Goal: Task Accomplishment & Management: Complete application form

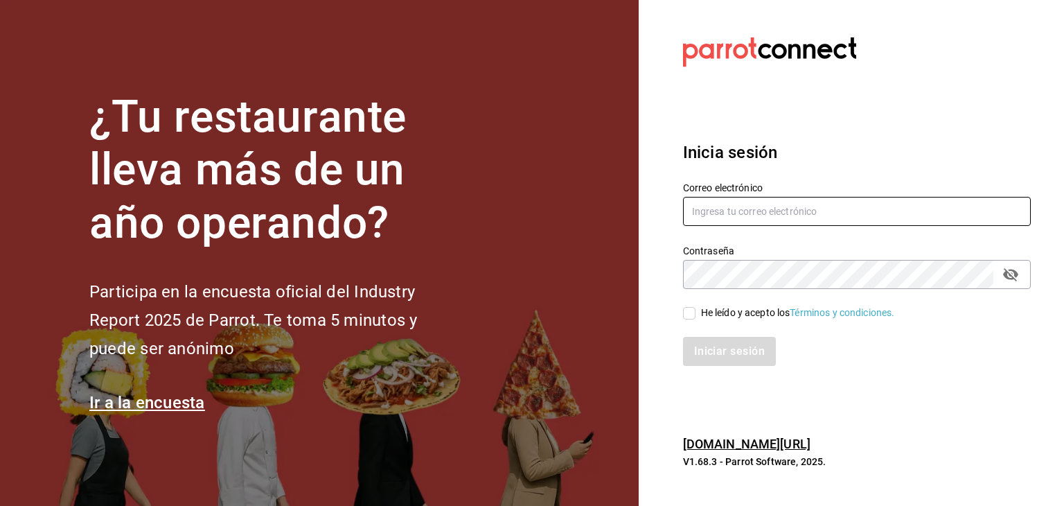
type input "eyragpe@gmail.com"
click at [687, 316] on input "He leído y acepto los Términos y condiciones." at bounding box center [689, 313] width 12 height 12
checkbox input "true"
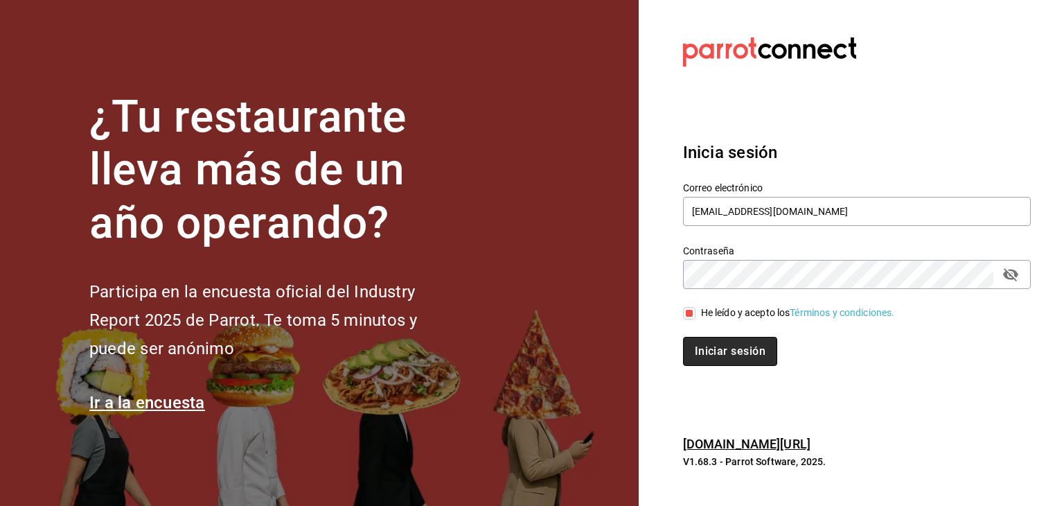
click at [693, 348] on button "Iniciar sesión" at bounding box center [730, 351] width 94 height 29
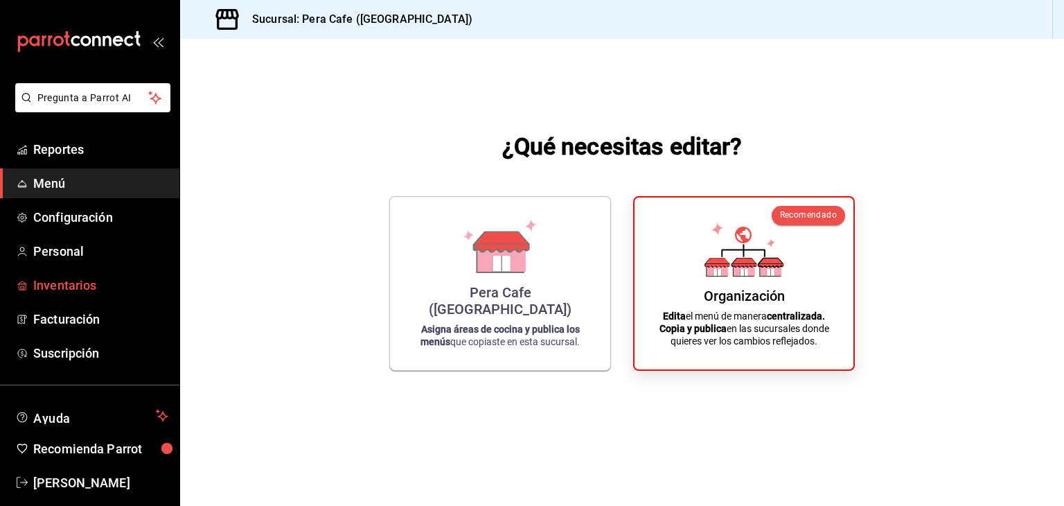
click at [64, 285] on span "Inventarios" at bounding box center [100, 285] width 135 height 19
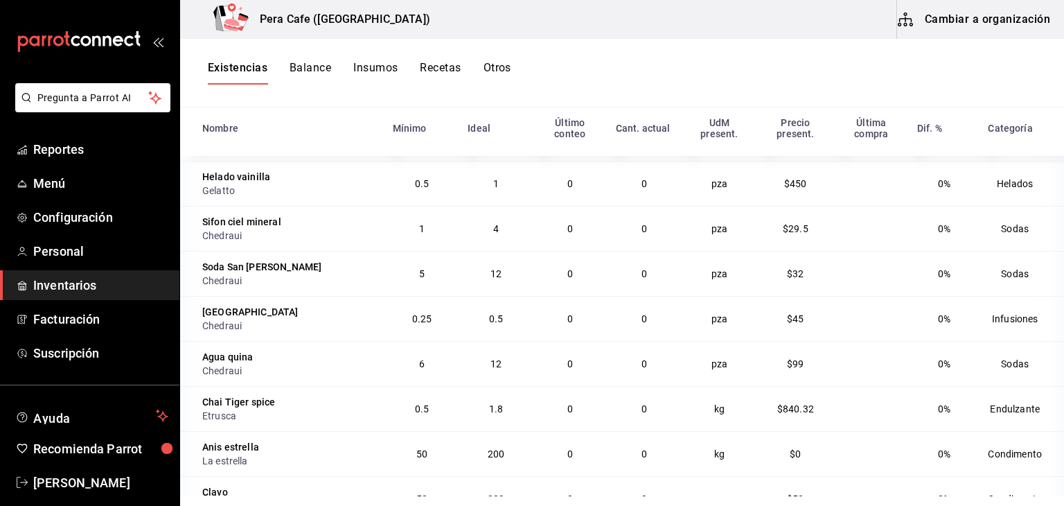
scroll to position [2433, 0]
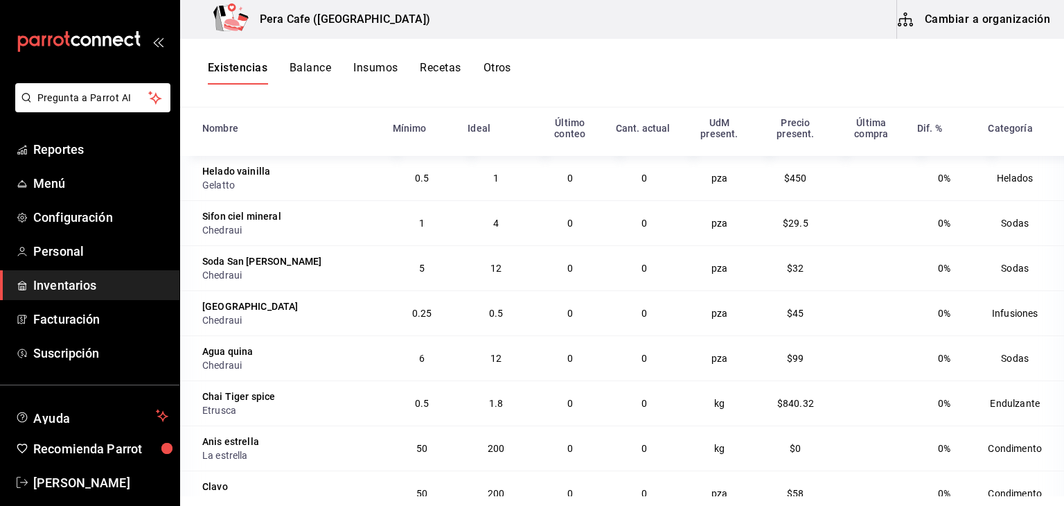
click at [401, 264] on td "5" at bounding box center [423, 267] width 76 height 45
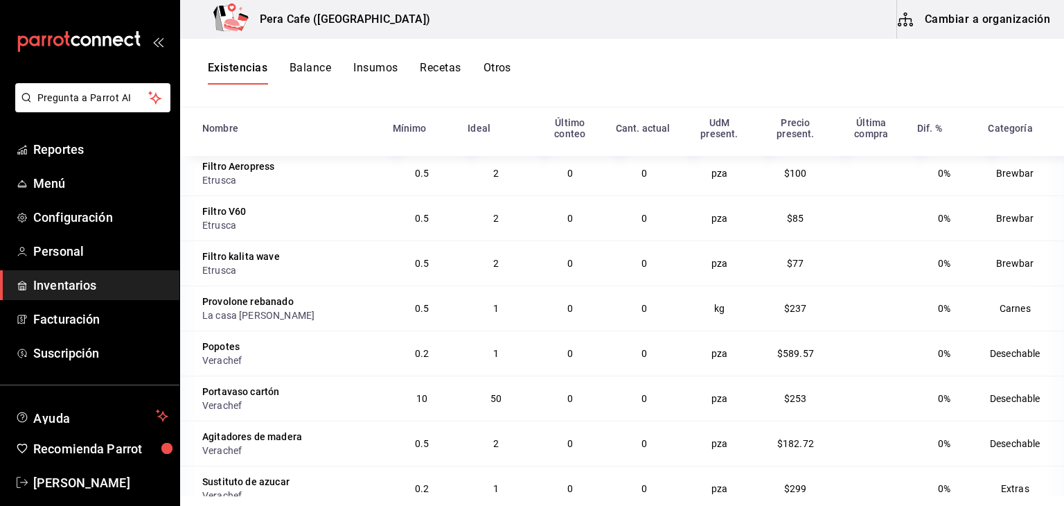
scroll to position [0, 0]
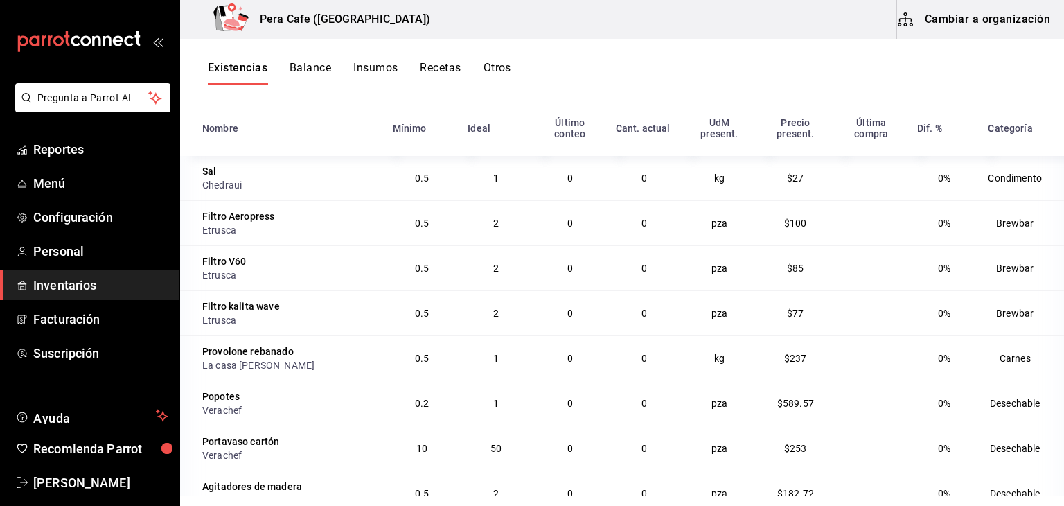
click at [380, 71] on button "Insumos" at bounding box center [375, 73] width 44 height 24
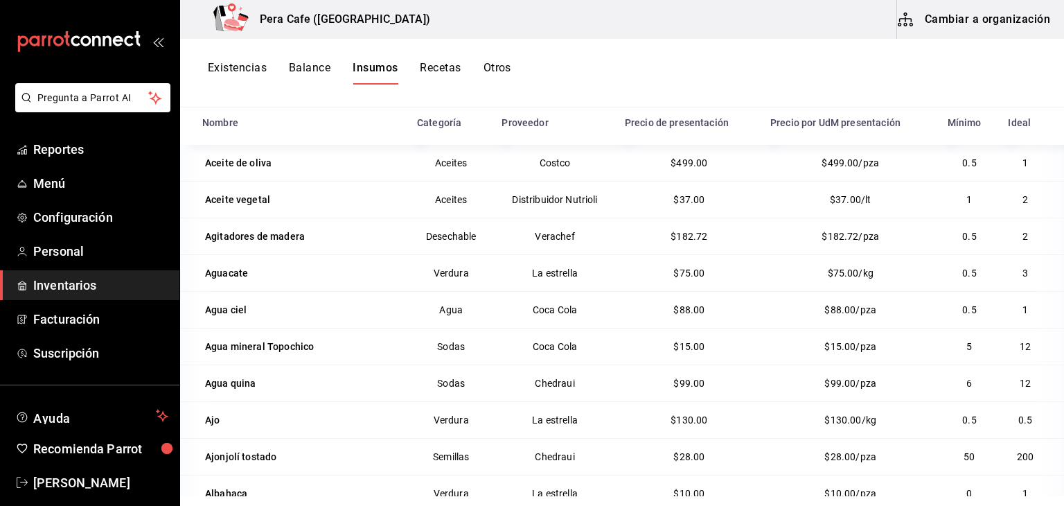
click at [240, 67] on button "Existencias" at bounding box center [237, 73] width 59 height 24
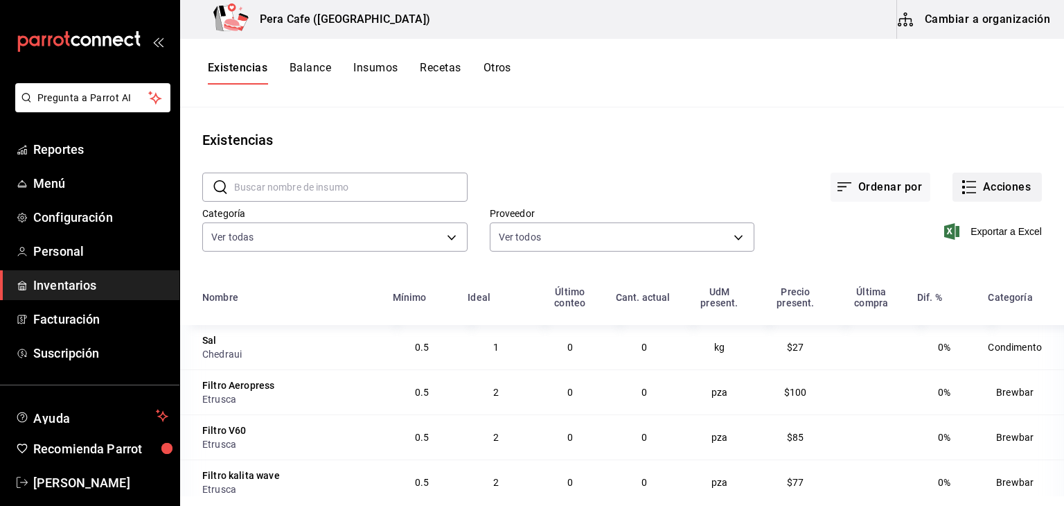
click at [966, 186] on icon "button" at bounding box center [969, 187] width 17 height 17
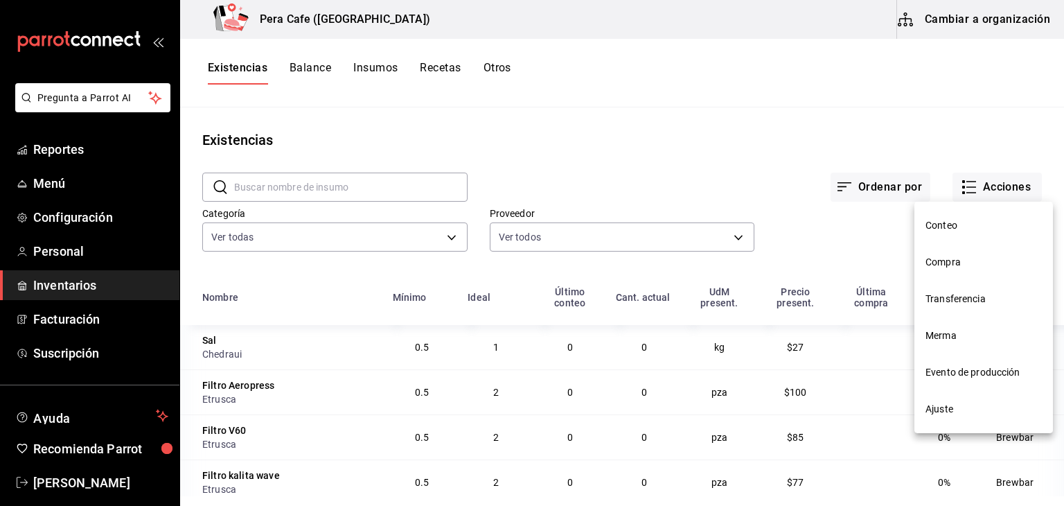
click at [926, 224] on span "Conteo" at bounding box center [984, 225] width 116 height 15
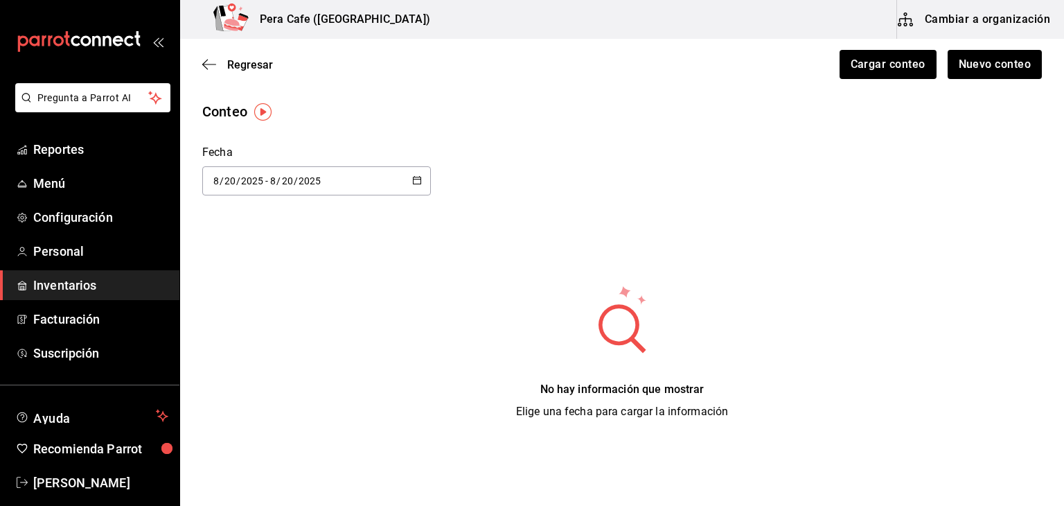
click at [265, 112] on img "button" at bounding box center [262, 111] width 17 height 17
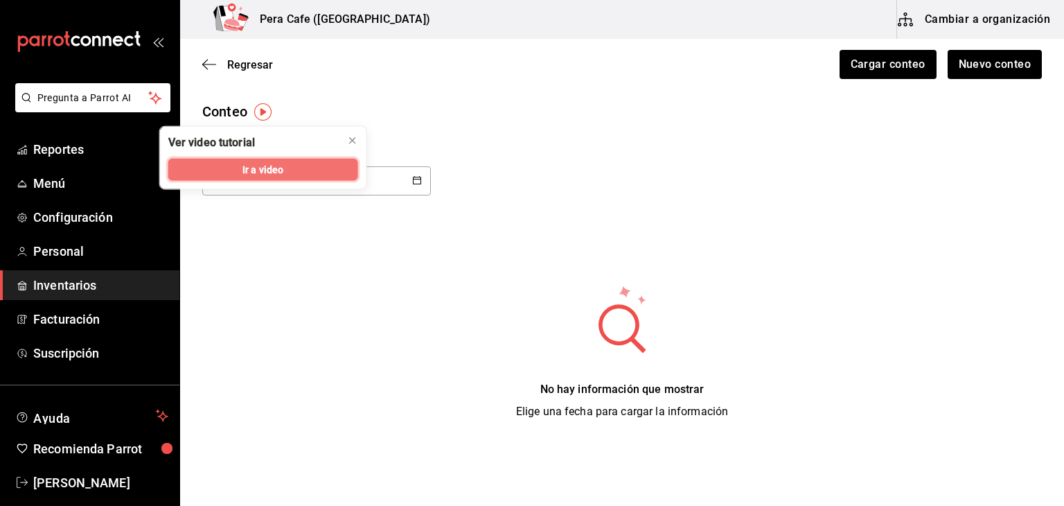
click at [268, 175] on span "Ir a video" at bounding box center [262, 169] width 41 height 15
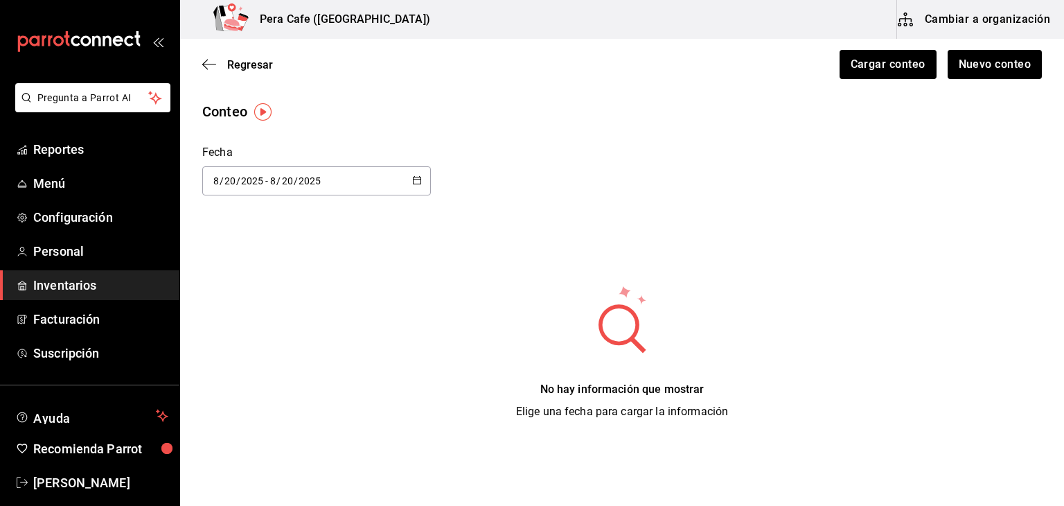
click at [125, 281] on span "Inventarios" at bounding box center [100, 285] width 135 height 19
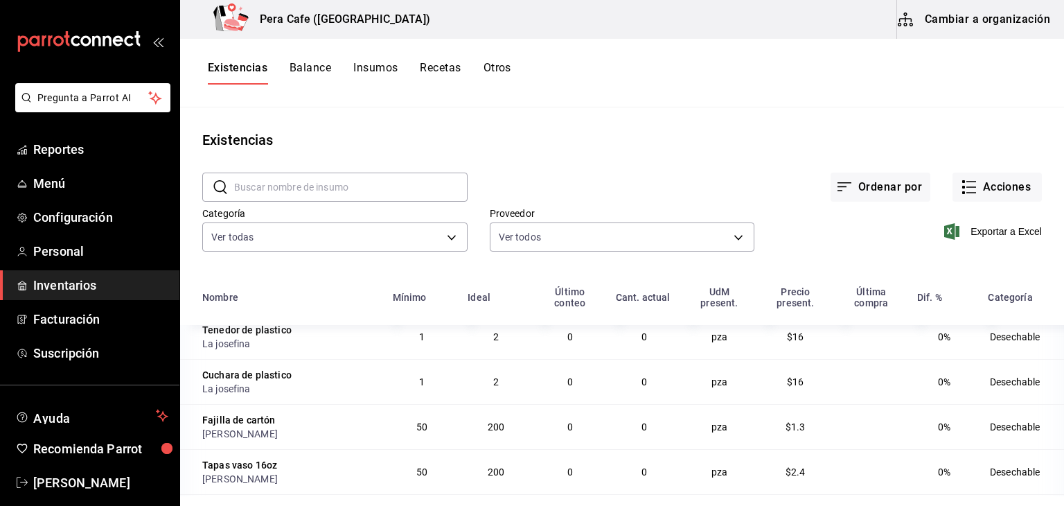
scroll to position [732, 0]
click at [890, 191] on button "Ordenar por" at bounding box center [881, 187] width 100 height 29
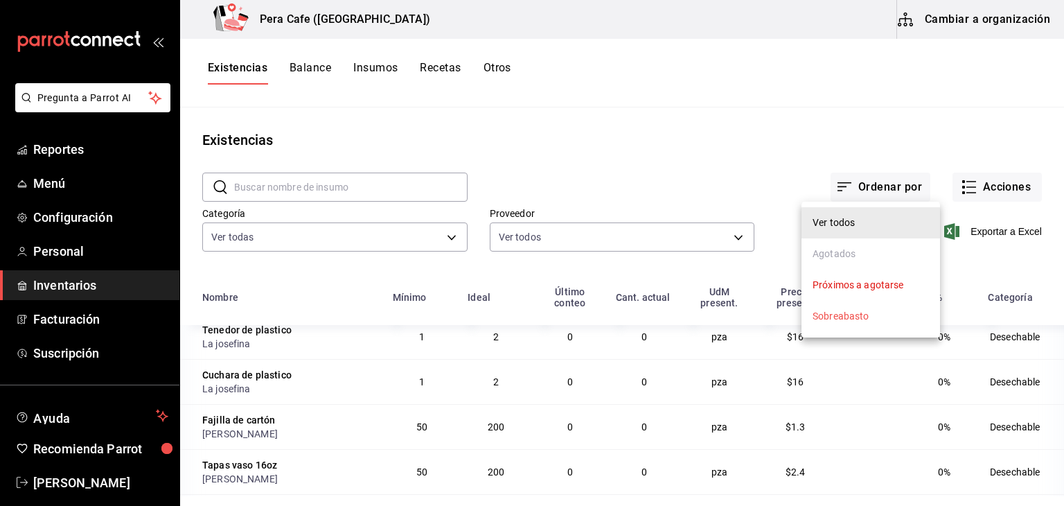
click at [987, 183] on div at bounding box center [532, 253] width 1064 height 506
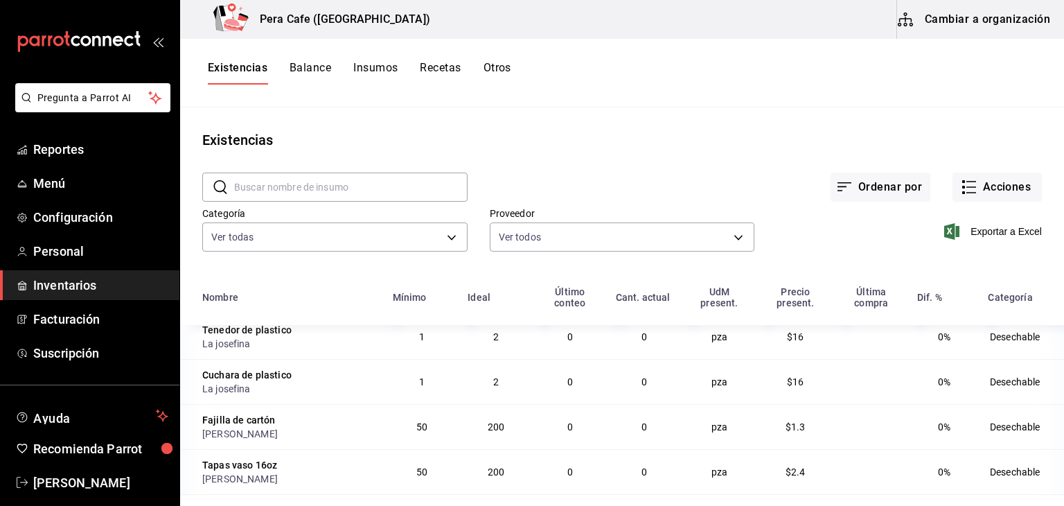
drag, startPoint x: 987, startPoint y: 183, endPoint x: 979, endPoint y: 149, distance: 34.8
click at [979, 149] on div "Existencias" at bounding box center [622, 140] width 884 height 21
click at [979, 189] on button "Acciones" at bounding box center [997, 187] width 89 height 29
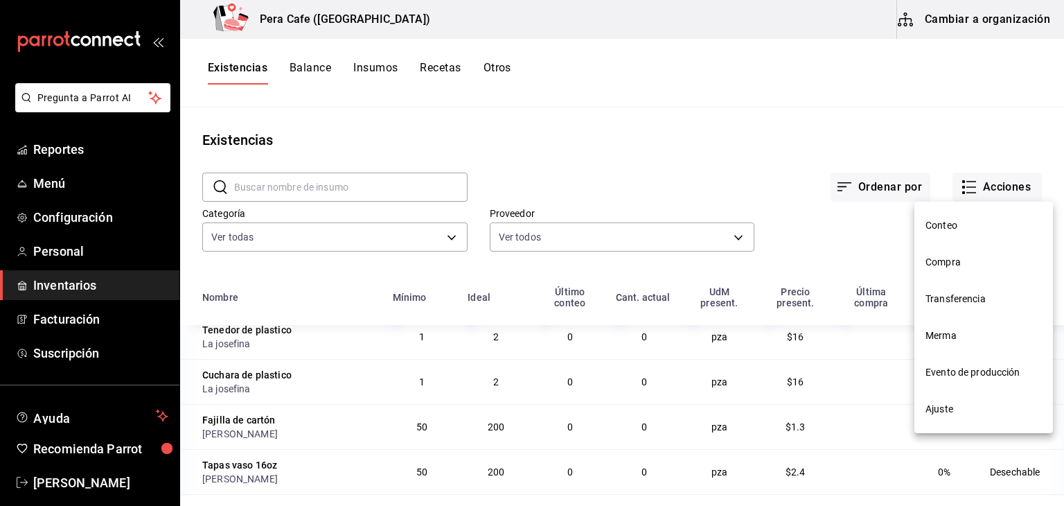
click at [439, 68] on div at bounding box center [532, 253] width 1064 height 506
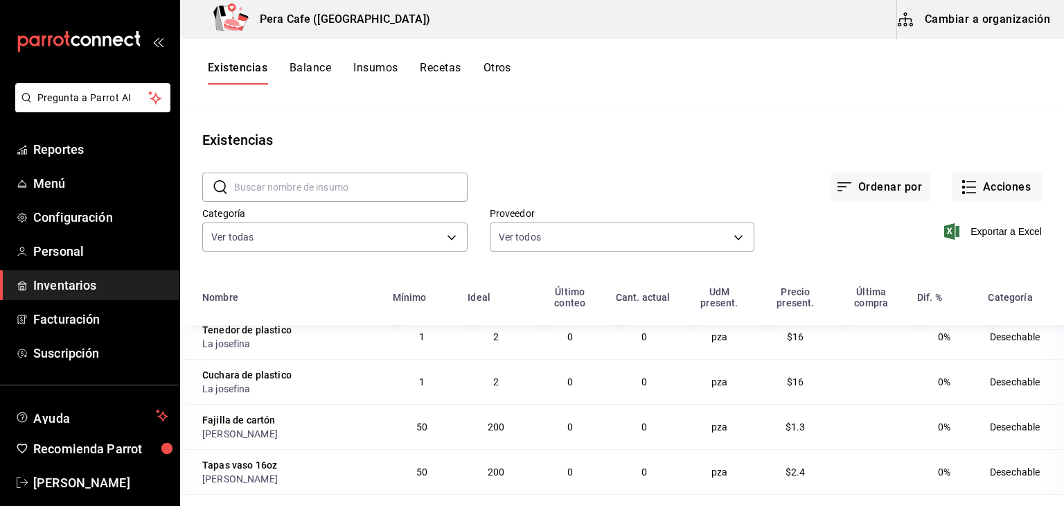
drag, startPoint x: 439, startPoint y: 68, endPoint x: 430, endPoint y: 68, distance: 9.0
click at [430, 68] on button "Recetas" at bounding box center [440, 73] width 41 height 24
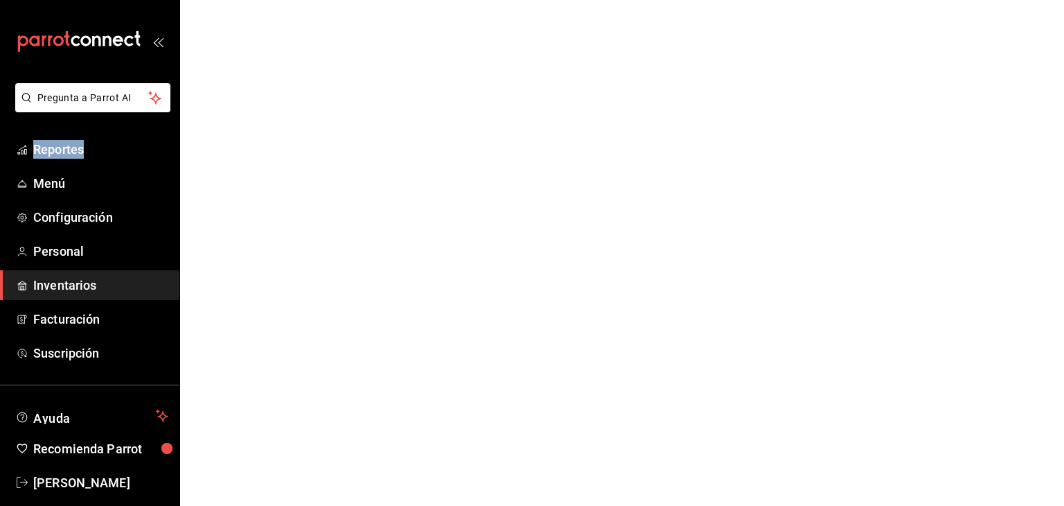
click at [430, 0] on html "Pregunta a Parrot AI Reportes Menú Configuración Personal Inventarios Facturaci…" at bounding box center [532, 0] width 1064 height 0
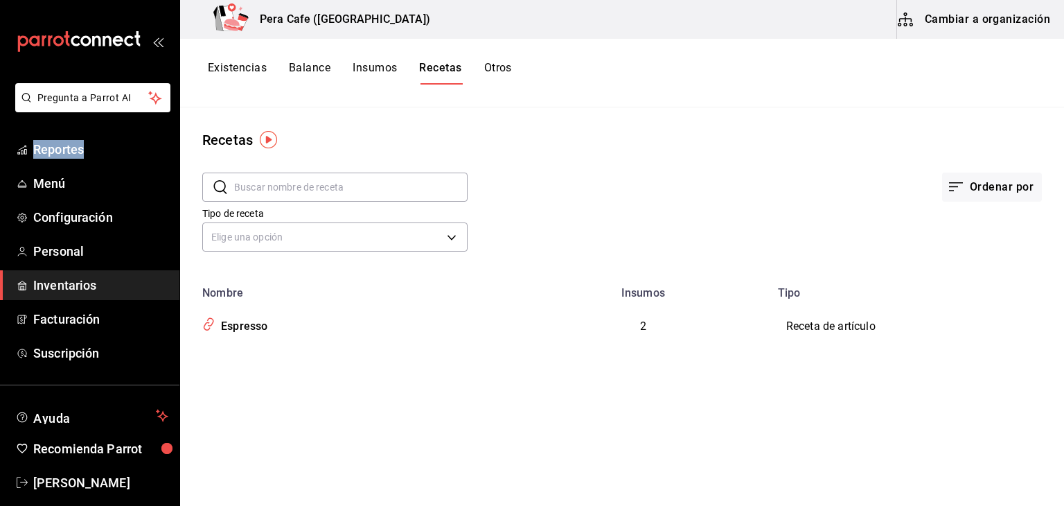
click at [260, 142] on img "button" at bounding box center [268, 139] width 17 height 17
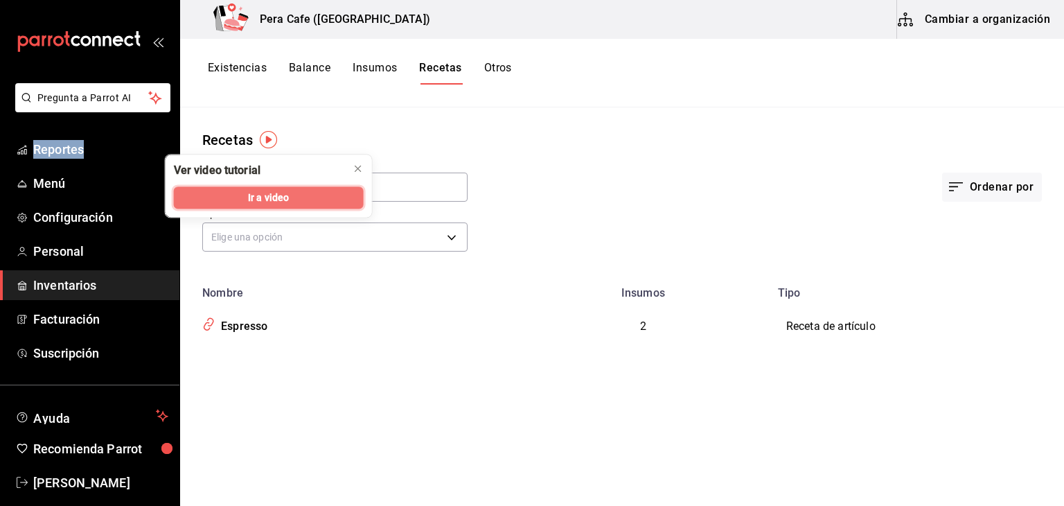
click at [281, 202] on span "Ir a video" at bounding box center [268, 198] width 41 height 15
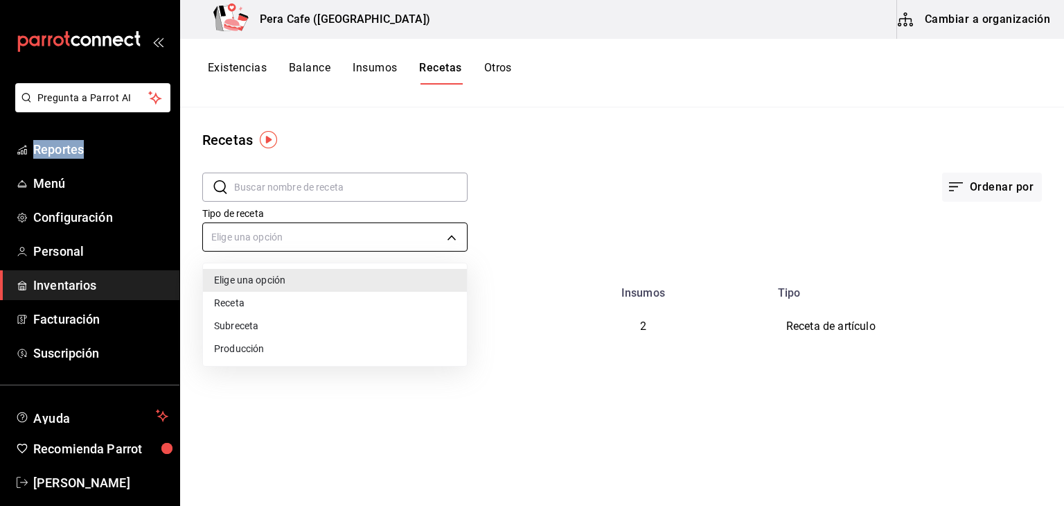
click at [362, 231] on body "Pregunta a Parrot AI Reportes Menú Configuración Personal Inventarios Facturaci…" at bounding box center [532, 248] width 1064 height 496
click at [580, 233] on div at bounding box center [532, 253] width 1064 height 506
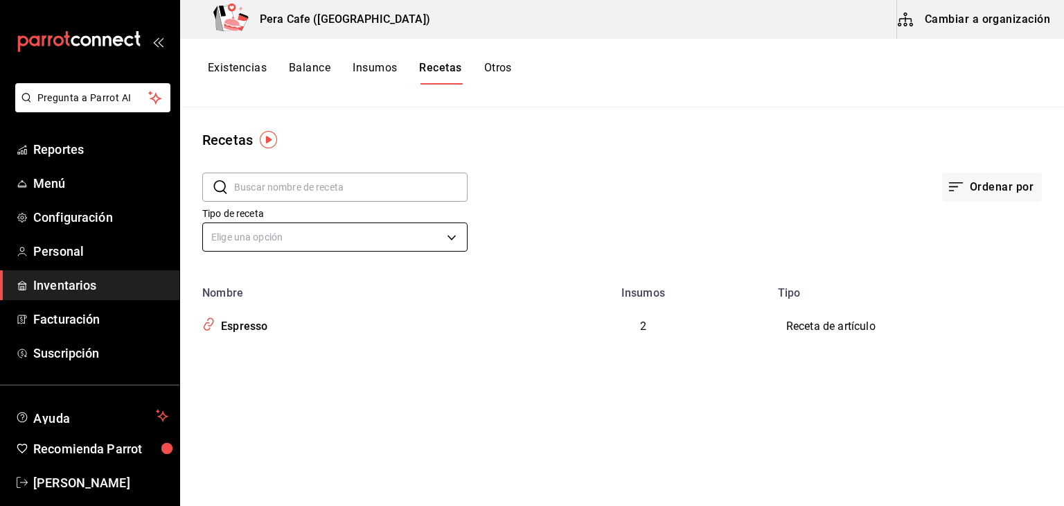
click at [389, 236] on body "Pregunta a Parrot AI Reportes Menú Configuración Personal Inventarios Facturaci…" at bounding box center [532, 248] width 1064 height 496
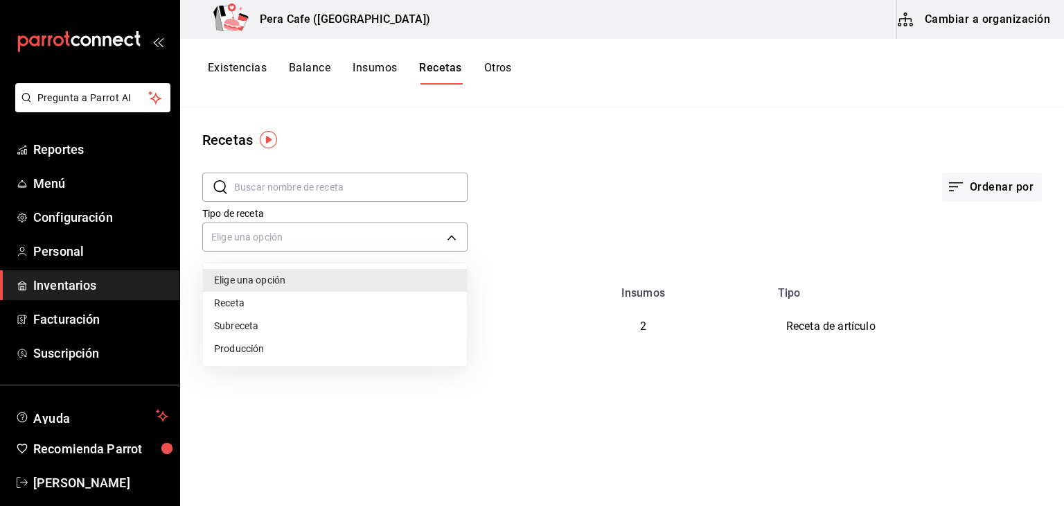
click at [369, 303] on li "Receta" at bounding box center [335, 303] width 264 height 23
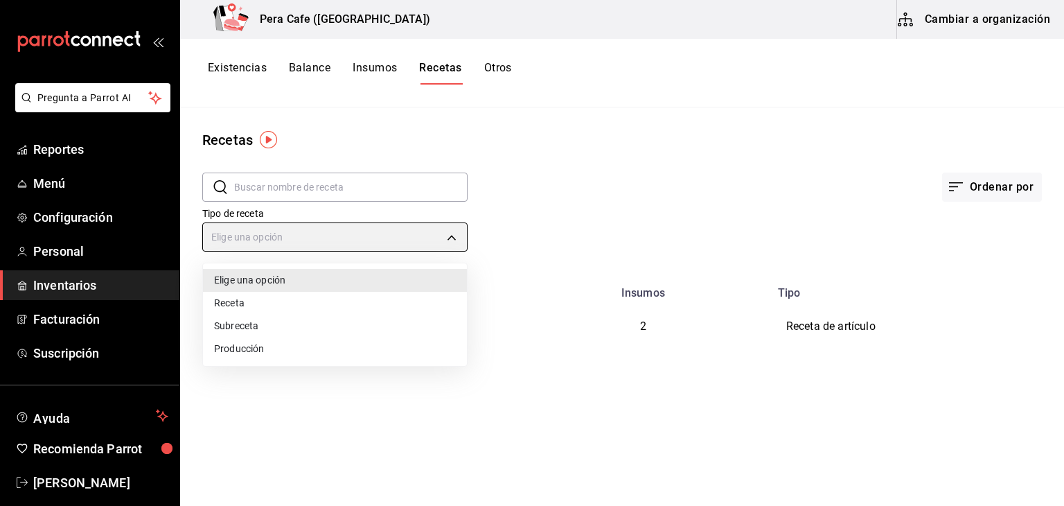
type input "PRODUCT"
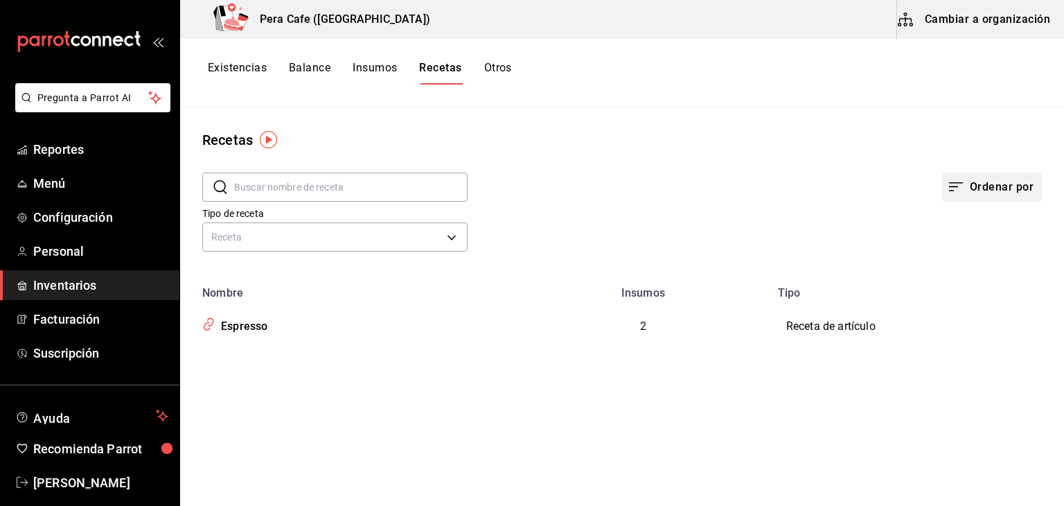
click at [981, 187] on button "Ordenar por" at bounding box center [992, 187] width 100 height 29
click at [968, 27] on div at bounding box center [532, 253] width 1064 height 506
click at [952, 28] on button "Cambiar a organización" at bounding box center [975, 19] width 156 height 39
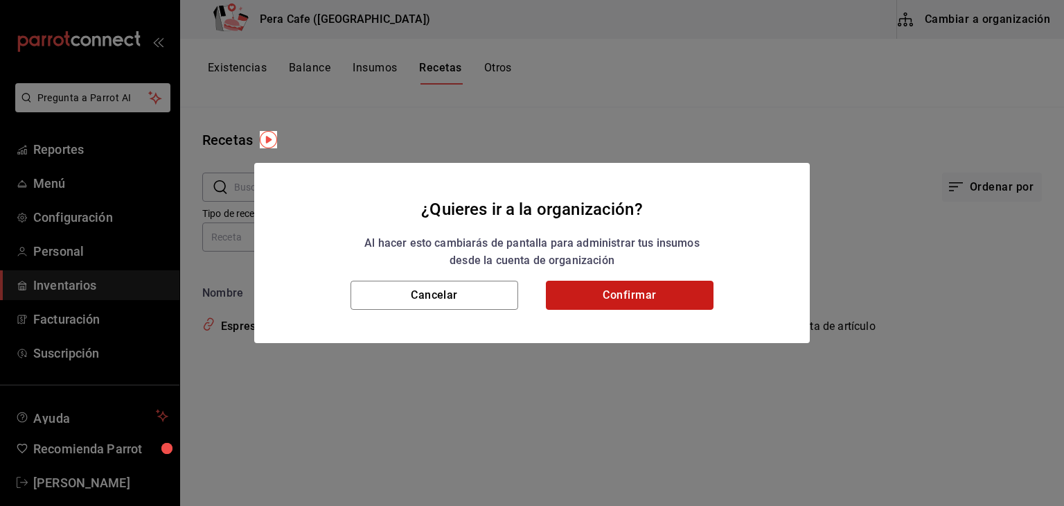
click at [632, 300] on button "Confirmar" at bounding box center [630, 295] width 168 height 29
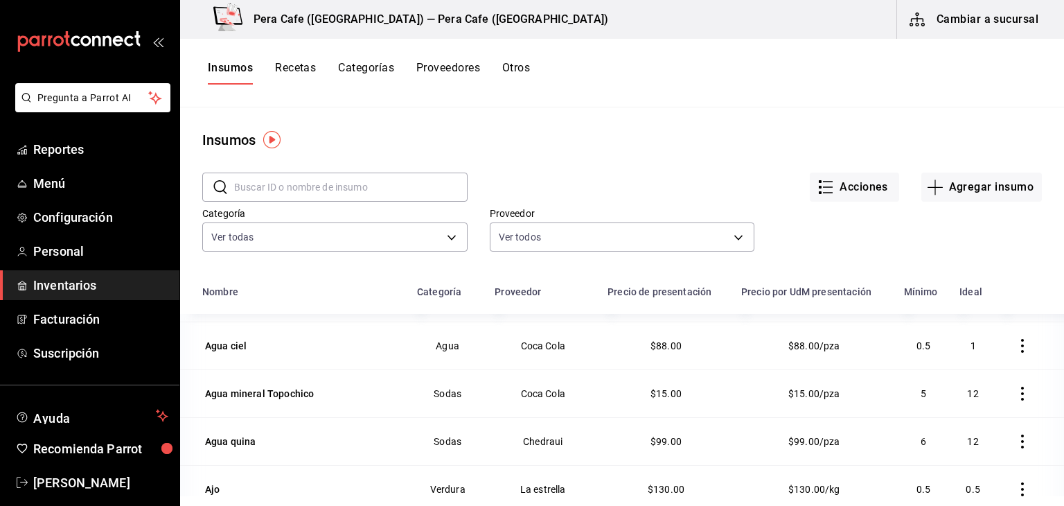
scroll to position [186, 0]
click at [287, 70] on button "Recetas" at bounding box center [295, 73] width 41 height 24
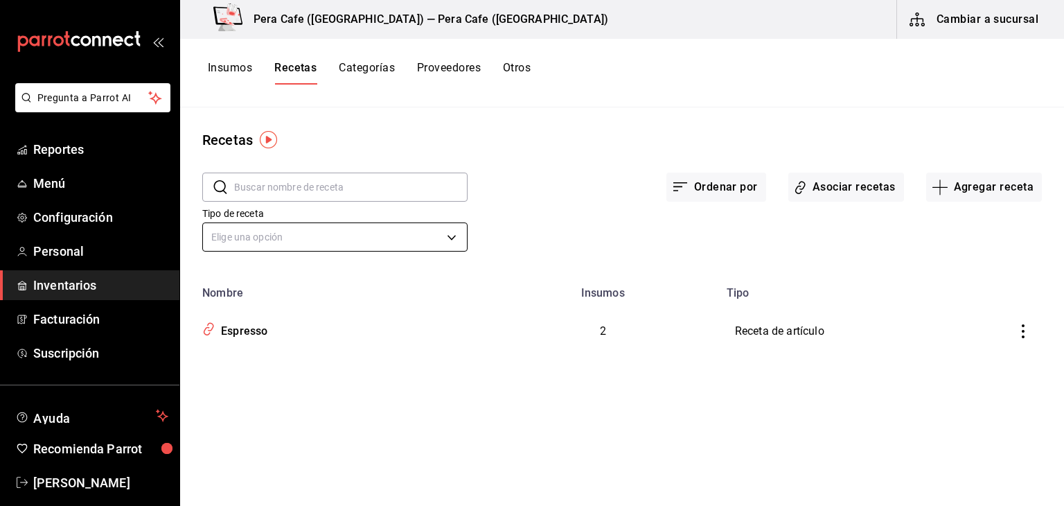
click at [417, 244] on body "Pregunta a Parrot AI Reportes Menú Configuración Personal Inventarios Facturaci…" at bounding box center [532, 248] width 1064 height 496
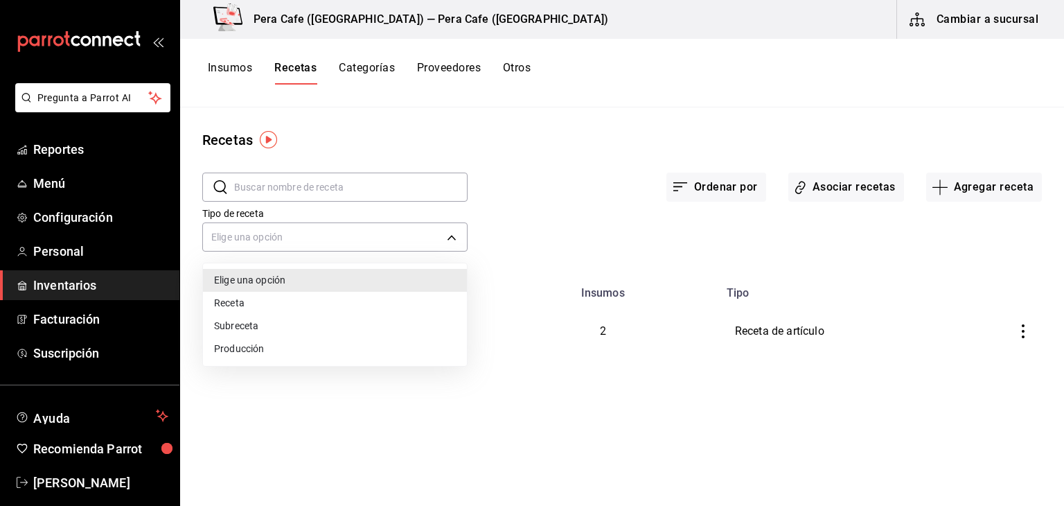
click at [272, 306] on li "Receta" at bounding box center [335, 303] width 264 height 23
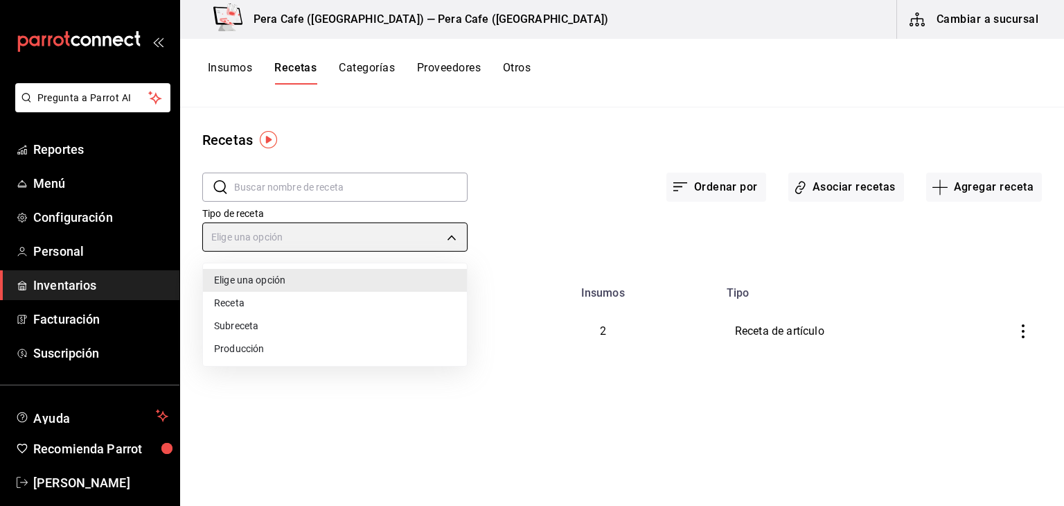
type input "PRODUCT"
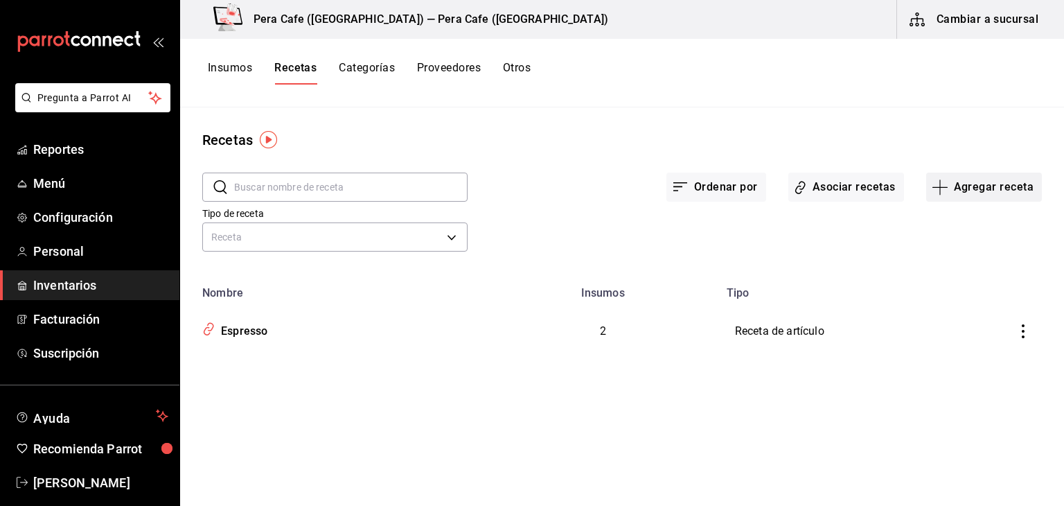
click at [962, 188] on button "Agregar receta" at bounding box center [984, 187] width 116 height 29
click at [943, 225] on span "Receta" at bounding box center [984, 225] width 116 height 15
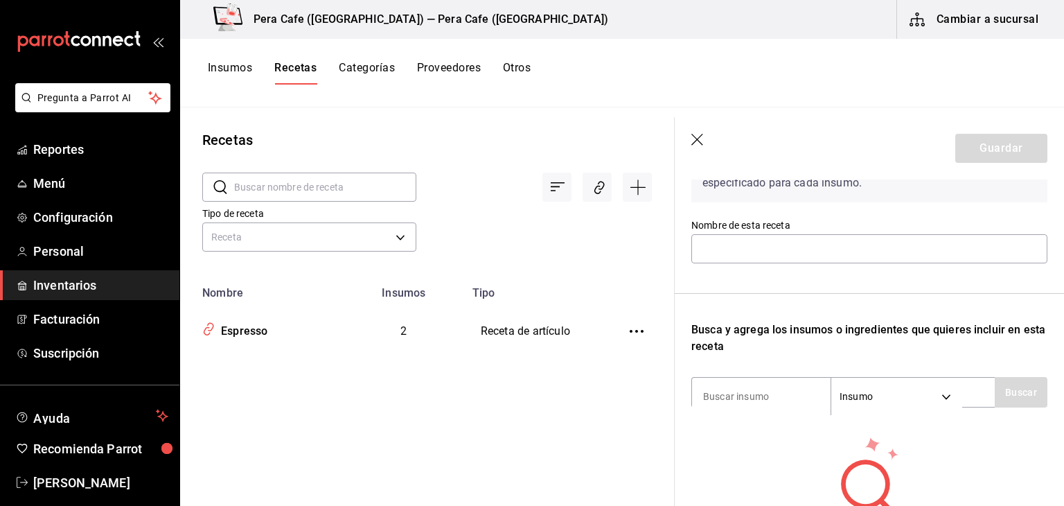
scroll to position [111, 0]
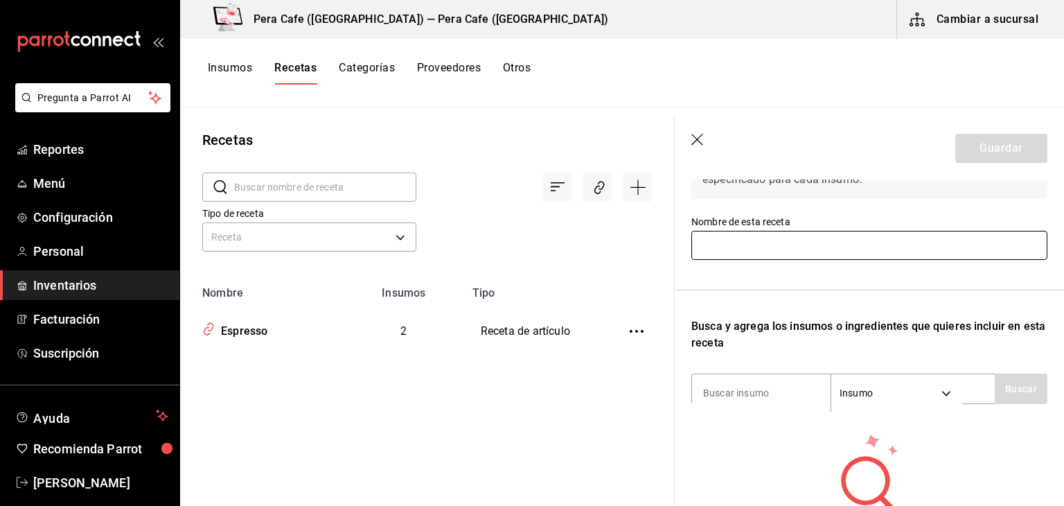
click at [887, 242] on input "text" at bounding box center [869, 245] width 356 height 29
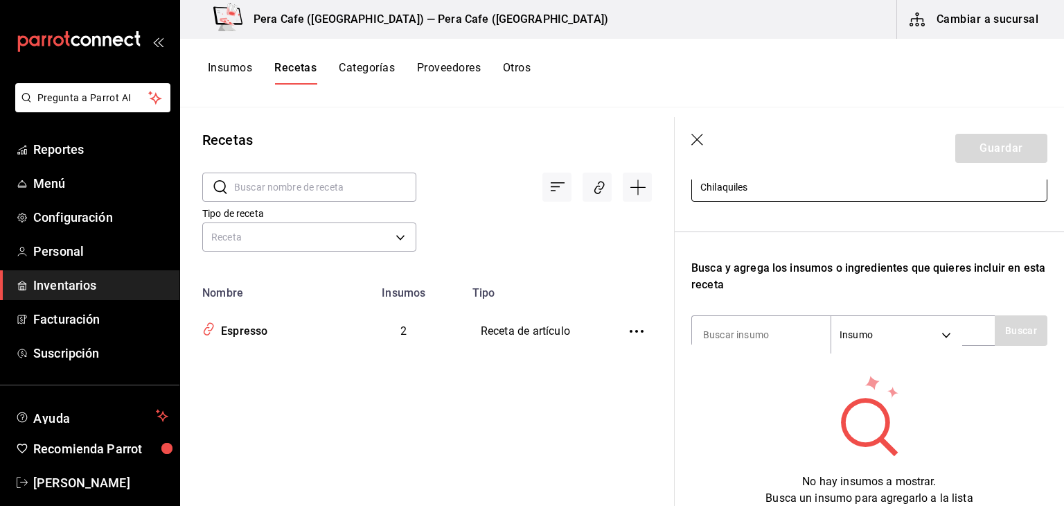
scroll to position [169, 0]
type input "Chilaquiles"
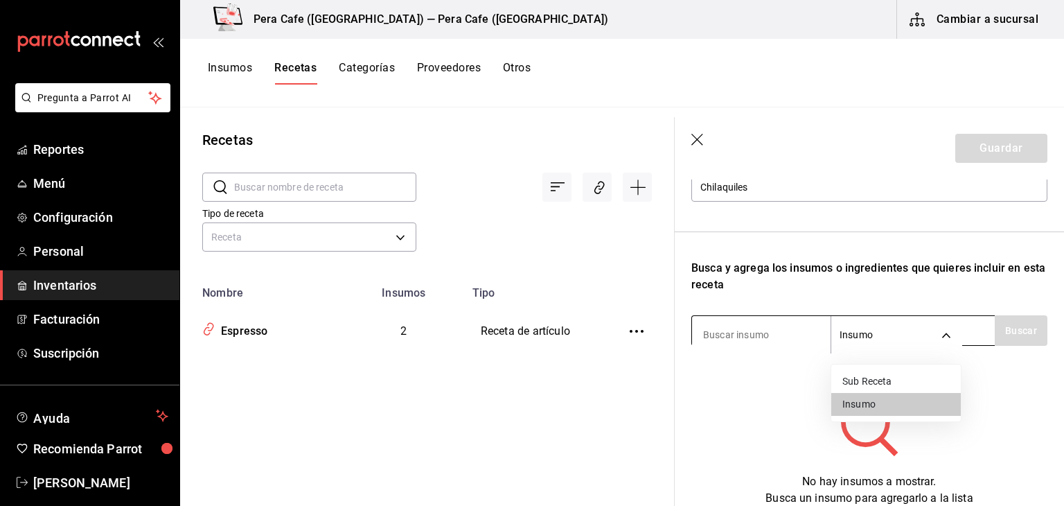
click at [948, 333] on body "Pregunta a Parrot AI Reportes Menú Configuración Personal Inventarios Facturaci…" at bounding box center [532, 248] width 1064 height 496
click at [912, 386] on li "Sub Receta" at bounding box center [896, 381] width 130 height 23
type input "SUBRECIPE"
click at [696, 134] on icon "button" at bounding box center [698, 141] width 14 height 14
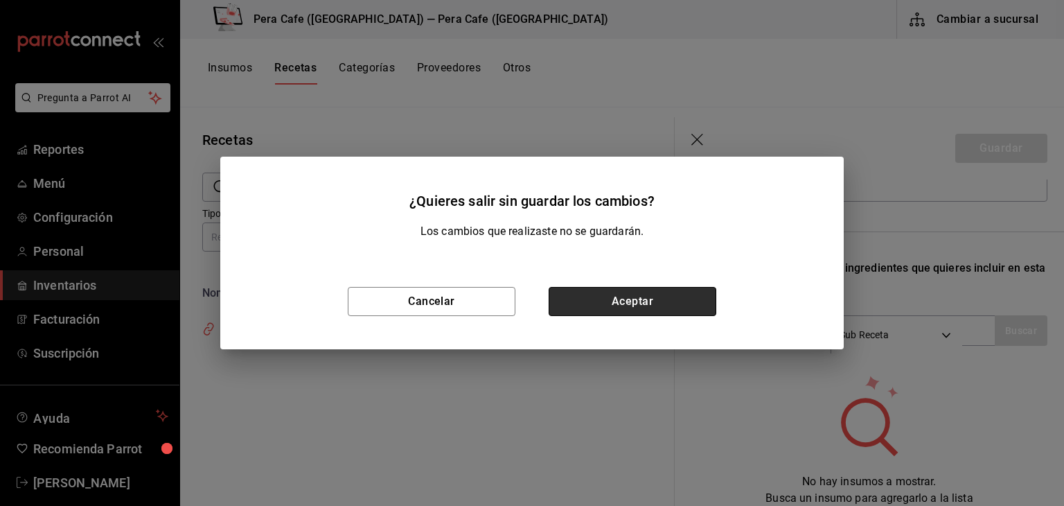
click at [631, 308] on button "Aceptar" at bounding box center [633, 301] width 168 height 29
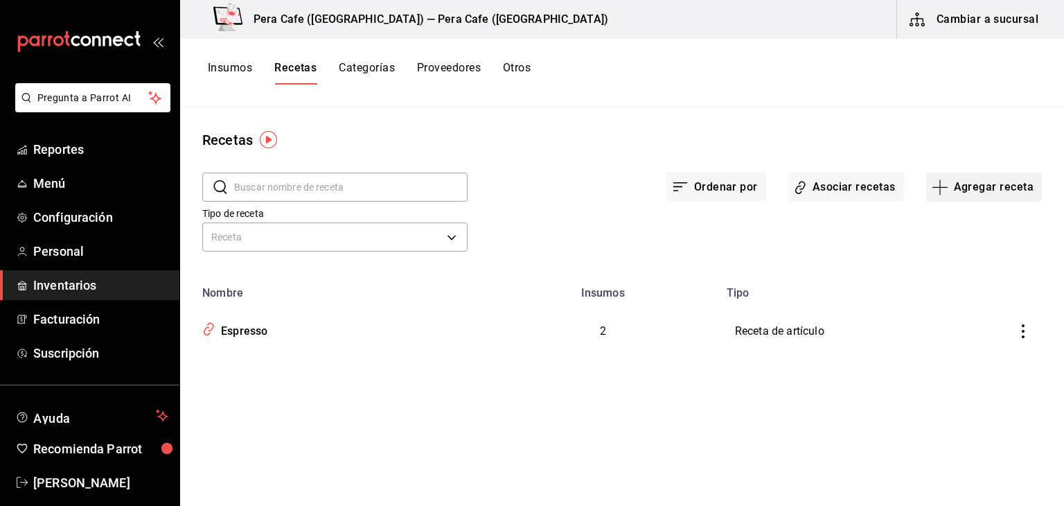
click at [962, 195] on button "Agregar receta" at bounding box center [984, 187] width 116 height 29
click at [955, 264] on span "Subreceta" at bounding box center [984, 262] width 116 height 15
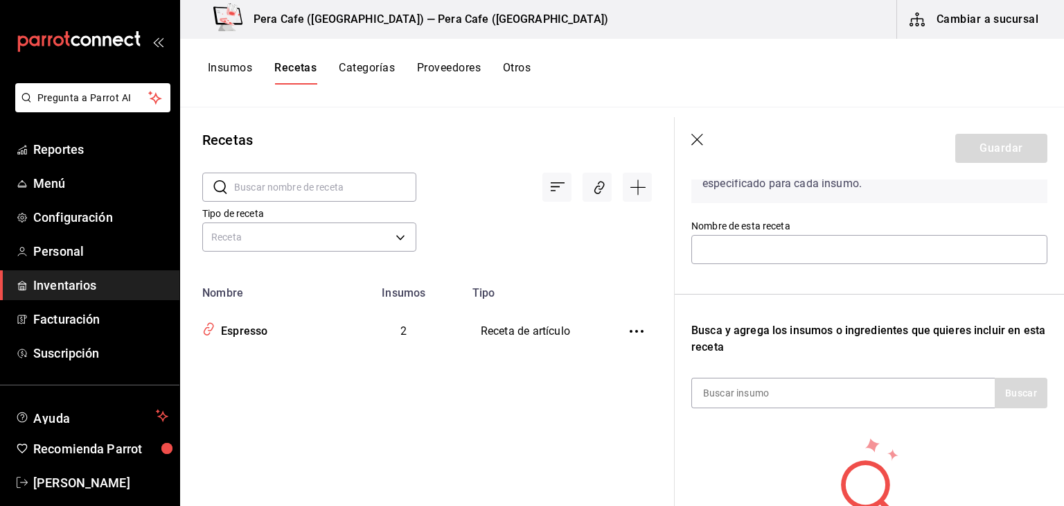
scroll to position [104, 0]
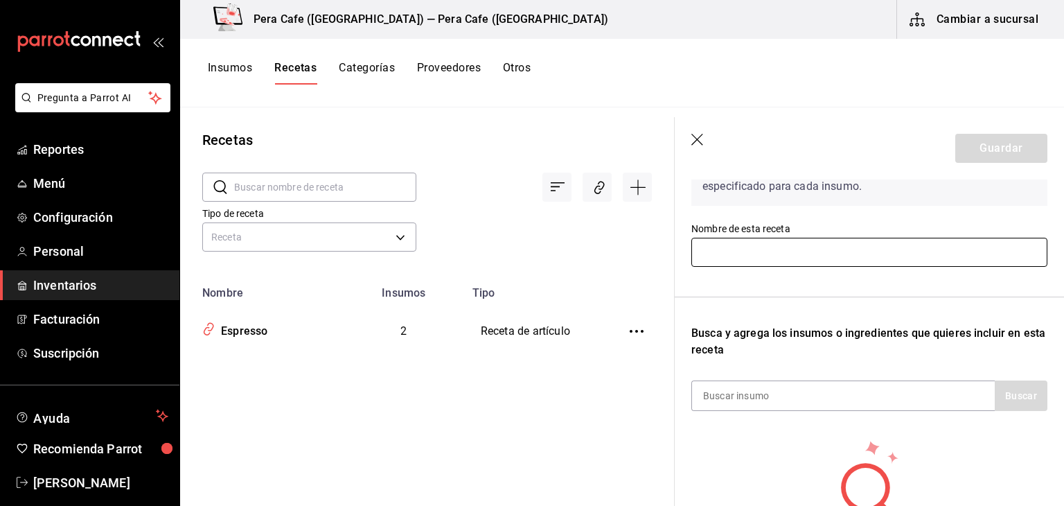
click at [829, 256] on input "text" at bounding box center [869, 252] width 356 height 29
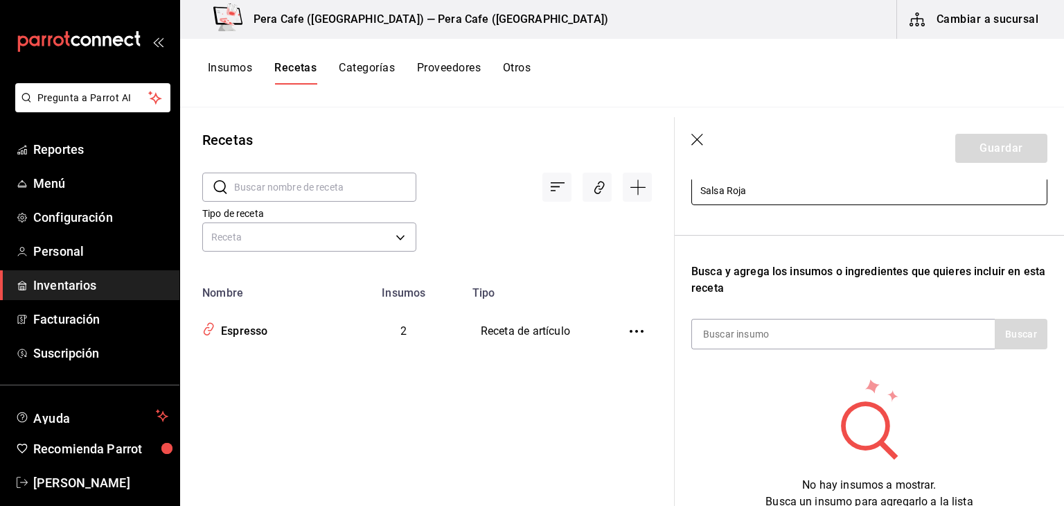
scroll to position [168, 0]
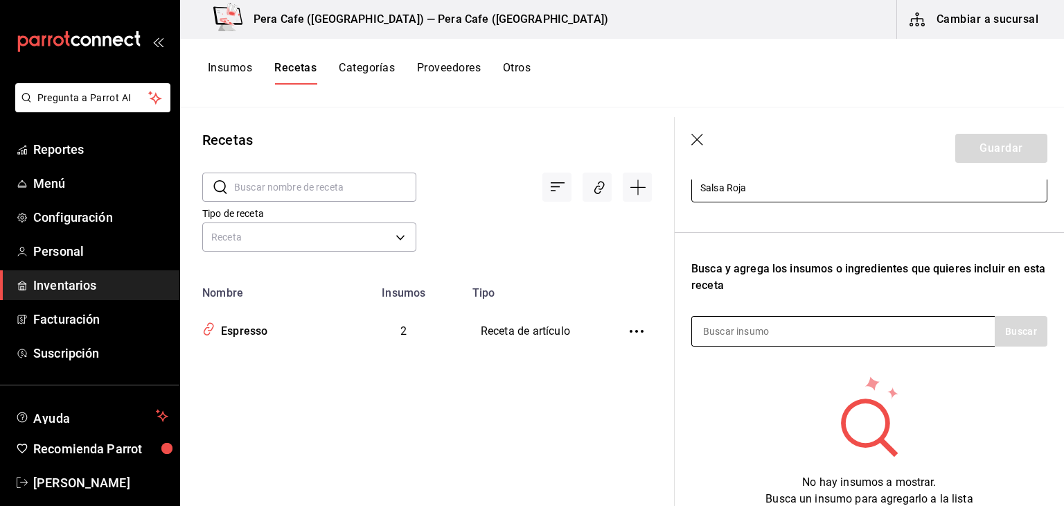
type input "Salsa Roja"
click at [836, 333] on div at bounding box center [842, 331] width 303 height 30
click at [917, 267] on div "Busca y agrega los insumos o ingredientes que quieres incluir en esta receta" at bounding box center [869, 277] width 356 height 33
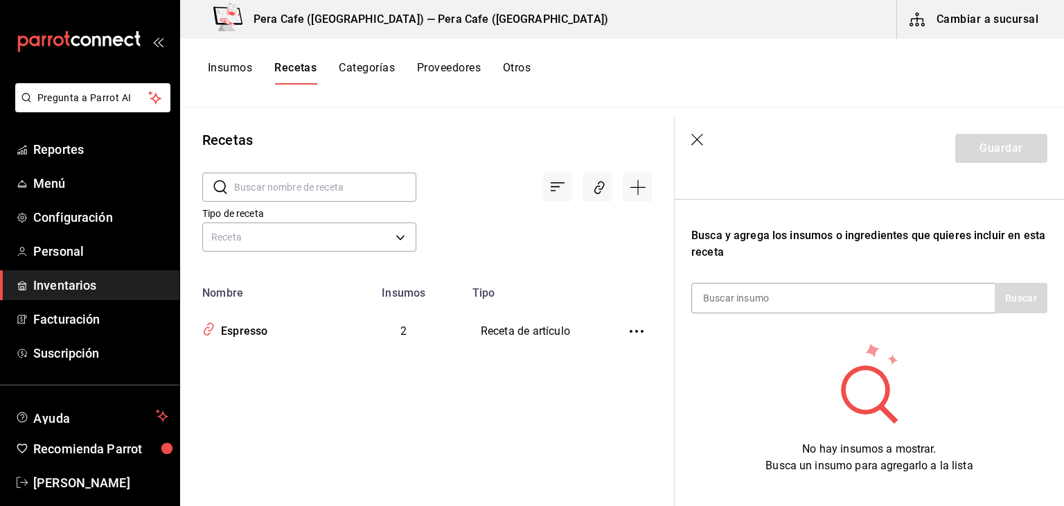
scroll to position [202, 0]
click at [768, 301] on input at bounding box center [761, 297] width 139 height 29
type input "t"
type input "j"
type input "c"
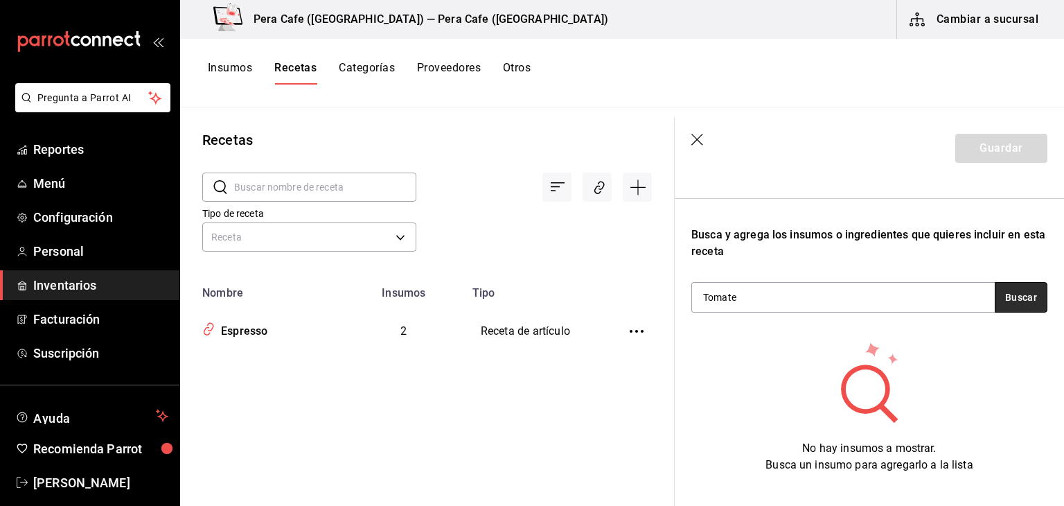
click at [995, 294] on button "Buscar" at bounding box center [1021, 297] width 53 height 30
click at [926, 294] on div "Tomate" at bounding box center [842, 297] width 303 height 30
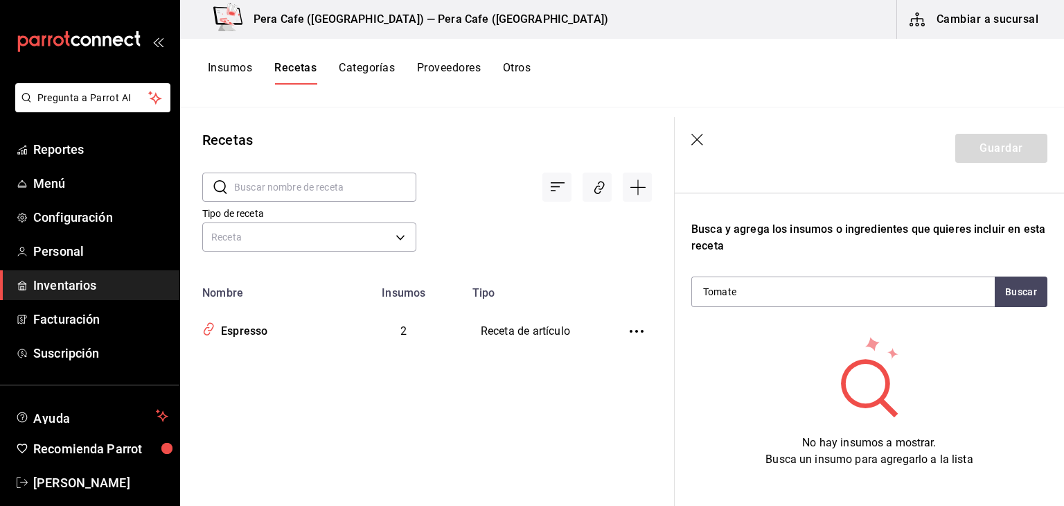
scroll to position [208, 0]
click at [768, 296] on input "Tomate" at bounding box center [761, 291] width 139 height 29
type input "T"
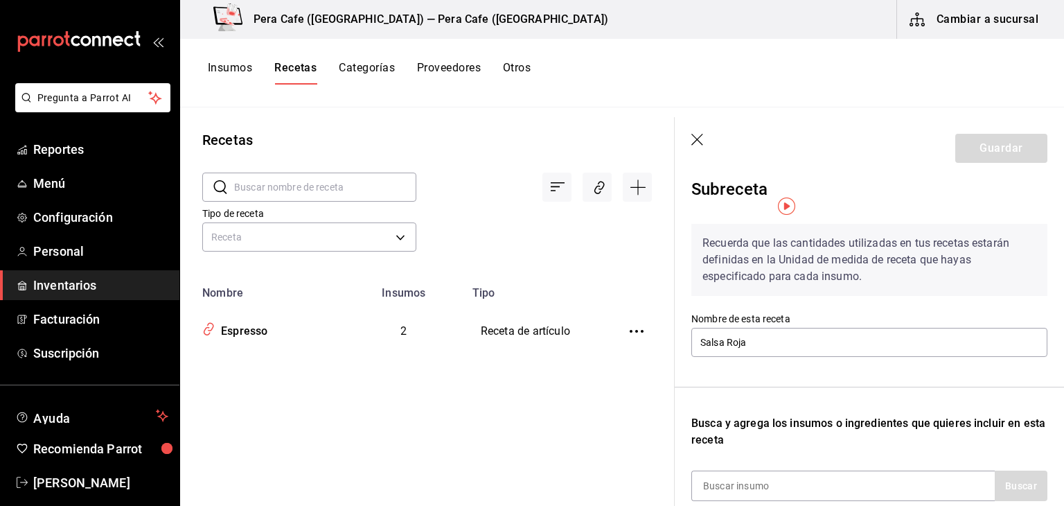
scroll to position [0, 0]
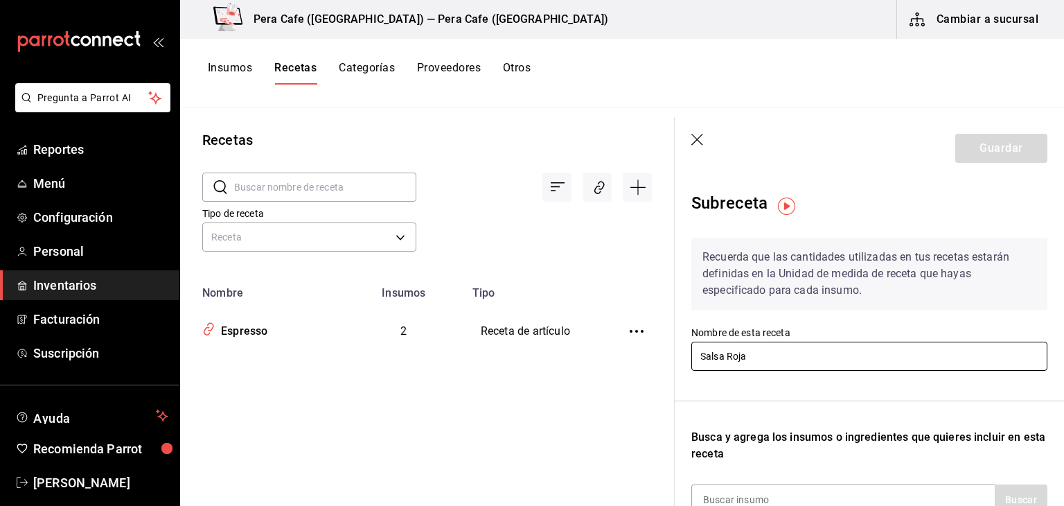
click at [772, 359] on input "Salsa Roja" at bounding box center [869, 356] width 356 height 29
type input "S"
click at [835, 353] on input "text" at bounding box center [869, 356] width 356 height 29
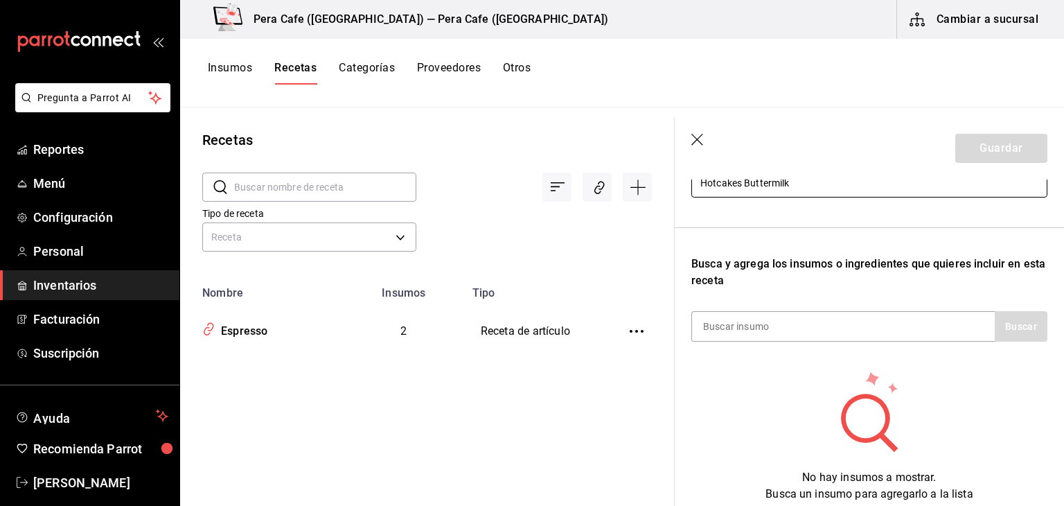
scroll to position [174, 0]
type input "Hotcakes Buttermilk"
click at [814, 330] on input at bounding box center [761, 325] width 139 height 29
type input "Harina"
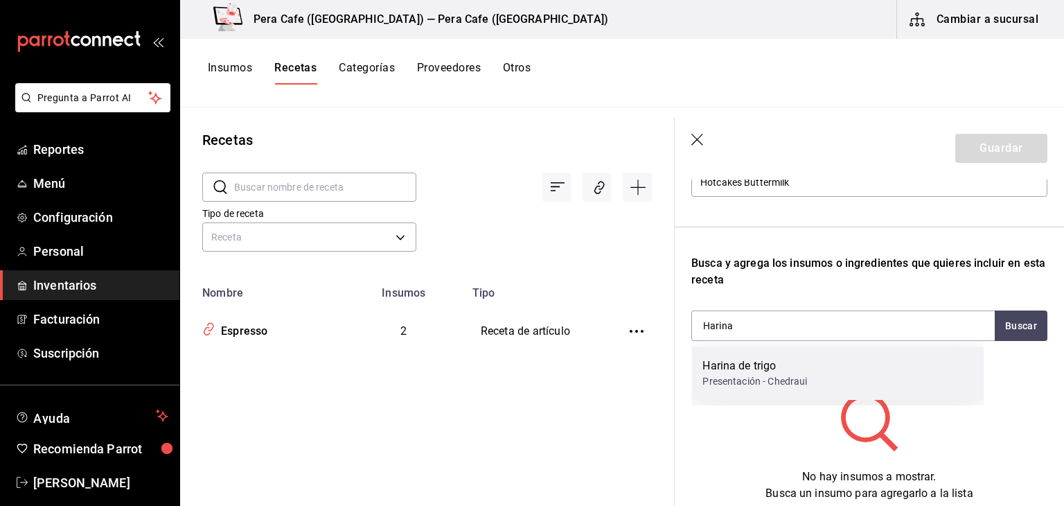
click at [792, 375] on div "Presentación - Chedraui" at bounding box center [755, 381] width 105 height 15
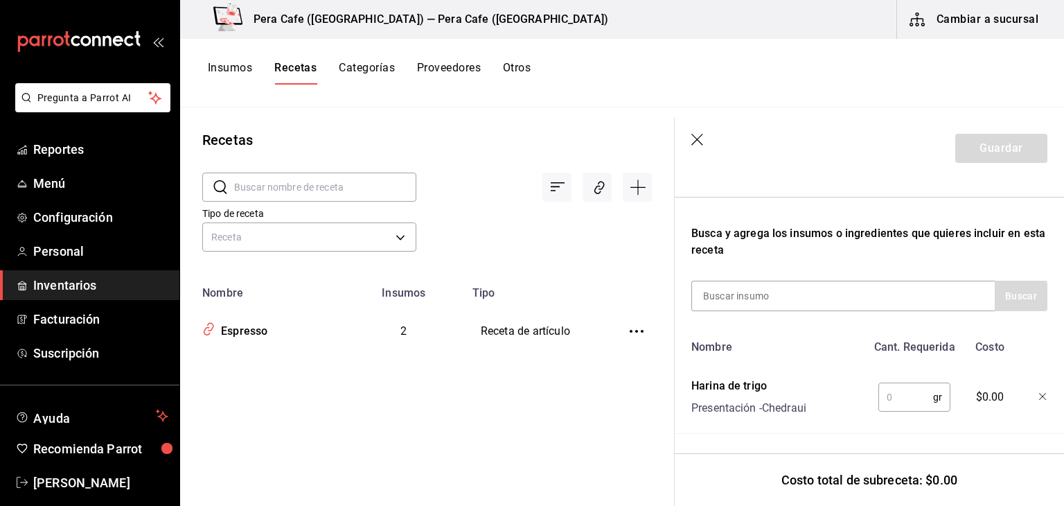
scroll to position [213, 0]
click at [881, 391] on input "text" at bounding box center [906, 397] width 55 height 28
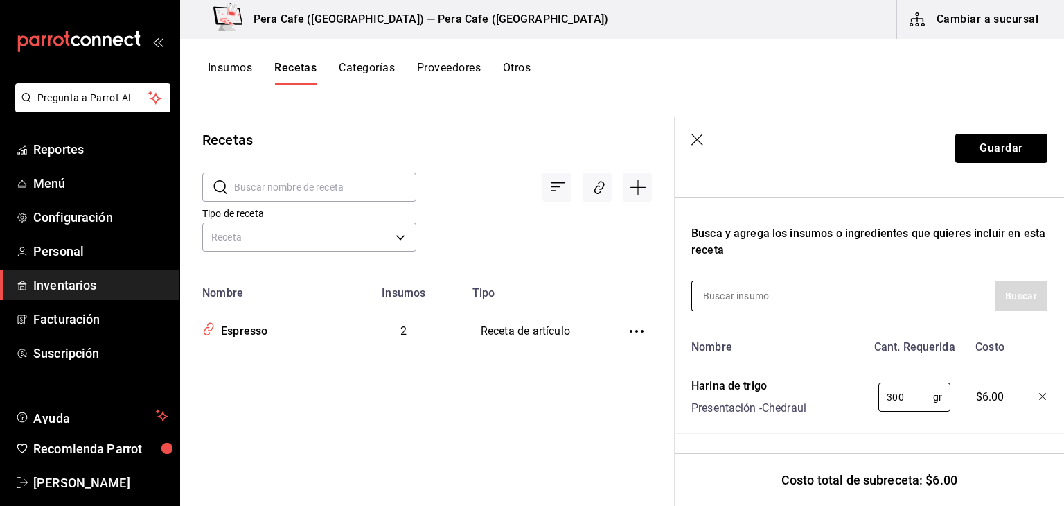
type input "300"
click at [762, 288] on input at bounding box center [761, 295] width 139 height 29
type input "P"
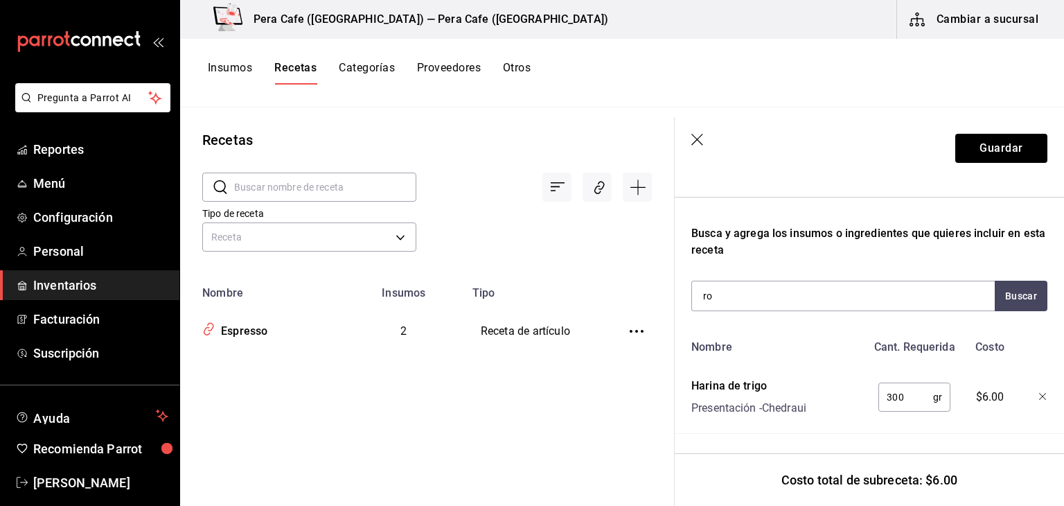
type input "r"
type input "sal"
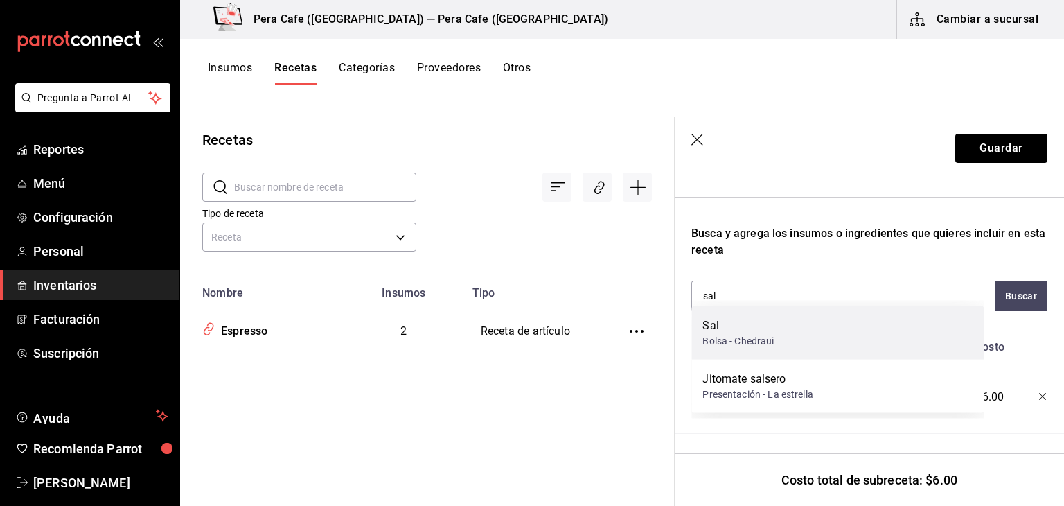
click at [786, 331] on div "Sal Bolsa - Chedraui" at bounding box center [837, 332] width 292 height 53
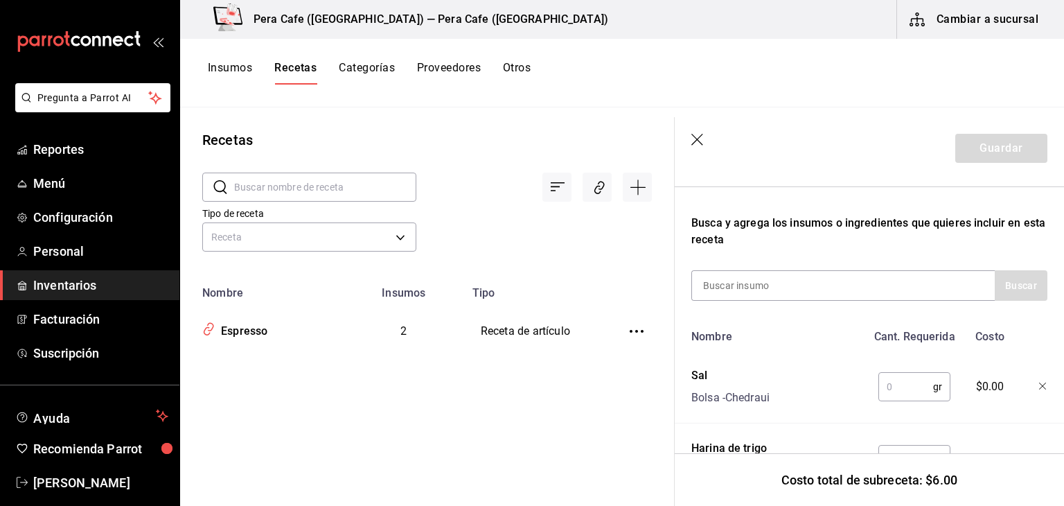
click at [892, 384] on input "text" at bounding box center [906, 387] width 55 height 28
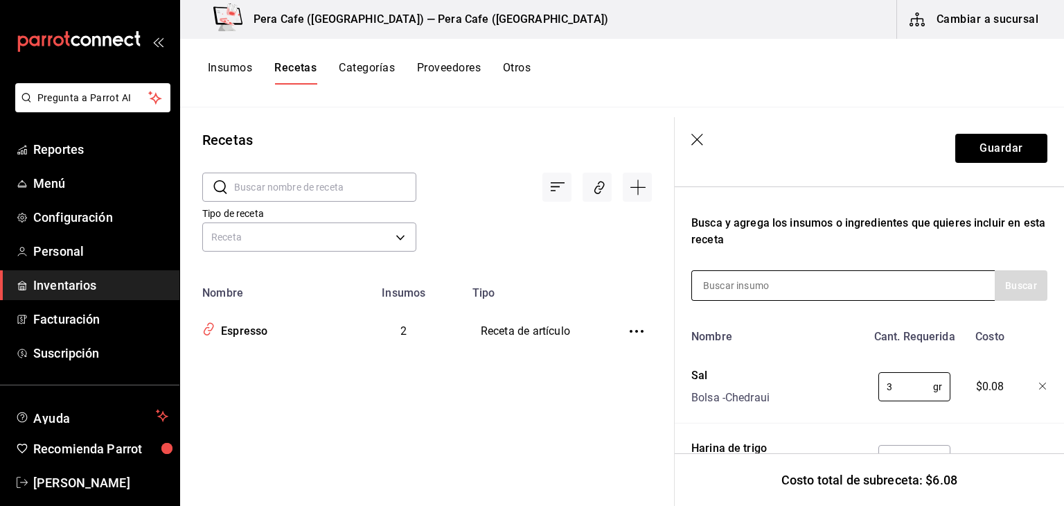
type input "3"
click at [910, 283] on div at bounding box center [842, 285] width 303 height 30
drag, startPoint x: 910, startPoint y: 283, endPoint x: 954, endPoint y: 290, distance: 44.2
click at [954, 290] on div at bounding box center [842, 285] width 303 height 30
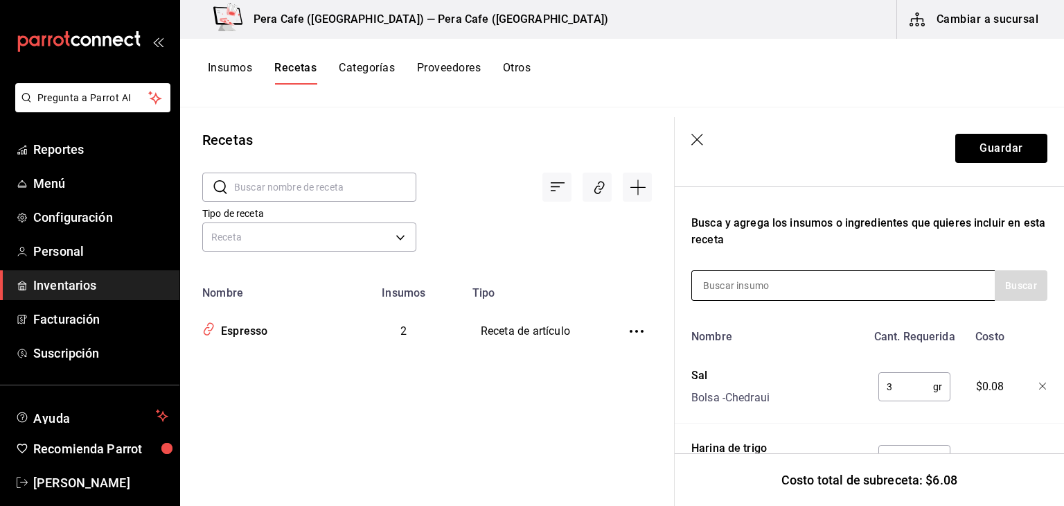
click at [847, 279] on div at bounding box center [842, 285] width 303 height 30
drag, startPoint x: 847, startPoint y: 279, endPoint x: 851, endPoint y: 294, distance: 15.1
click at [851, 294] on div at bounding box center [842, 285] width 303 height 30
click at [745, 289] on input at bounding box center [761, 285] width 139 height 29
type input "A"
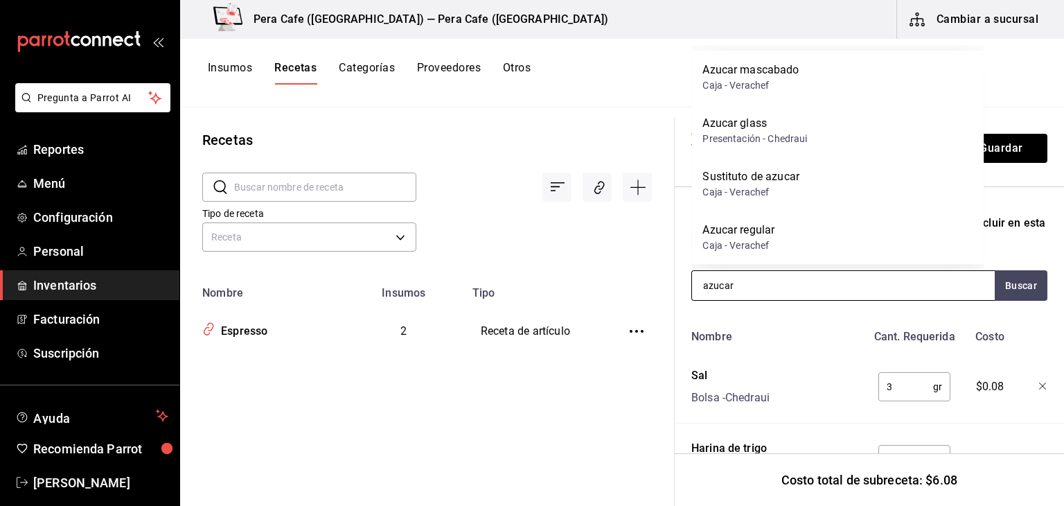
type input "azucar"
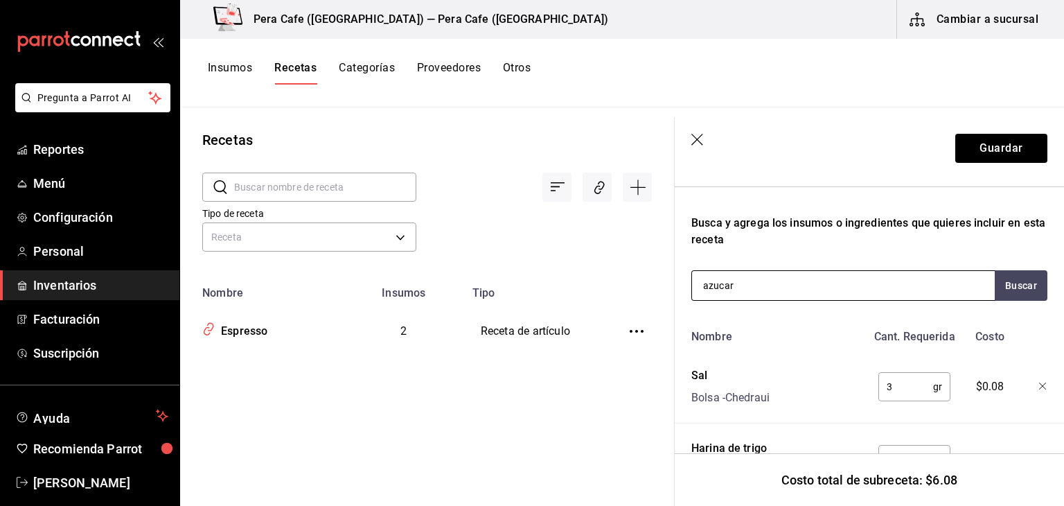
click at [852, 297] on div "azucar" at bounding box center [842, 285] width 303 height 30
click at [843, 279] on div "azucar" at bounding box center [842, 285] width 303 height 30
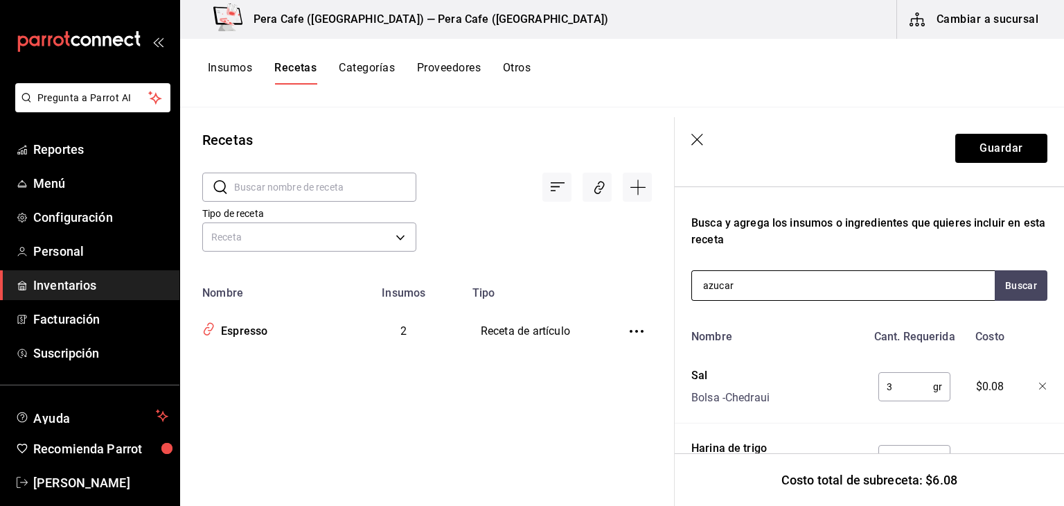
click at [843, 280] on div "azucar" at bounding box center [842, 285] width 303 height 30
click at [759, 263] on div "Recuerda que las cantidades utilizadas en tus recetas estarán definidas en la U…" at bounding box center [869, 254] width 356 height 484
click at [750, 285] on input "azucar" at bounding box center [761, 285] width 139 height 29
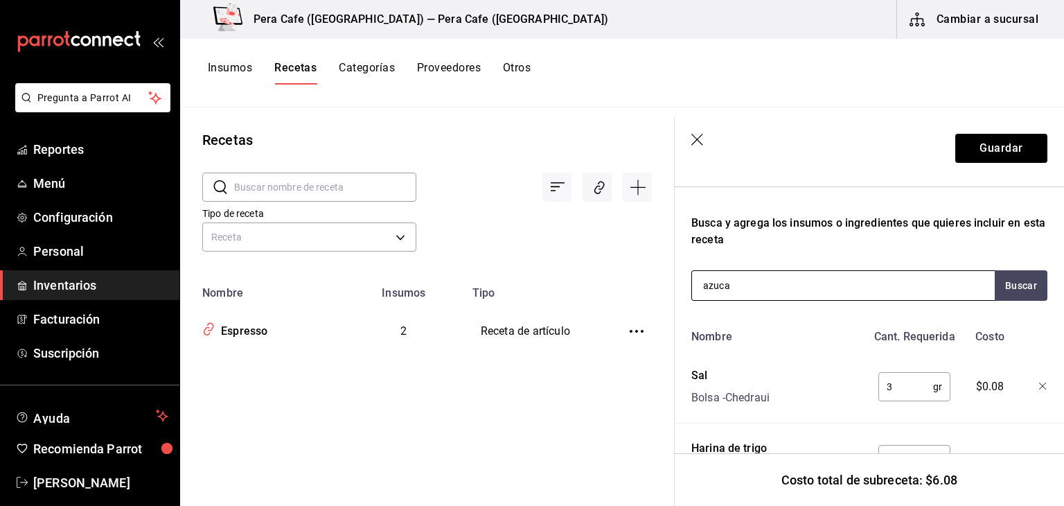
type input "azucar"
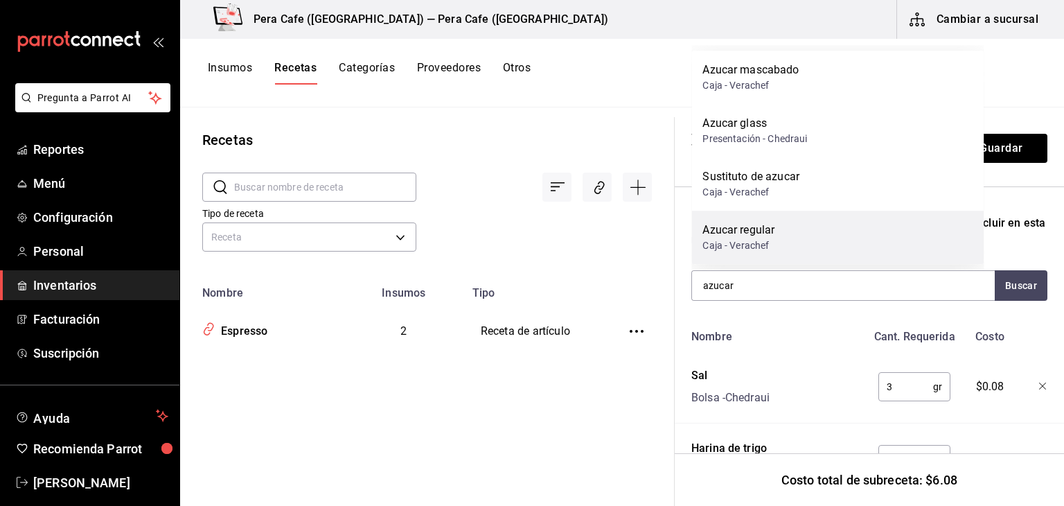
click at [748, 249] on div "Caja - Verachef" at bounding box center [739, 245] width 72 height 15
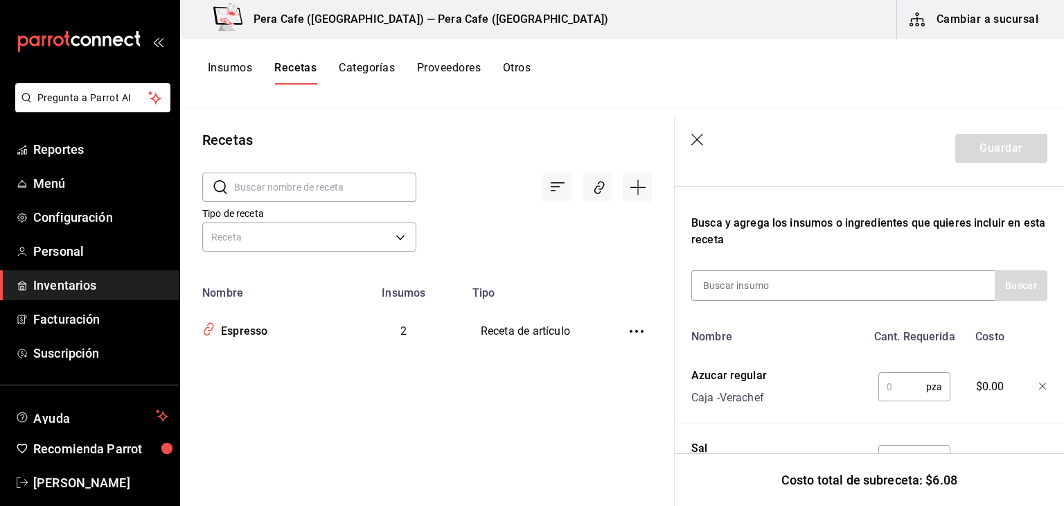
click at [888, 386] on input "text" at bounding box center [903, 387] width 48 height 28
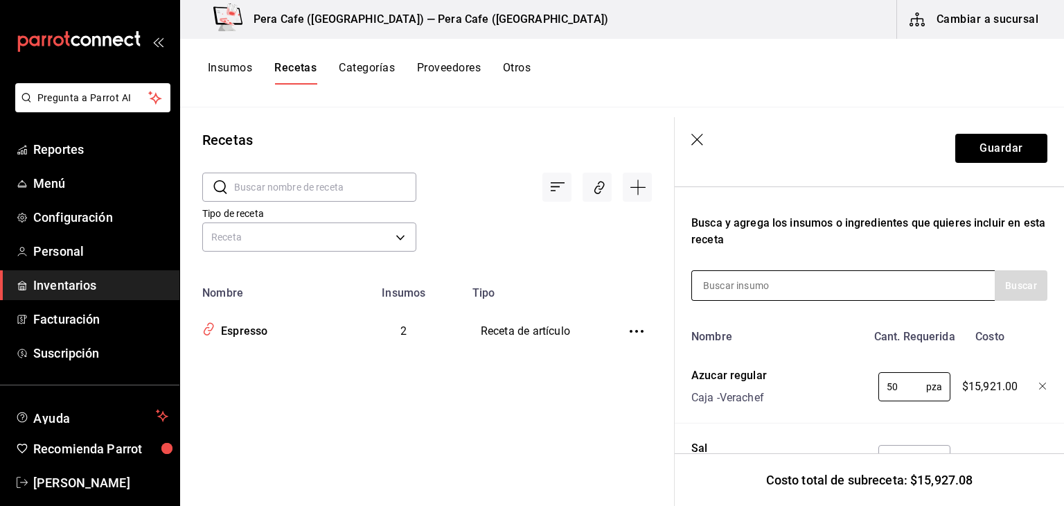
type input "50"
click at [831, 292] on div at bounding box center [842, 285] width 303 height 30
click at [747, 288] on input at bounding box center [761, 285] width 139 height 29
type input "leche"
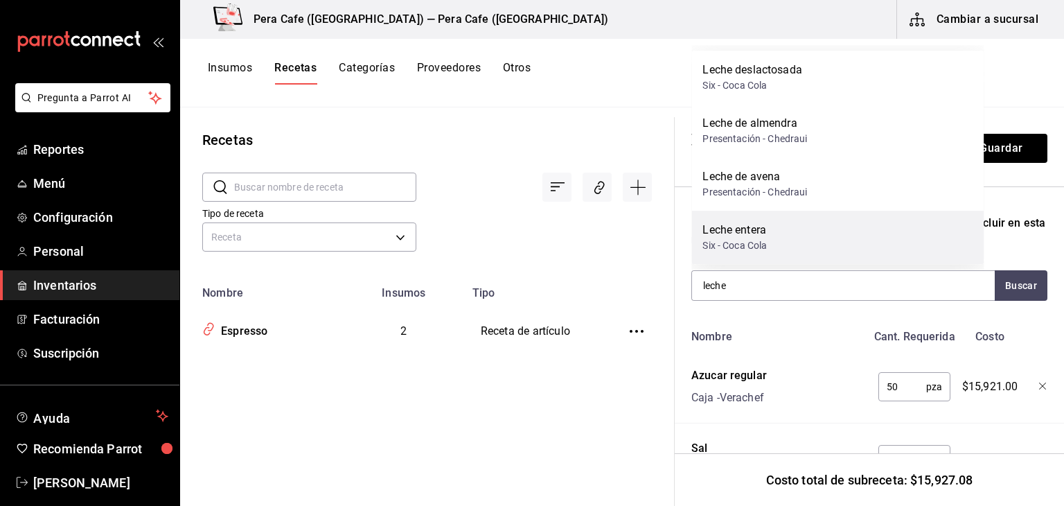
click at [732, 235] on div "Leche entera" at bounding box center [735, 230] width 64 height 17
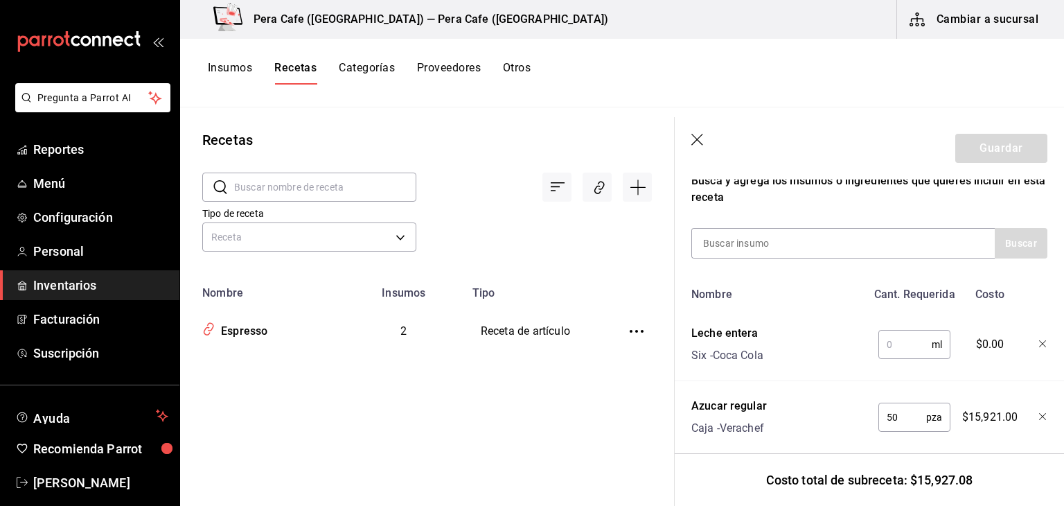
scroll to position [261, 0]
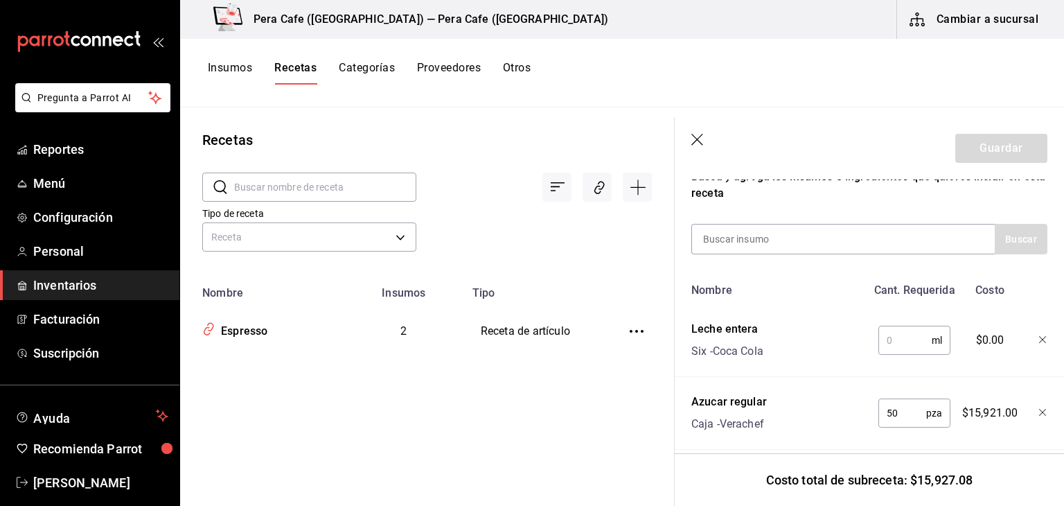
click at [888, 347] on input "text" at bounding box center [905, 340] width 53 height 28
type input "350"
click at [938, 343] on div "350 ml ​" at bounding box center [915, 340] width 72 height 29
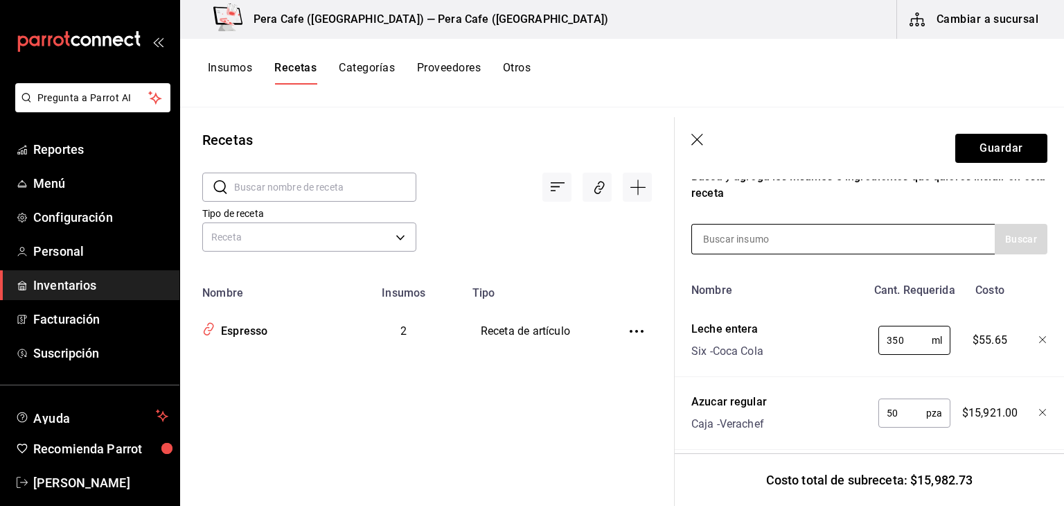
click at [757, 243] on input at bounding box center [761, 238] width 139 height 29
type input "vainilla"
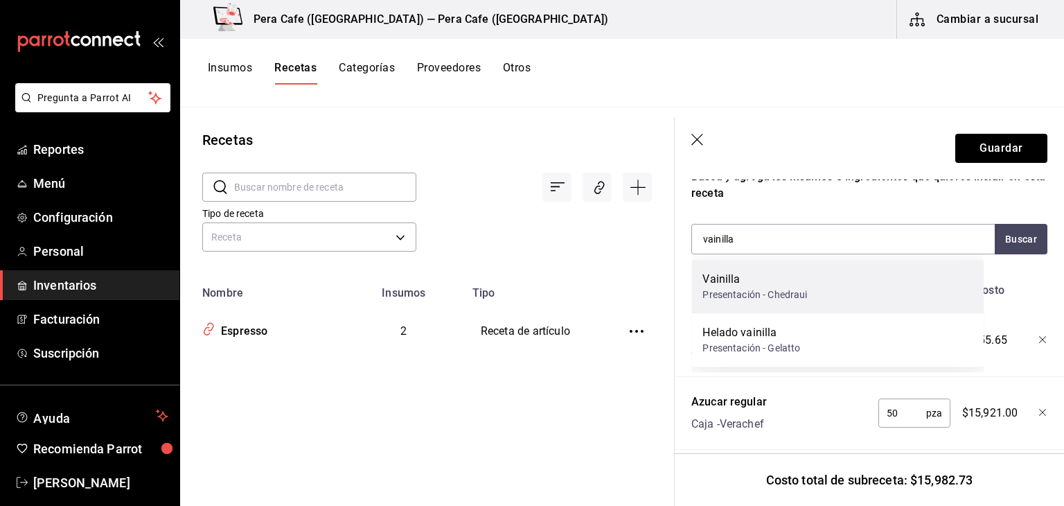
click at [748, 283] on div "Vainilla" at bounding box center [755, 279] width 105 height 17
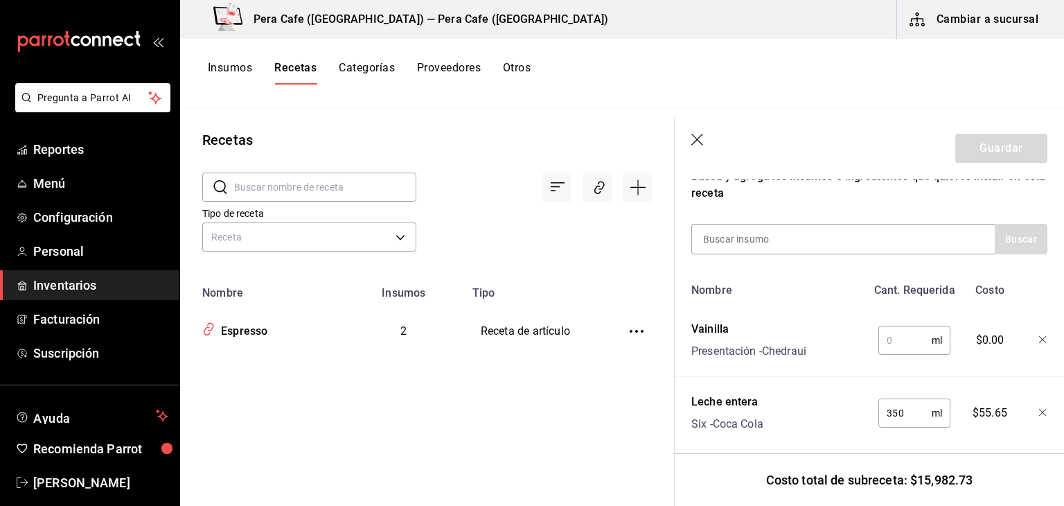
click at [892, 350] on input "text" at bounding box center [905, 340] width 53 height 28
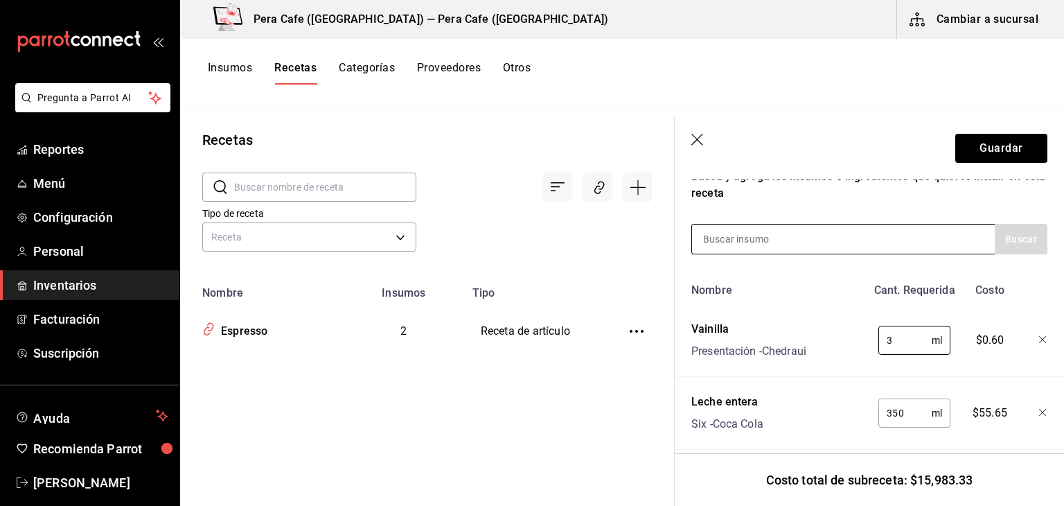
type input "3"
click at [897, 238] on div at bounding box center [842, 239] width 303 height 30
drag, startPoint x: 897, startPoint y: 238, endPoint x: 936, endPoint y: 237, distance: 39.5
click at [936, 237] on div at bounding box center [842, 239] width 303 height 30
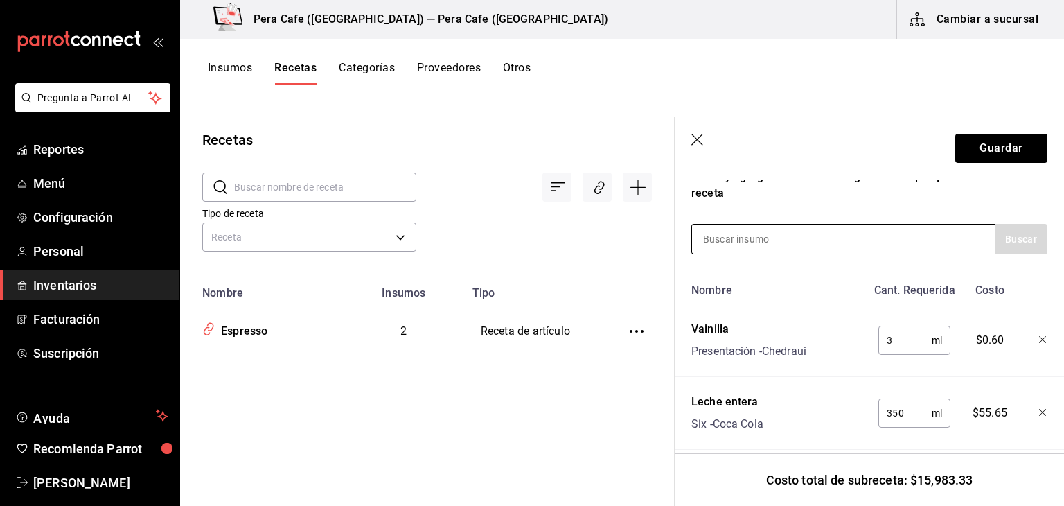
click at [936, 237] on div at bounding box center [842, 239] width 303 height 30
click at [735, 246] on input at bounding box center [761, 238] width 139 height 29
type input "huevo"
click at [1001, 249] on button "Buscar" at bounding box center [1021, 239] width 53 height 30
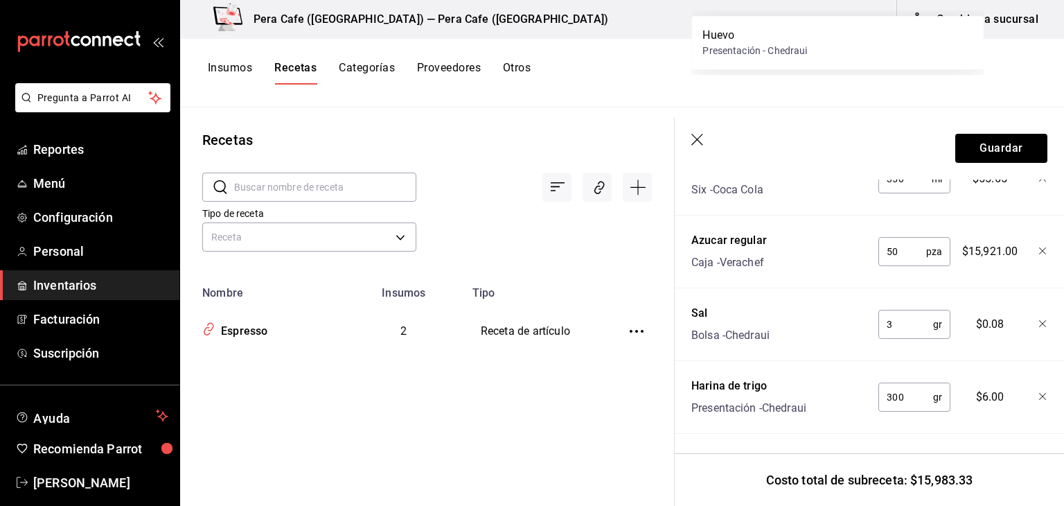
scroll to position [504, 0]
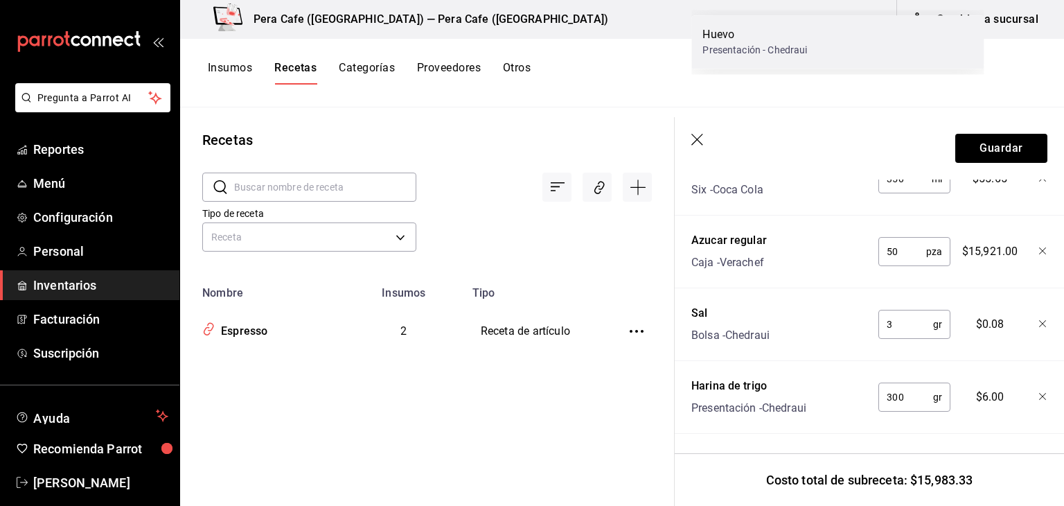
click at [834, 44] on div "Huevo Presentación - Chedraui" at bounding box center [837, 41] width 292 height 53
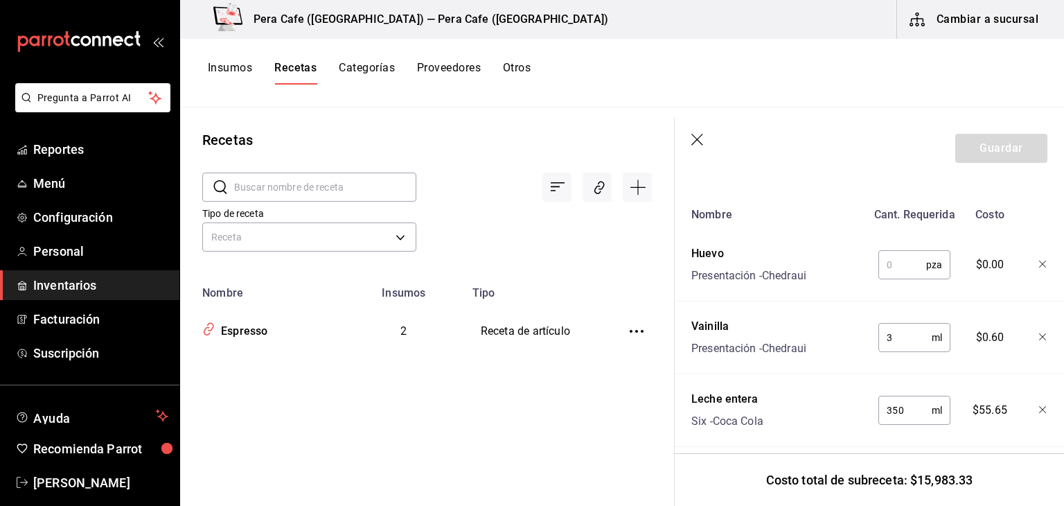
scroll to position [335, 0]
click at [909, 271] on input "text" at bounding box center [903, 265] width 48 height 28
type input "1"
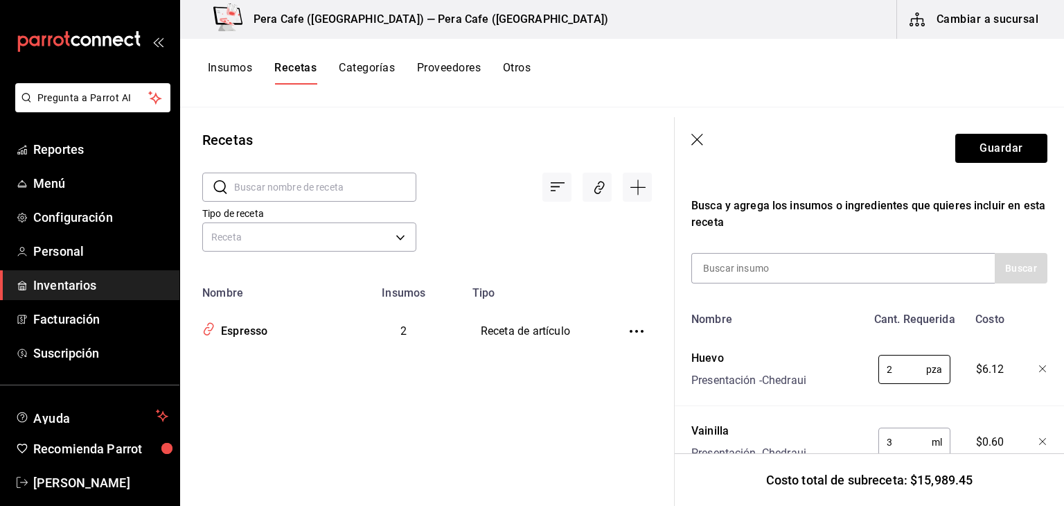
scroll to position [231, 0]
type input "2"
click at [827, 275] on input at bounding box center [761, 268] width 139 height 29
type input "Mantequilla"
click at [995, 273] on button "Buscar" at bounding box center [1021, 269] width 53 height 30
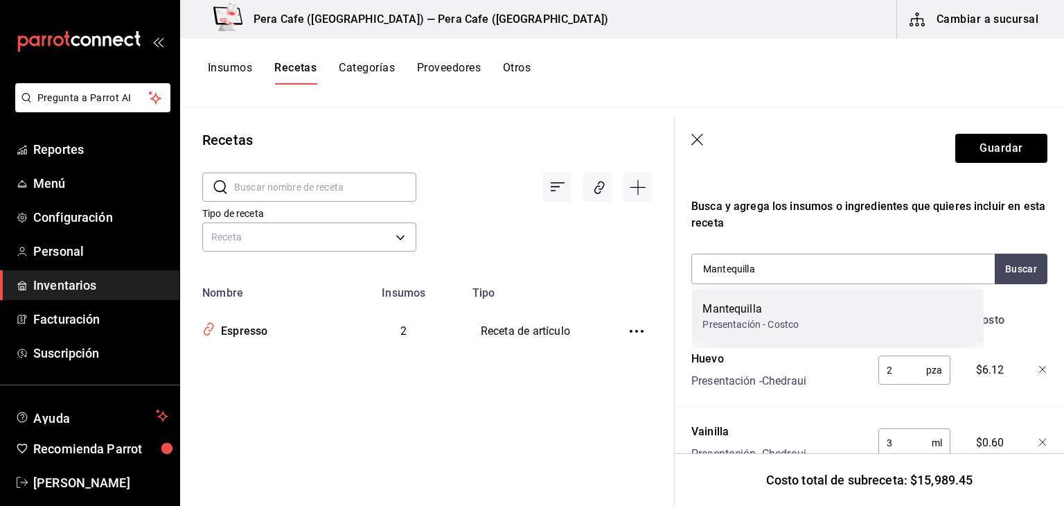
click at [923, 308] on div "Mantequilla Presentación - Costco" at bounding box center [837, 316] width 292 height 53
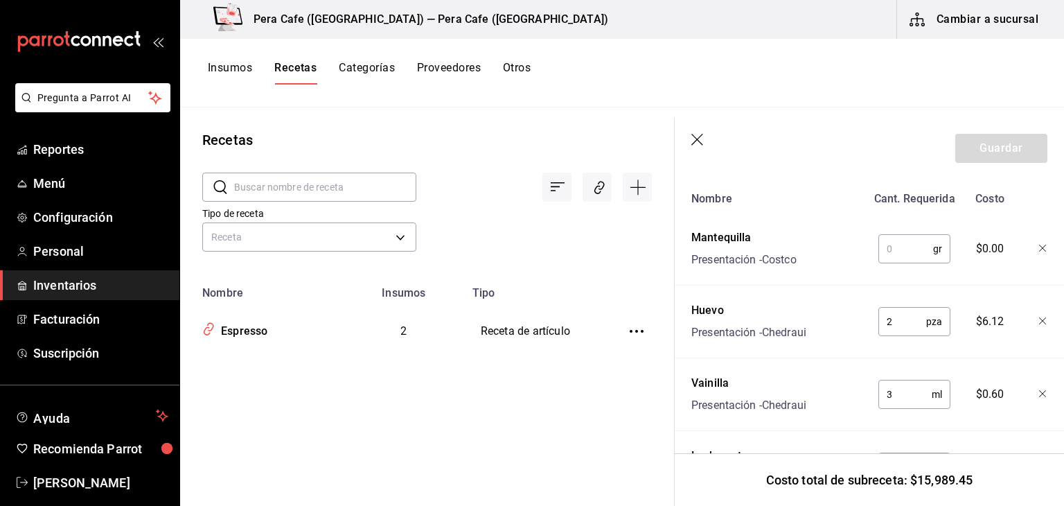
scroll to position [353, 0]
click at [890, 251] on input "text" at bounding box center [906, 248] width 55 height 28
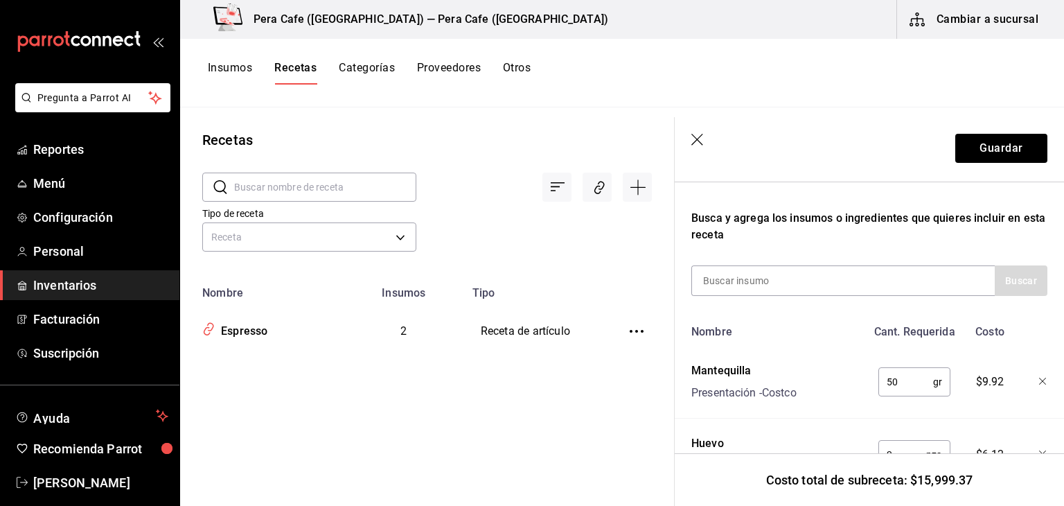
scroll to position [212, 0]
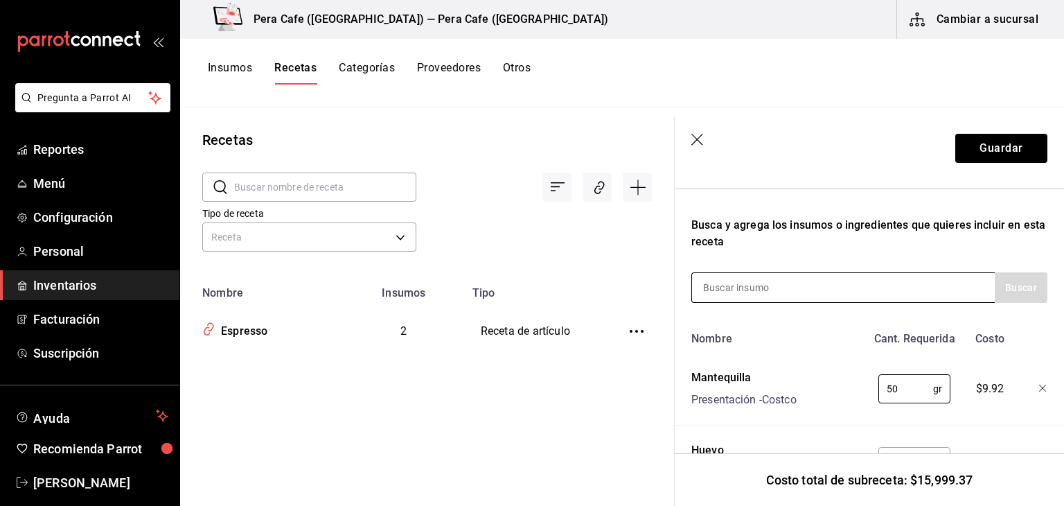
type input "50"
click at [926, 285] on div at bounding box center [842, 287] width 303 height 30
click at [773, 289] on input at bounding box center [761, 287] width 139 height 29
type input "Jugo"
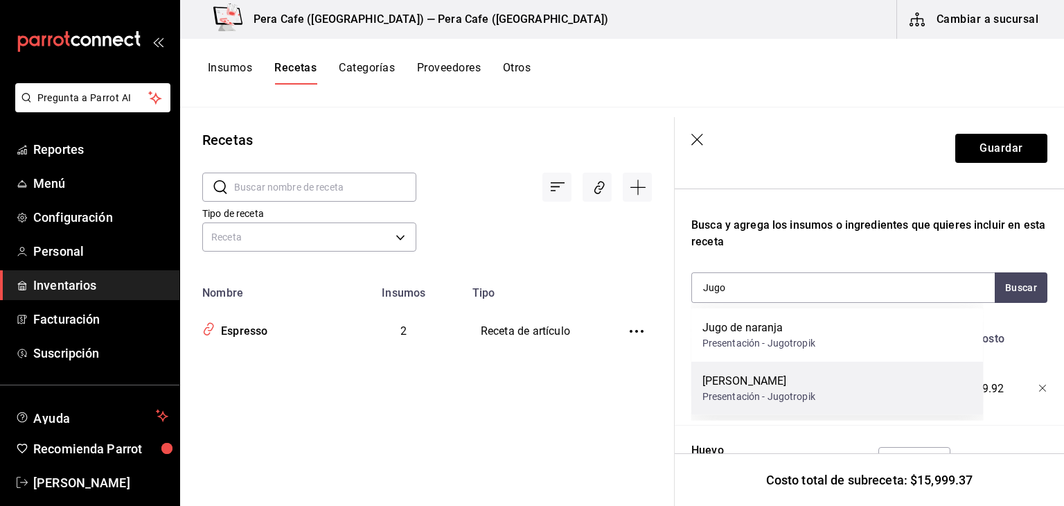
click at [756, 382] on div "Jugo de limón" at bounding box center [759, 381] width 113 height 17
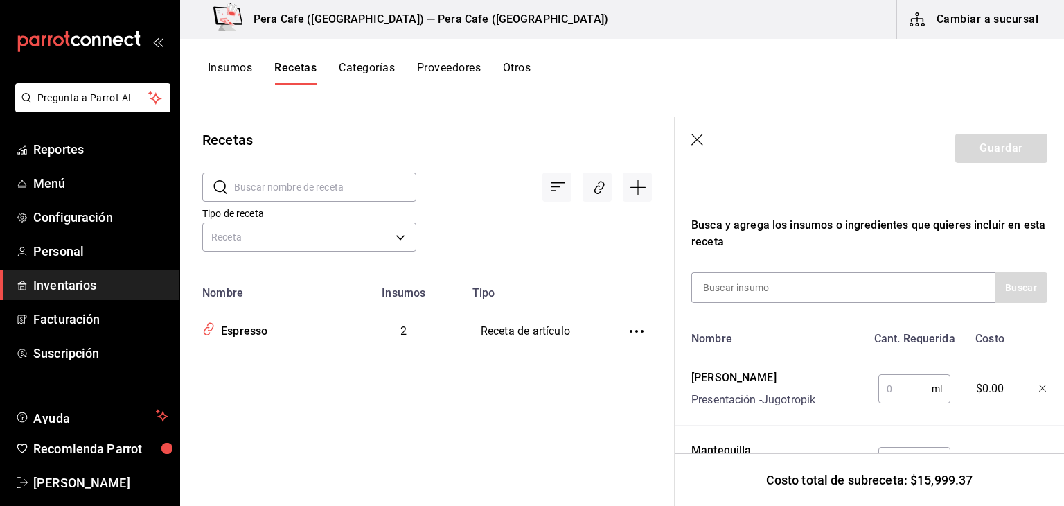
click at [881, 394] on input "text" at bounding box center [905, 389] width 53 height 28
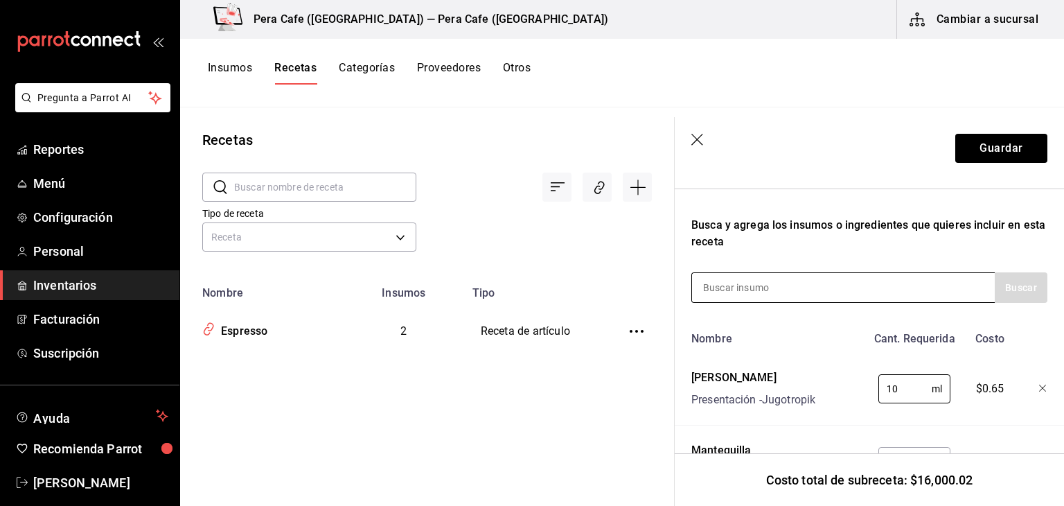
type input "10"
click at [838, 293] on div at bounding box center [842, 287] width 303 height 30
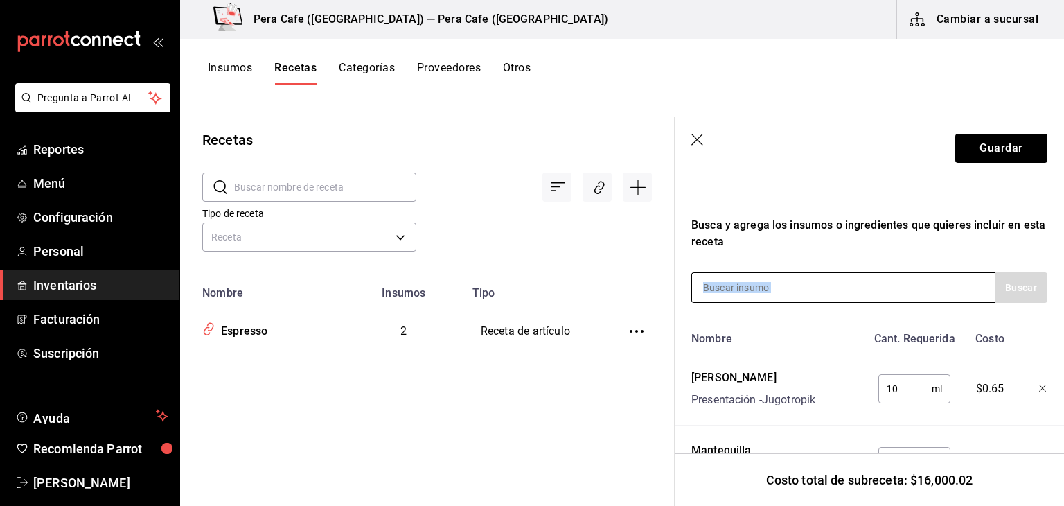
click at [700, 292] on input at bounding box center [761, 287] width 139 height 29
type input "p"
type input "R"
click at [719, 288] on input "R" at bounding box center [761, 287] width 139 height 29
type input "R"
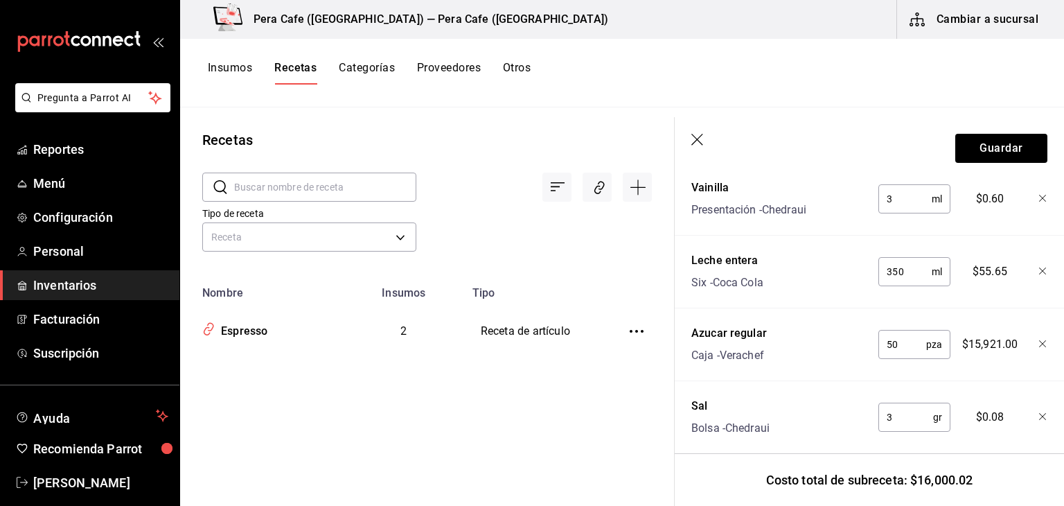
scroll to position [621, 0]
click at [892, 346] on input "50" at bounding box center [903, 344] width 48 height 28
type input "5"
click at [1039, 344] on icon "button" at bounding box center [1043, 343] width 8 height 8
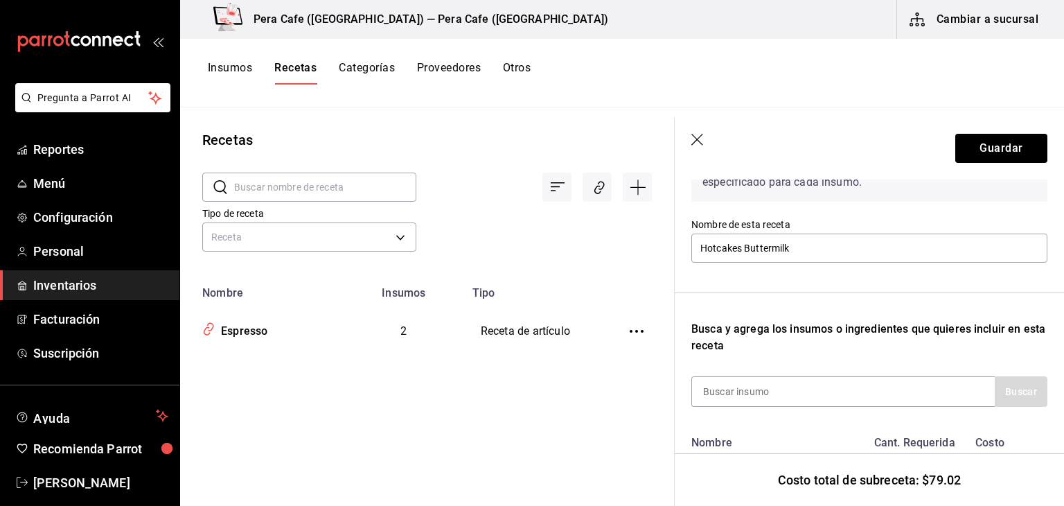
scroll to position [100, 0]
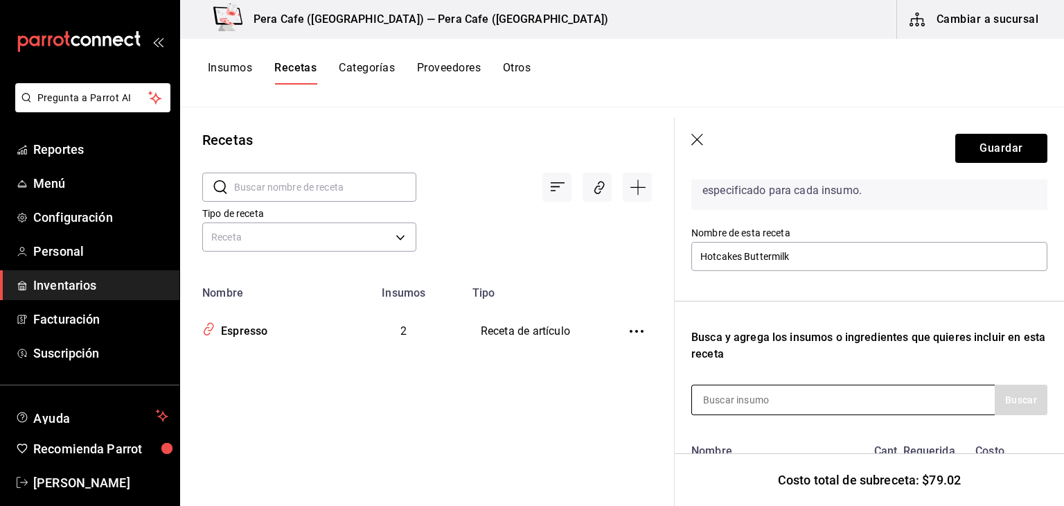
click at [783, 399] on input at bounding box center [761, 399] width 139 height 29
type input "m"
type input "q"
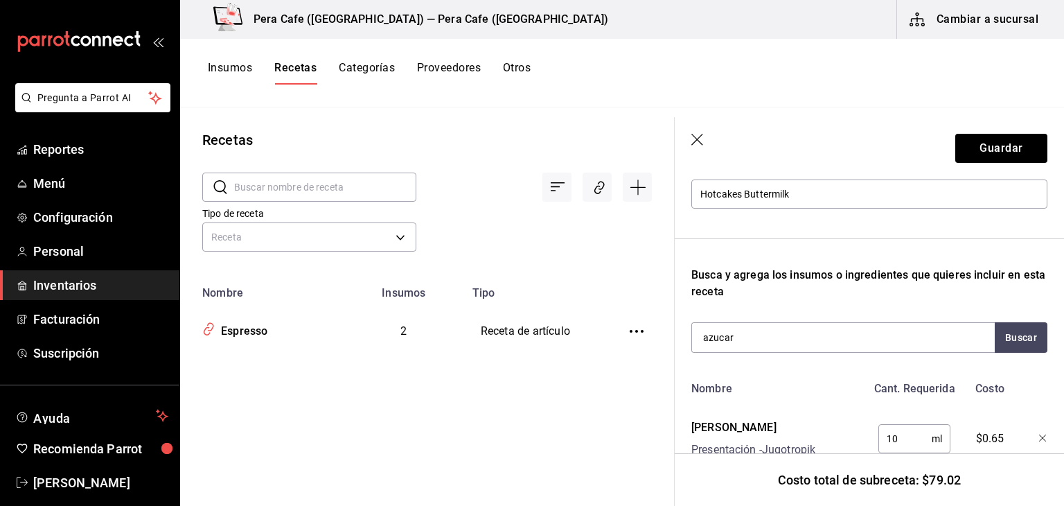
scroll to position [150, 0]
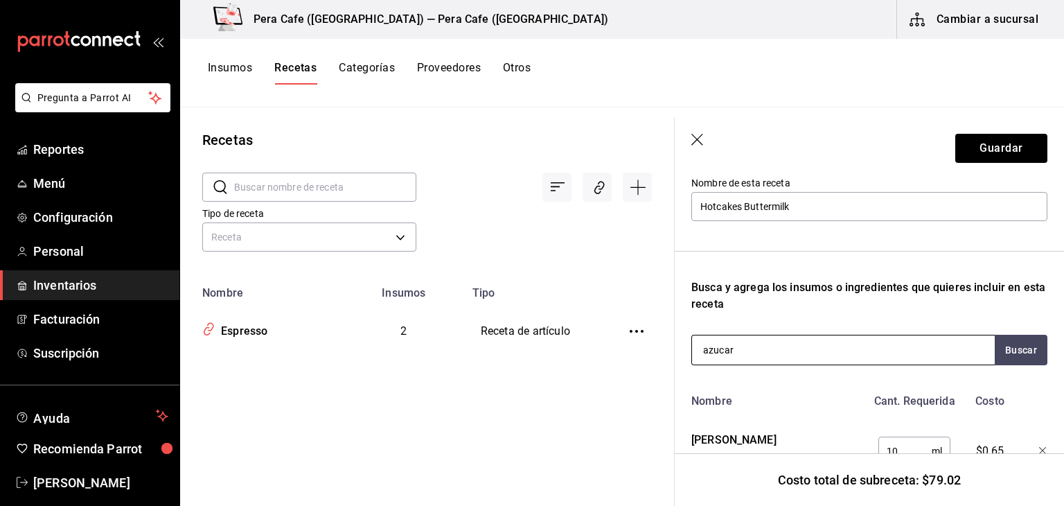
click at [840, 360] on div "azucar" at bounding box center [842, 350] width 303 height 30
click at [833, 350] on div "azucar" at bounding box center [842, 350] width 303 height 30
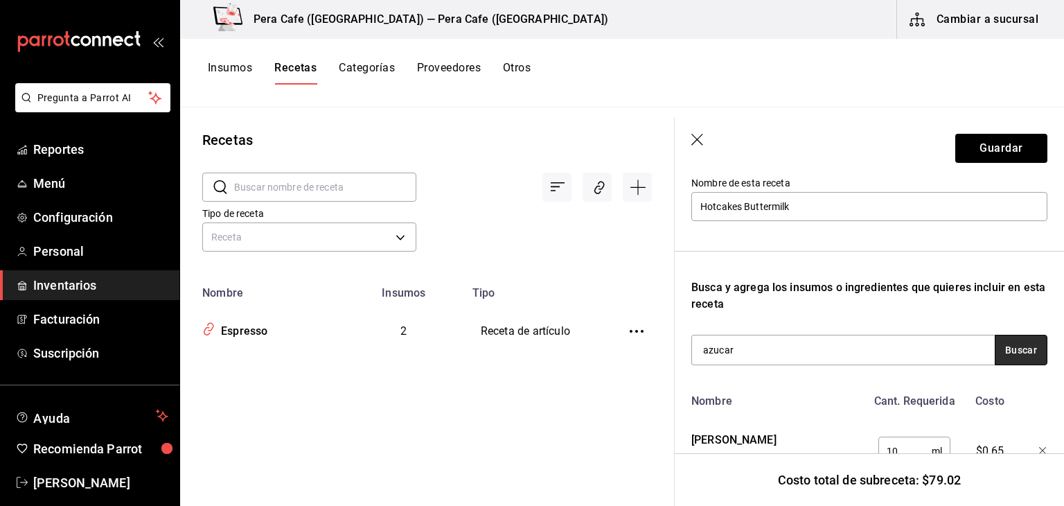
click at [1008, 344] on button "Buscar" at bounding box center [1021, 350] width 53 height 30
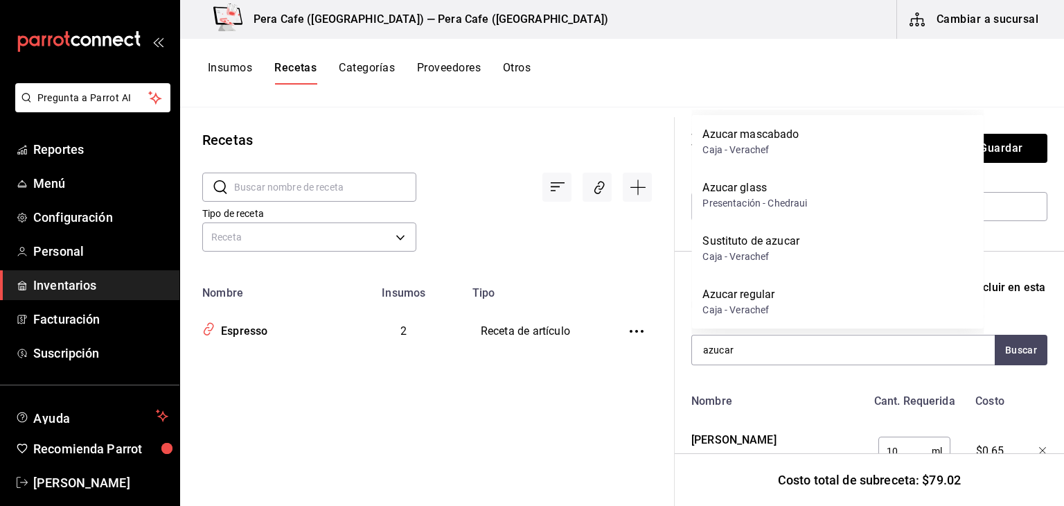
click at [678, 317] on div "Subreceta Recuerda que las cantidades utilizadas en tus recetas estarán definid…" at bounding box center [869, 513] width 389 height 967
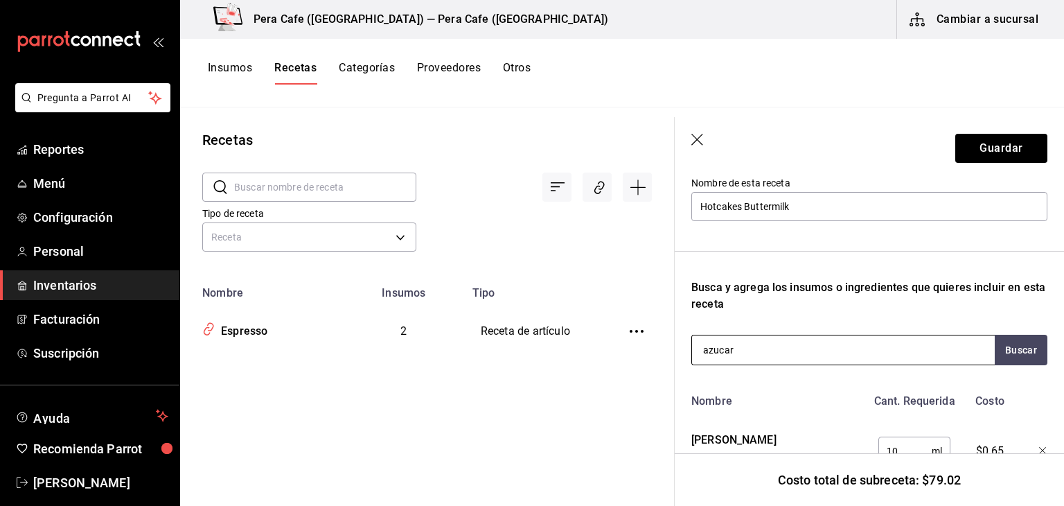
click at [751, 350] on input "azucar" at bounding box center [761, 349] width 139 height 29
type input "a"
type input "Azúcar"
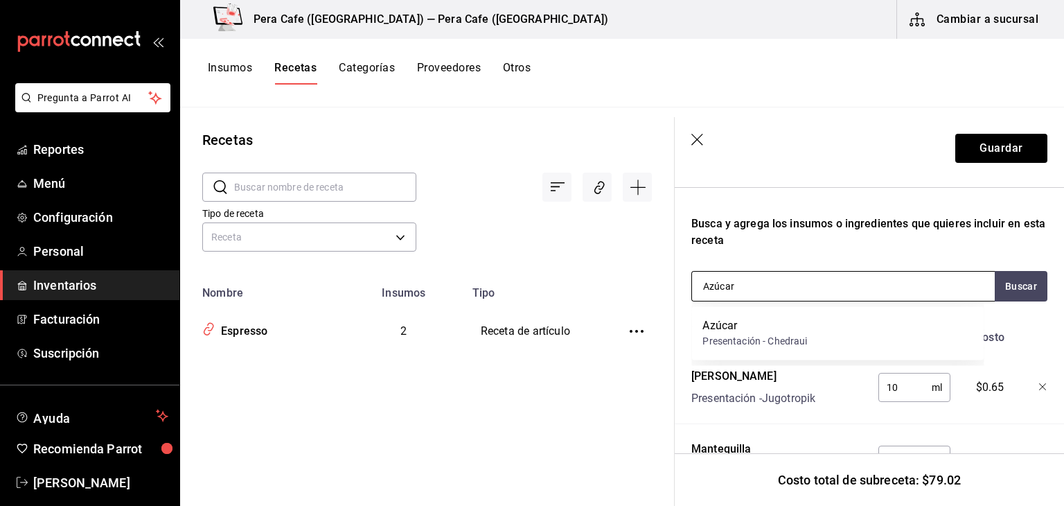
scroll to position [215, 0]
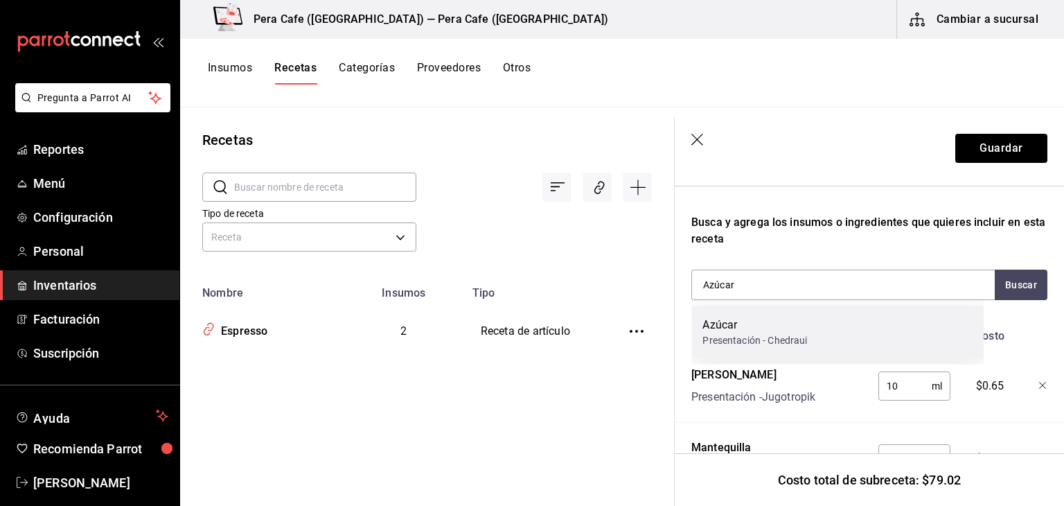
click at [752, 328] on div "Azúcar" at bounding box center [755, 325] width 105 height 17
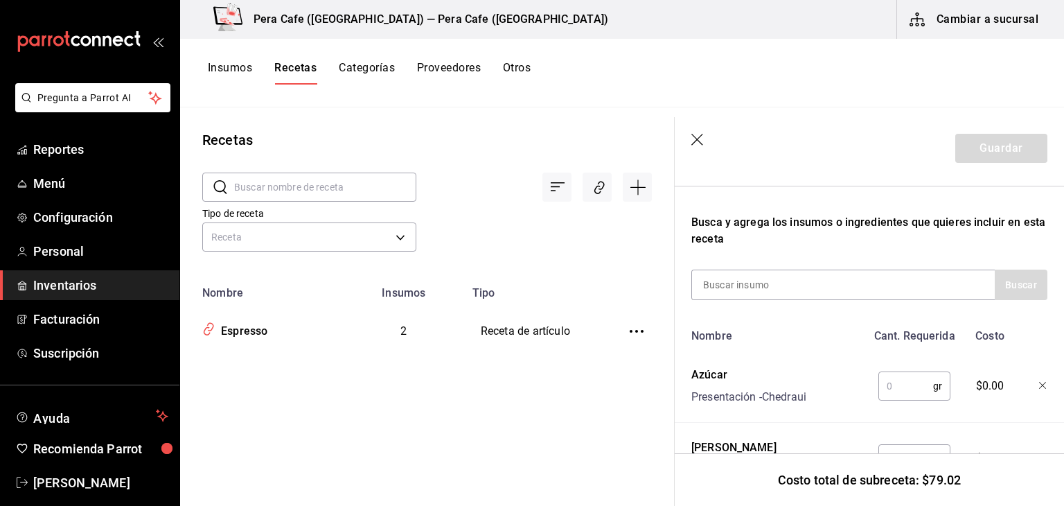
click at [891, 390] on input "text" at bounding box center [906, 386] width 55 height 28
type input "0"
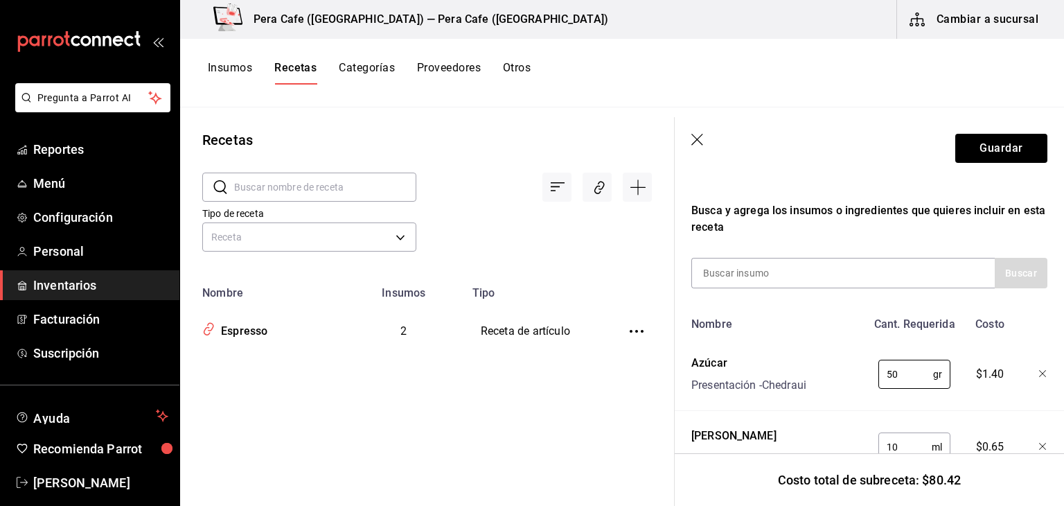
scroll to position [226, 0]
type input "50"
click at [848, 281] on div at bounding box center [842, 273] width 303 height 30
click at [970, 153] on button "Guardar" at bounding box center [1001, 148] width 92 height 29
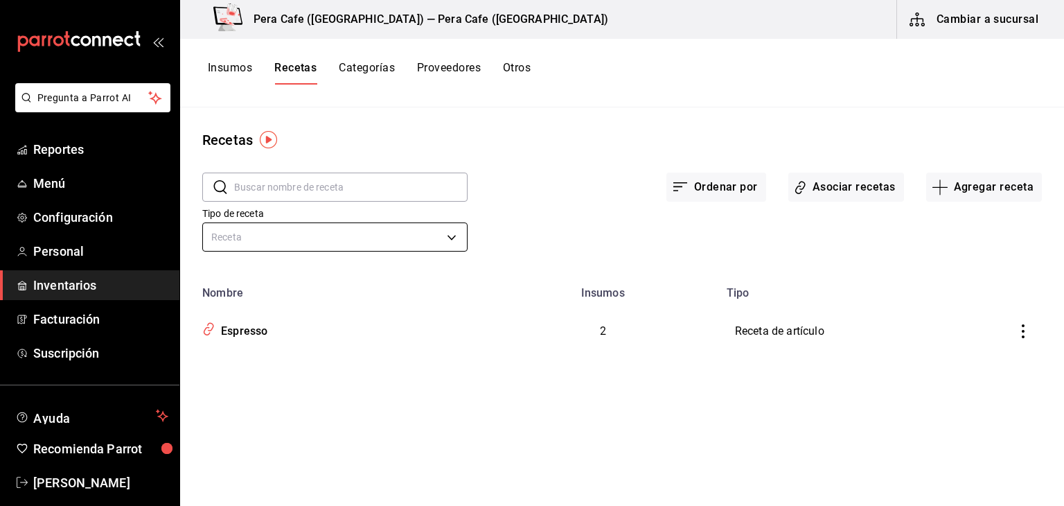
click at [447, 239] on body "Pregunta a Parrot AI Reportes Menú Configuración Personal Inventarios Facturaci…" at bounding box center [532, 248] width 1064 height 496
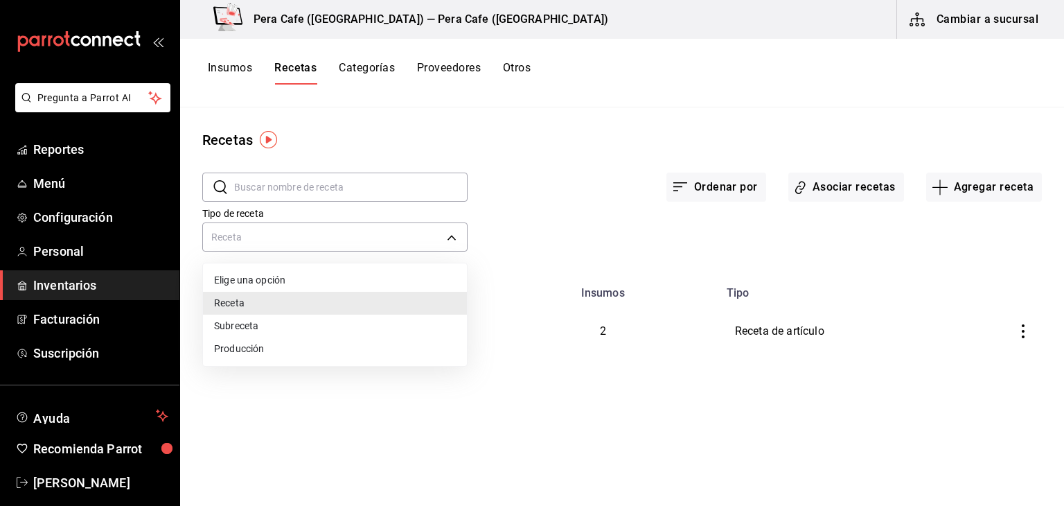
click at [352, 326] on li "Subreceta" at bounding box center [335, 326] width 264 height 23
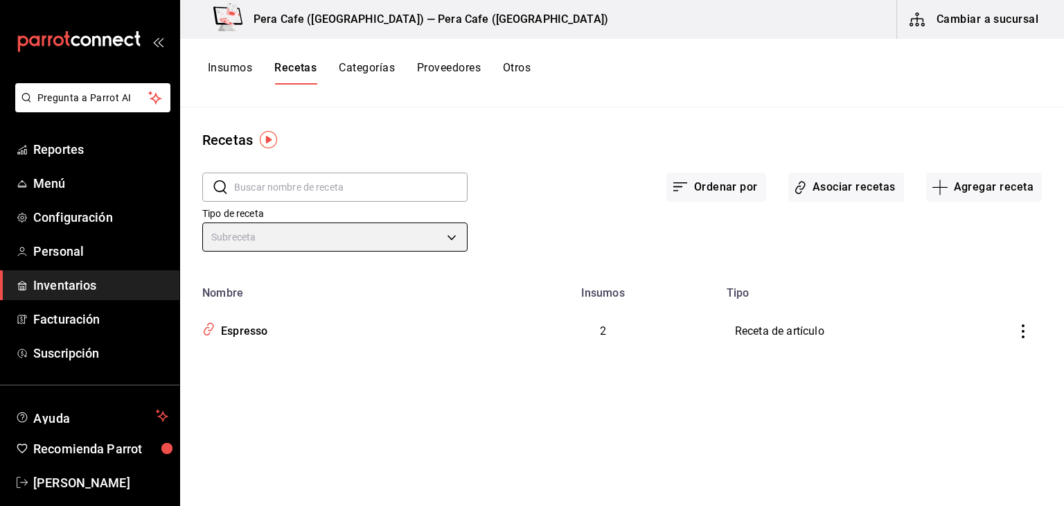
type input "SUBRECIPE"
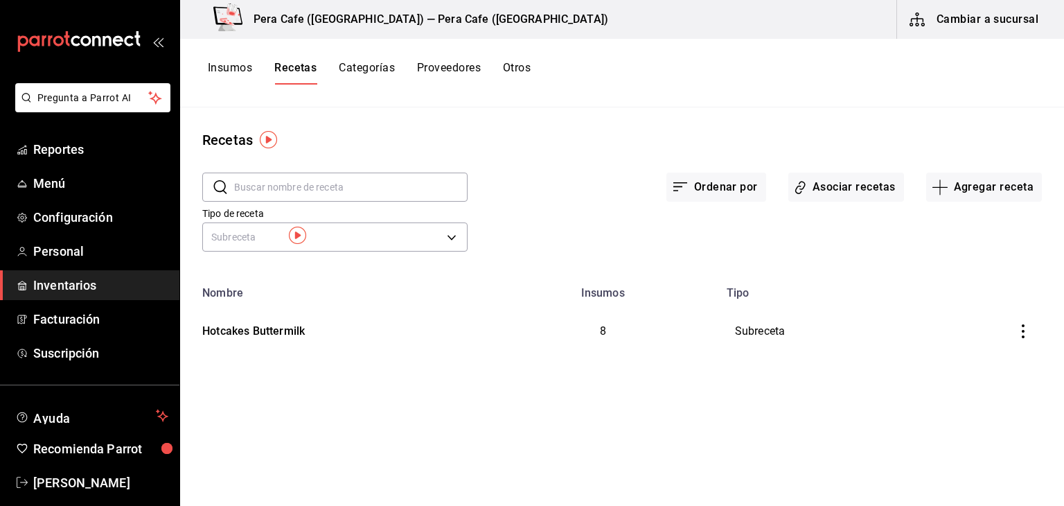
click at [1023, 339] on button "inventoriesTable" at bounding box center [1023, 331] width 30 height 30
click at [948, 411] on div at bounding box center [532, 253] width 1064 height 506
click at [984, 189] on button "Agregar receta" at bounding box center [984, 187] width 116 height 29
drag, startPoint x: 926, startPoint y: 260, endPoint x: 938, endPoint y: 264, distance: 13.1
click at [938, 264] on span "Subreceta" at bounding box center [984, 262] width 116 height 15
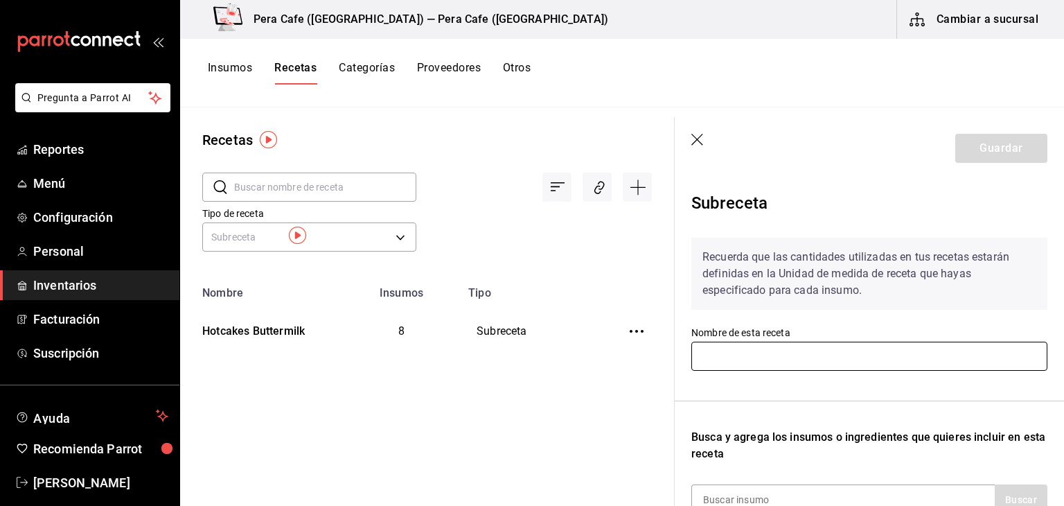
click at [861, 360] on input "text" at bounding box center [869, 356] width 356 height 29
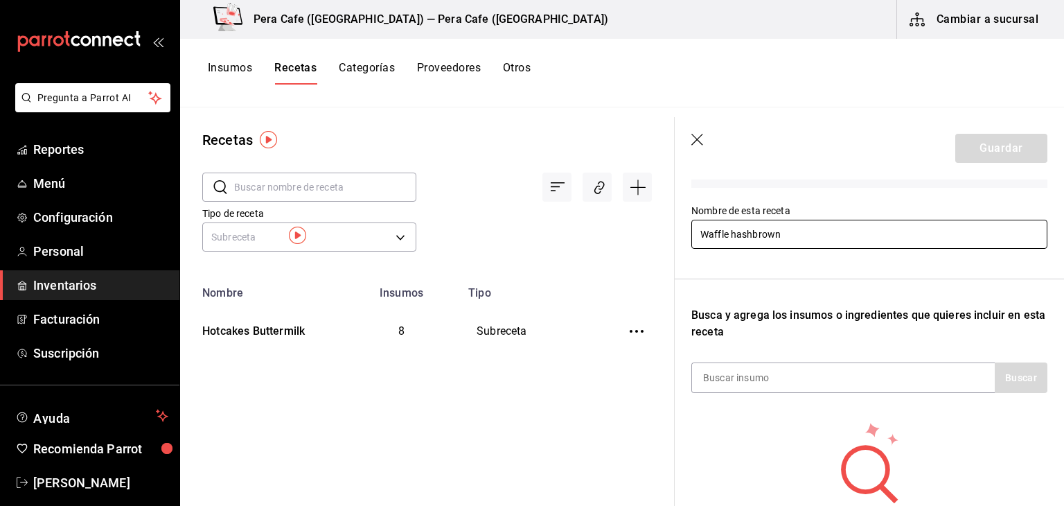
scroll to position [122, 0]
type input "Waffle hashbrown"
click at [848, 382] on div at bounding box center [842, 377] width 303 height 30
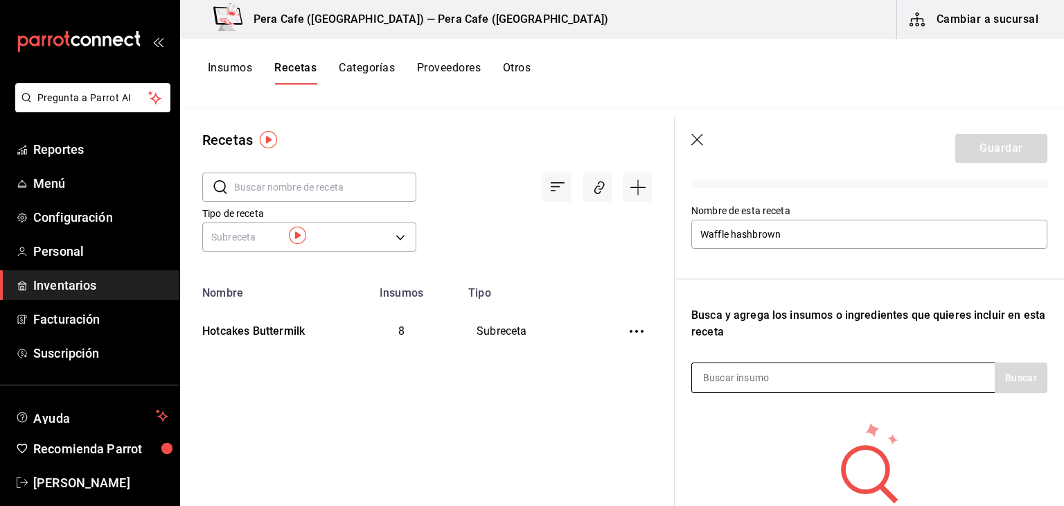
click at [848, 382] on div at bounding box center [842, 377] width 303 height 30
click at [765, 380] on input at bounding box center [761, 377] width 139 height 29
type input "papa"
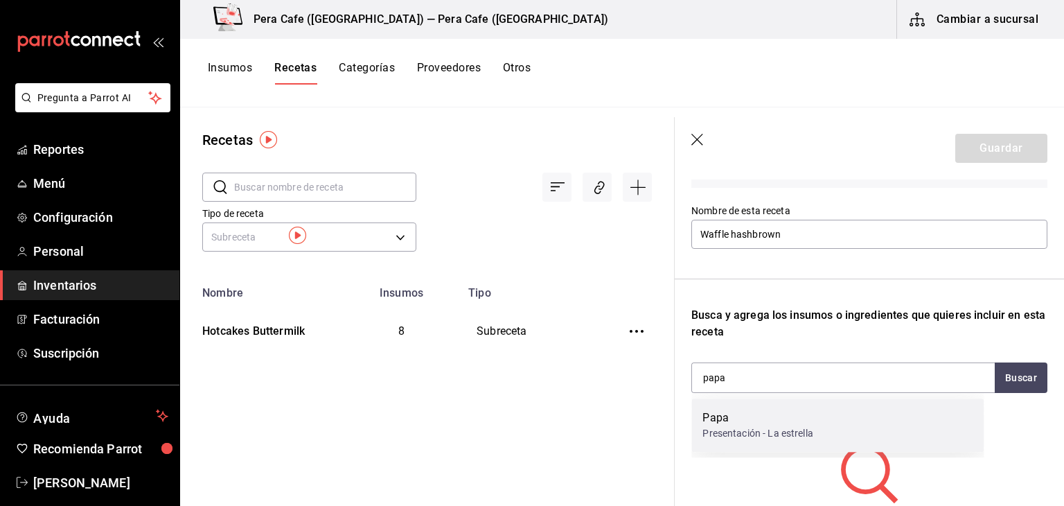
click at [745, 430] on div "Presentación - La estrella" at bounding box center [758, 433] width 110 height 15
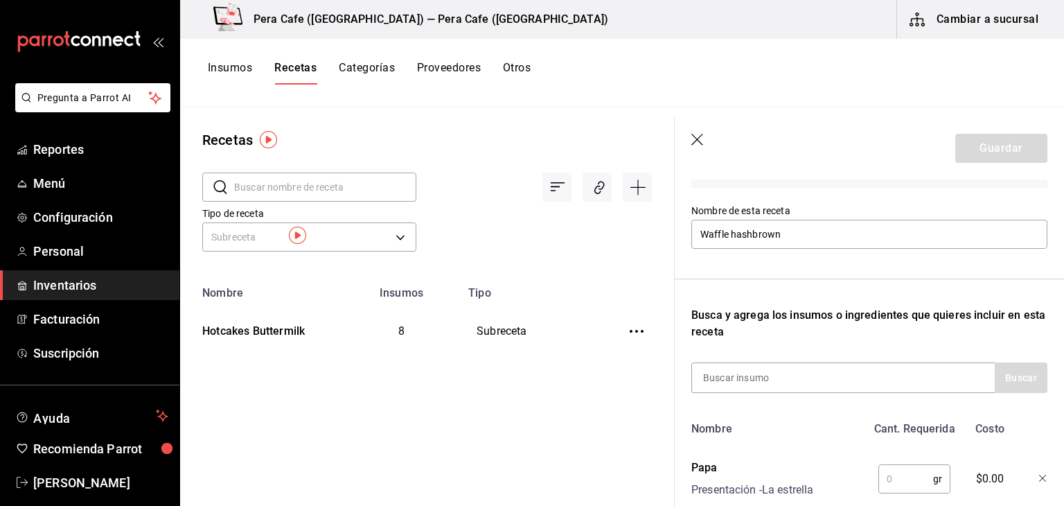
scroll to position [214, 0]
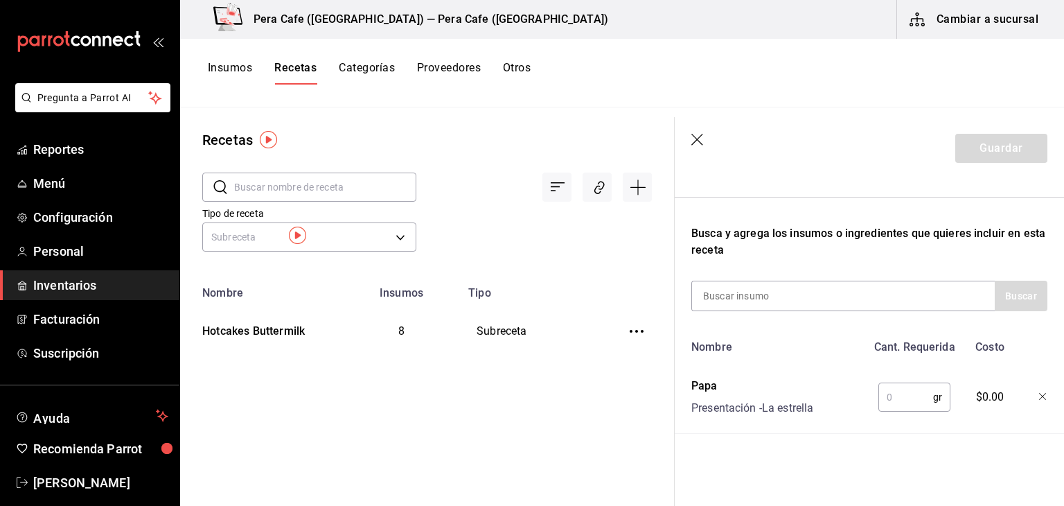
click at [888, 387] on input "text" at bounding box center [906, 397] width 55 height 28
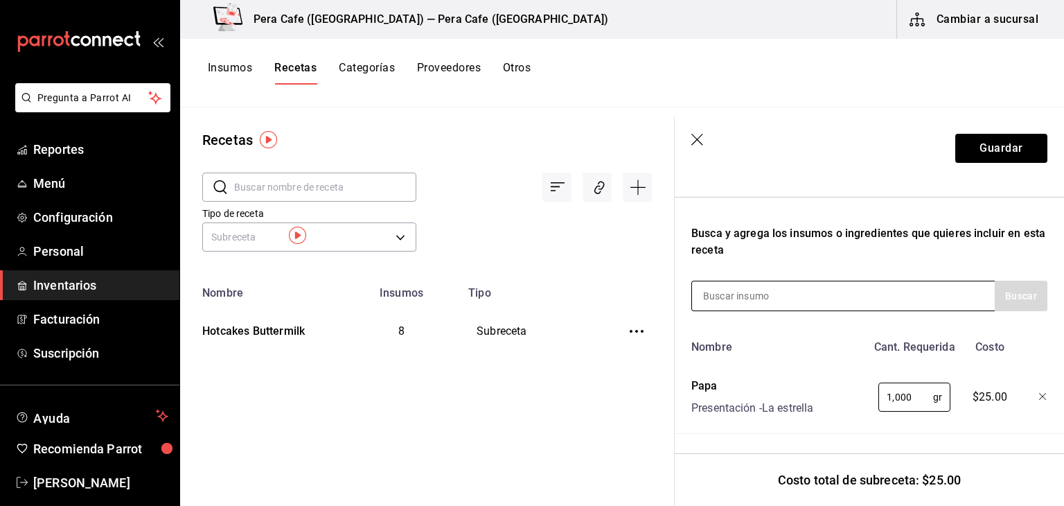
type input "1,000"
click at [853, 286] on div at bounding box center [842, 296] width 303 height 30
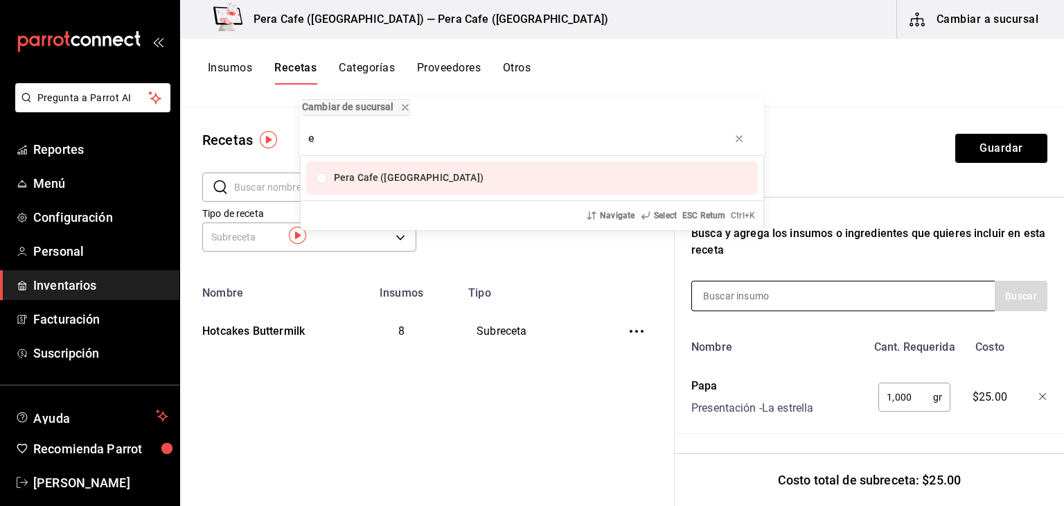
type input "e"
drag, startPoint x: 852, startPoint y: 285, endPoint x: 540, endPoint y: 148, distance: 340.9
click at [540, 148] on input "e" at bounding box center [532, 138] width 448 height 33
click at [737, 144] on icon "progress bar" at bounding box center [739, 138] width 11 height 11
click at [762, 289] on div "Cambiar de sucursal Pera Cafe (Jalapa) Navigate Select ESC Return Ctrl+ K" at bounding box center [532, 253] width 1064 height 506
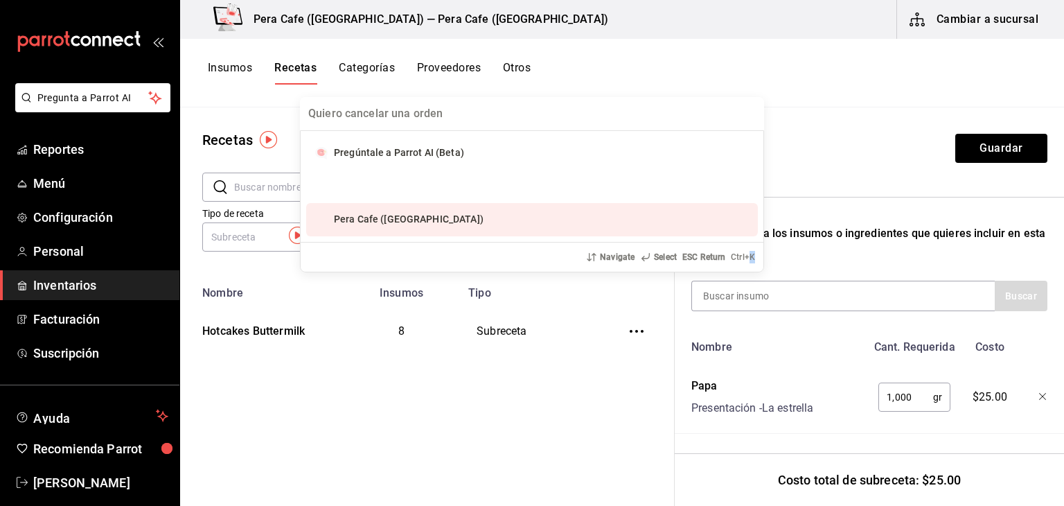
click at [762, 289] on div "Pregúntale a Parrot AI (Beta) Pera Cafe (Jalapa) Navigate Select ESC Return Ctr…" at bounding box center [532, 253] width 1064 height 506
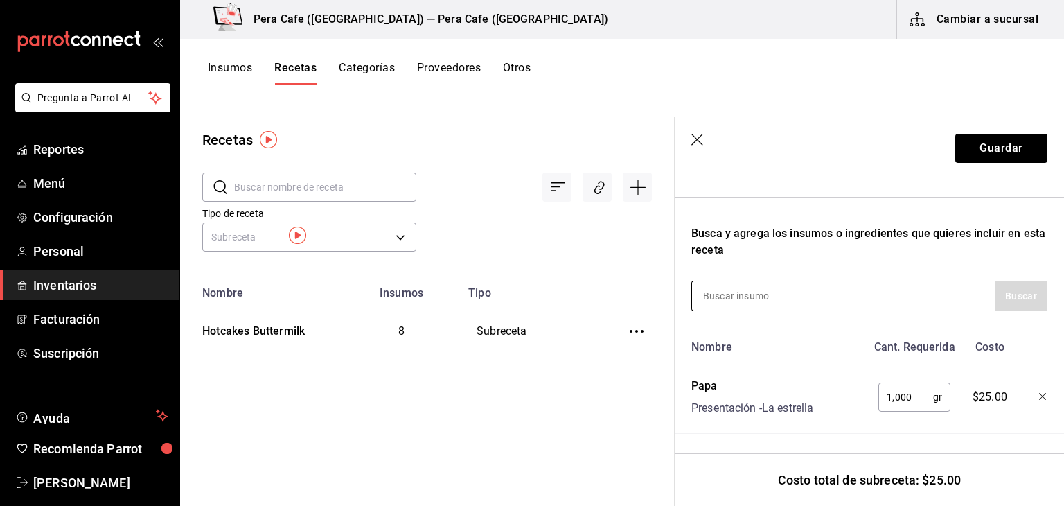
click at [762, 289] on input at bounding box center [761, 295] width 139 height 29
type input "cebollin"
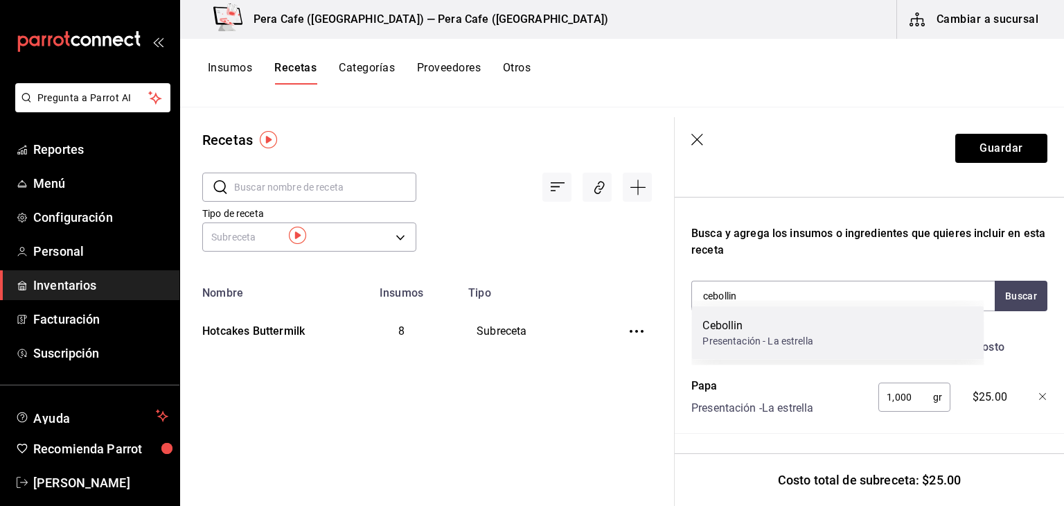
click at [768, 339] on div "Presentación - La estrella" at bounding box center [758, 341] width 110 height 15
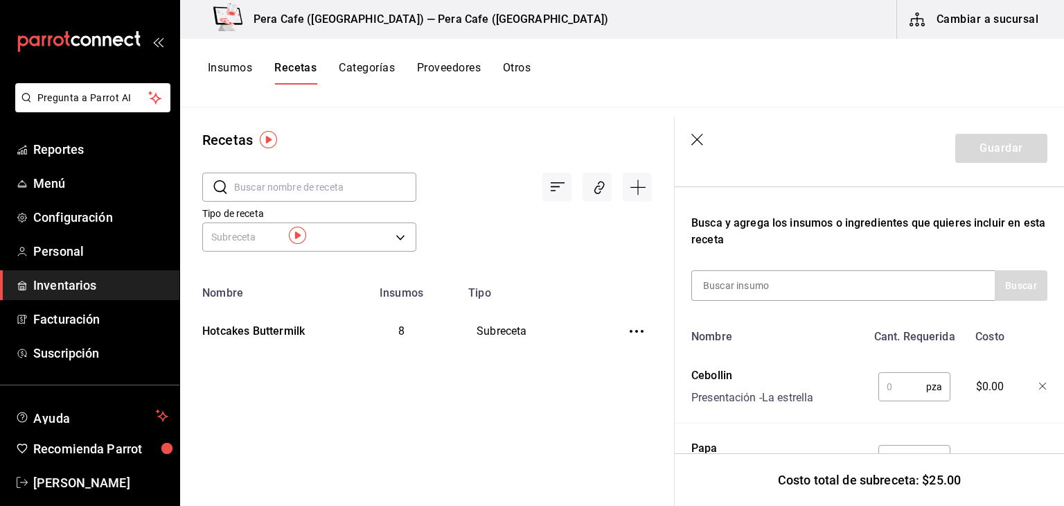
click at [885, 380] on input "text" at bounding box center [903, 387] width 48 height 28
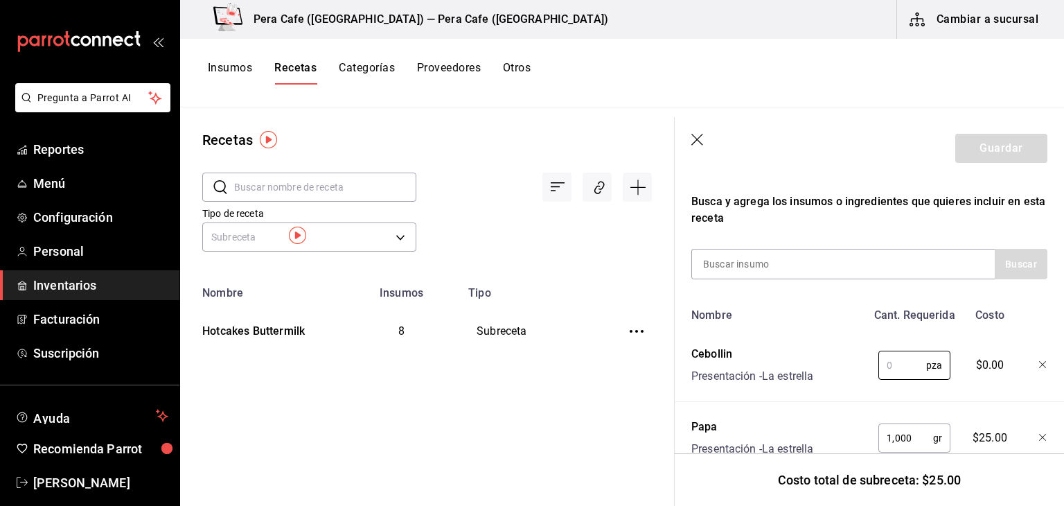
scroll to position [234, 0]
click at [1039, 364] on icon "button" at bounding box center [1043, 366] width 8 height 8
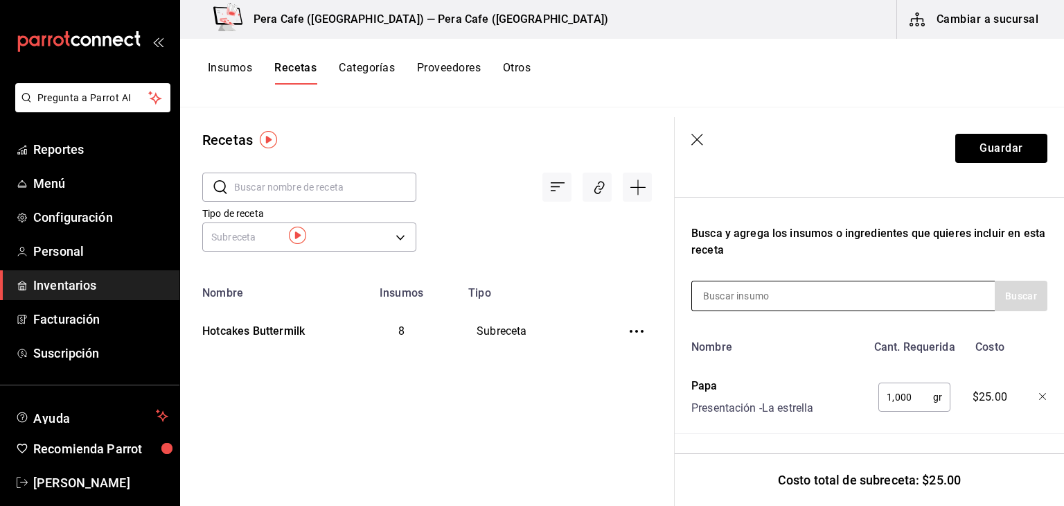
click at [869, 283] on div at bounding box center [842, 296] width 303 height 30
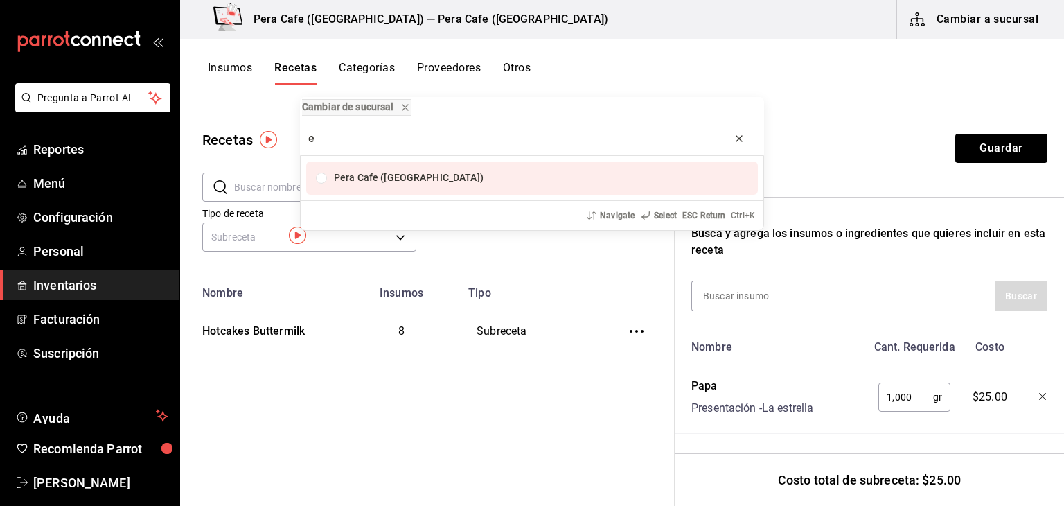
type input "e"
click at [730, 136] on button "progress bar" at bounding box center [739, 138] width 22 height 22
click at [764, 285] on div "Cambiar de sucursal Pera Cafe (Jalapa) Navigate Select ESC Return Ctrl+ K" at bounding box center [532, 253] width 1064 height 506
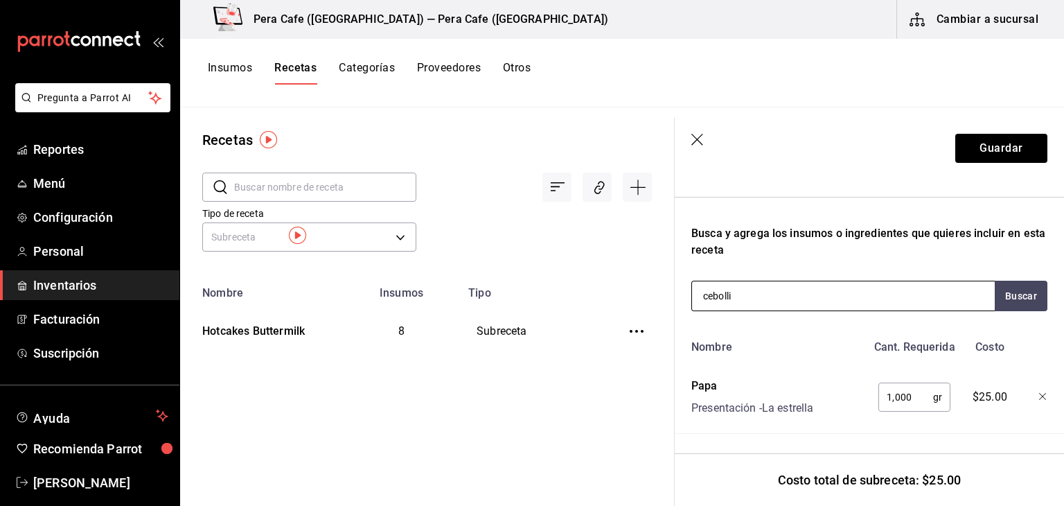
type input "cebollin"
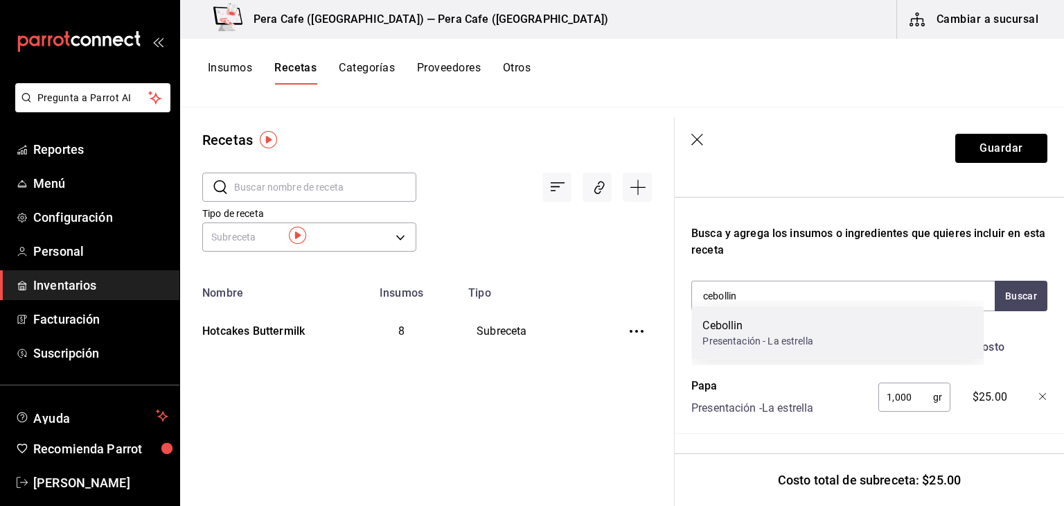
click at [803, 344] on div "Presentación - La estrella" at bounding box center [758, 341] width 110 height 15
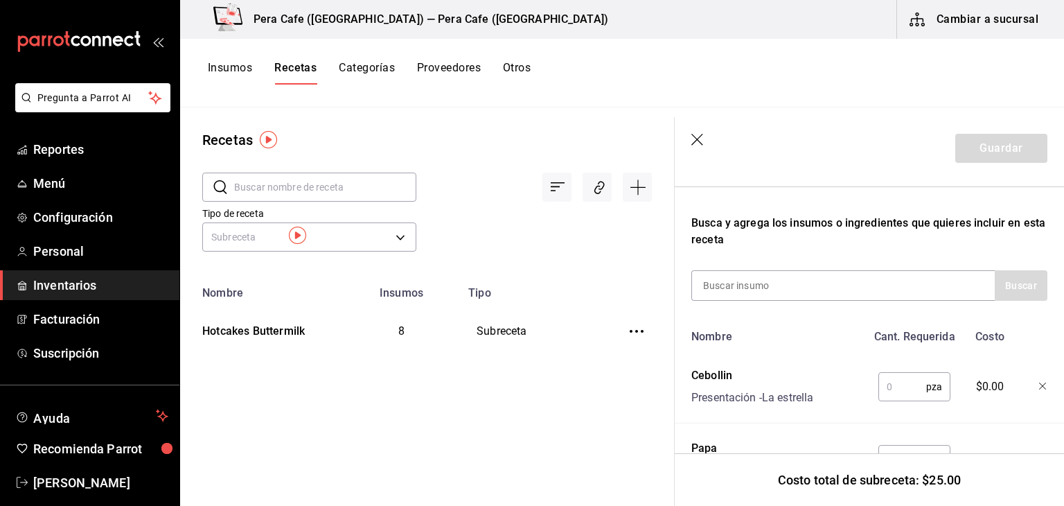
click at [1028, 378] on div at bounding box center [1033, 384] width 30 height 44
click at [1039, 385] on icon "button" at bounding box center [1043, 386] width 8 height 8
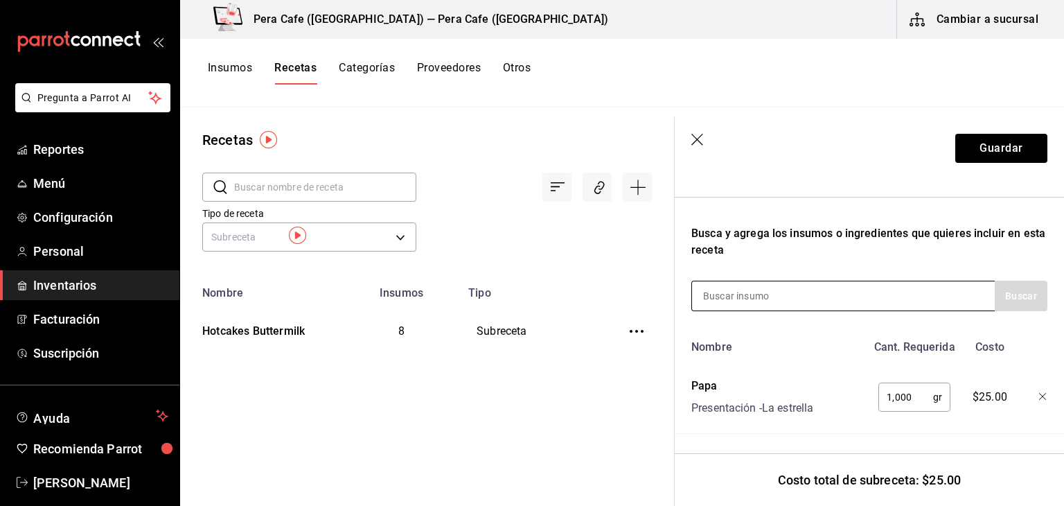
click at [892, 289] on div at bounding box center [842, 296] width 303 height 30
click at [830, 282] on input at bounding box center [761, 295] width 139 height 29
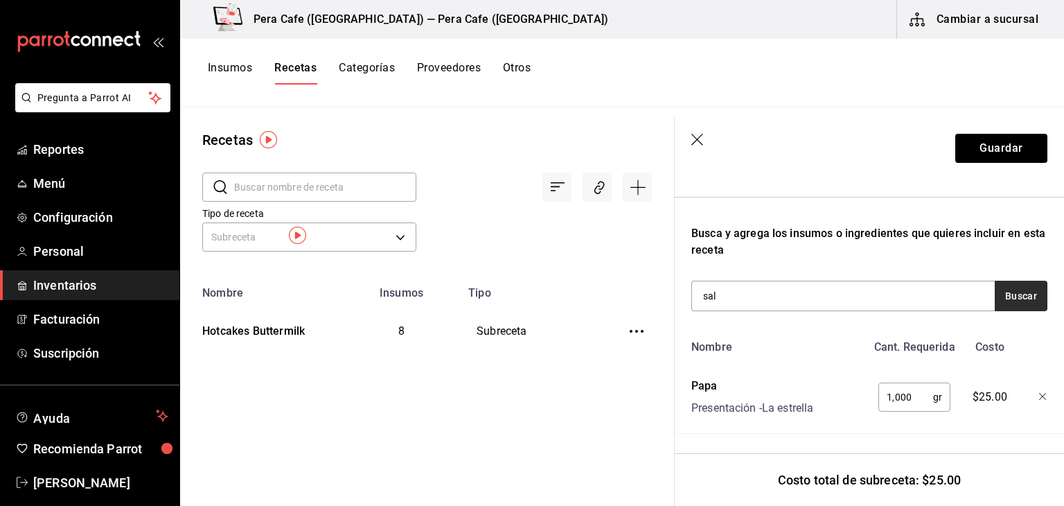
type input "sal"
click at [1020, 281] on button "Buscar" at bounding box center [1021, 296] width 53 height 30
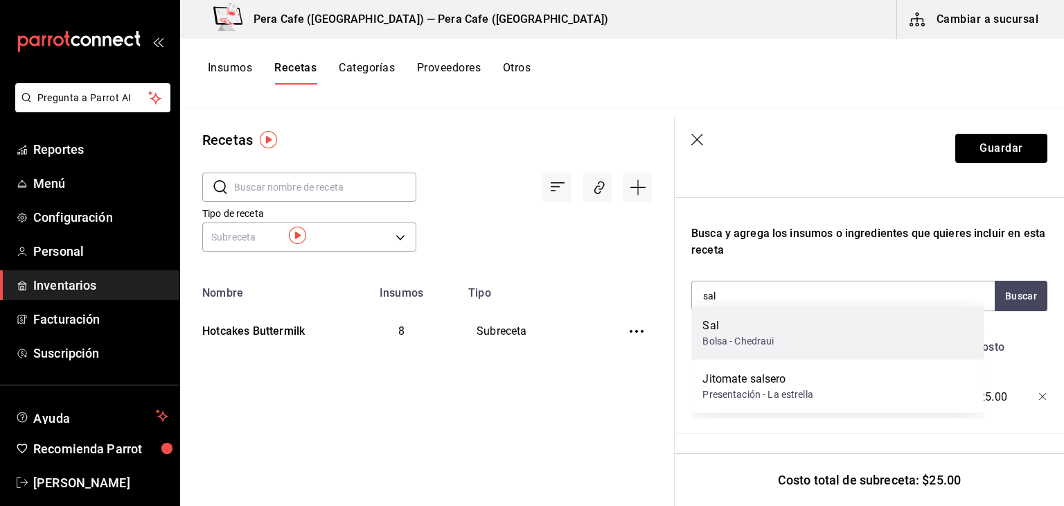
click at [842, 317] on div "Sal Bolsa - Chedraui" at bounding box center [837, 332] width 292 height 53
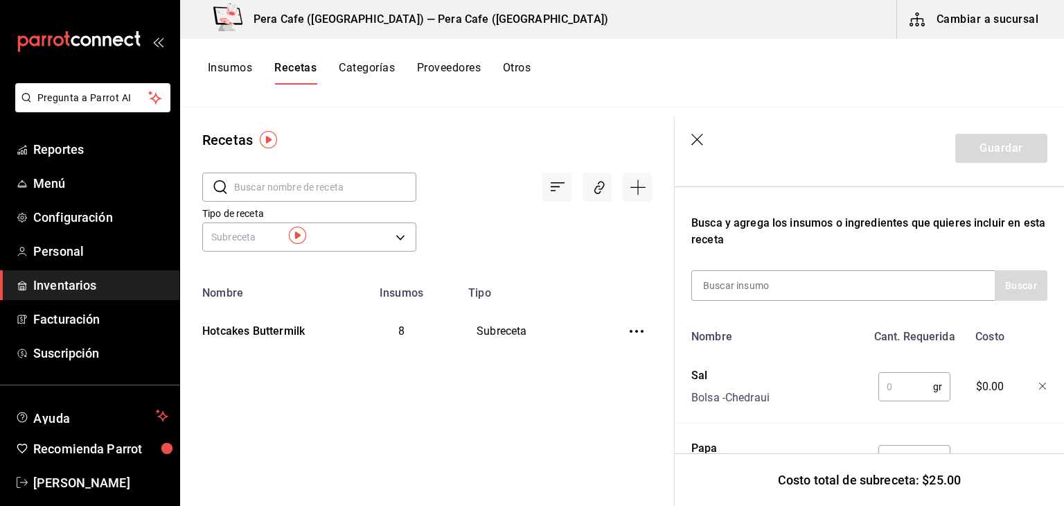
scroll to position [287, 0]
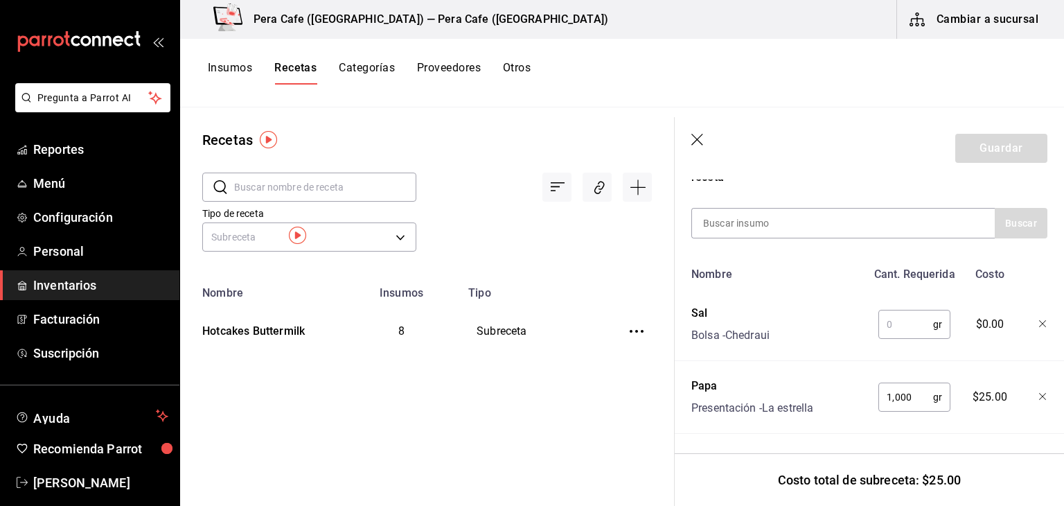
click at [891, 317] on input "text" at bounding box center [906, 324] width 55 height 28
type input "7"
click at [875, 213] on div at bounding box center [842, 223] width 303 height 30
click at [874, 213] on div at bounding box center [842, 223] width 303 height 30
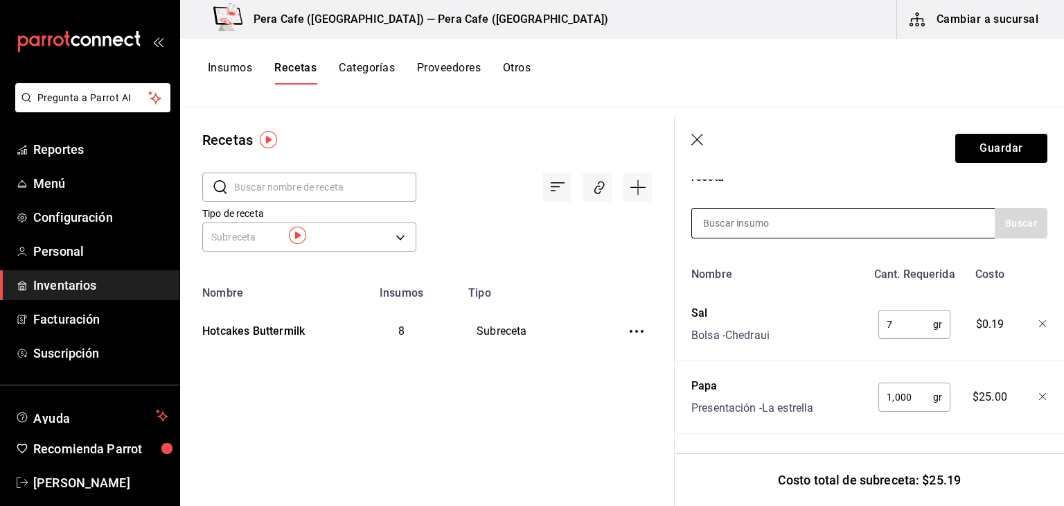
click at [874, 213] on div at bounding box center [842, 223] width 303 height 30
click at [792, 213] on input at bounding box center [761, 223] width 139 height 29
type input "pimienta"
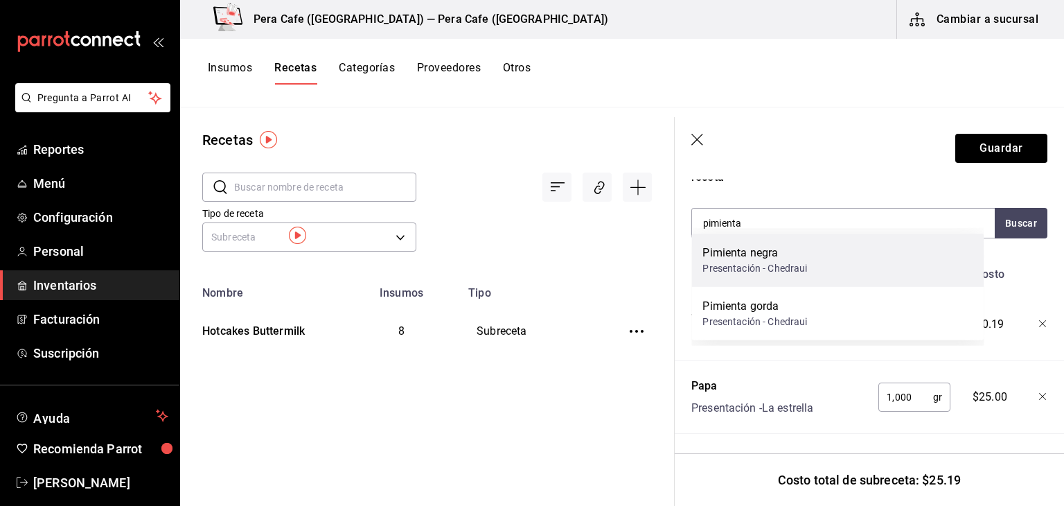
click at [748, 256] on div "Pimienta negra" at bounding box center [755, 253] width 105 height 17
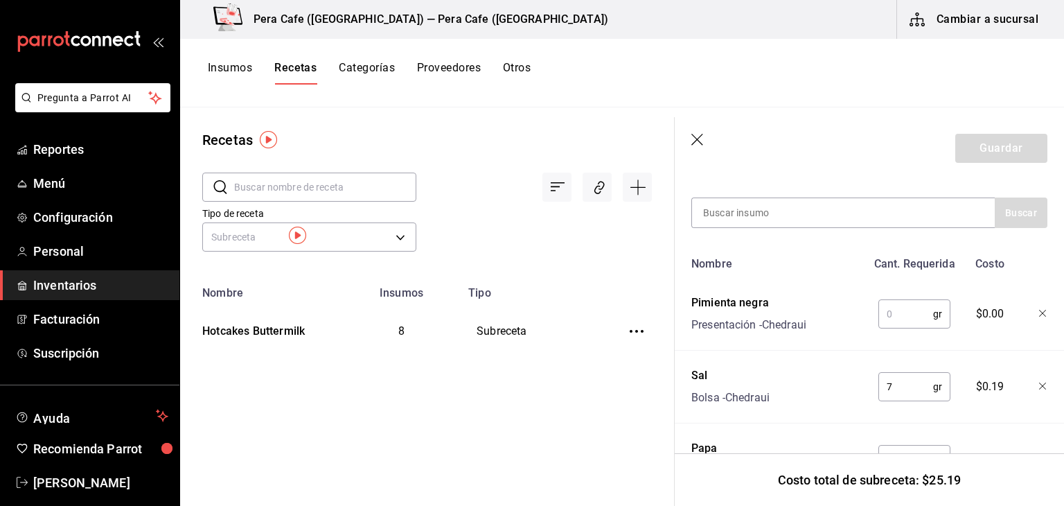
click at [890, 308] on input "text" at bounding box center [906, 314] width 55 height 28
type input "2"
click at [1018, 291] on div at bounding box center [1033, 311] width 30 height 44
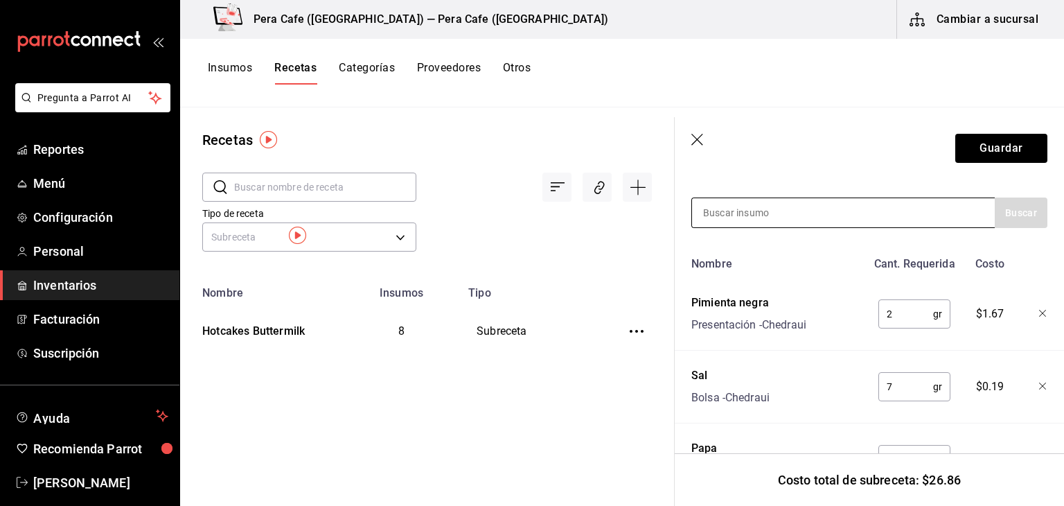
click at [901, 209] on div at bounding box center [842, 212] width 303 height 30
click at [831, 209] on div at bounding box center [842, 212] width 303 height 30
click at [789, 213] on input at bounding box center [761, 212] width 139 height 29
type input "Huevo"
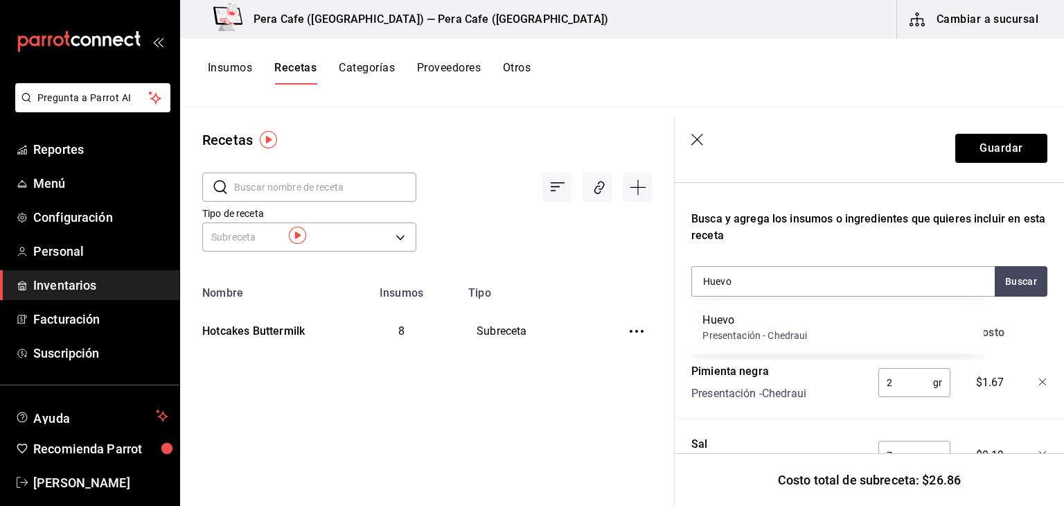
scroll to position [218, 0]
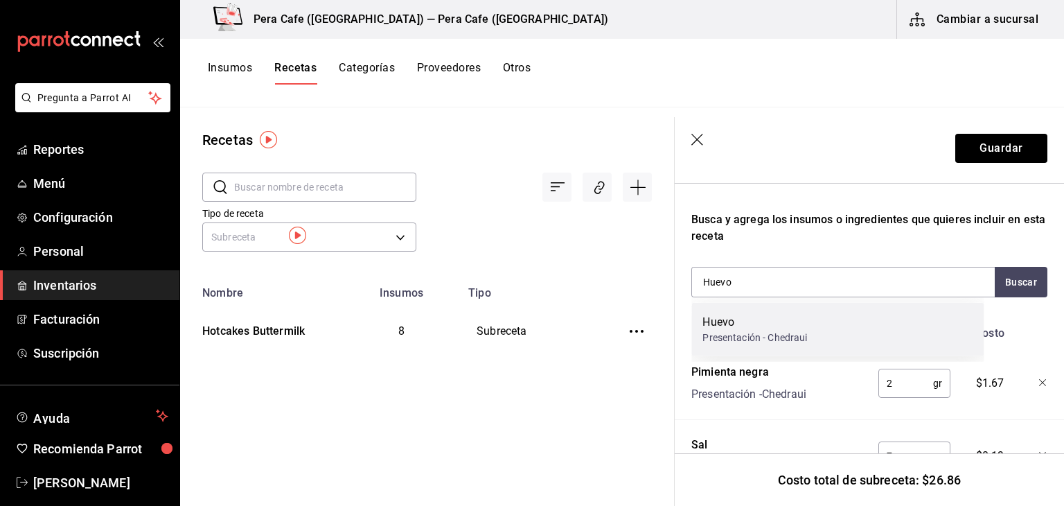
click at [815, 330] on div "Huevo Presentación - Chedraui" at bounding box center [837, 329] width 292 height 53
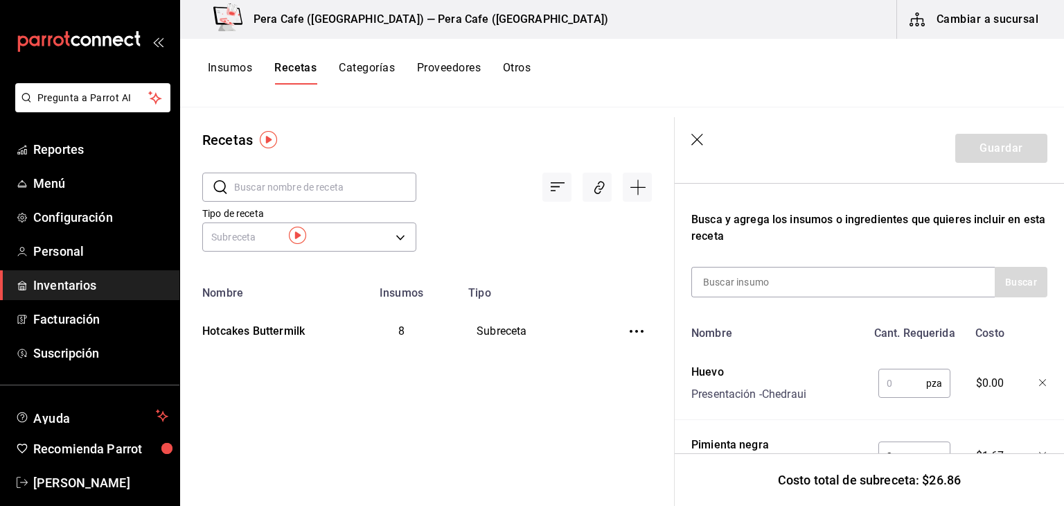
click at [884, 379] on input "text" at bounding box center [903, 383] width 48 height 28
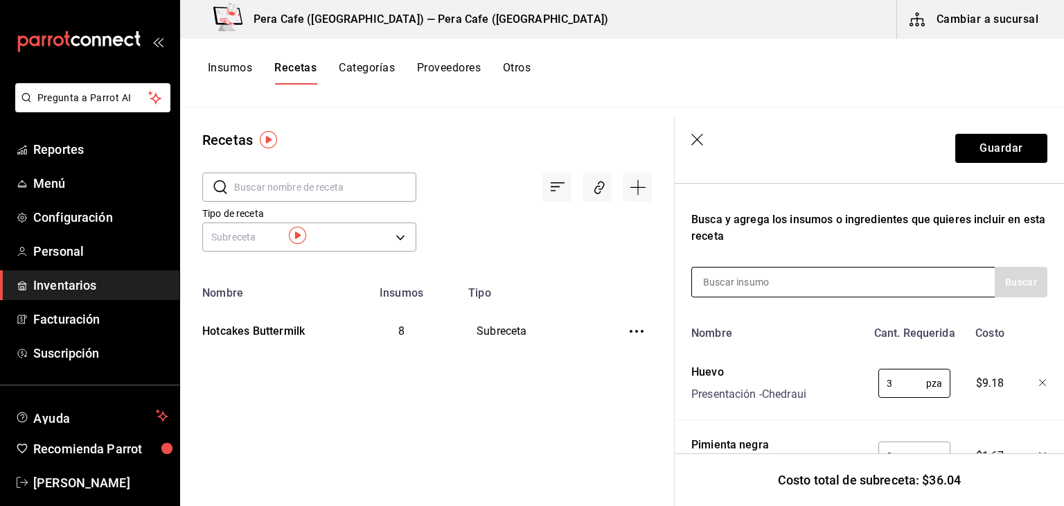
type input "3"
click at [917, 285] on div at bounding box center [842, 282] width 303 height 30
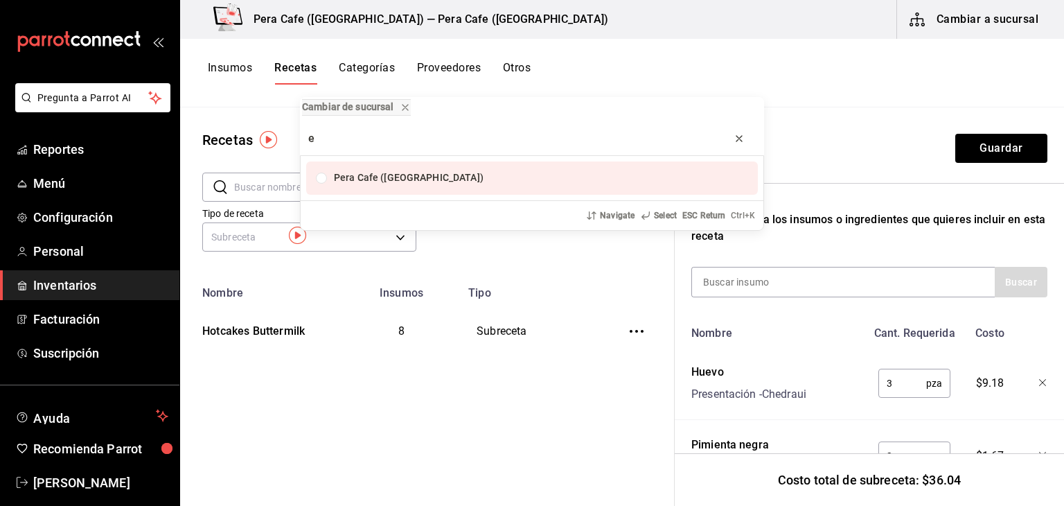
type input "e"
click at [739, 138] on icon "progress bar" at bounding box center [739, 139] width 6 height 6
click at [762, 281] on div "Cambiar de sucursal Pera Cafe (Jalapa) Navigate Select ESC Return Ctrl+ K" at bounding box center [532, 253] width 1064 height 506
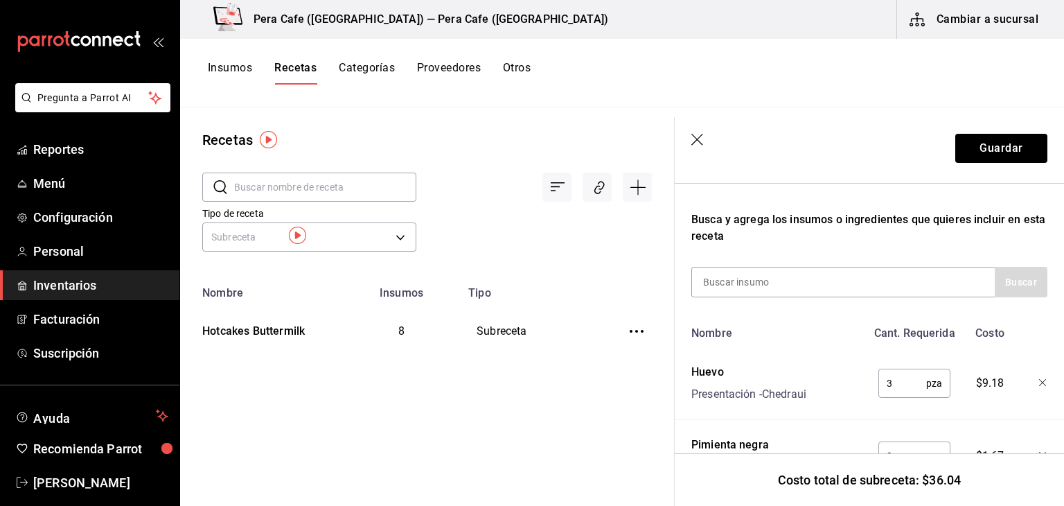
click at [762, 281] on input at bounding box center [761, 281] width 139 height 29
type input "cebolla"
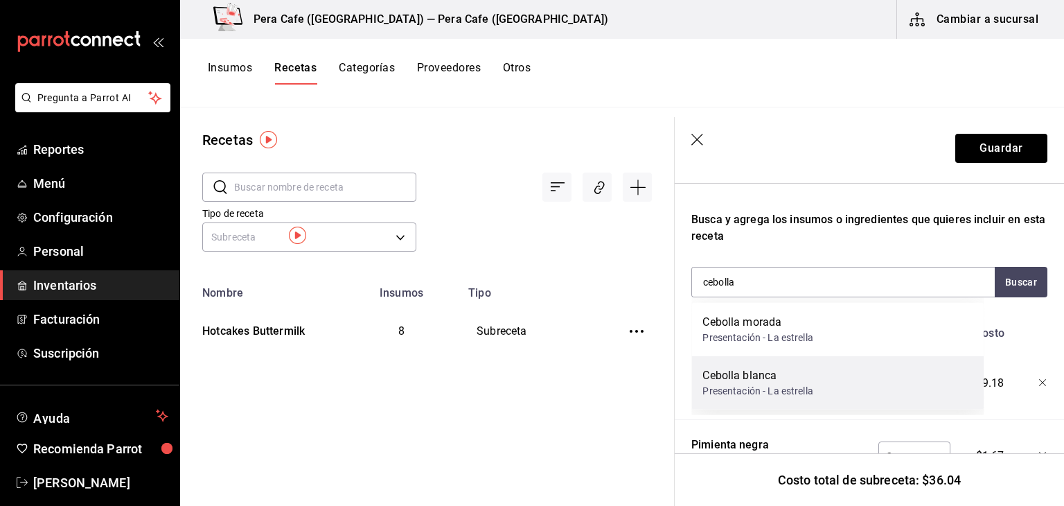
click at [791, 389] on div "Presentación - La estrella" at bounding box center [758, 391] width 110 height 15
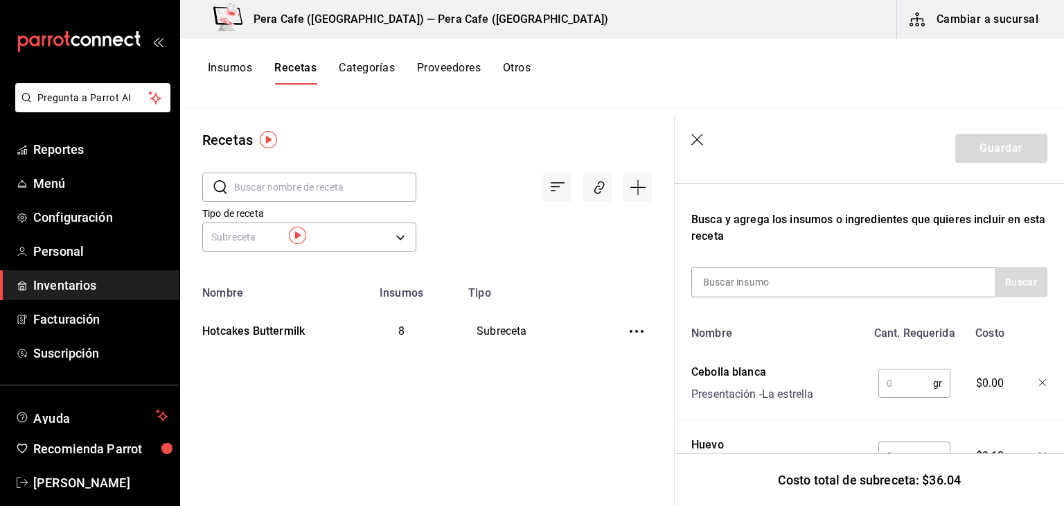
click at [881, 379] on input "text" at bounding box center [906, 383] width 55 height 28
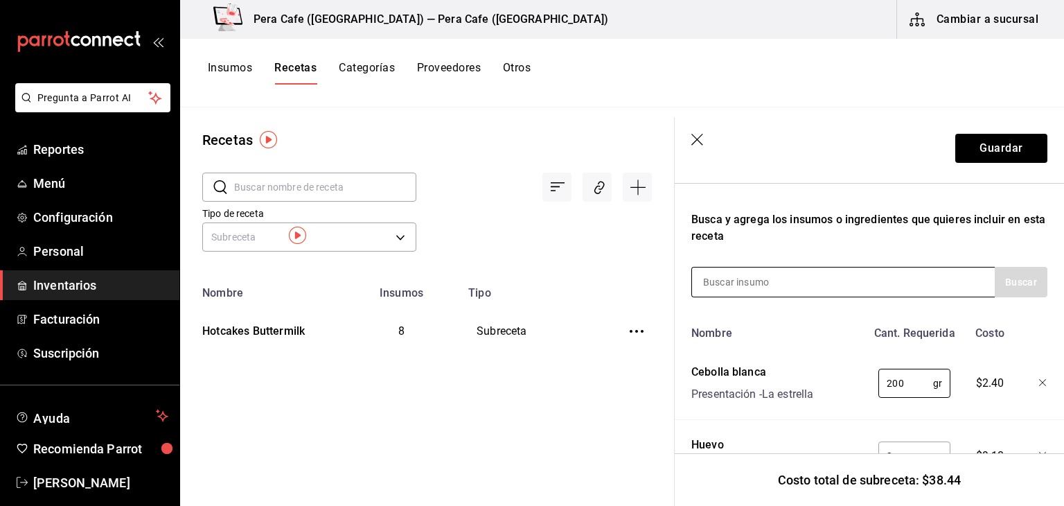
type input "200"
click at [854, 283] on div at bounding box center [842, 282] width 303 height 30
click at [792, 283] on input at bounding box center [761, 281] width 139 height 29
type input "mostaza"
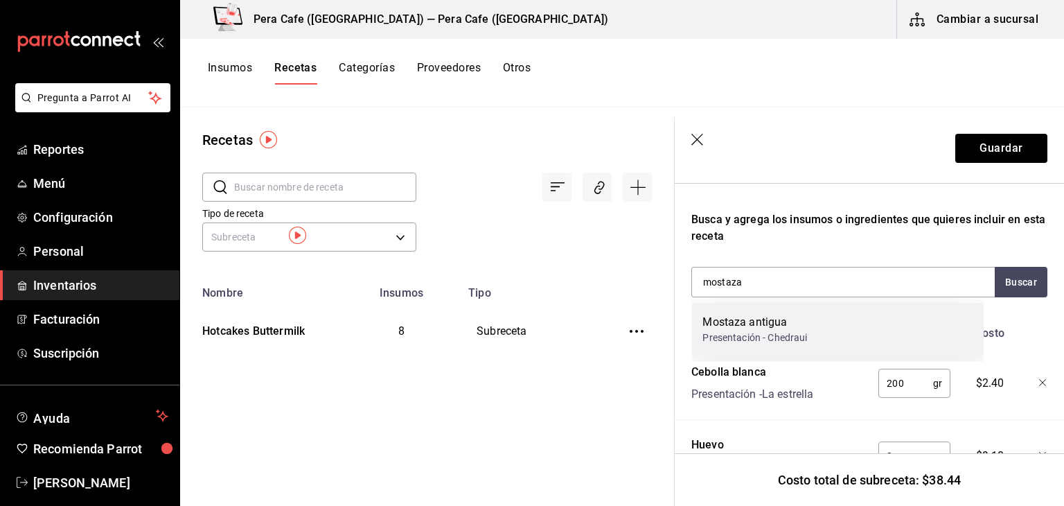
click at [795, 334] on div "Presentación - Chedraui" at bounding box center [755, 337] width 105 height 15
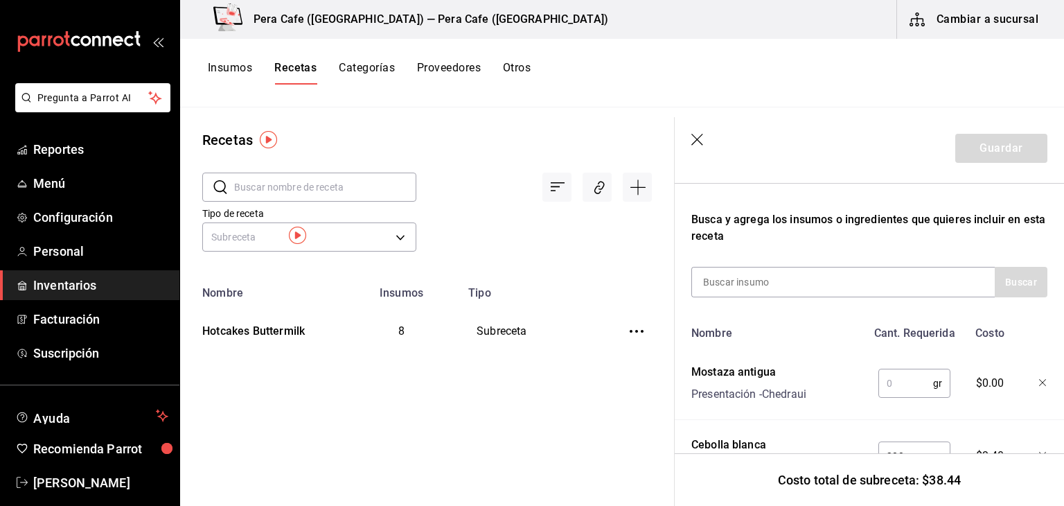
click at [910, 383] on input "text" at bounding box center [906, 383] width 55 height 28
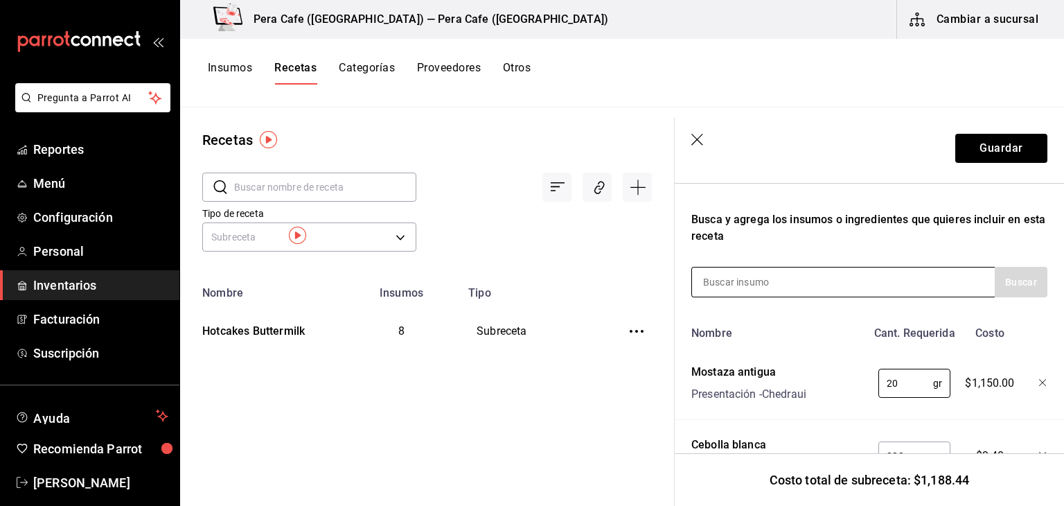
click at [838, 281] on div at bounding box center [842, 282] width 303 height 30
click at [910, 391] on input "20" at bounding box center [906, 383] width 55 height 28
type input "2"
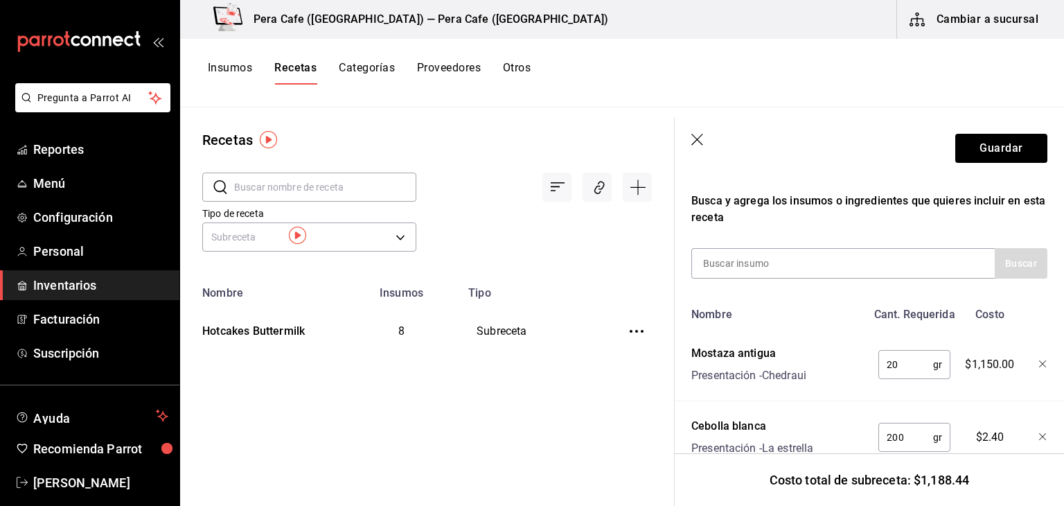
scroll to position [232, 0]
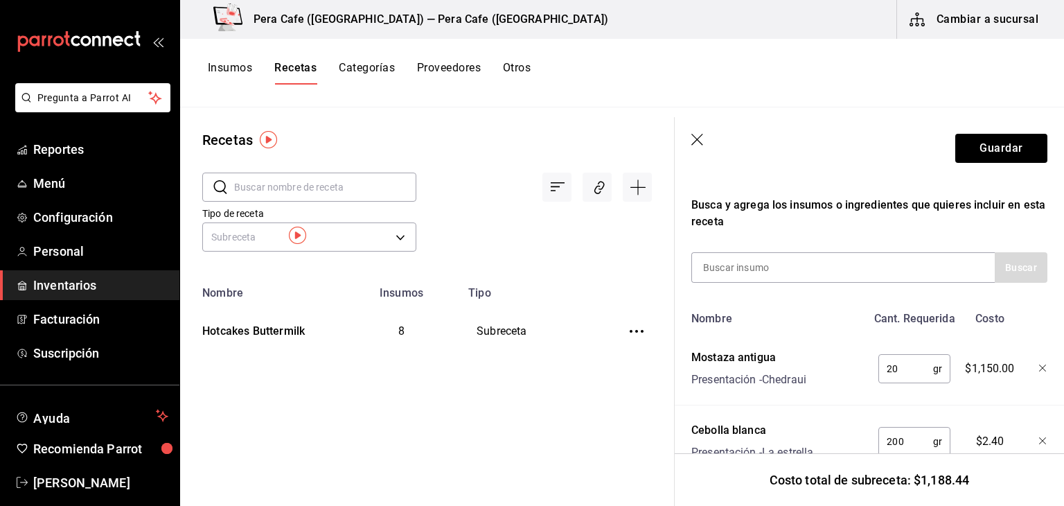
type input "2"
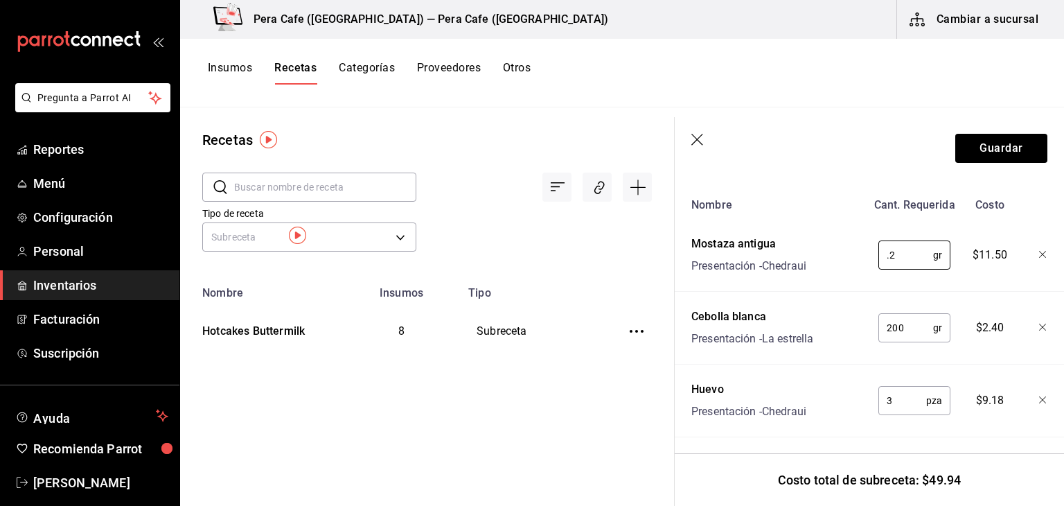
scroll to position [342, 0]
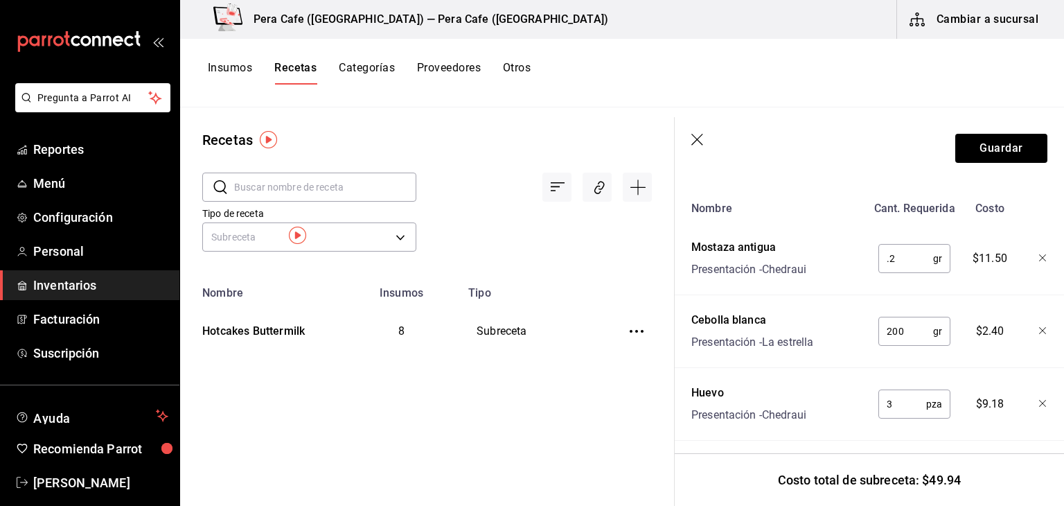
type input "."
type input "1"
click at [867, 252] on div "0.2 gr ​" at bounding box center [912, 255] width 91 height 44
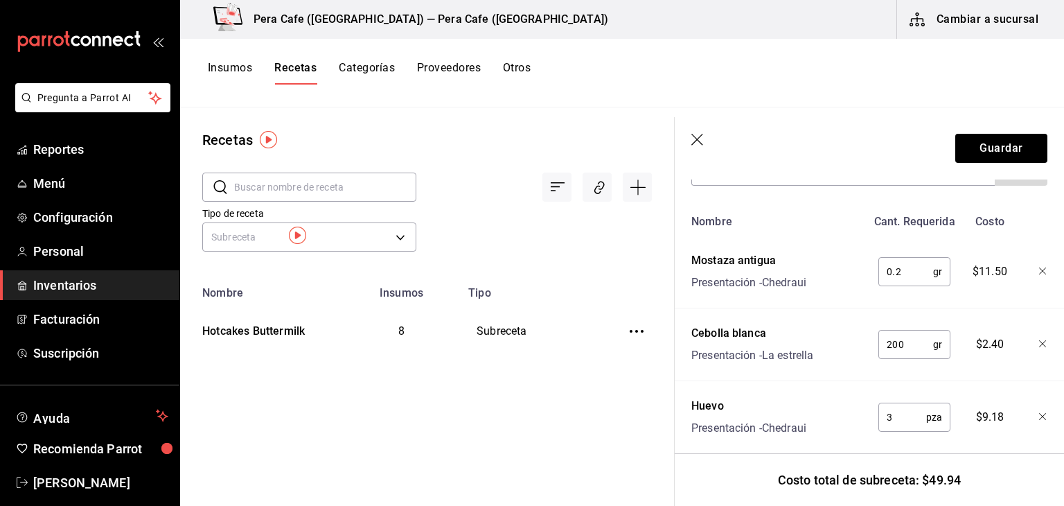
scroll to position [328, 0]
click at [899, 276] on input "0.2" at bounding box center [906, 272] width 55 height 28
type input "0.02"
click at [944, 307] on div "Nombre Cant. Requerida Costo Mostaza antigua Presentación - Chedraui 0.02 gr ​ …" at bounding box center [869, 441] width 356 height 464
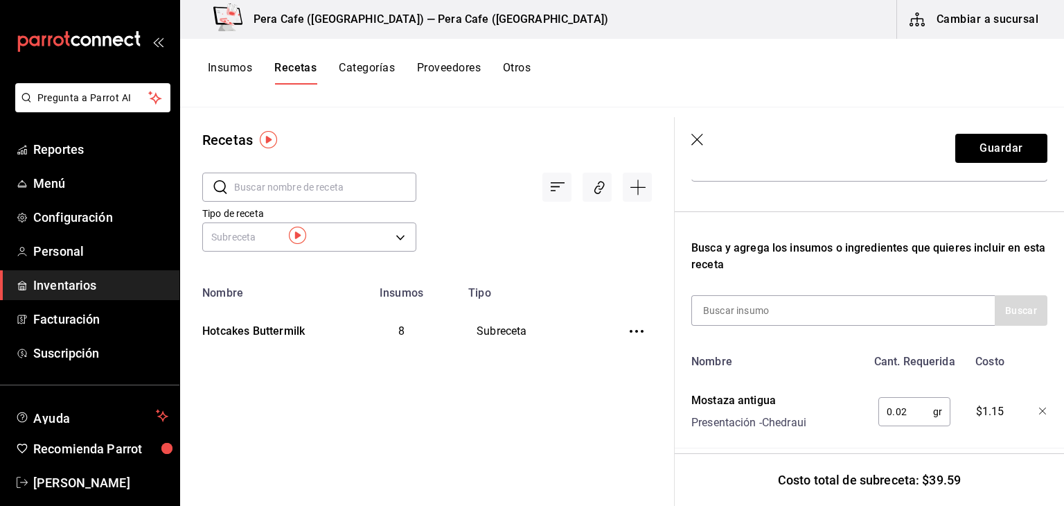
scroll to position [188, 0]
click at [881, 318] on div at bounding box center [842, 311] width 303 height 30
click at [811, 306] on input at bounding box center [761, 311] width 139 height 29
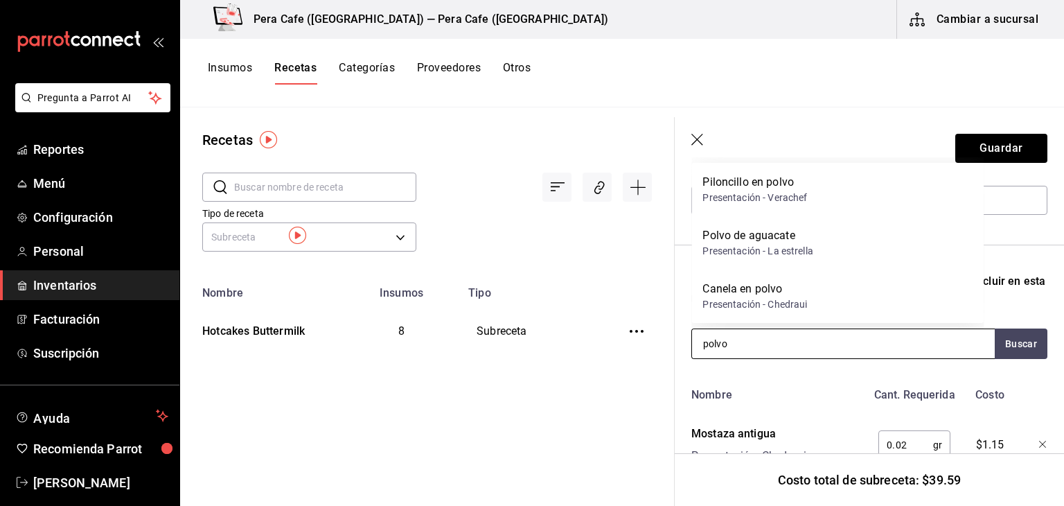
scroll to position [155, 0]
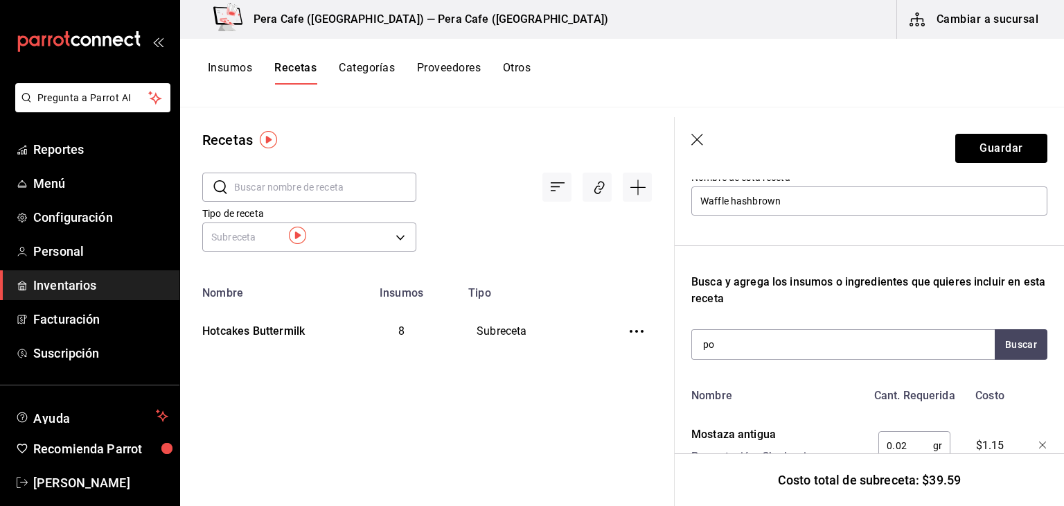
type input "p"
type input "r"
click at [987, 146] on button "Guardar" at bounding box center [1001, 148] width 92 height 29
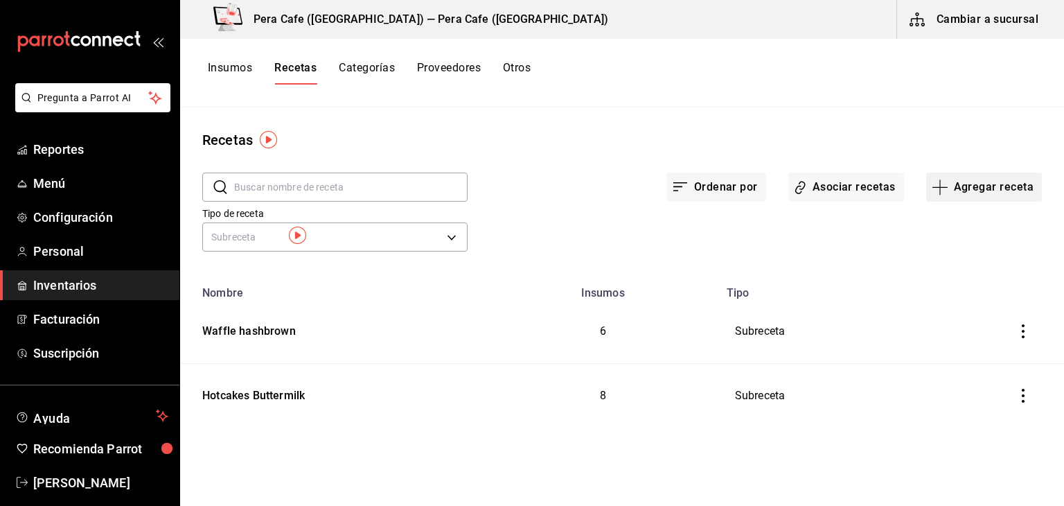
click at [971, 188] on button "Agregar receta" at bounding box center [984, 187] width 116 height 29
click at [944, 270] on li "Subreceta" at bounding box center [984, 262] width 139 height 37
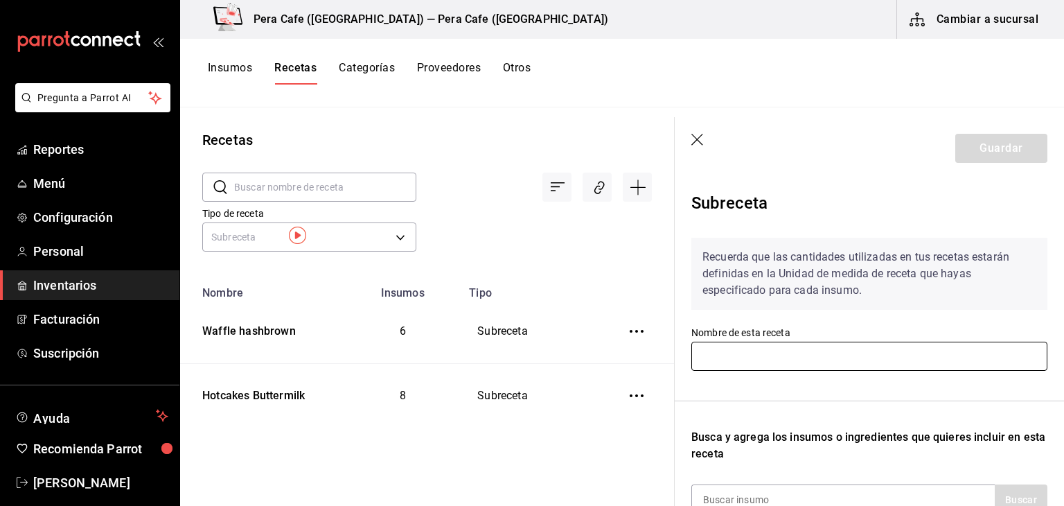
click at [911, 358] on input "text" at bounding box center [869, 356] width 356 height 29
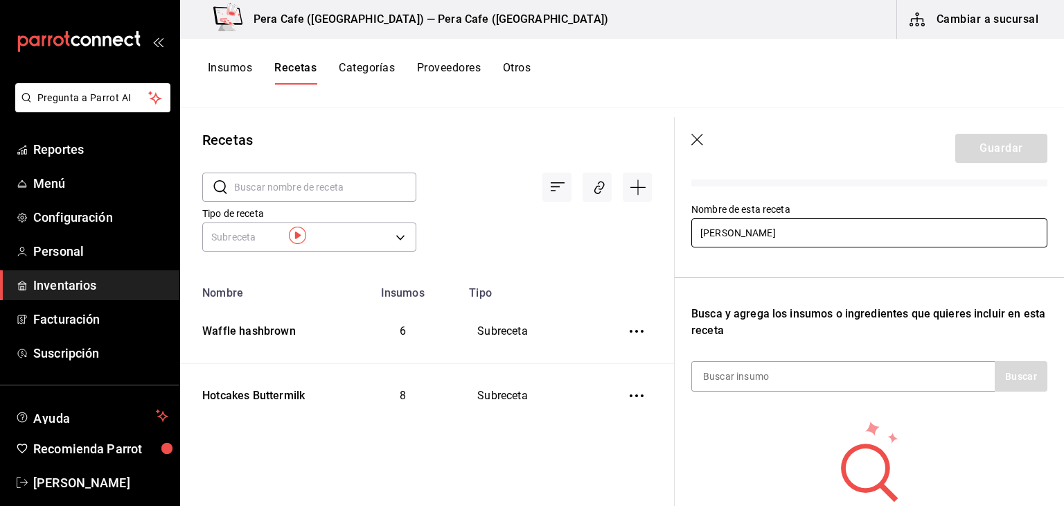
scroll to position [122, 0]
type input "Milanesa Panko"
click at [901, 382] on div at bounding box center [842, 377] width 303 height 30
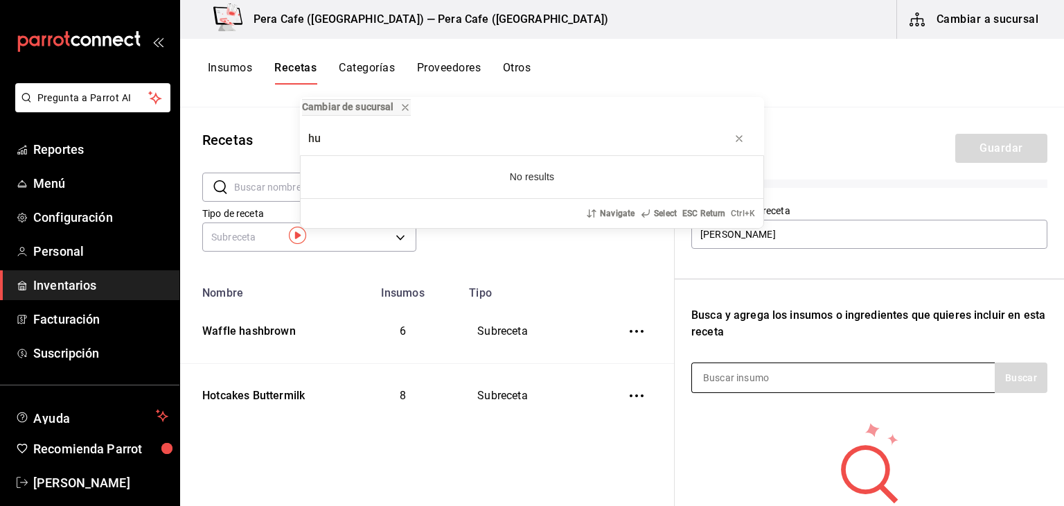
type input "h"
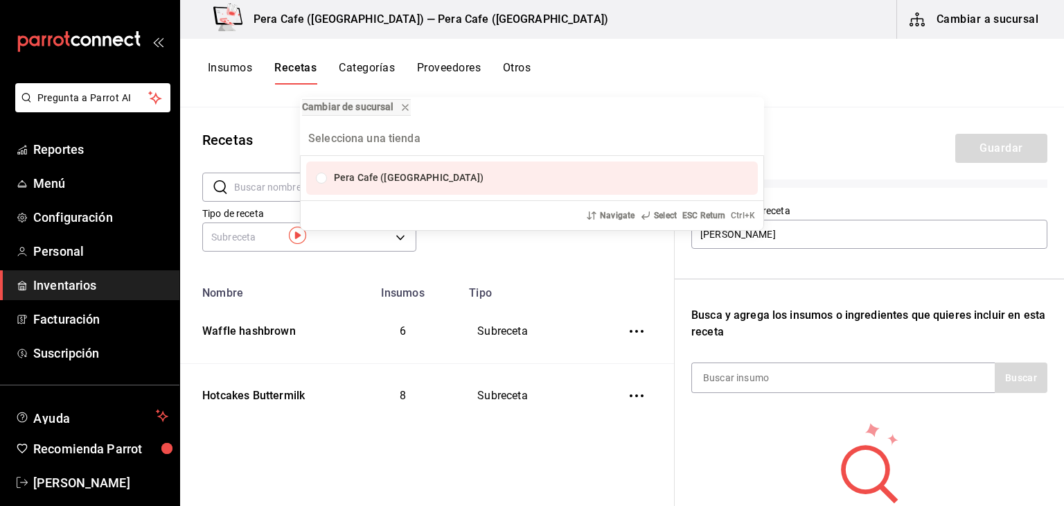
click at [886, 376] on div "Cambiar de sucursal Pera Cafe (Jalapa) Navigate Select ESC Return Ctrl+ K" at bounding box center [532, 253] width 1064 height 506
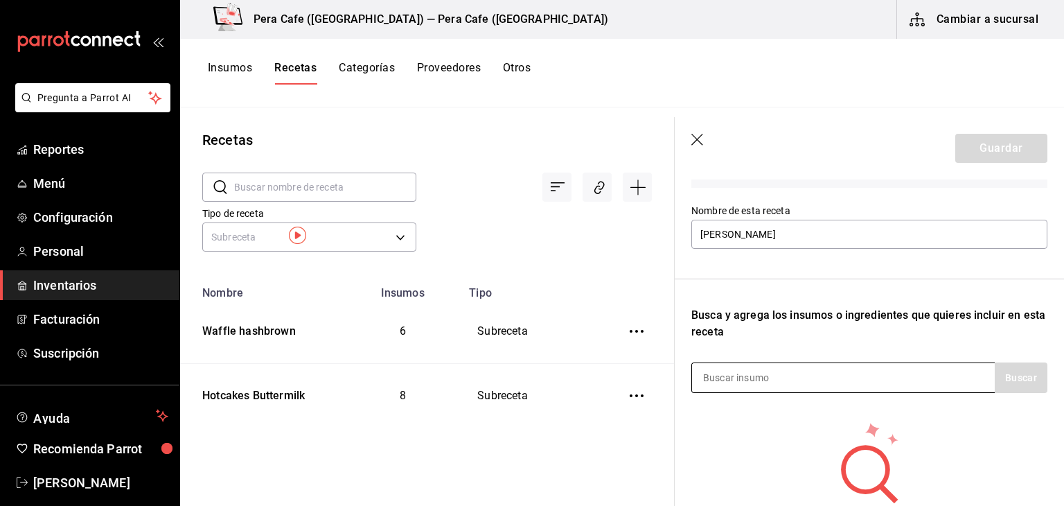
click at [811, 386] on input at bounding box center [761, 377] width 139 height 29
type input "pechuga"
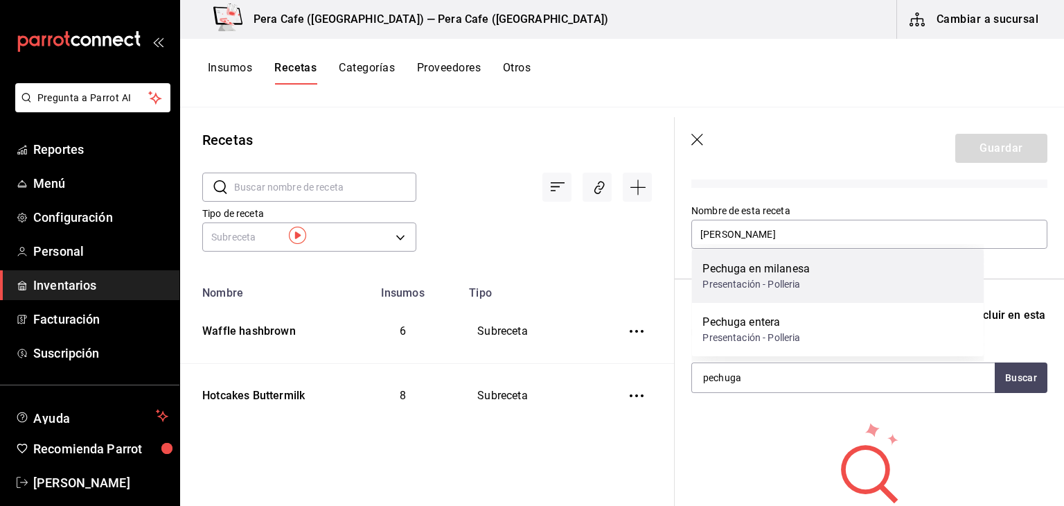
click at [787, 288] on div "Presentación - Polleria" at bounding box center [756, 284] width 107 height 15
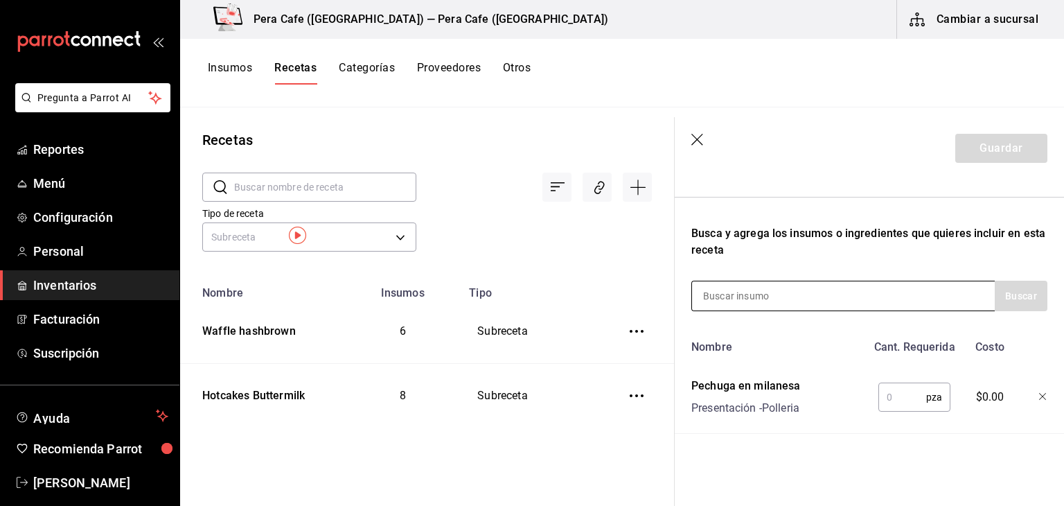
scroll to position [213, 0]
click at [892, 391] on input "text" at bounding box center [903, 397] width 48 height 28
type input "5"
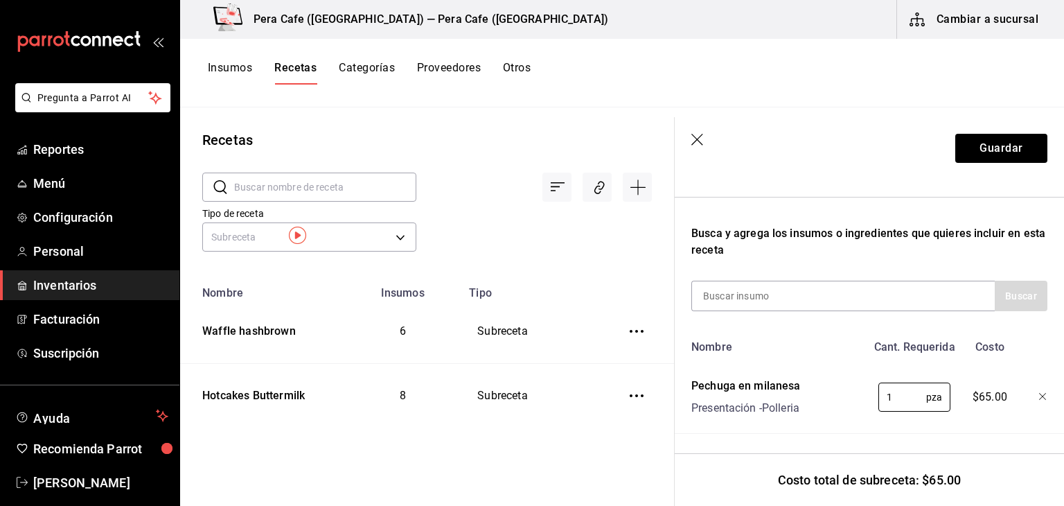
scroll to position [214, 0]
type input "1"
click at [888, 419] on div "Nombre Cant. Requerida Costo Pechuga en milanesa Presentación - Polleria 1 pza …" at bounding box center [869, 383] width 356 height 100
click at [892, 387] on input "1" at bounding box center [903, 397] width 48 height 28
click at [696, 141] on icon "button" at bounding box center [698, 141] width 14 height 14
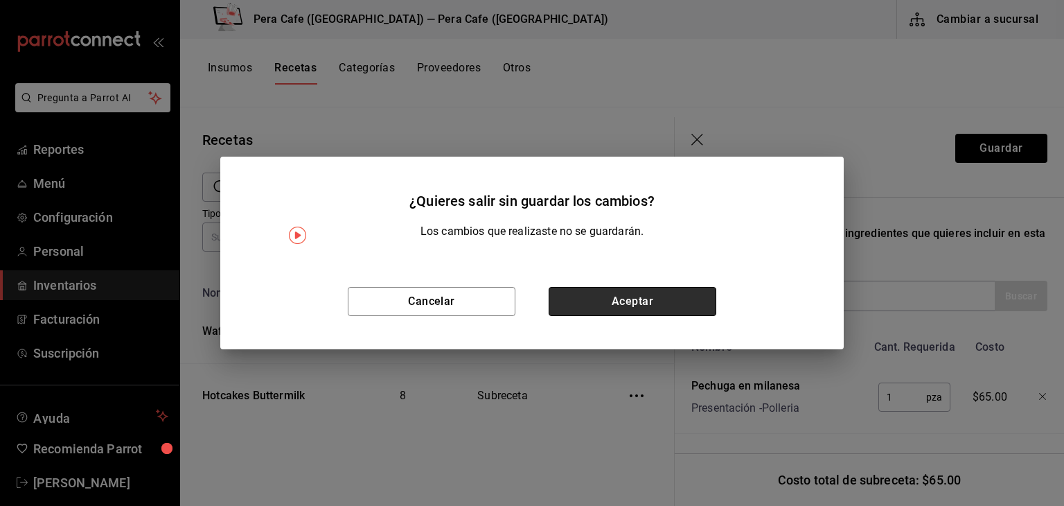
click at [624, 302] on button "Aceptar" at bounding box center [633, 301] width 168 height 29
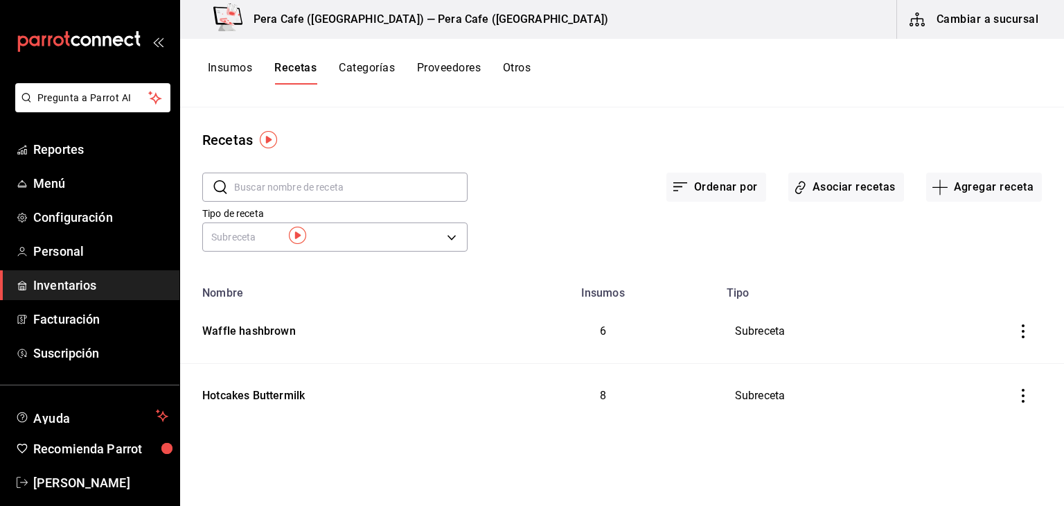
click at [1021, 394] on icon "inventoriesTable" at bounding box center [1023, 396] width 14 height 14
click at [834, 408] on div at bounding box center [532, 253] width 1064 height 506
click at [803, 398] on td "Subreceta" at bounding box center [852, 396] width 269 height 64
drag, startPoint x: 732, startPoint y: 389, endPoint x: 462, endPoint y: 394, distance: 270.2
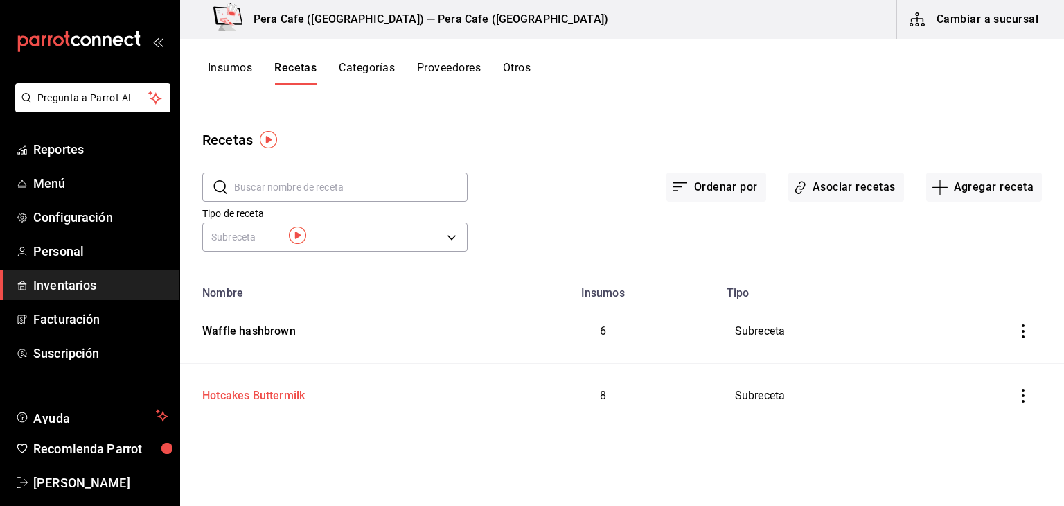
click at [545, 397] on tr "Hotcakes Buttermilk 8 Subreceta" at bounding box center [622, 396] width 884 height 64
click at [248, 400] on div "Hotcakes Buttermilk" at bounding box center [251, 392] width 108 height 21
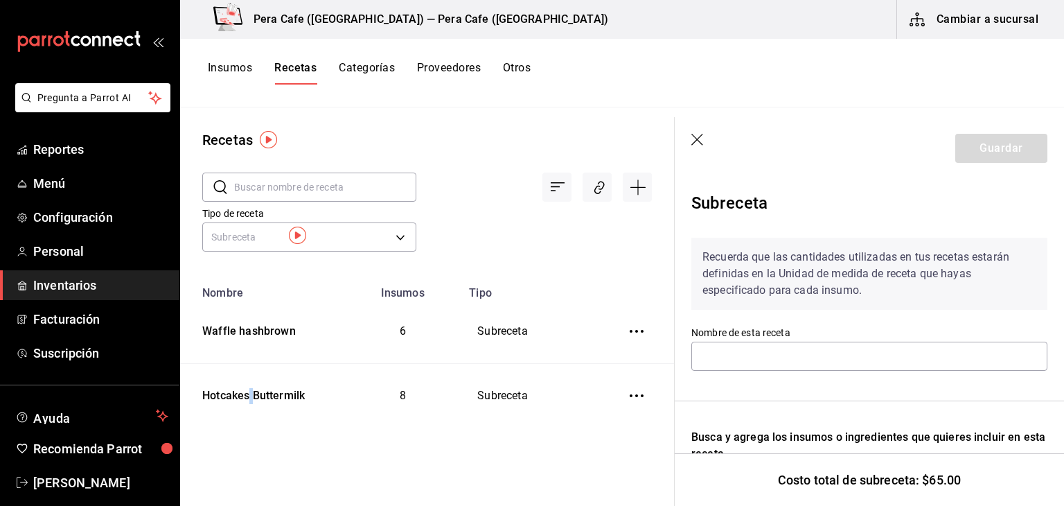
type input "Hotcakes Buttermilk"
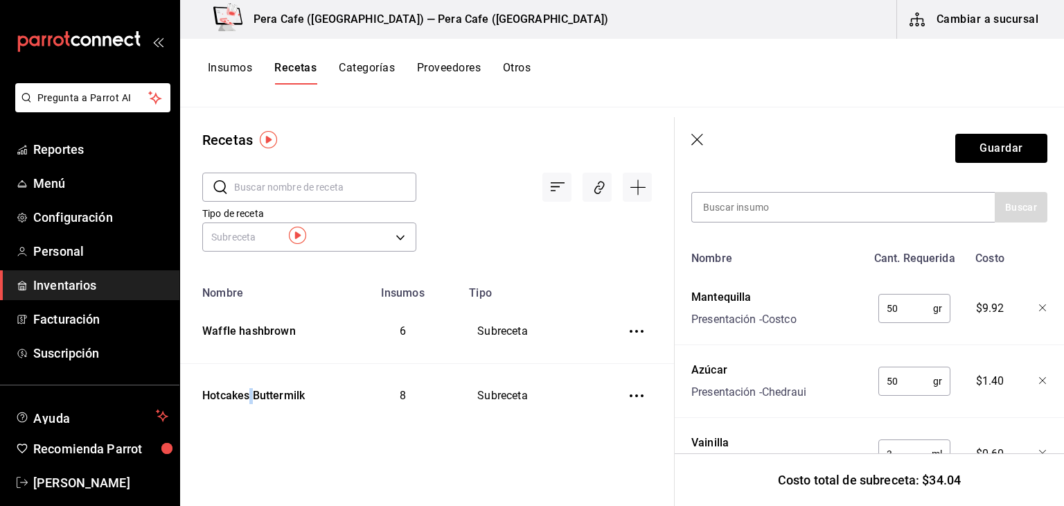
scroll to position [281, 0]
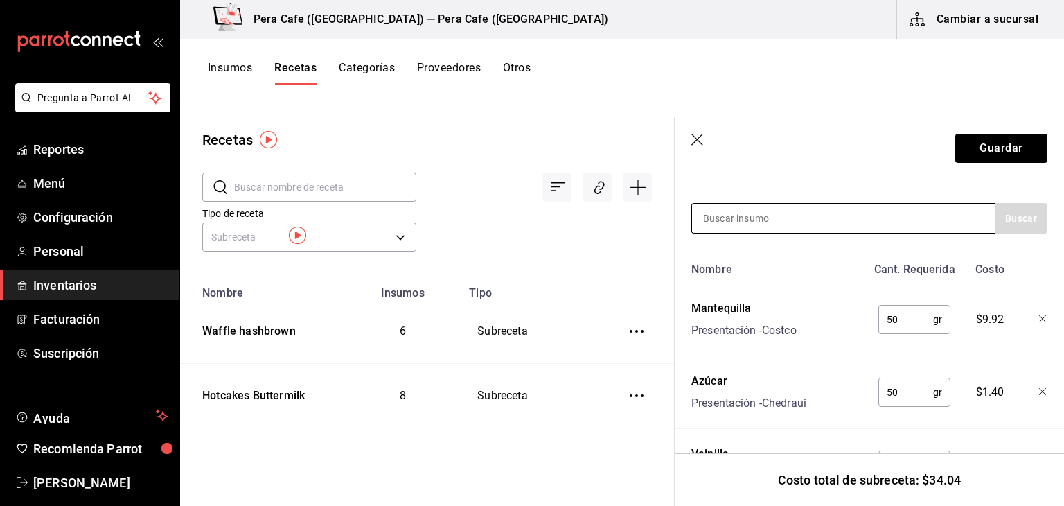
click at [722, 218] on input at bounding box center [761, 218] width 139 height 29
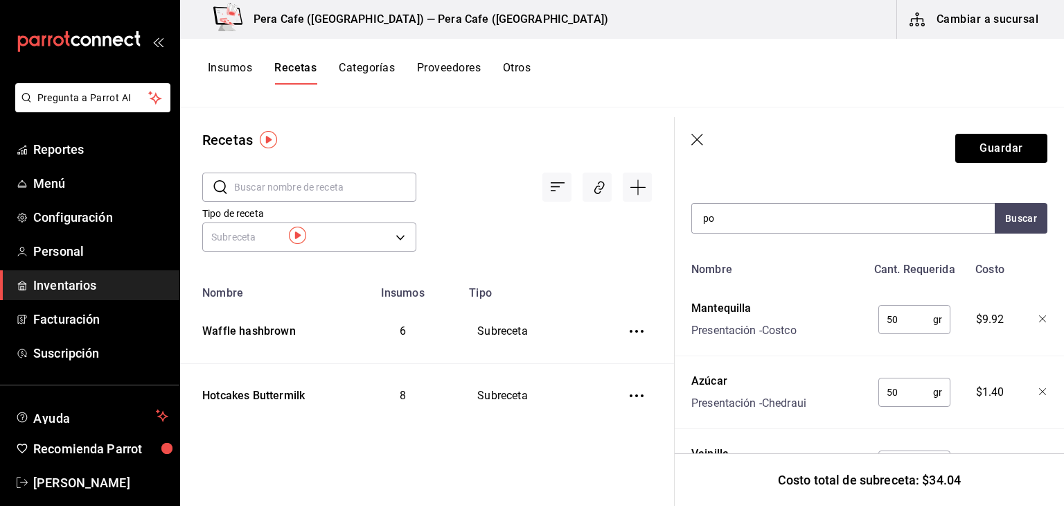
type input "p"
type input "hornear"
click at [732, 276] on div "Bote - Chedraui" at bounding box center [750, 274] width 94 height 15
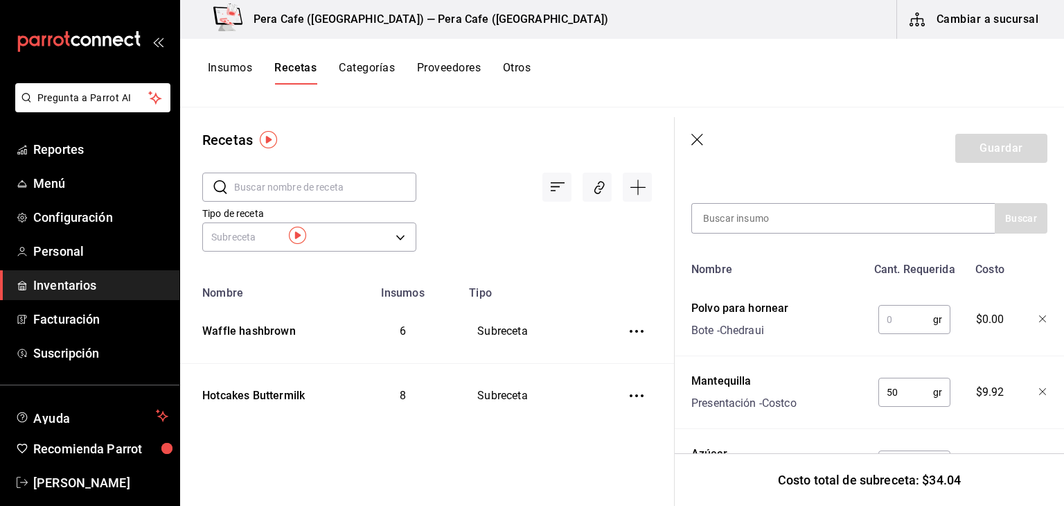
click at [887, 328] on input "text" at bounding box center [906, 320] width 55 height 28
type input "10"
click at [992, 146] on button "Guardar" at bounding box center [1001, 148] width 92 height 29
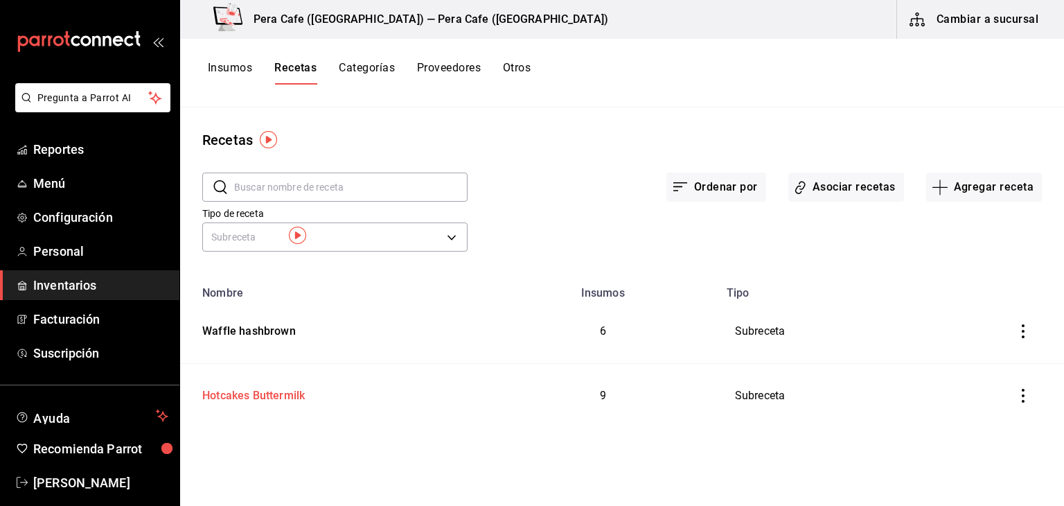
click at [270, 389] on div "Hotcakes Buttermilk" at bounding box center [251, 392] width 108 height 21
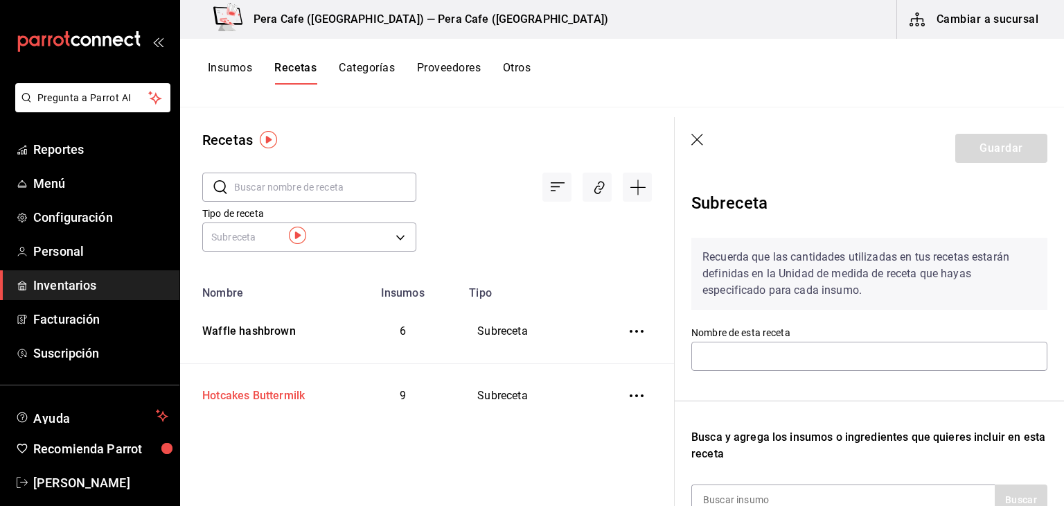
type input "Hotcakes Buttermilk"
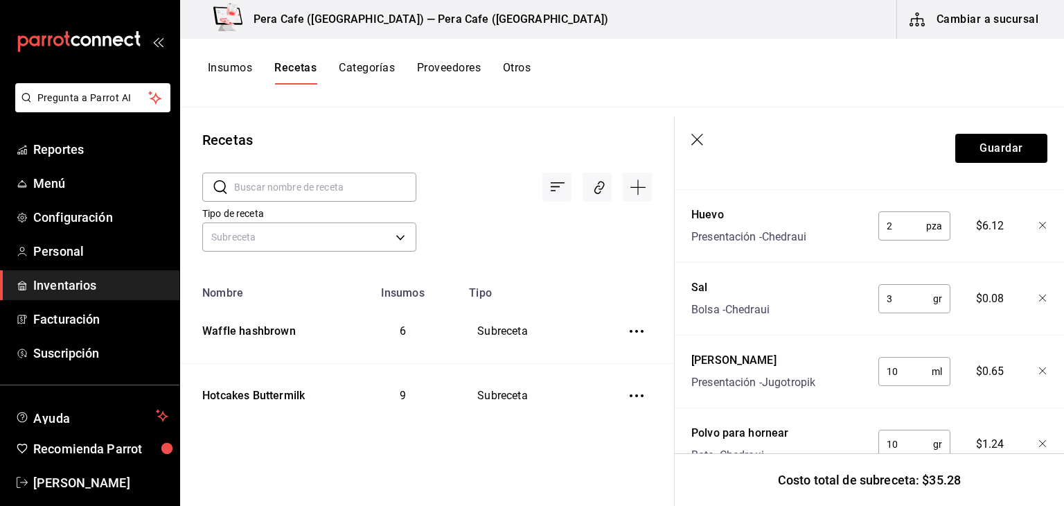
scroll to position [592, 0]
click at [962, 148] on button "Guardar" at bounding box center [1001, 148] width 92 height 29
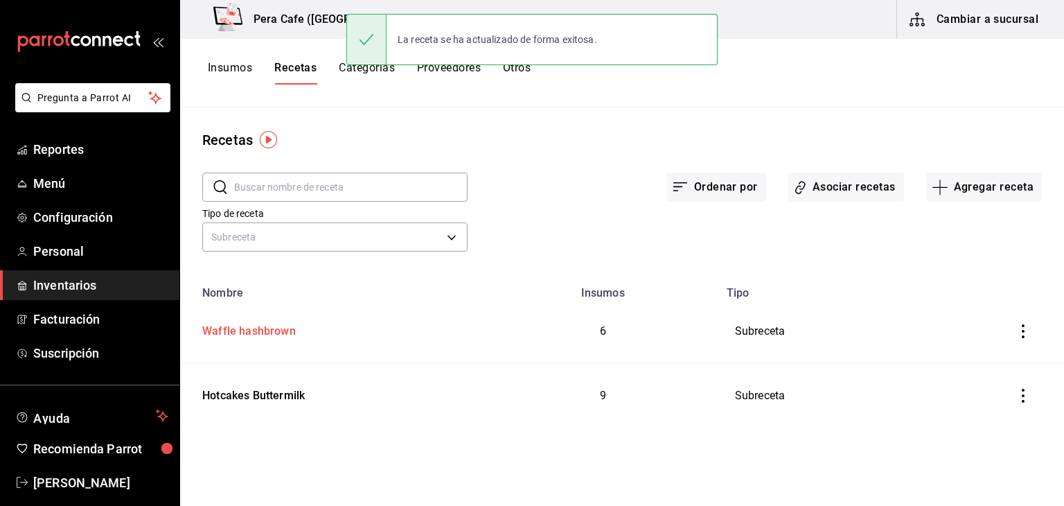
click at [311, 321] on div "Waffle hashbrown" at bounding box center [334, 328] width 274 height 21
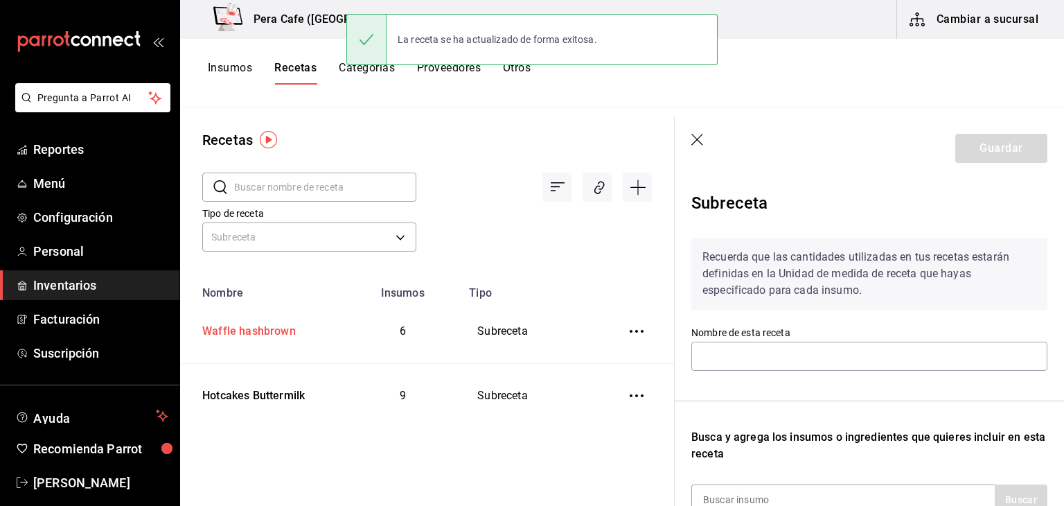
type input "Waffle hashbrown"
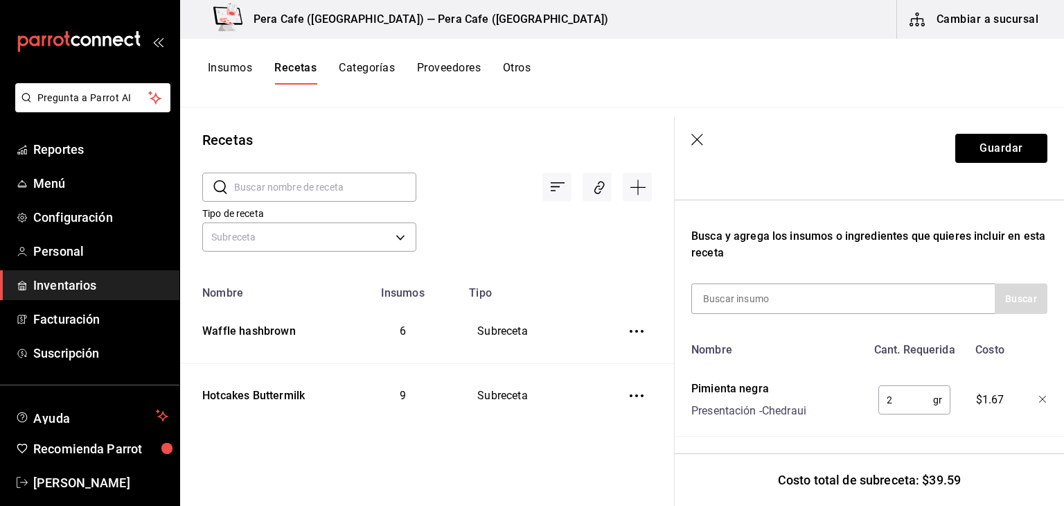
scroll to position [202, 0]
click at [740, 303] on input at bounding box center [761, 297] width 139 height 29
type input "hornear"
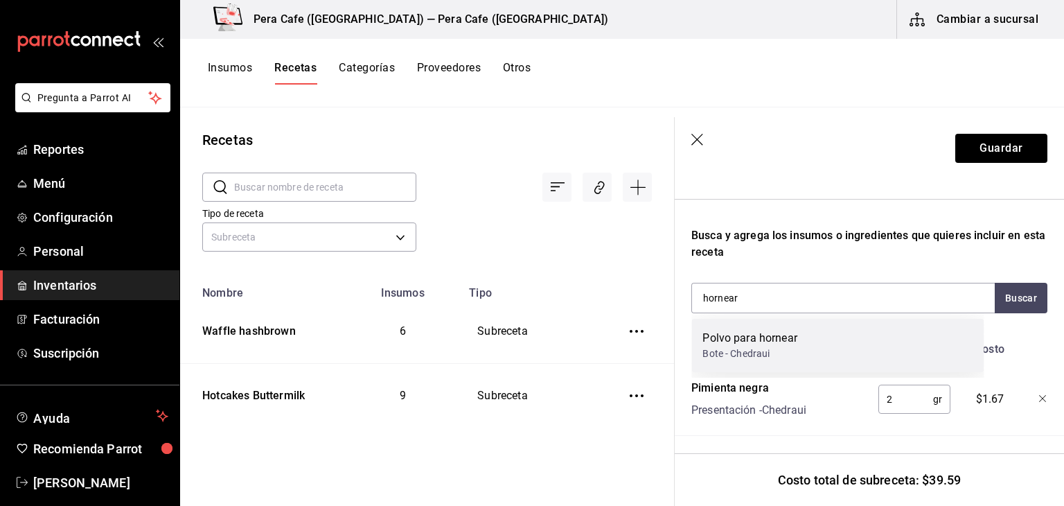
click at [754, 348] on div "Bote - Chedraui" at bounding box center [750, 353] width 94 height 15
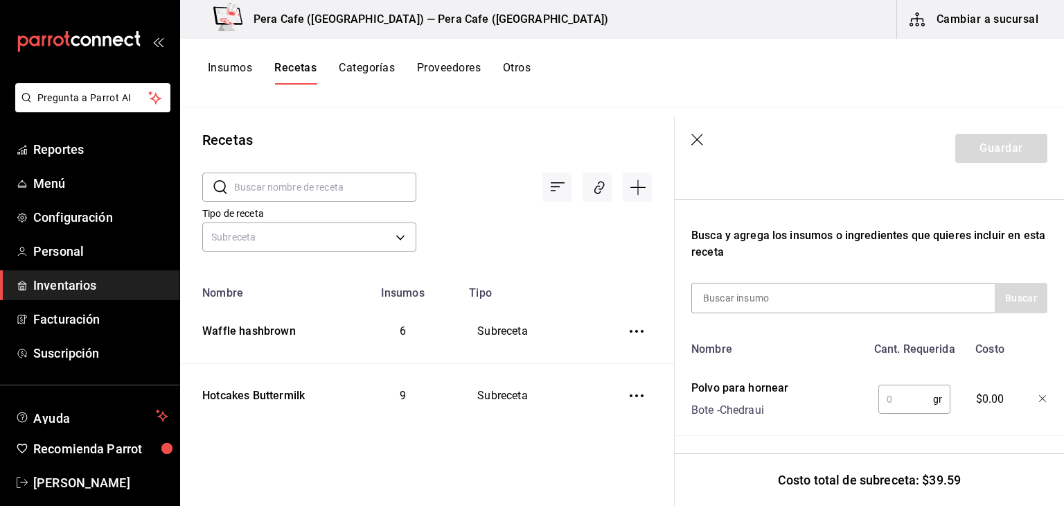
click at [880, 393] on input "text" at bounding box center [906, 399] width 55 height 28
type input "3"
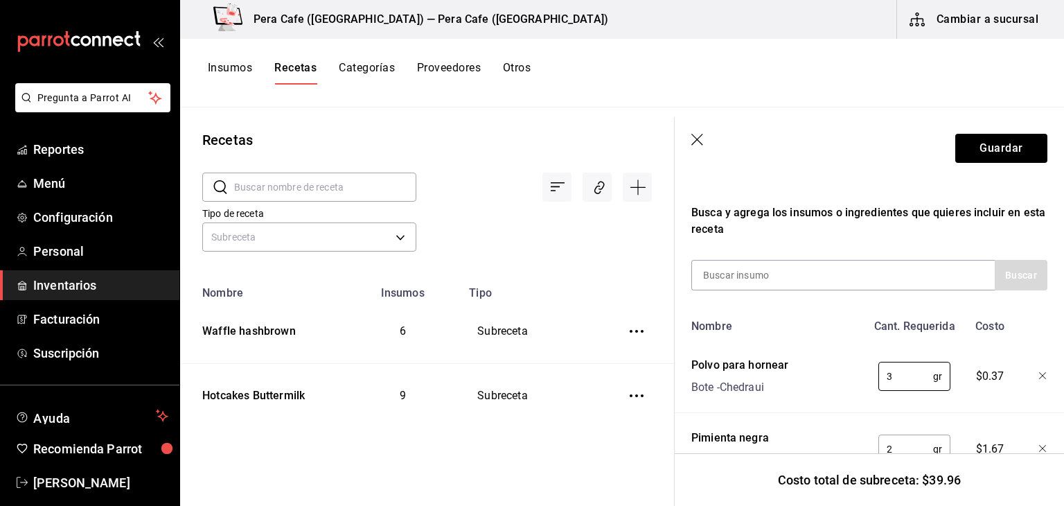
scroll to position [224, 0]
click at [986, 145] on button "Guardar" at bounding box center [1001, 148] width 92 height 29
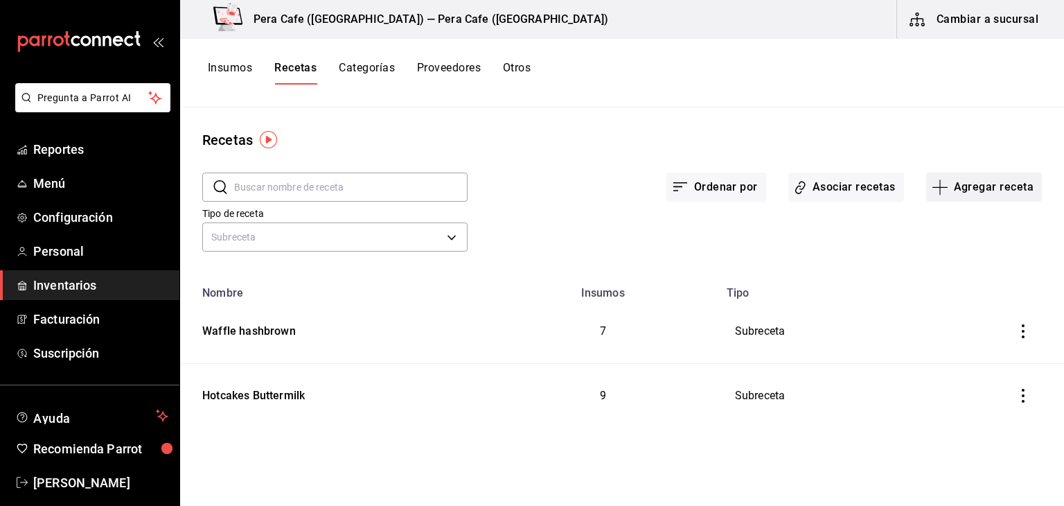
click at [959, 184] on button "Agregar receta" at bounding box center [984, 187] width 116 height 29
click at [933, 272] on li "Subreceta" at bounding box center [984, 262] width 139 height 37
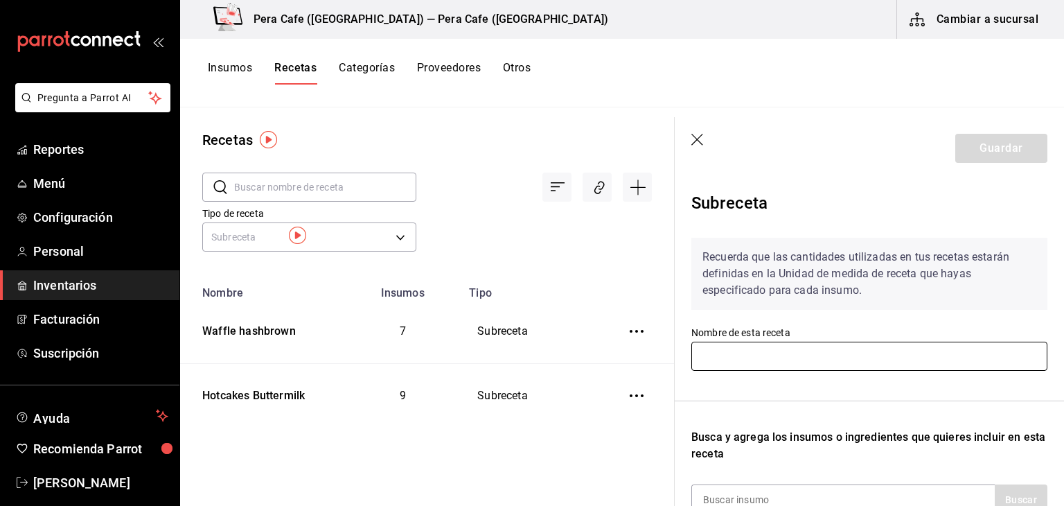
click at [820, 362] on input "text" at bounding box center [869, 356] width 356 height 29
type input "Milanesa Panko"
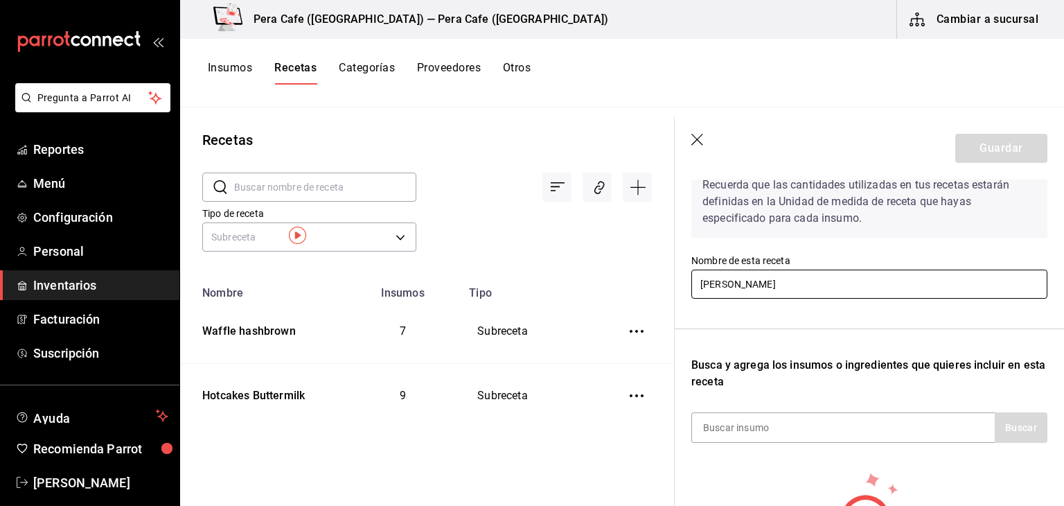
scroll to position [72, 0]
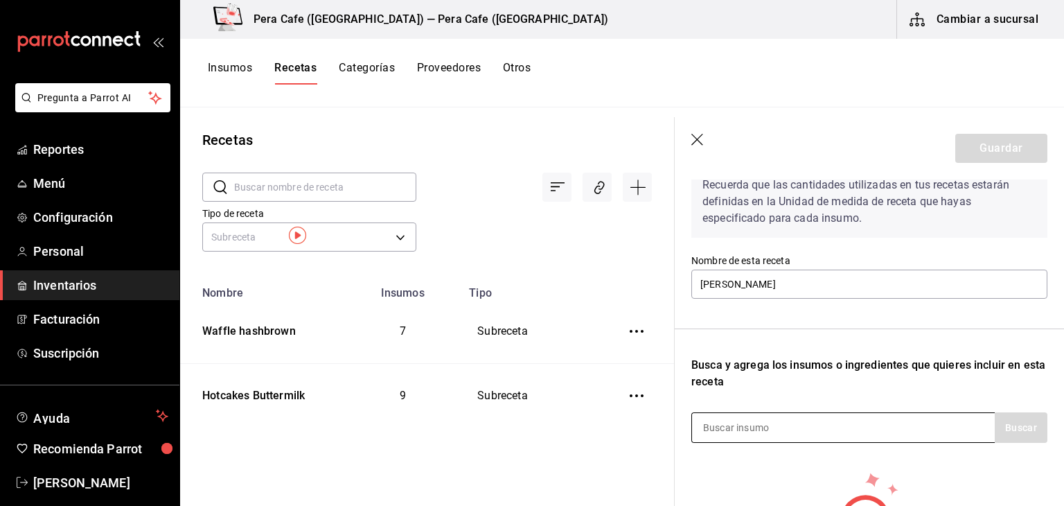
click at [795, 432] on input at bounding box center [761, 427] width 139 height 29
click at [795, 432] on input "pollo" at bounding box center [761, 427] width 139 height 29
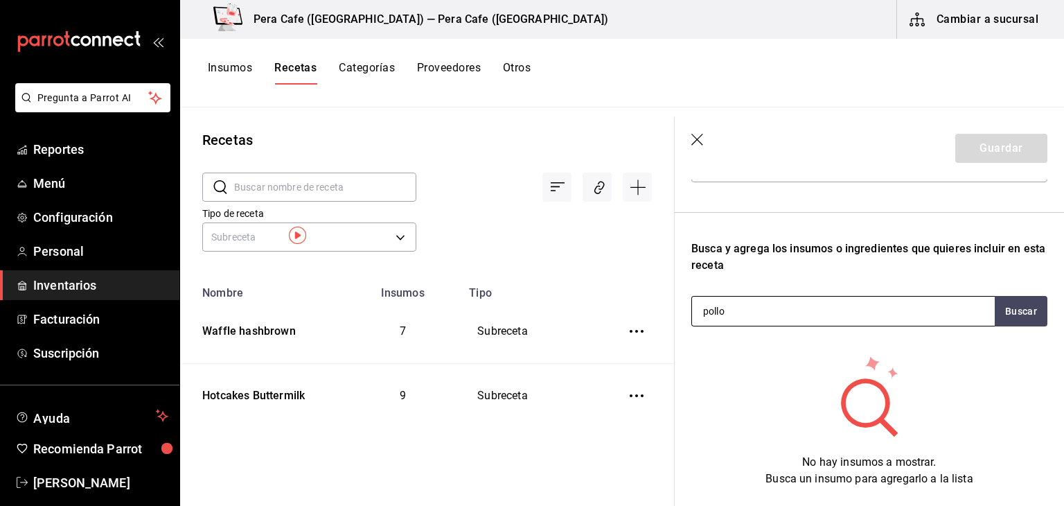
scroll to position [194, 0]
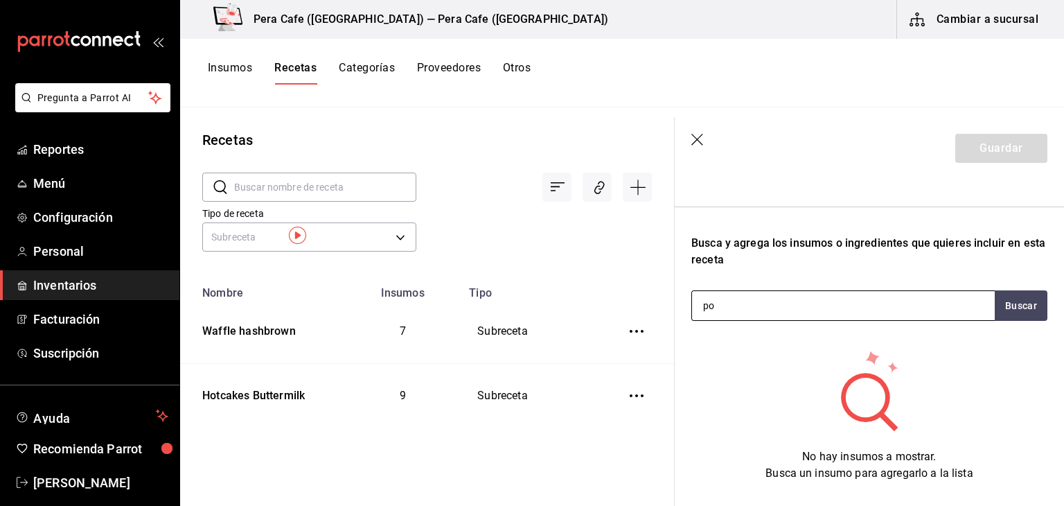
type input "p"
type input "m"
type input "pechuga"
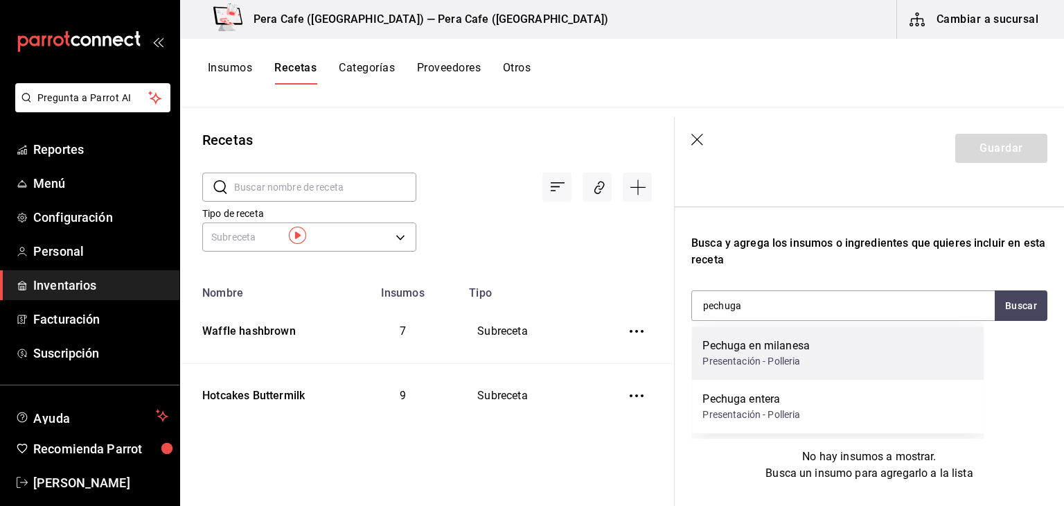
click at [782, 368] on div "Presentación - Polleria" at bounding box center [756, 361] width 107 height 15
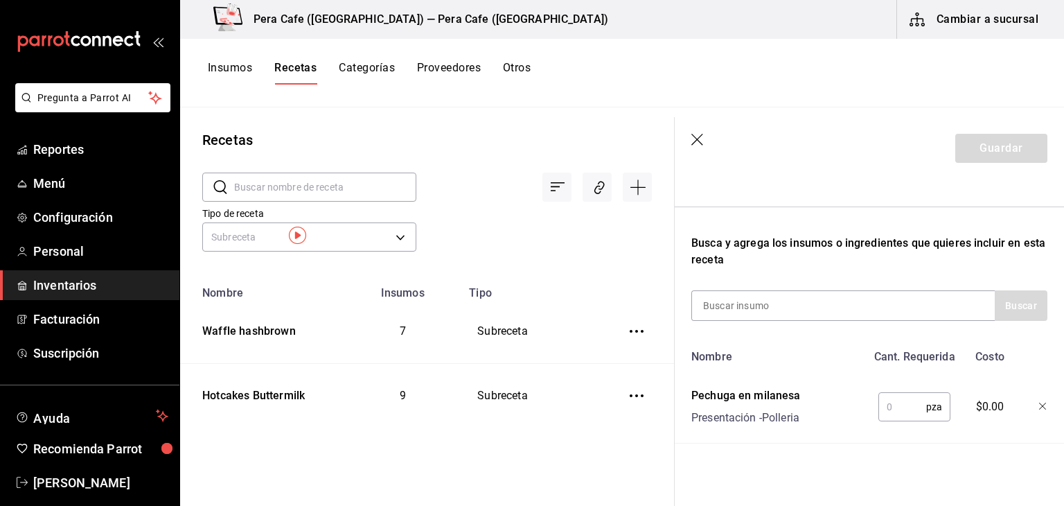
click at [883, 409] on input "text" at bounding box center [903, 407] width 48 height 28
type input "1"
type input "."
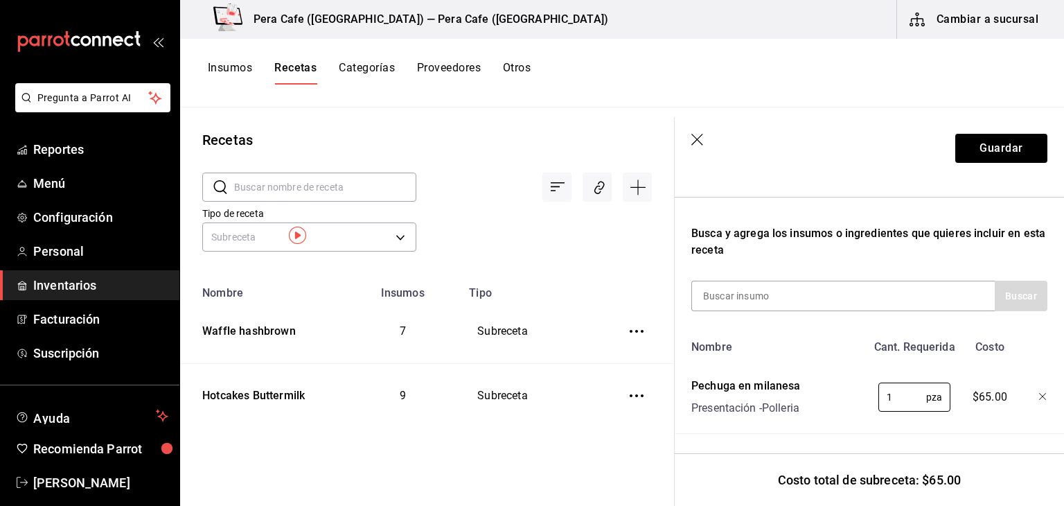
scroll to position [213, 0]
type input "1"
click at [784, 289] on input at bounding box center [761, 295] width 139 height 29
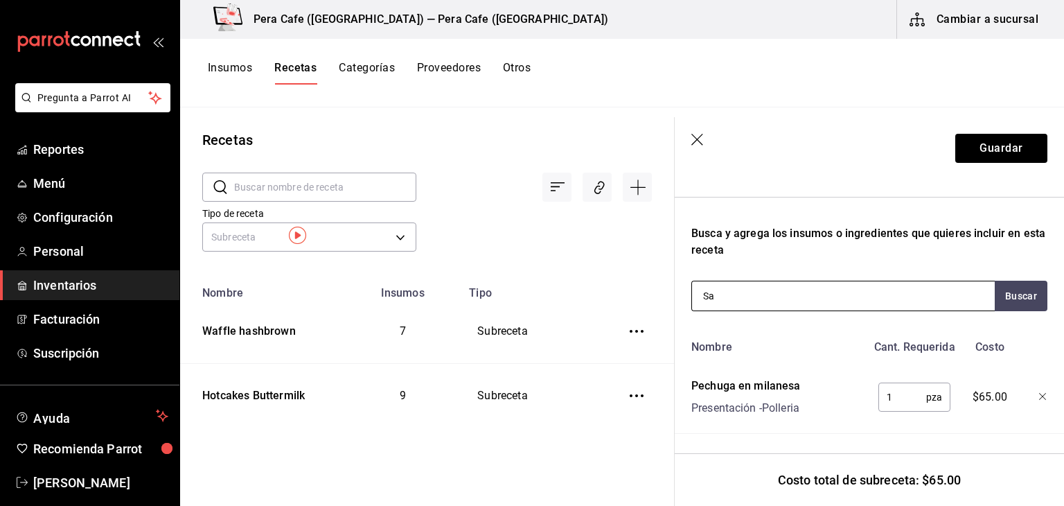
type input "Sal"
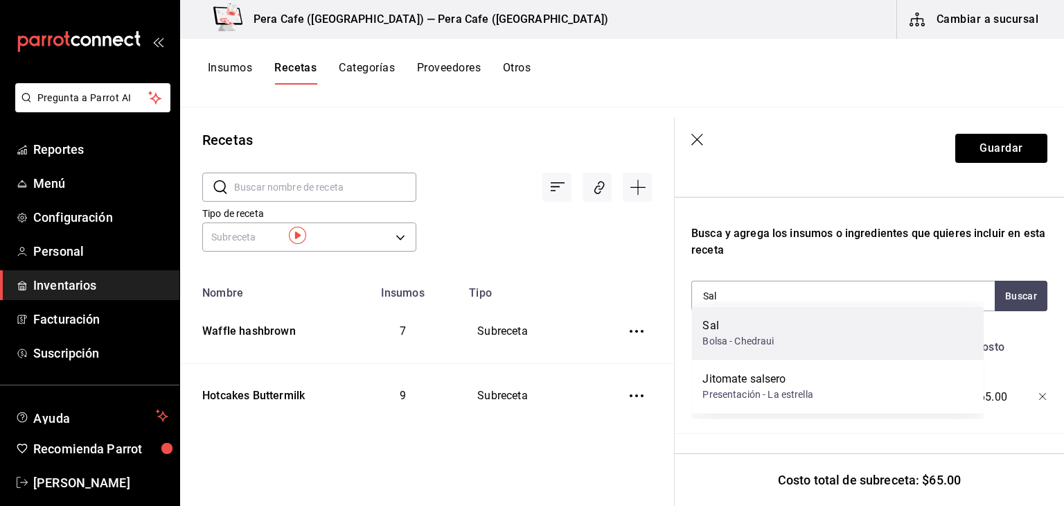
click at [819, 334] on div "Sal Bolsa - Chedraui" at bounding box center [837, 332] width 292 height 53
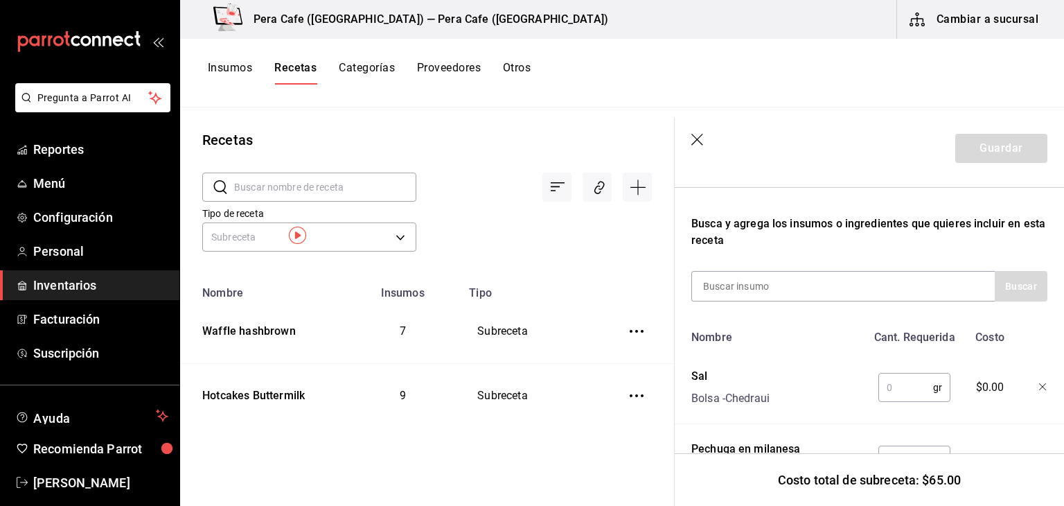
click at [890, 386] on input "text" at bounding box center [906, 387] width 55 height 28
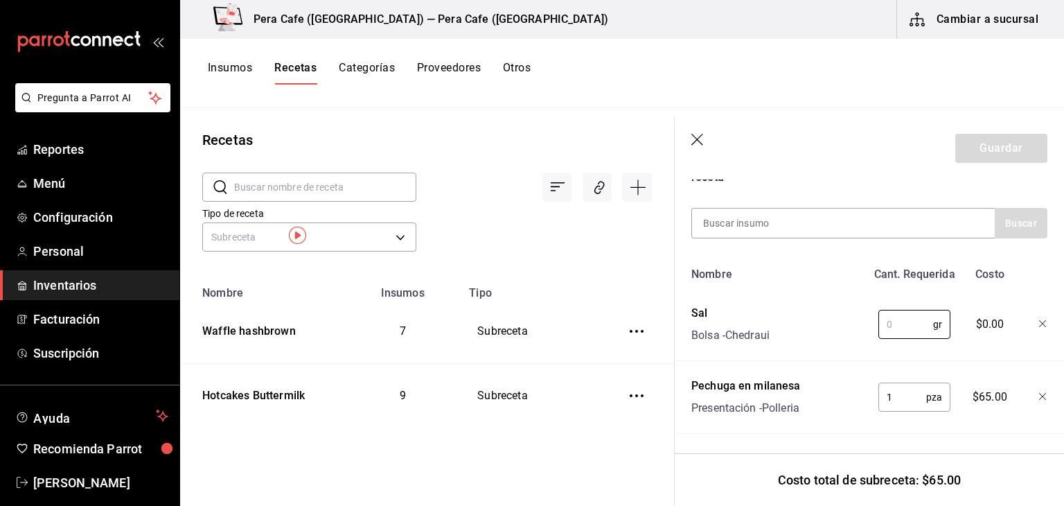
scroll to position [285, 0]
click at [793, 378] on div "Pechuga en milanesa" at bounding box center [745, 386] width 109 height 17
click at [889, 322] on input "text" at bounding box center [906, 324] width 55 height 28
type input "40"
click at [840, 217] on div at bounding box center [842, 223] width 303 height 30
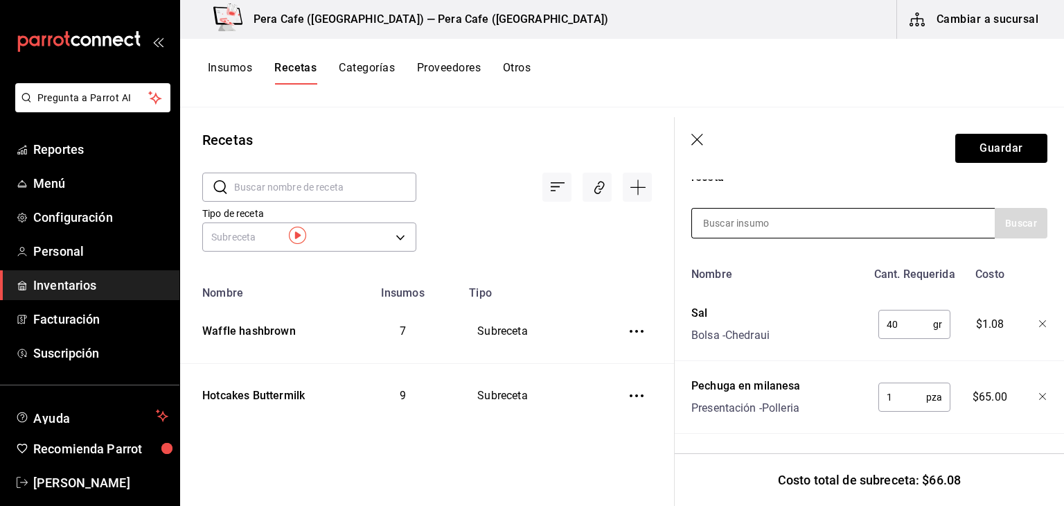
click at [840, 217] on div at bounding box center [842, 223] width 303 height 30
click at [840, 216] on div at bounding box center [842, 223] width 303 height 30
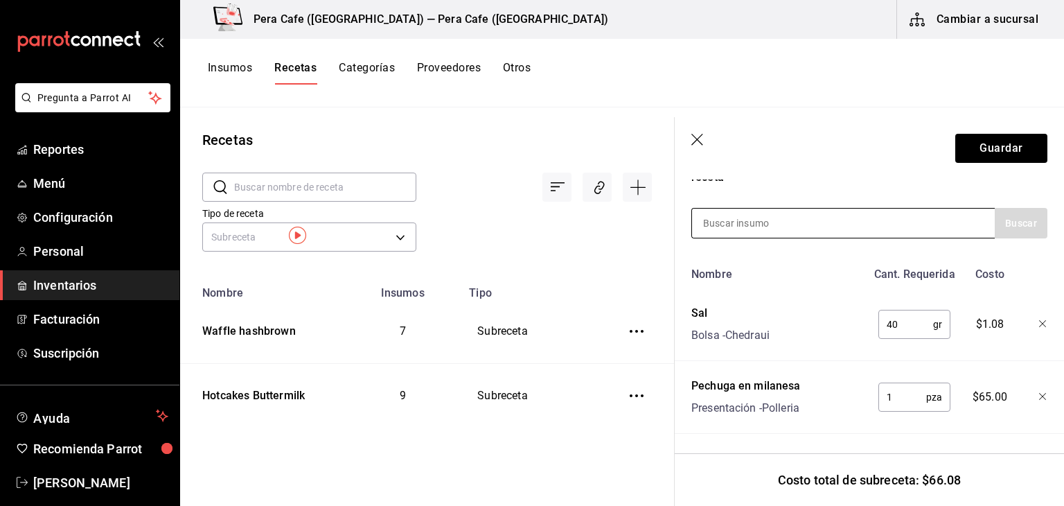
click at [840, 216] on div at bounding box center [842, 223] width 303 height 30
click at [811, 215] on input at bounding box center [761, 223] width 139 height 29
type input "pimienta"
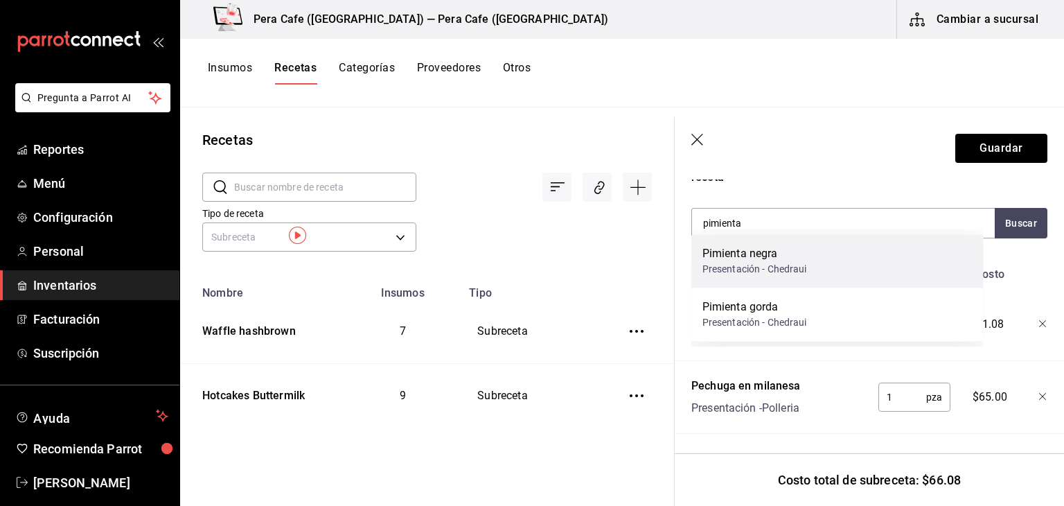
click at [792, 279] on div "Pimienta negra Presentación - Chedraui" at bounding box center [837, 260] width 292 height 53
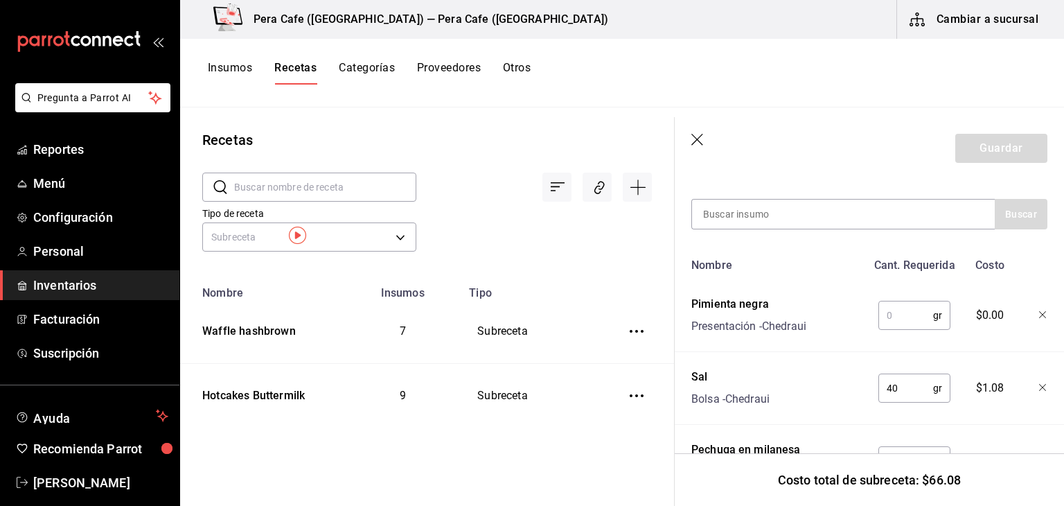
click at [899, 317] on input "text" at bounding box center [906, 315] width 55 height 28
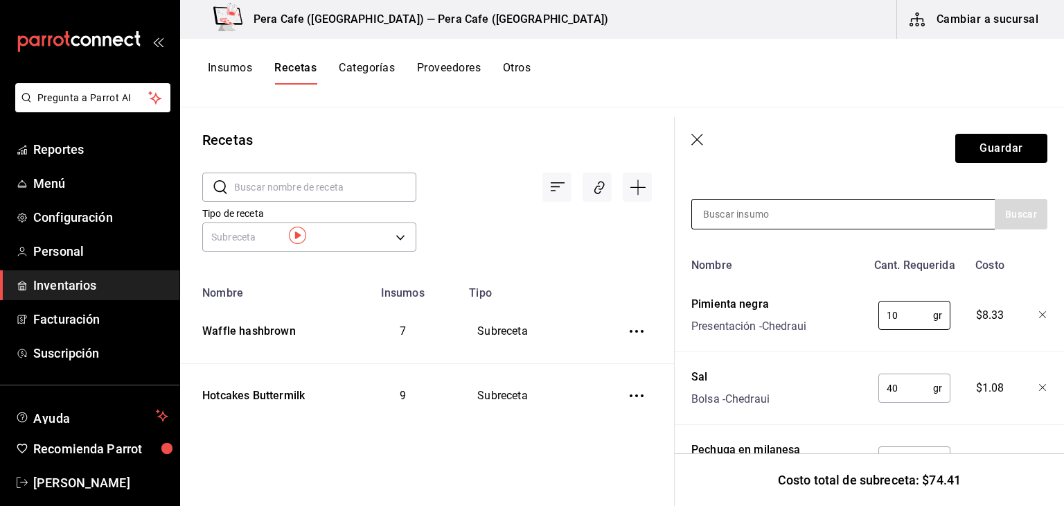
type input "10"
click at [878, 221] on div at bounding box center [842, 214] width 303 height 30
click at [875, 214] on div at bounding box center [842, 214] width 303 height 30
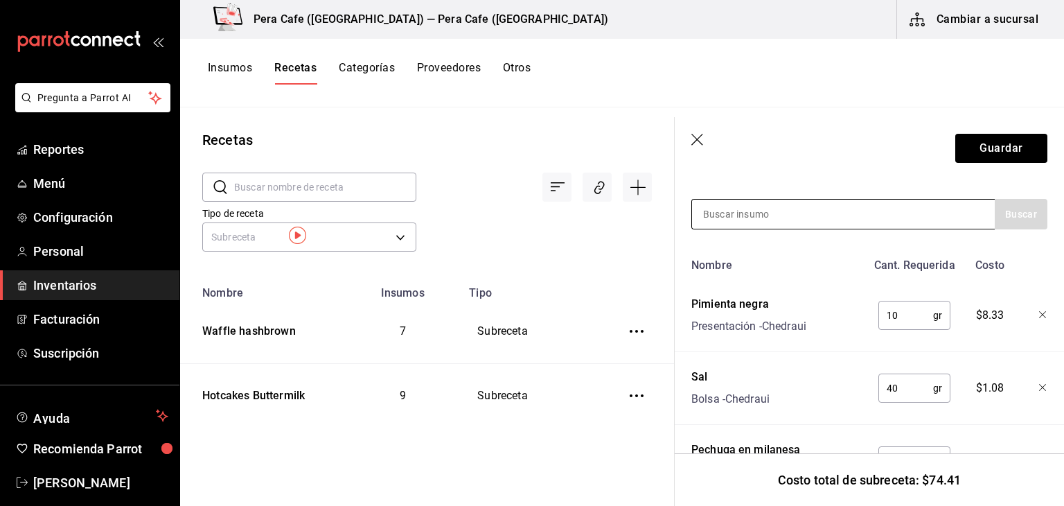
click at [875, 214] on div at bounding box center [842, 214] width 303 height 30
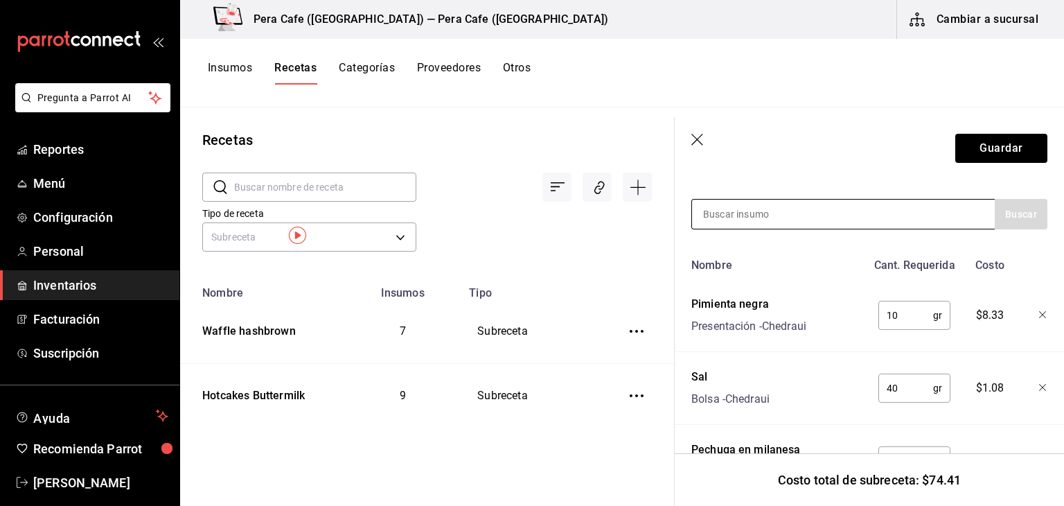
click at [875, 214] on div at bounding box center [842, 214] width 303 height 30
drag, startPoint x: 875, startPoint y: 214, endPoint x: 923, endPoint y: 200, distance: 49.8
click at [923, 200] on div at bounding box center [842, 214] width 303 height 30
click at [923, 207] on div at bounding box center [842, 214] width 303 height 30
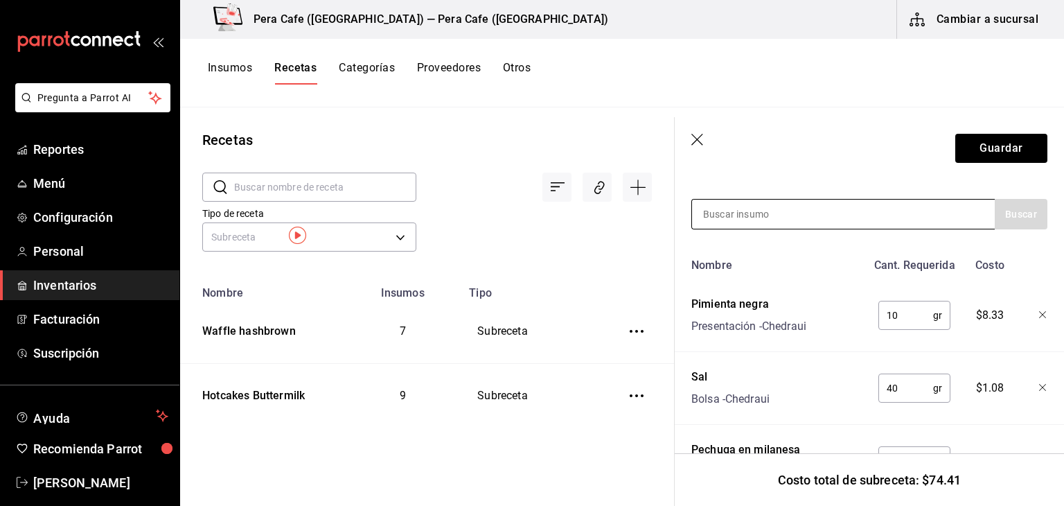
click at [761, 214] on input at bounding box center [761, 214] width 139 height 29
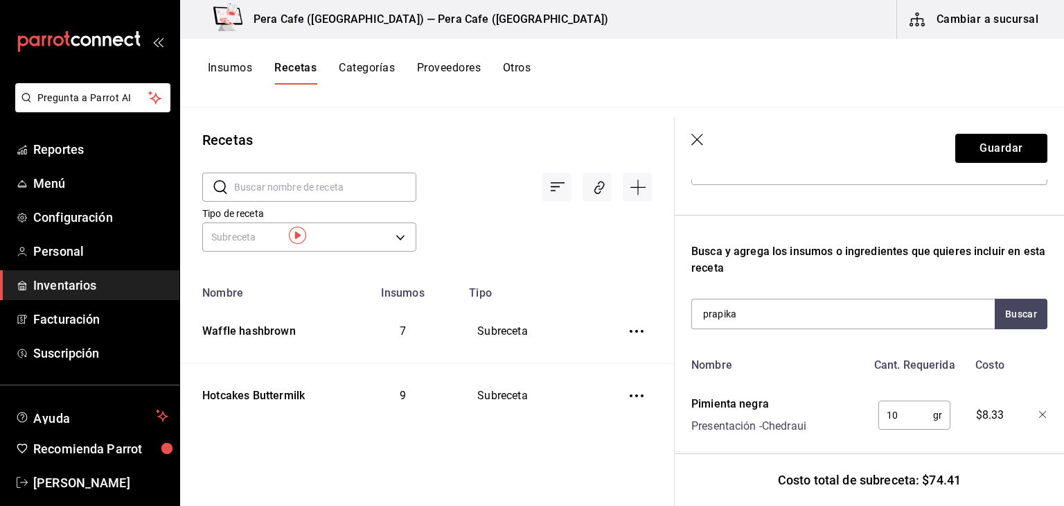
scroll to position [261, 0]
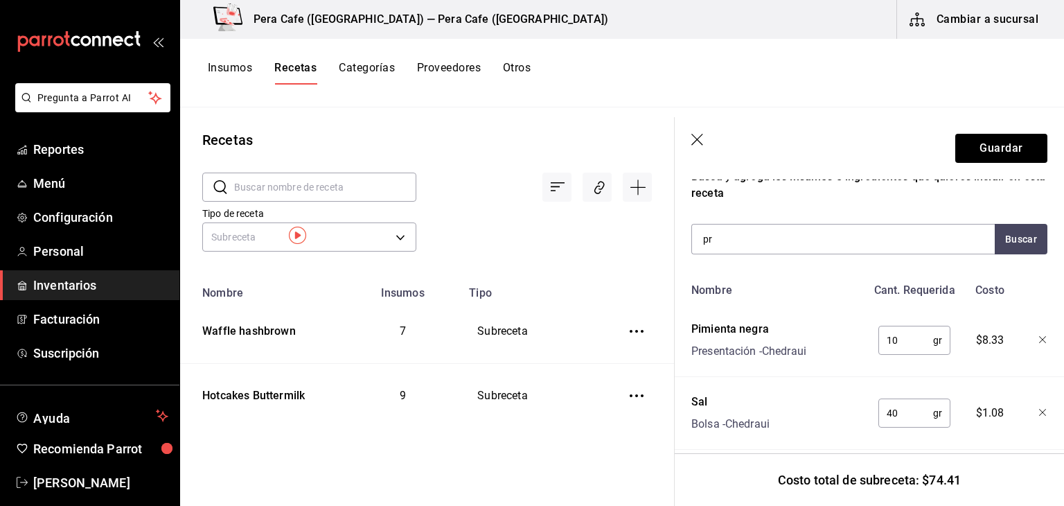
type input "p"
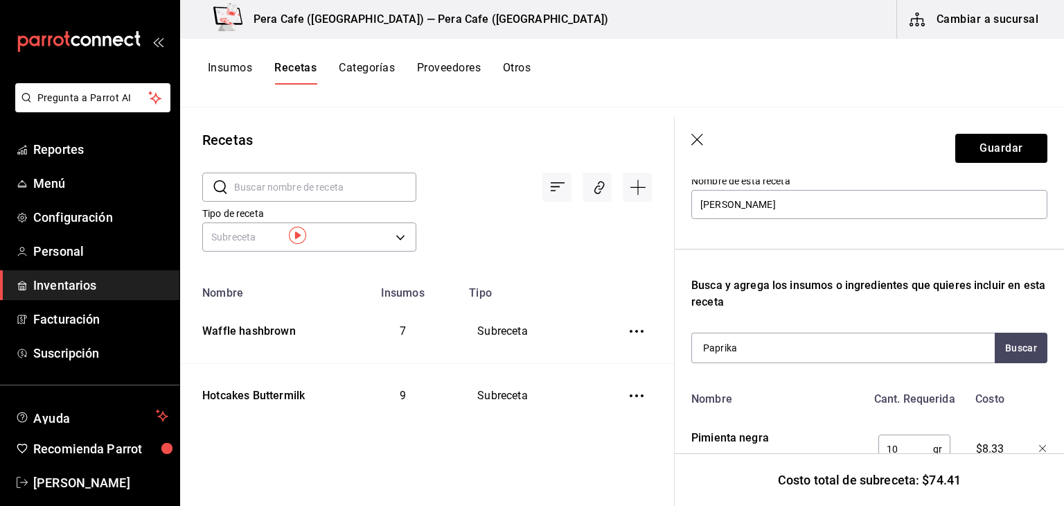
scroll to position [147, 0]
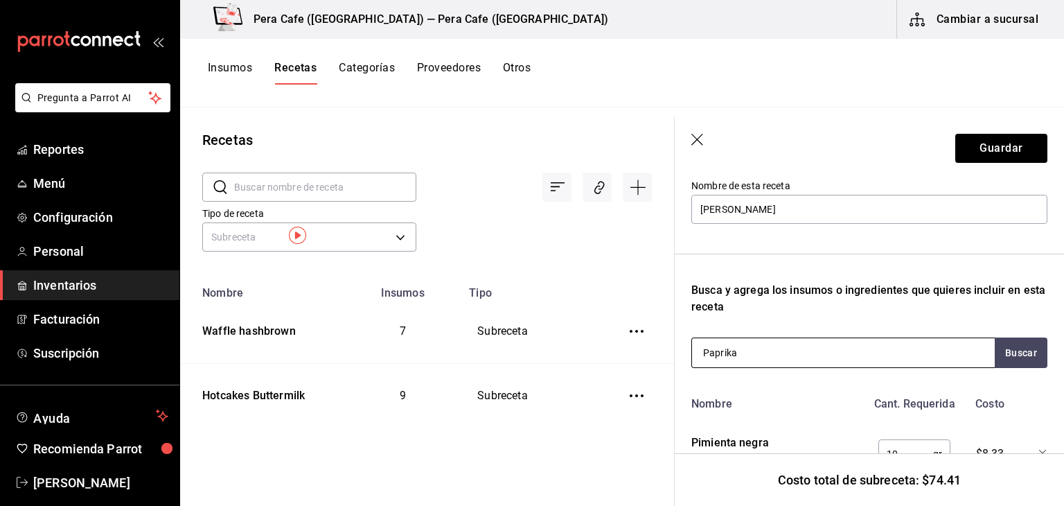
click at [801, 357] on input "Paprika" at bounding box center [761, 352] width 139 height 29
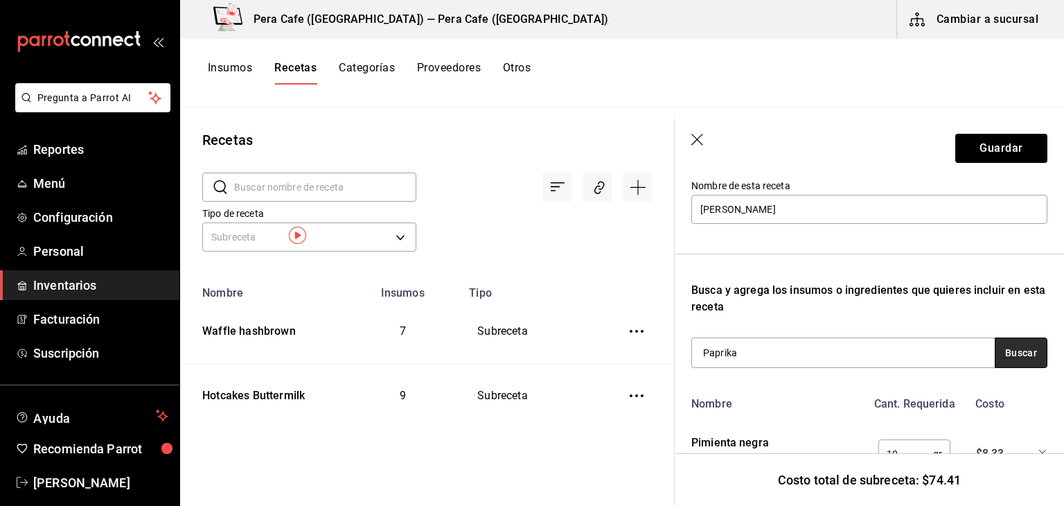
click at [1014, 363] on button "Buscar" at bounding box center [1021, 352] width 53 height 30
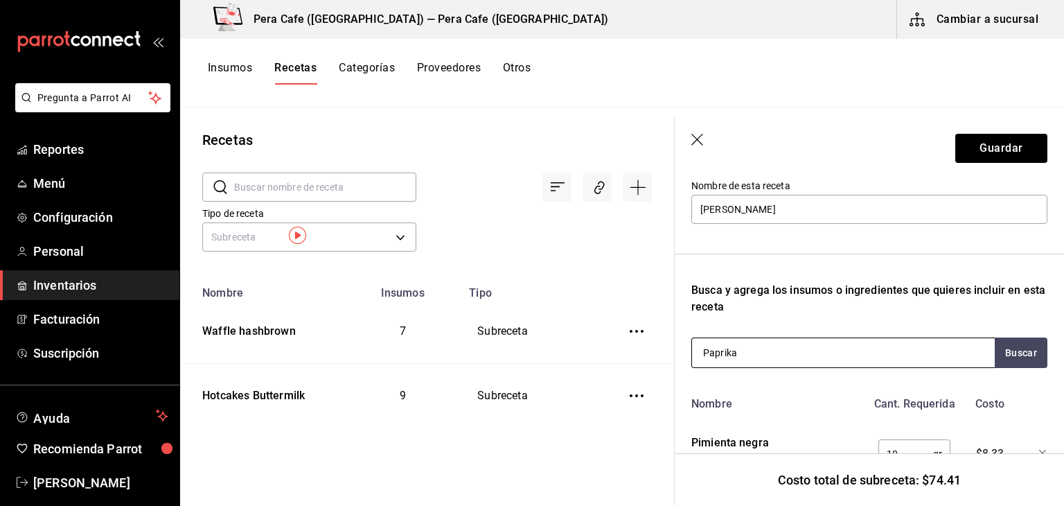
click at [858, 355] on div "Paprika" at bounding box center [842, 352] width 303 height 30
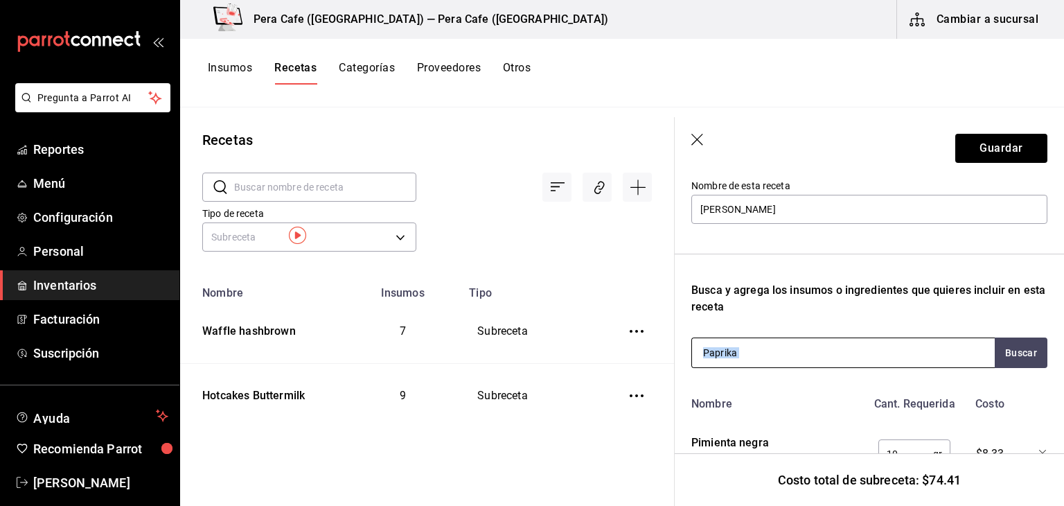
click at [858, 355] on div "Paprika" at bounding box center [842, 352] width 303 height 30
click at [743, 347] on input "Paprika" at bounding box center [761, 352] width 139 height 29
type input "P"
drag, startPoint x: 743, startPoint y: 347, endPoint x: 714, endPoint y: 355, distance: 30.8
click at [714, 355] on input at bounding box center [761, 352] width 139 height 29
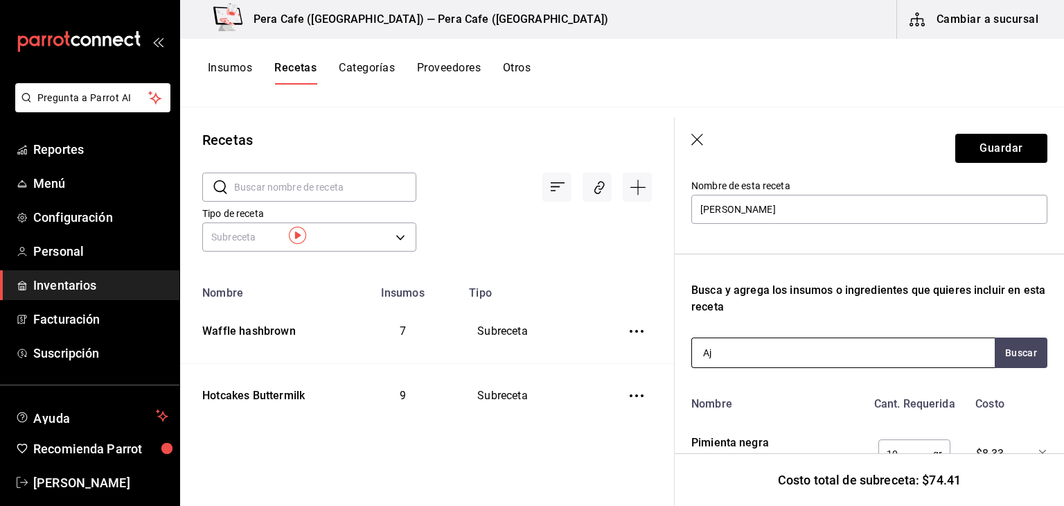
type input "Ajo"
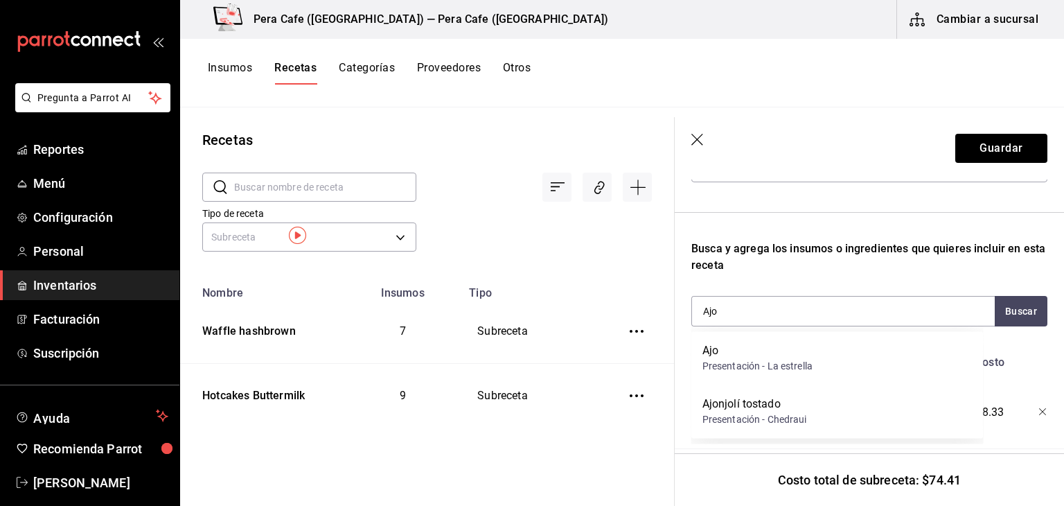
scroll to position [188, 0]
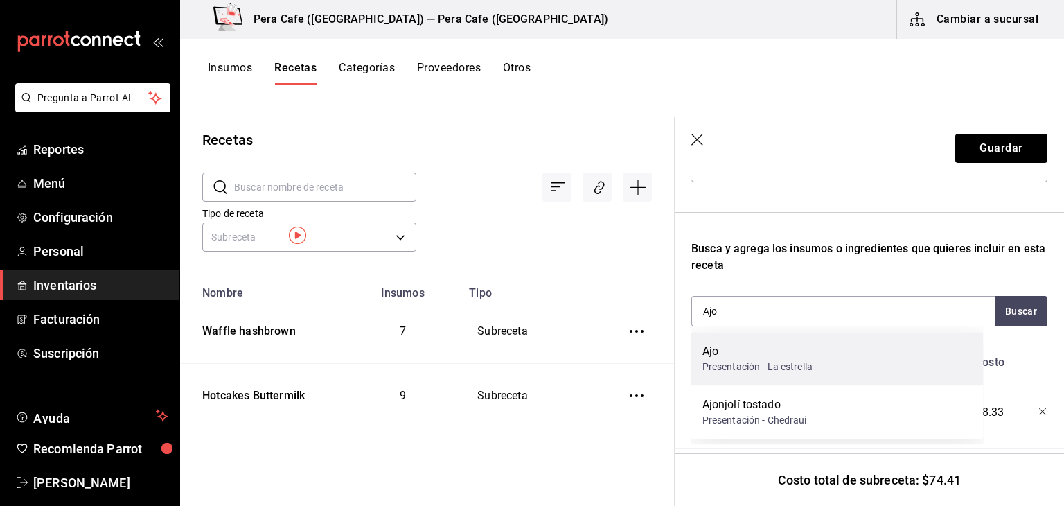
click at [765, 371] on div "Presentación - La estrella" at bounding box center [758, 367] width 110 height 15
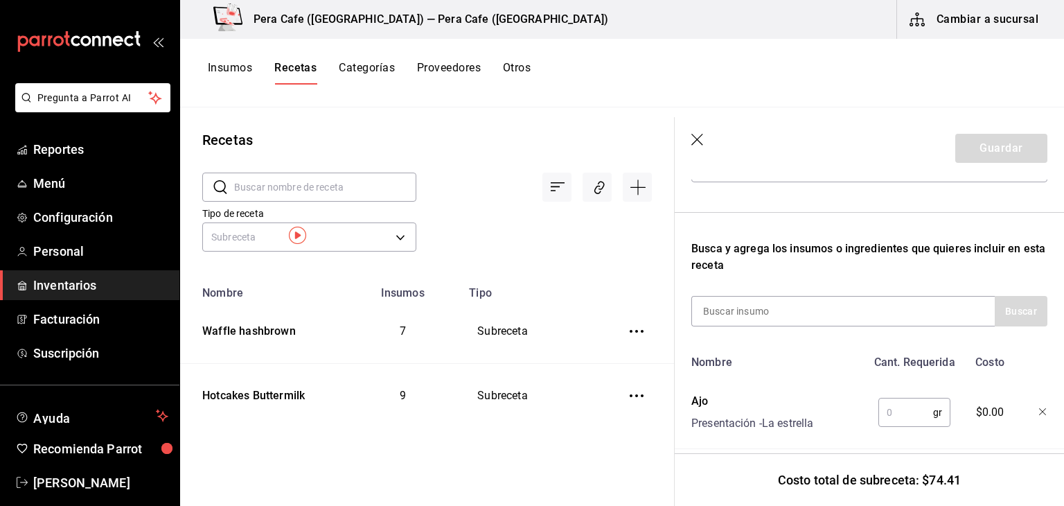
click at [892, 412] on input "text" at bounding box center [906, 412] width 55 height 28
type input "30"
click at [871, 309] on div at bounding box center [842, 311] width 303 height 30
click at [771, 307] on input at bounding box center [761, 311] width 139 height 29
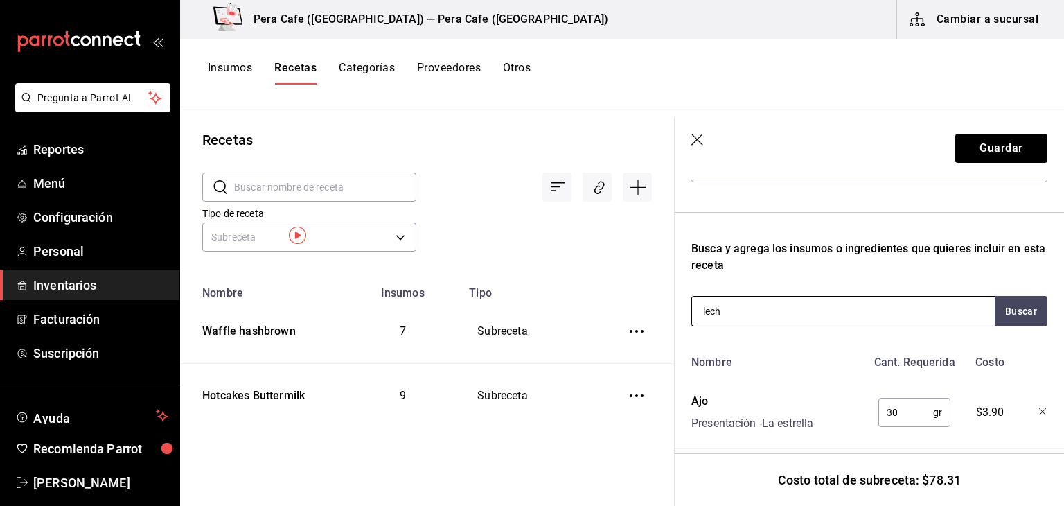
type input "leche"
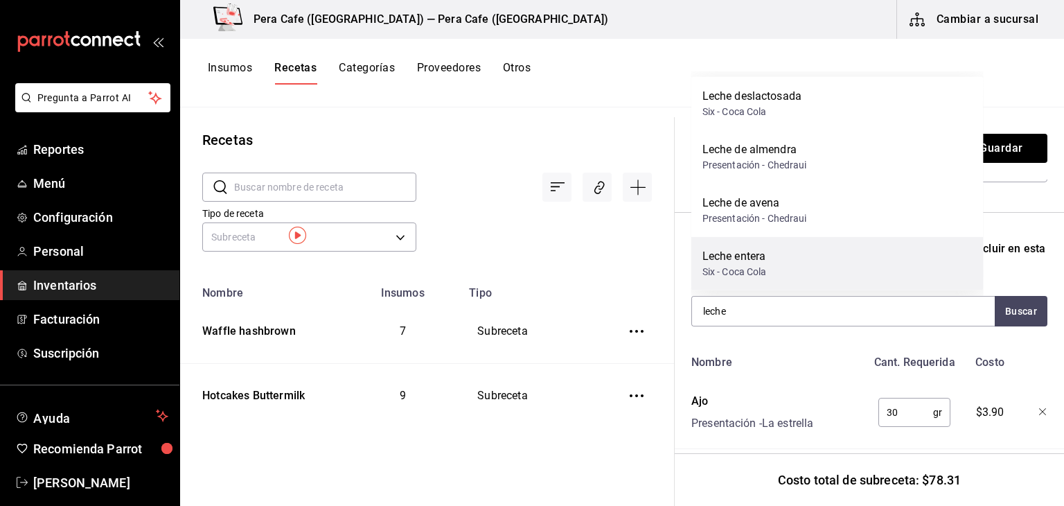
click at [765, 272] on div "Six - Coca Cola" at bounding box center [735, 272] width 64 height 15
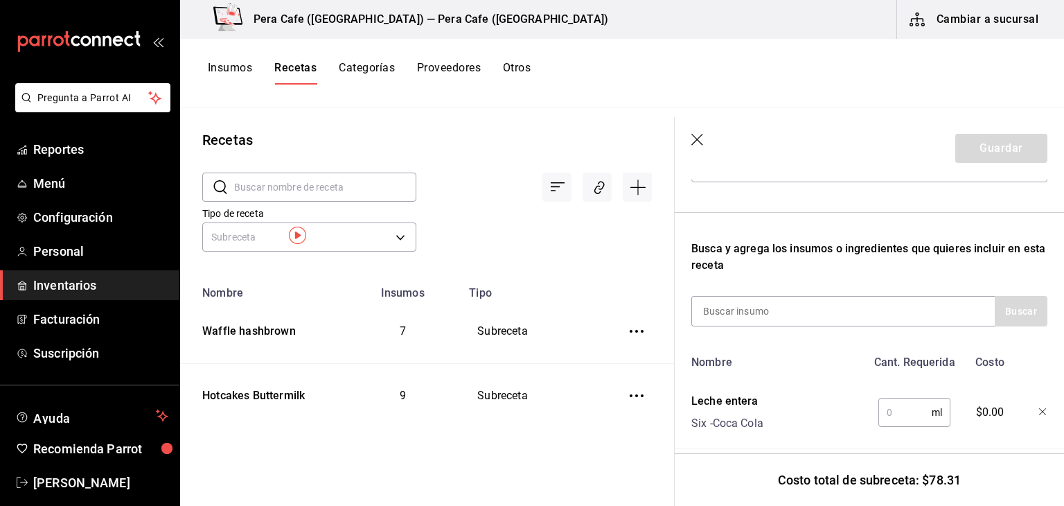
click at [897, 420] on input "text" at bounding box center [905, 412] width 53 height 28
type input "300"
click at [839, 303] on div at bounding box center [842, 311] width 303 height 30
click at [761, 313] on input at bounding box center [761, 311] width 139 height 29
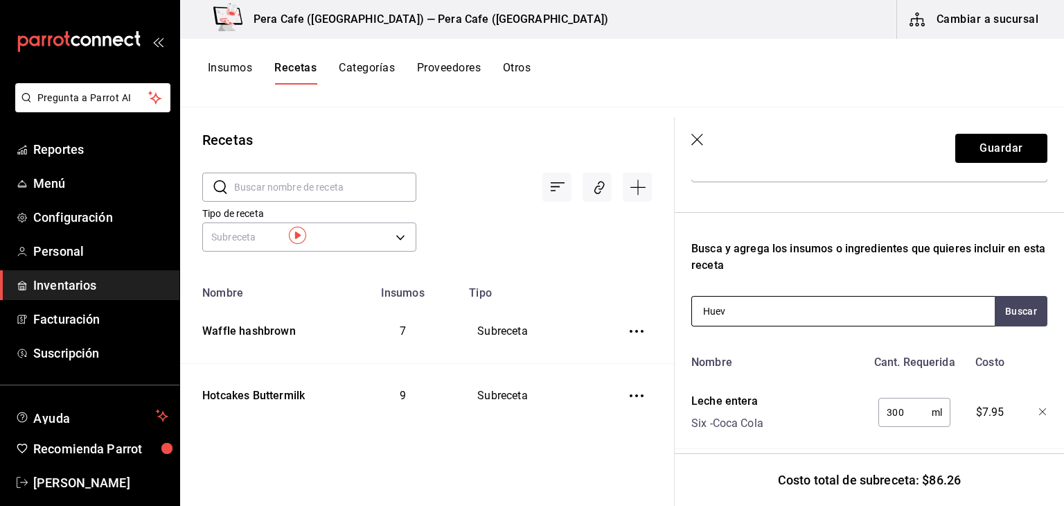
type input "Huevo"
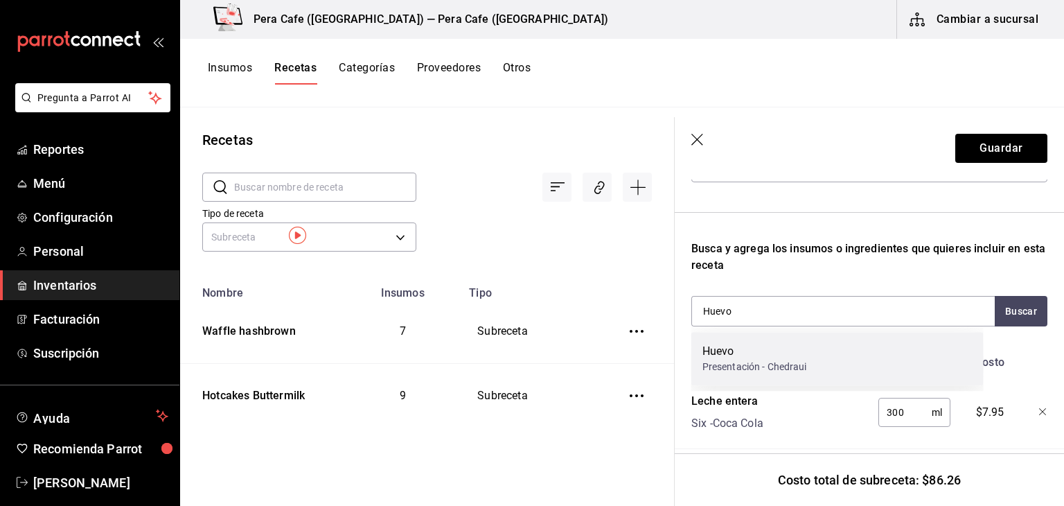
click at [754, 371] on div "Presentación - Chedraui" at bounding box center [755, 367] width 105 height 15
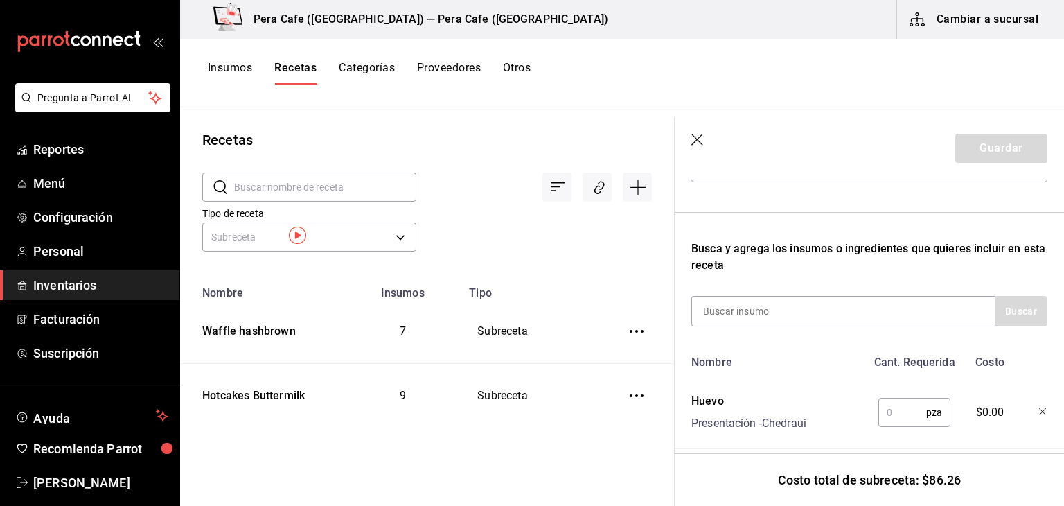
click at [886, 411] on input "text" at bounding box center [903, 412] width 48 height 28
type input "4"
click at [838, 312] on div at bounding box center [842, 311] width 303 height 30
click at [767, 311] on input at bounding box center [761, 311] width 139 height 29
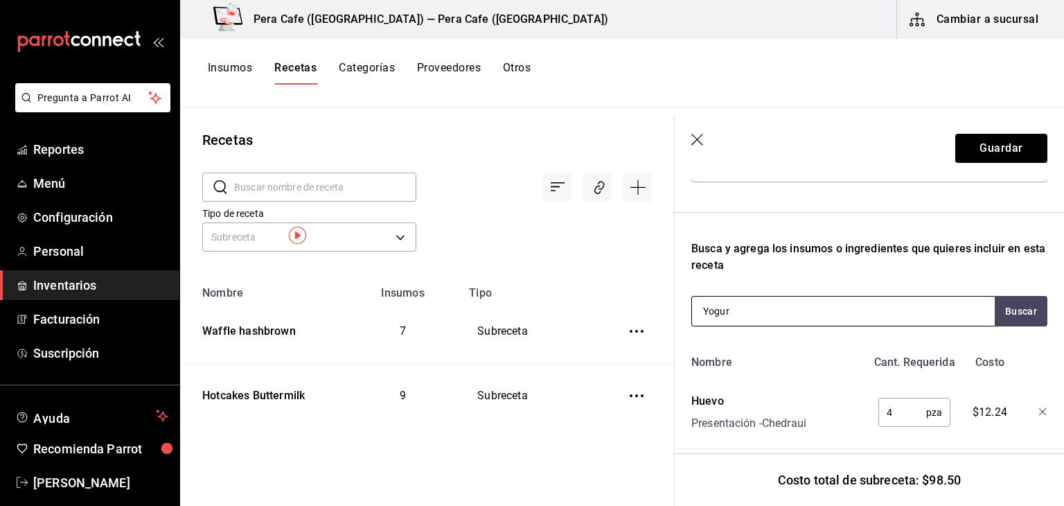
type input "Yogurt"
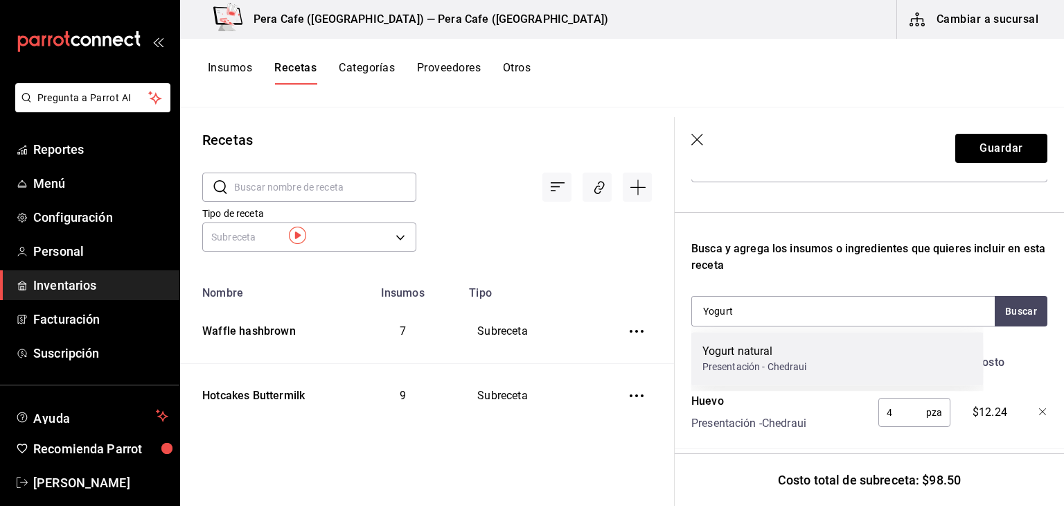
click at [772, 372] on div "Presentación - Chedraui" at bounding box center [755, 367] width 105 height 15
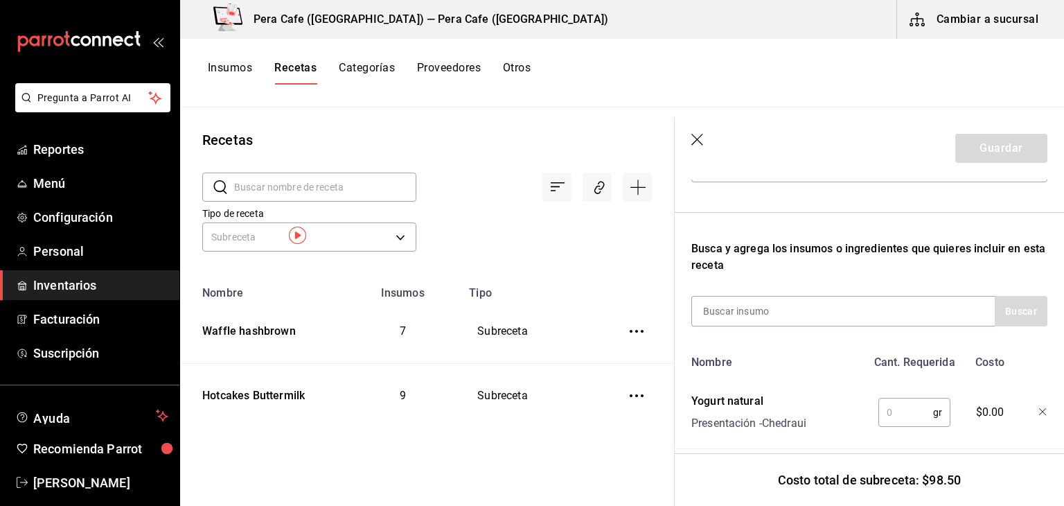
click at [907, 413] on input "text" at bounding box center [906, 412] width 55 height 28
type input "50"
click at [838, 308] on div at bounding box center [842, 311] width 303 height 30
drag, startPoint x: 838, startPoint y: 308, endPoint x: 743, endPoint y: 314, distance: 95.8
click at [743, 314] on input at bounding box center [761, 311] width 139 height 29
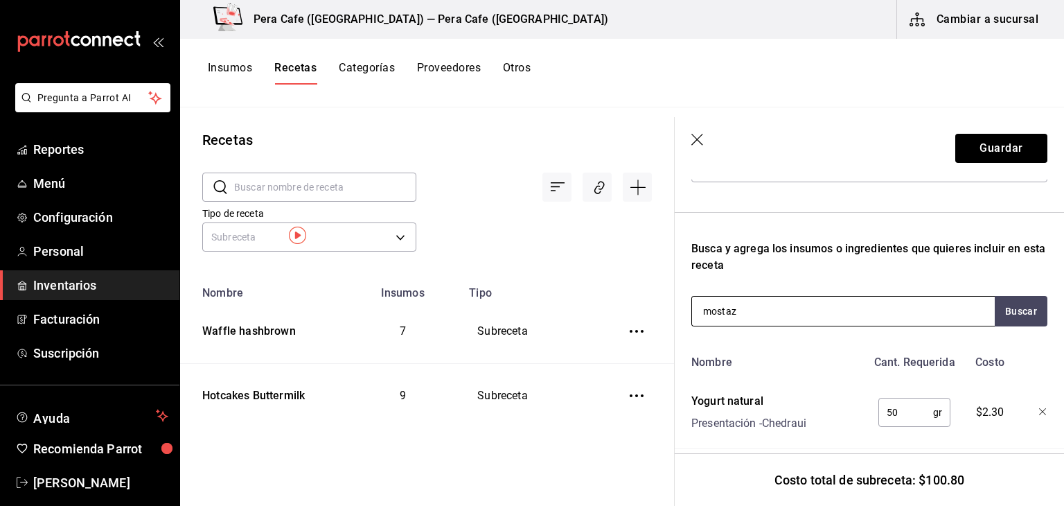
type input "mostaza"
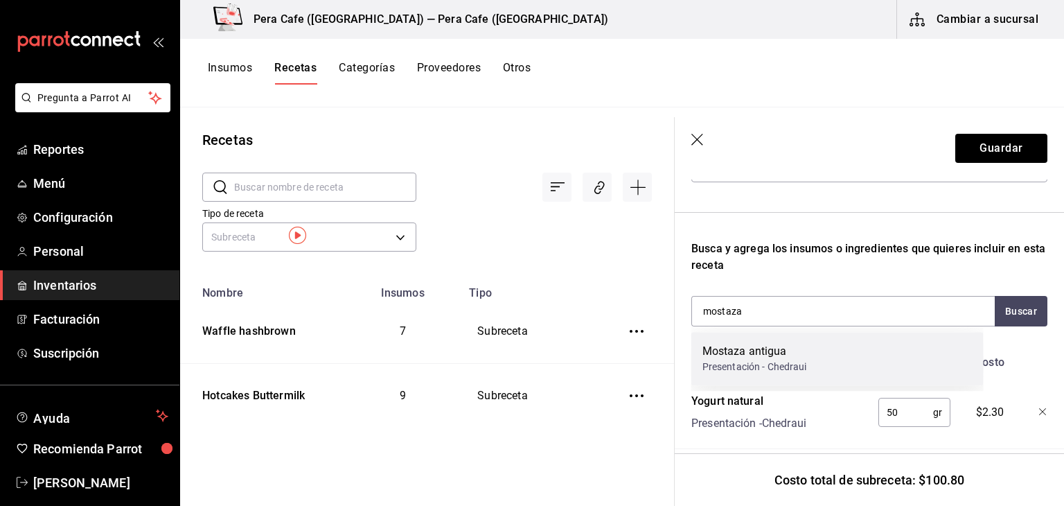
click at [831, 370] on div "Mostaza antigua Presentación - Chedraui" at bounding box center [837, 358] width 292 height 53
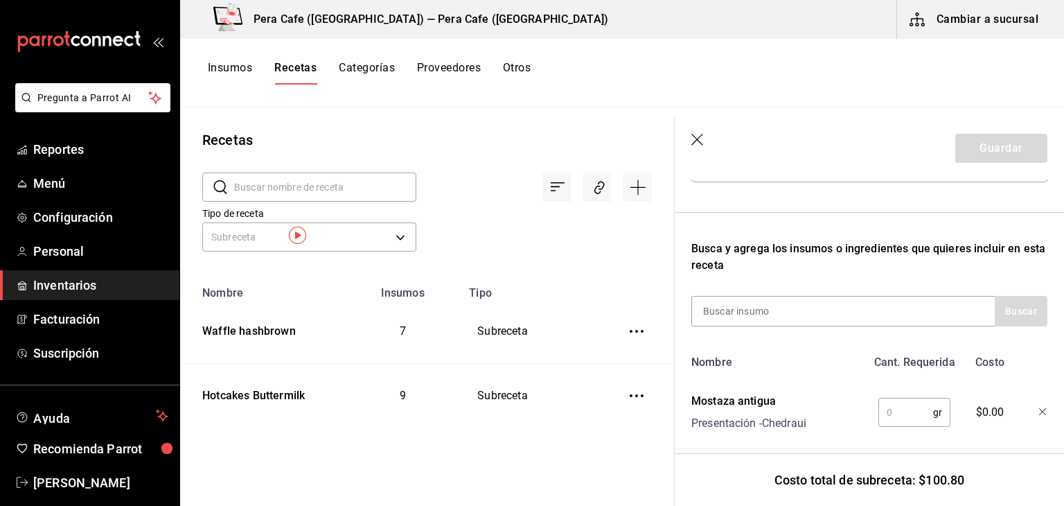
click at [894, 412] on input "text" at bounding box center [906, 412] width 55 height 28
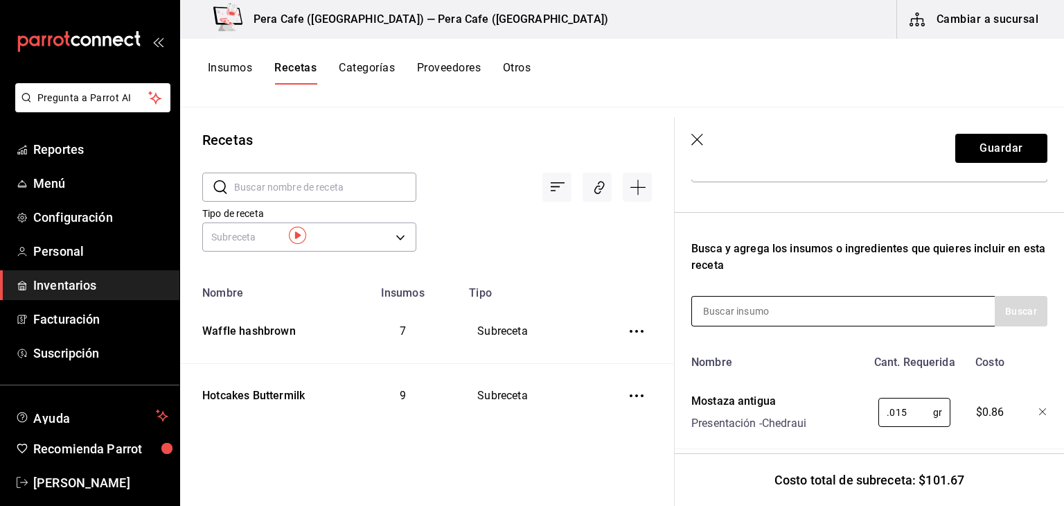
type input "0.015"
click at [834, 308] on div at bounding box center [842, 311] width 303 height 30
click at [759, 311] on input at bounding box center [761, 311] width 139 height 29
type input "Harina"
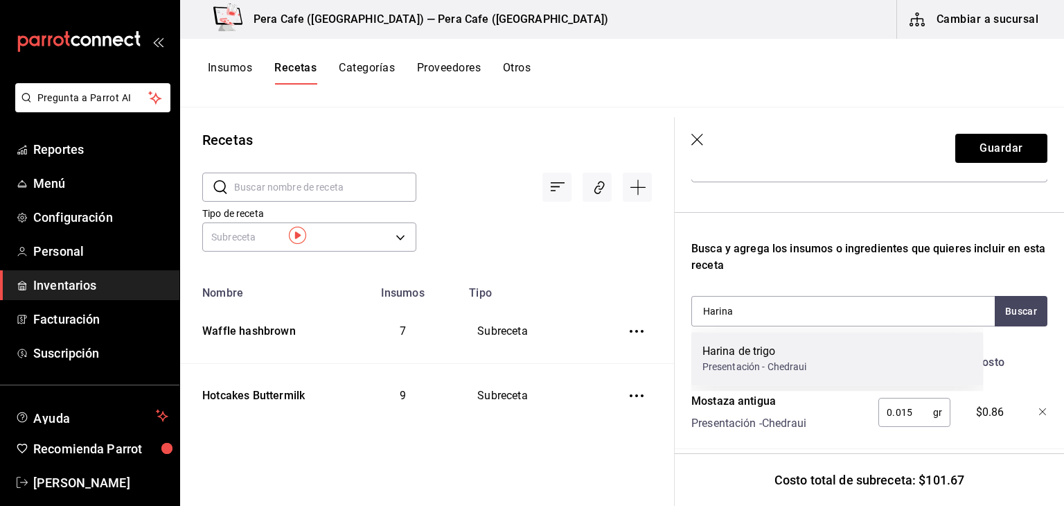
click at [773, 358] on div "Harina de trigo" at bounding box center [755, 351] width 105 height 17
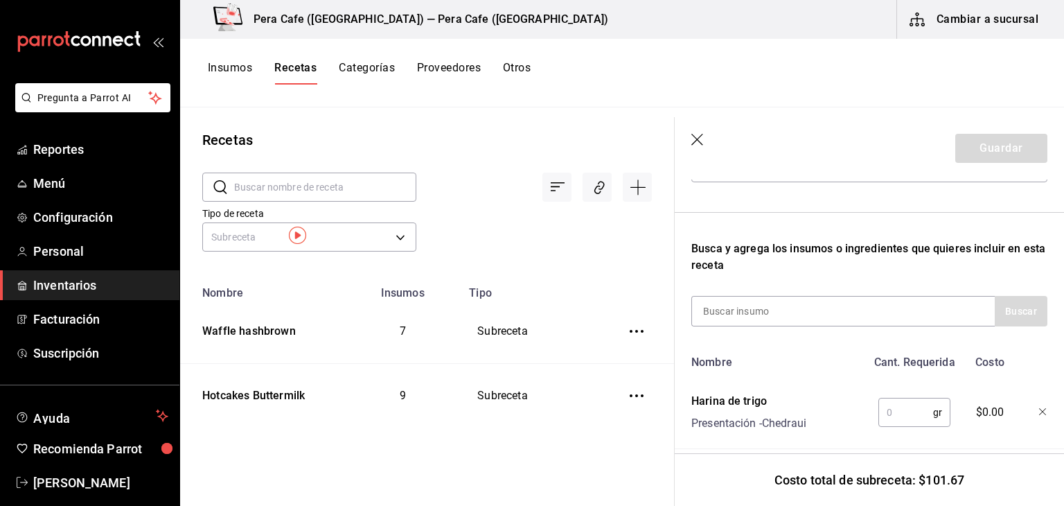
click at [890, 417] on input "text" at bounding box center [906, 412] width 55 height 28
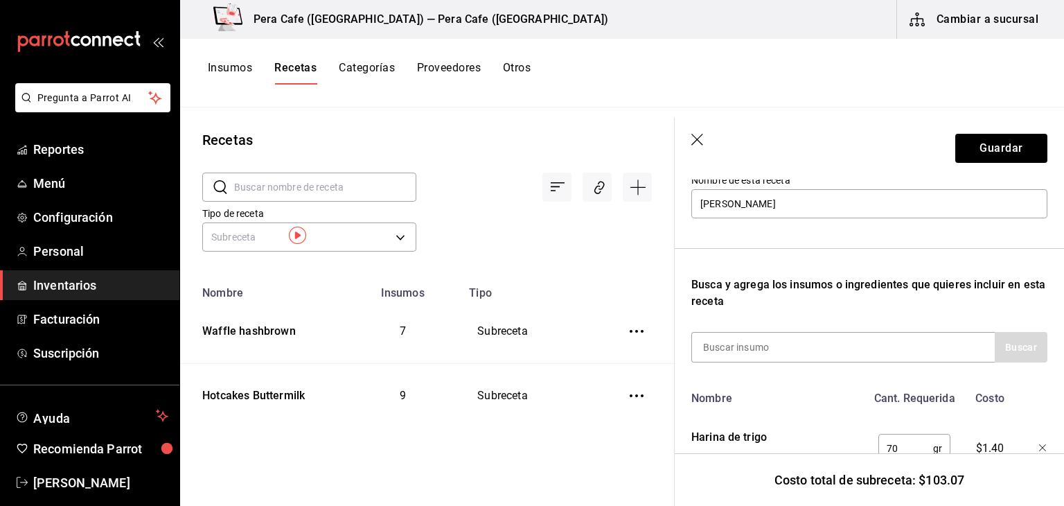
scroll to position [152, 0]
type input "70"
click at [863, 349] on div at bounding box center [842, 347] width 303 height 30
click at [705, 345] on input at bounding box center [761, 347] width 139 height 29
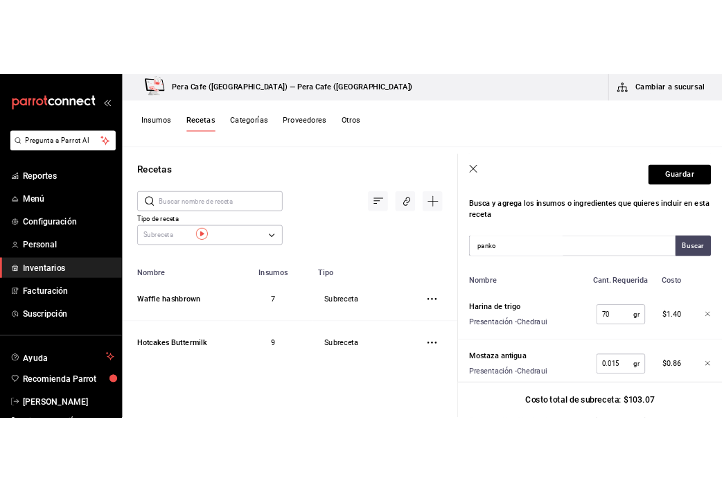
scroll to position [247, 0]
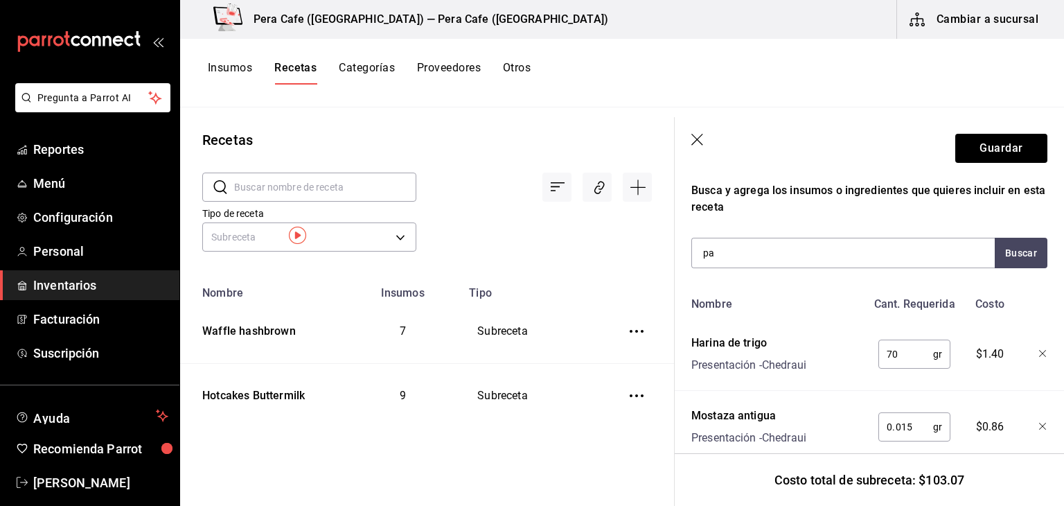
type input "p"
type input "P"
type input "Paprika"
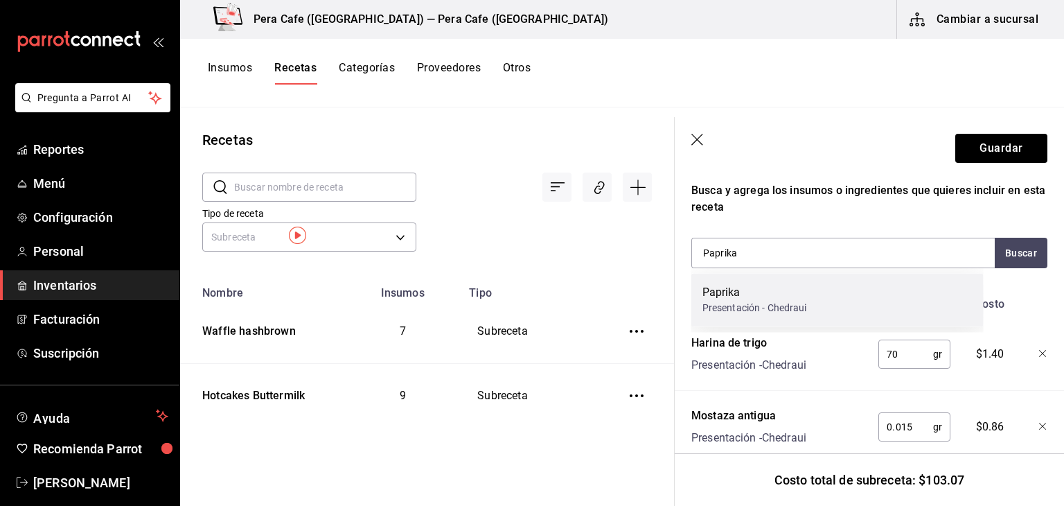
click at [797, 312] on div "Presentación - Chedraui" at bounding box center [755, 308] width 105 height 15
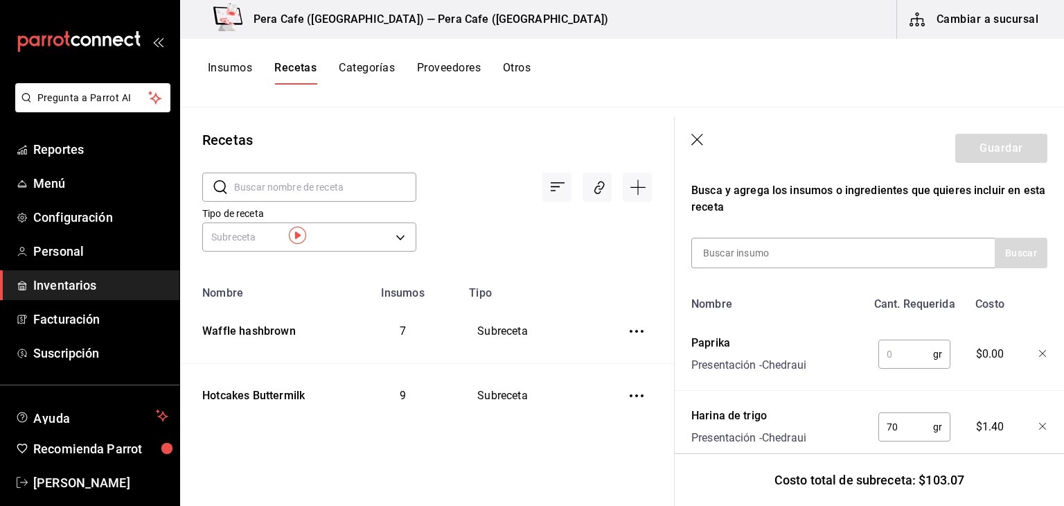
click at [890, 361] on input "text" at bounding box center [906, 354] width 55 height 28
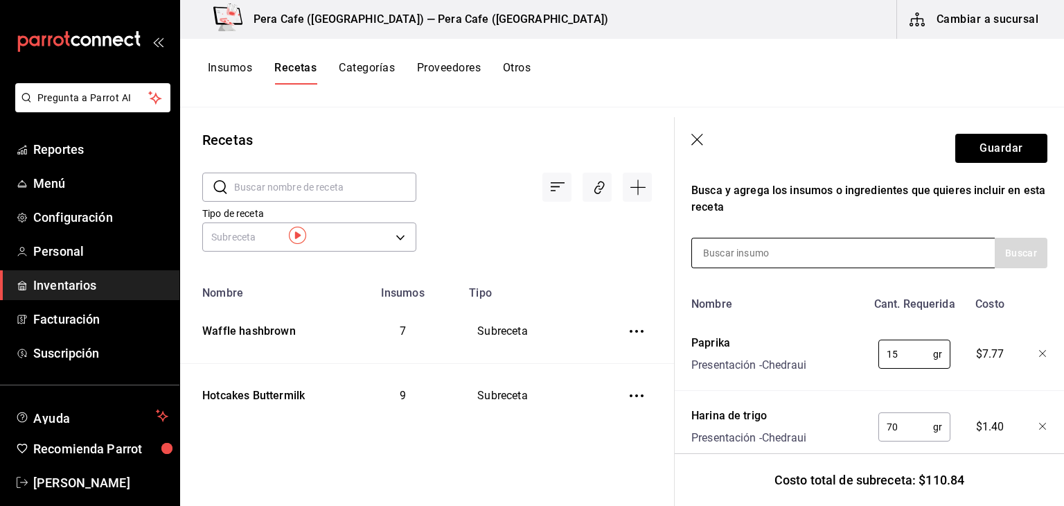
type input "15"
click at [813, 247] on input at bounding box center [761, 252] width 139 height 29
drag, startPoint x: 813, startPoint y: 247, endPoint x: 754, endPoint y: 253, distance: 59.9
click at [754, 253] on input at bounding box center [761, 252] width 139 height 29
click at [746, 251] on input "panko" at bounding box center [761, 252] width 139 height 29
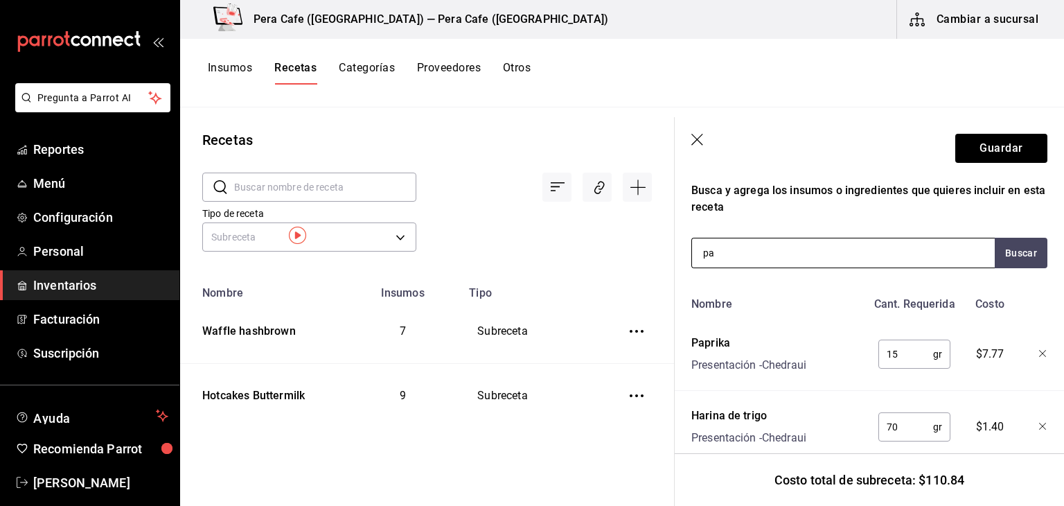
type input "p"
type input "panko"
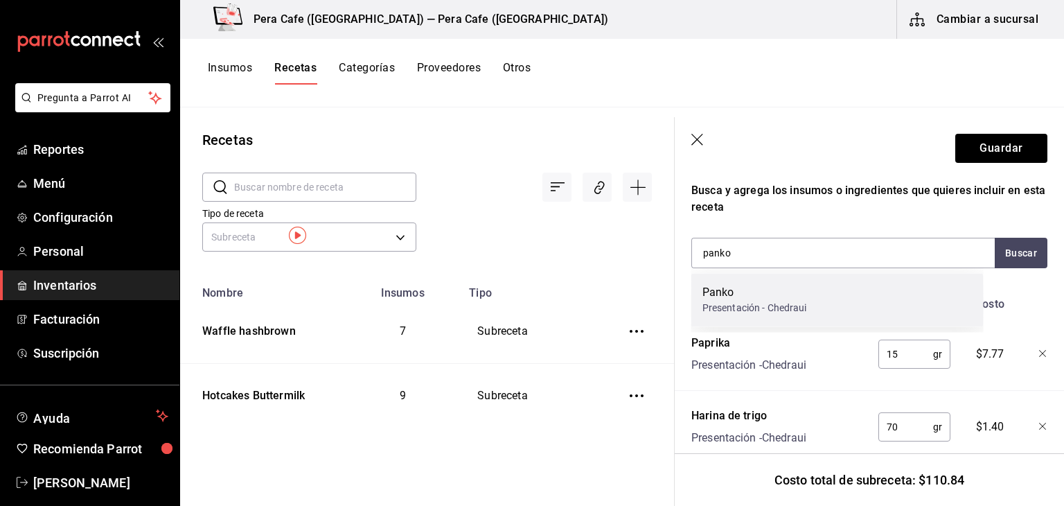
click at [861, 311] on div "Panko Presentación - Chedraui" at bounding box center [837, 299] width 292 height 53
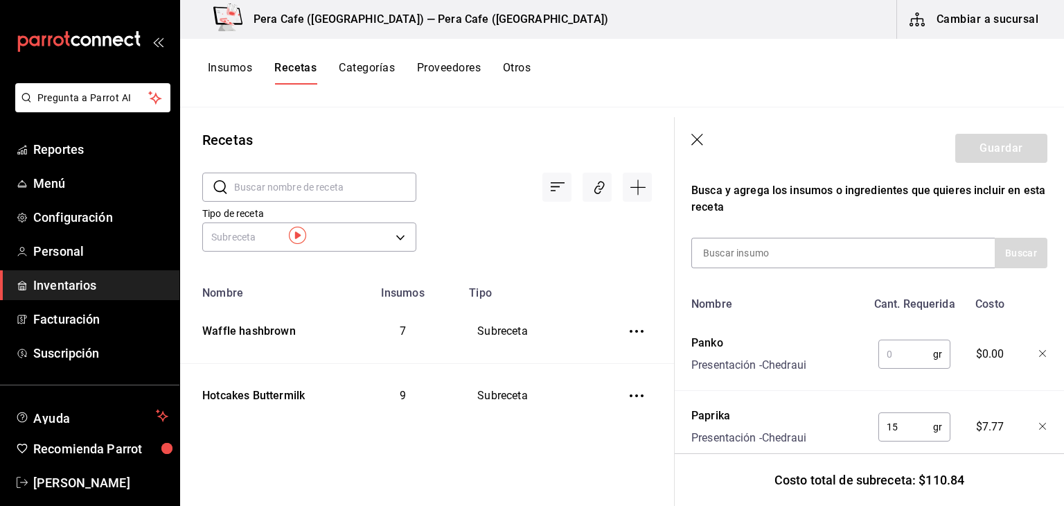
click at [908, 351] on input "text" at bounding box center [906, 354] width 55 height 28
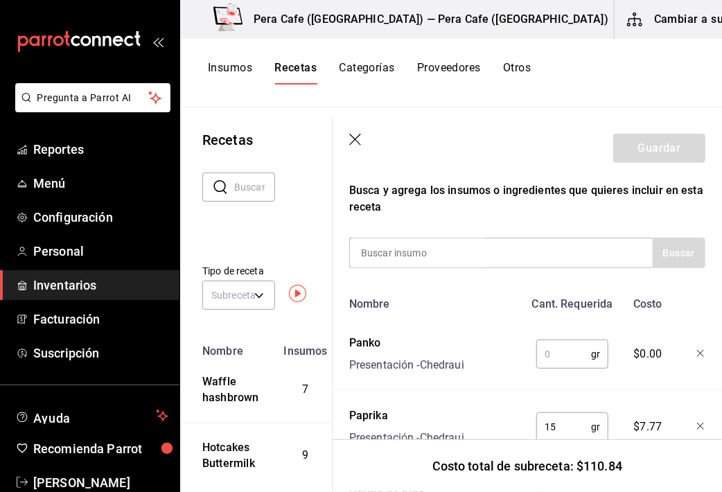
click at [538, 352] on input "text" at bounding box center [563, 354] width 55 height 28
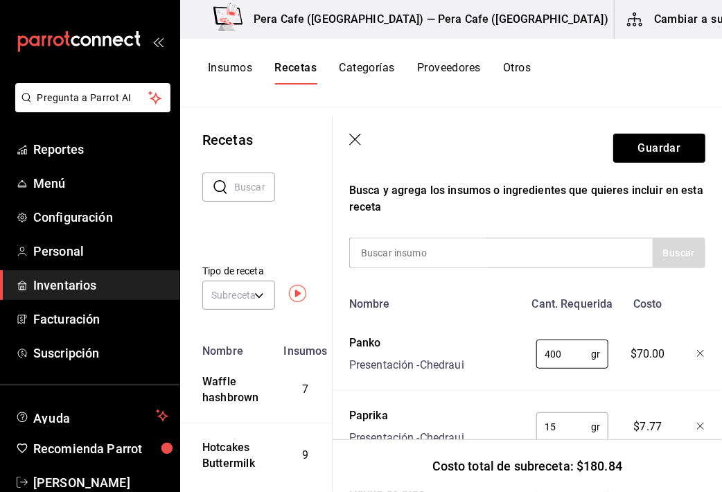
type input "400"
click at [623, 330] on div "$70.00" at bounding box center [645, 351] width 60 height 44
click at [621, 150] on button "Guardar" at bounding box center [659, 148] width 92 height 29
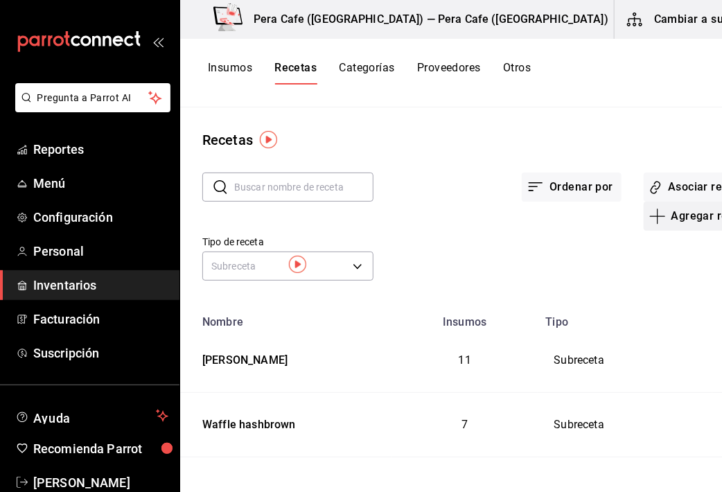
click at [644, 217] on button "Agregar receta" at bounding box center [702, 216] width 116 height 29
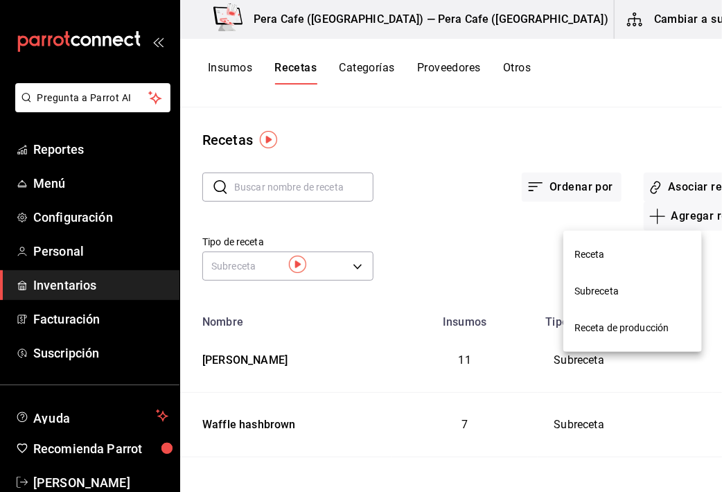
click at [581, 248] on span "Receta" at bounding box center [632, 254] width 116 height 15
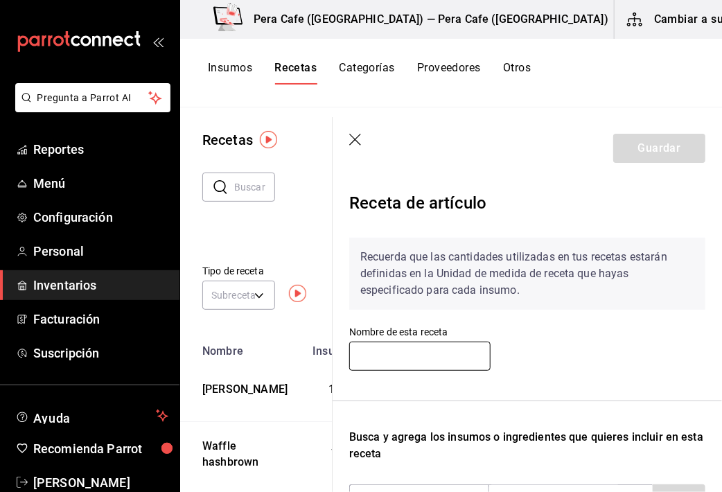
click at [359, 362] on input "text" at bounding box center [419, 356] width 141 height 29
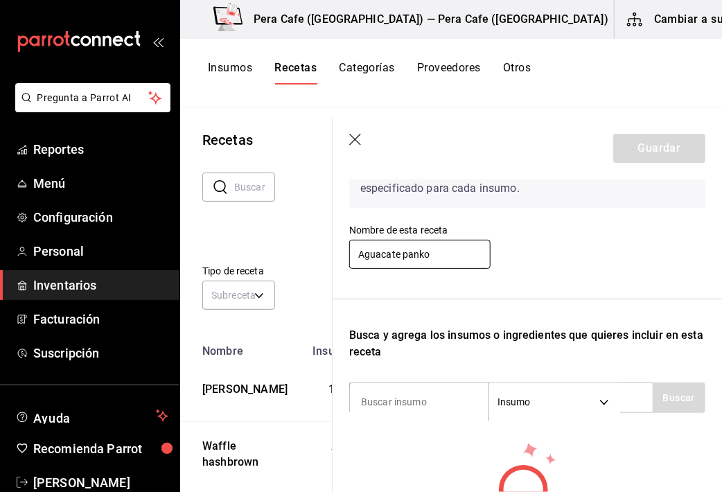
scroll to position [104, 0]
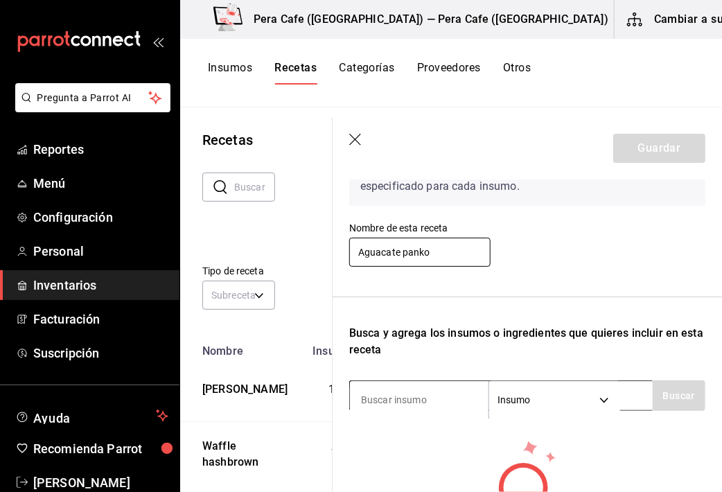
type input "Aguacate panko"
click at [388, 403] on input at bounding box center [419, 399] width 139 height 29
type input "AGUACATE"
click at [662, 394] on button "Buscar" at bounding box center [679, 395] width 53 height 30
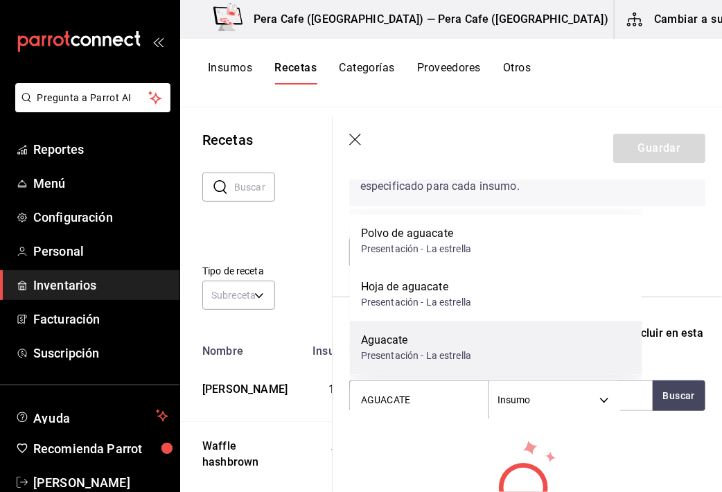
click at [499, 337] on div "Aguacate Presentación - La estrella" at bounding box center [496, 347] width 292 height 53
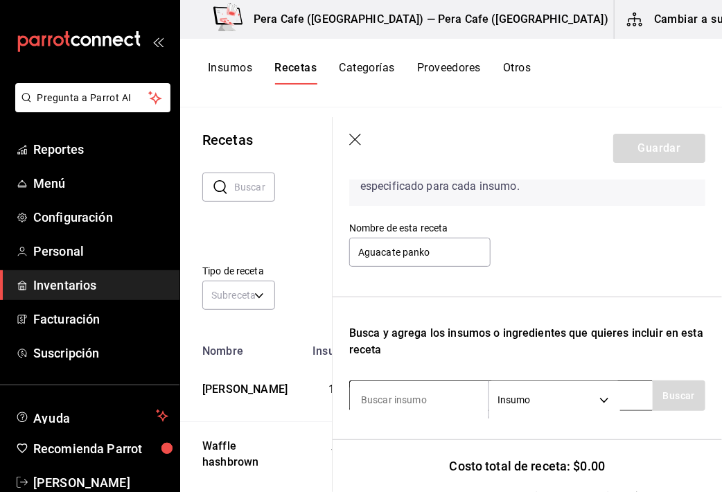
click at [596, 401] on body "Pregunta a Parrot AI Reportes Menú Configuración Personal Inventarios Facturaci…" at bounding box center [361, 241] width 722 height 482
click at [491, 355] on div at bounding box center [361, 246] width 722 height 492
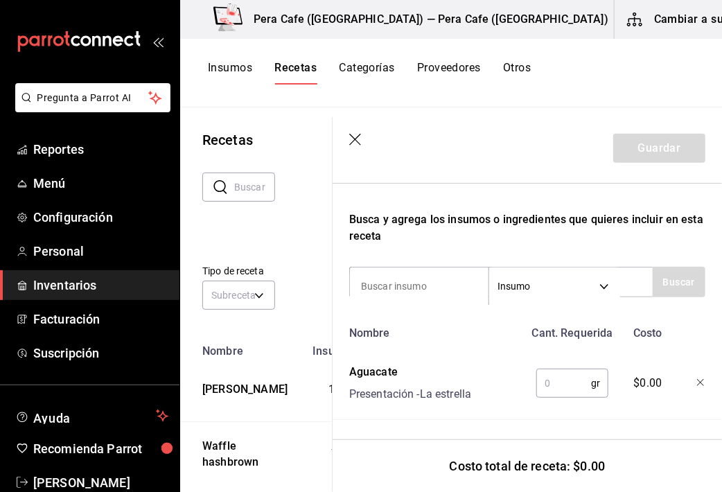
click at [570, 379] on input "text" at bounding box center [563, 383] width 55 height 28
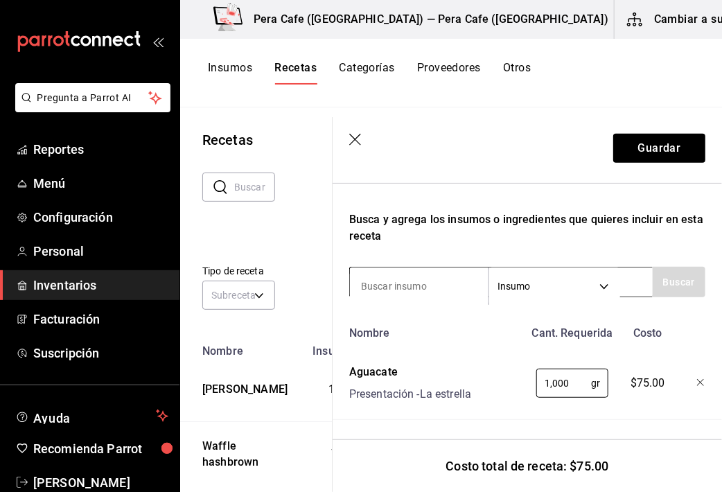
type input "1,000"
click at [396, 278] on input at bounding box center [419, 286] width 139 height 29
click at [450, 285] on input at bounding box center [419, 286] width 139 height 29
type input "HARINA"
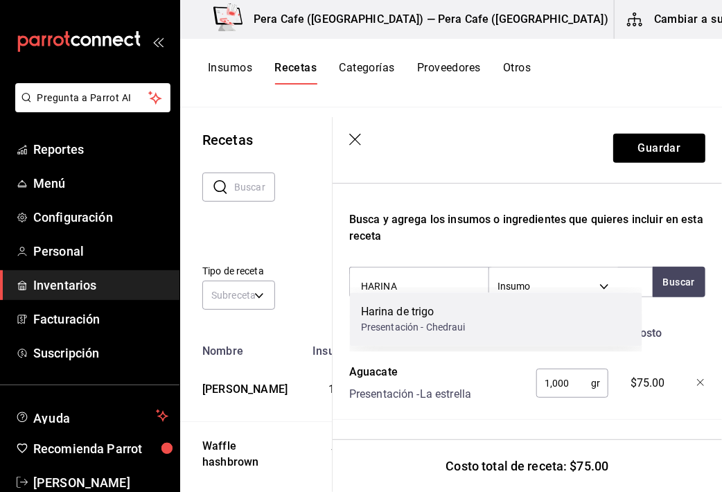
click at [466, 330] on div "Harina de trigo Presentación - Chedraui" at bounding box center [496, 318] width 292 height 53
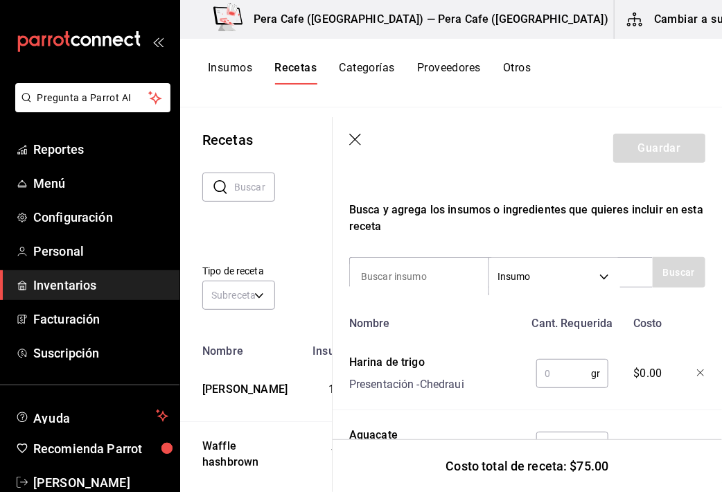
click at [538, 378] on input "text" at bounding box center [563, 374] width 55 height 28
type input "70"
click at [436, 272] on input at bounding box center [419, 276] width 139 height 29
click at [456, 282] on input at bounding box center [419, 276] width 139 height 29
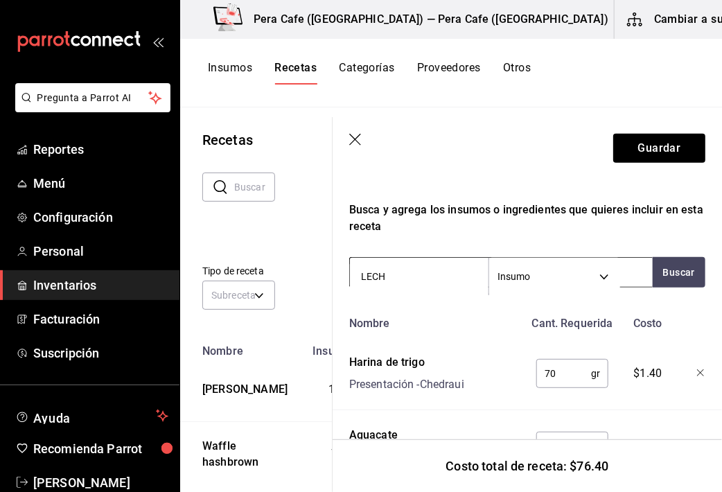
type input "LECHE"
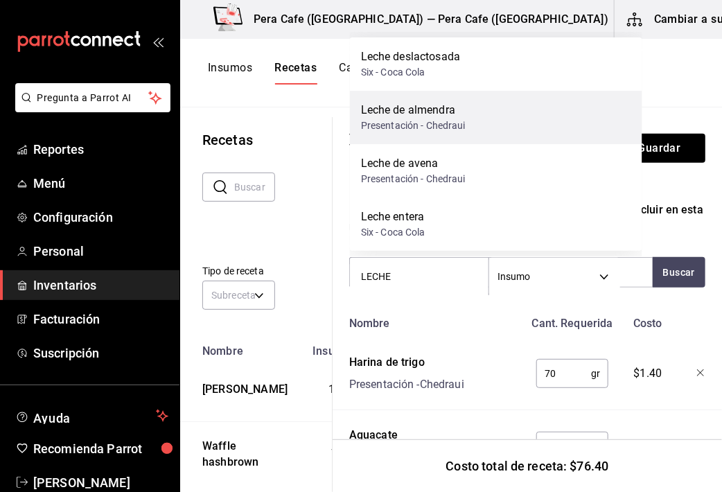
click at [445, 111] on div "Leche de almendra" at bounding box center [413, 110] width 105 height 17
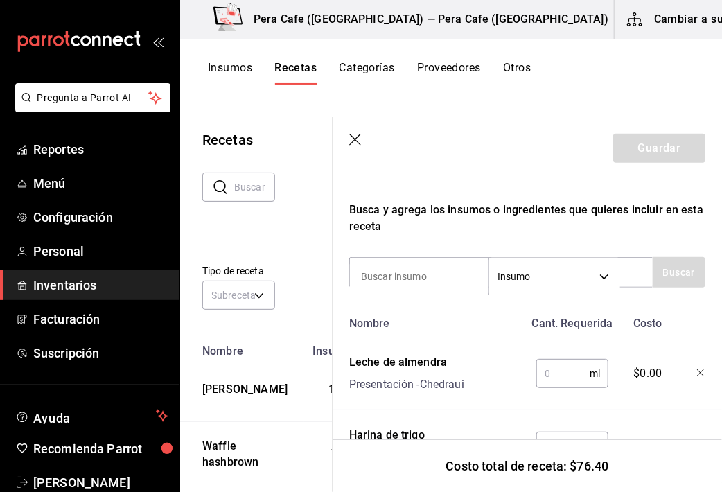
click at [547, 369] on input "text" at bounding box center [562, 374] width 53 height 28
click at [554, 381] on input "text" at bounding box center [562, 374] width 53 height 28
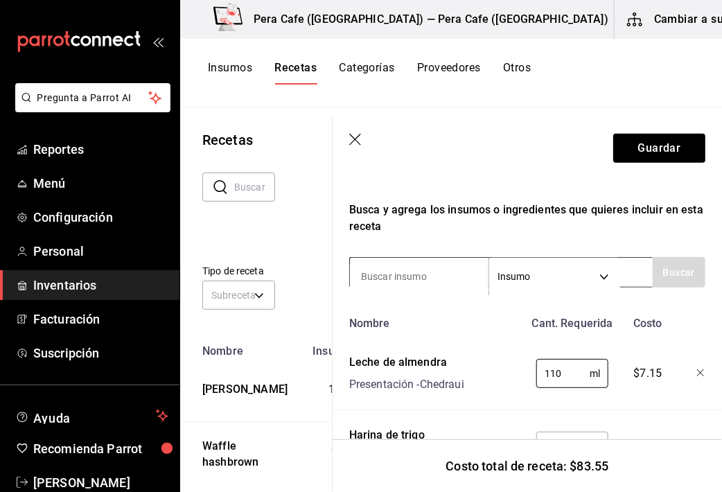
type input "110"
click at [457, 274] on input at bounding box center [419, 276] width 139 height 29
click at [430, 279] on input at bounding box center [419, 276] width 139 height 29
type input "s"
type input "SAL"
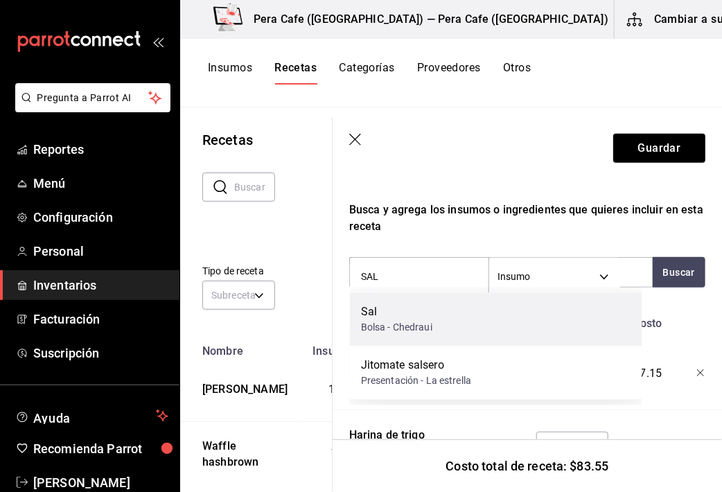
click at [513, 328] on div "Sal Bolsa - Chedraui" at bounding box center [496, 318] width 292 height 53
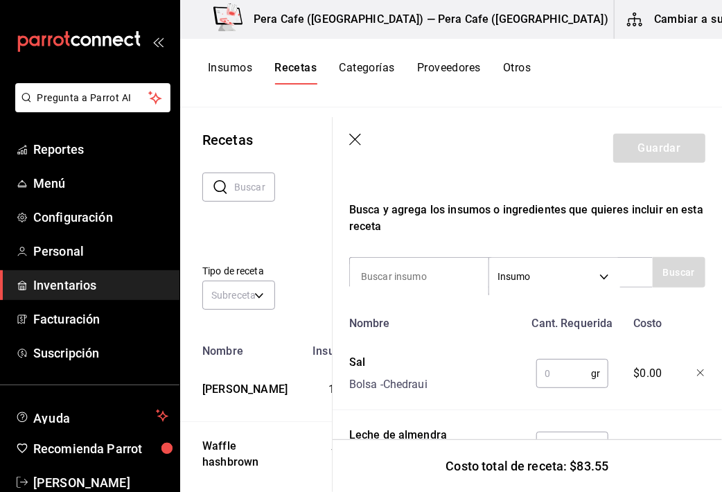
click at [554, 383] on input "text" at bounding box center [563, 374] width 55 height 28
type input "5"
click at [436, 275] on input at bounding box center [419, 276] width 139 height 29
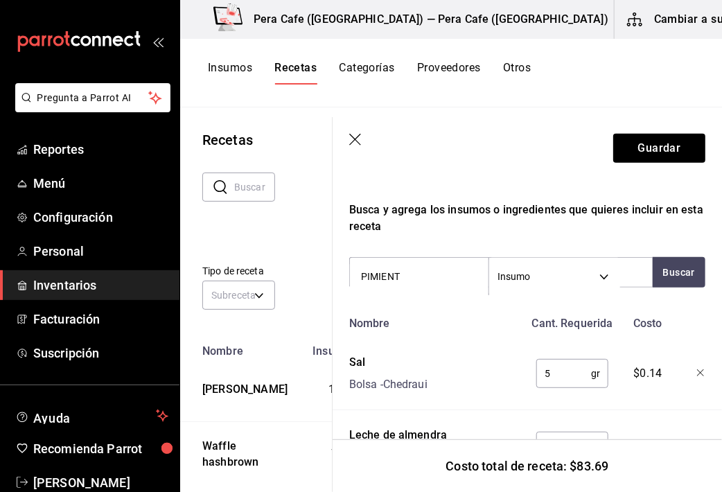
type input "PIMIENTA"
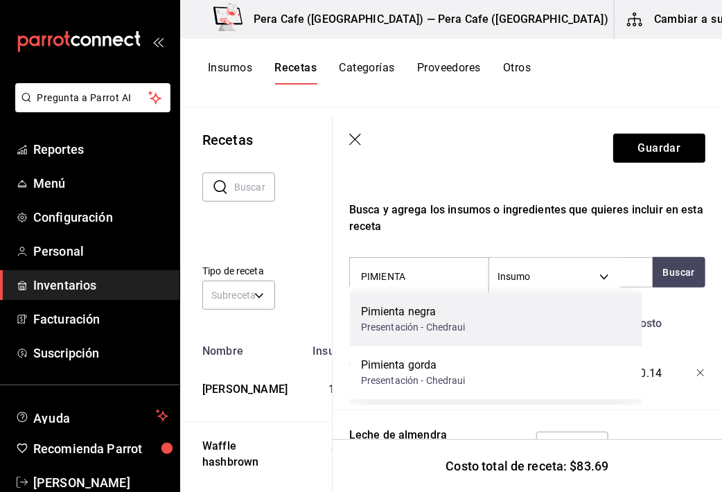
click at [370, 331] on div "Presentación - Chedraui" at bounding box center [413, 327] width 105 height 15
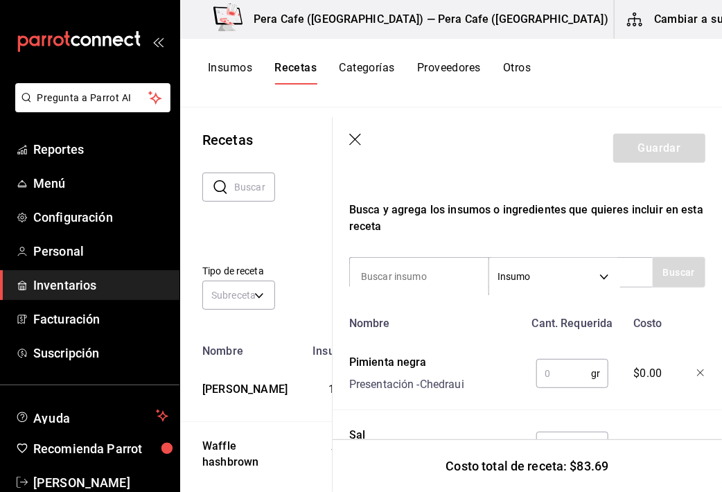
click at [545, 376] on input "text" at bounding box center [563, 374] width 55 height 28
type input "3"
click at [411, 277] on input at bounding box center [419, 276] width 139 height 29
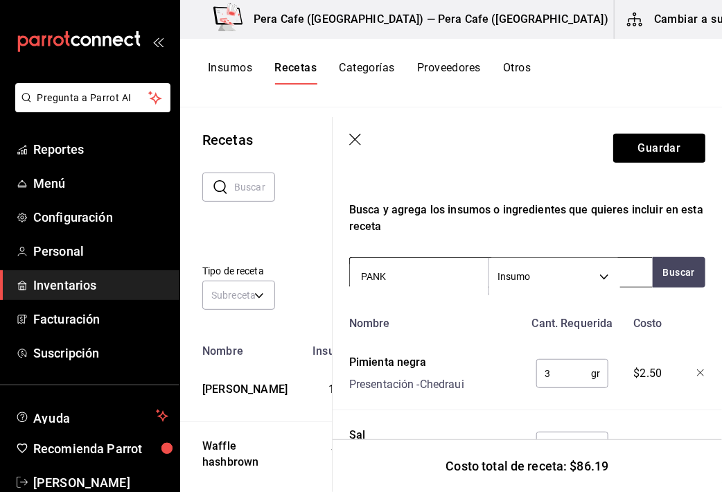
type input "PANKO"
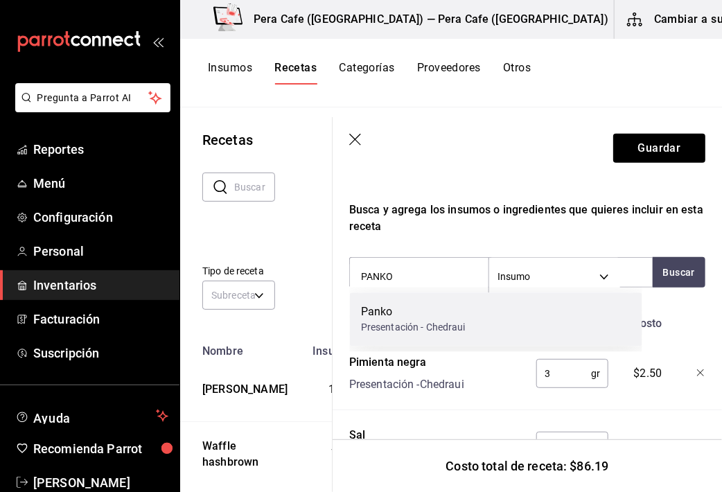
click at [425, 322] on div "Presentación - Chedraui" at bounding box center [413, 327] width 105 height 15
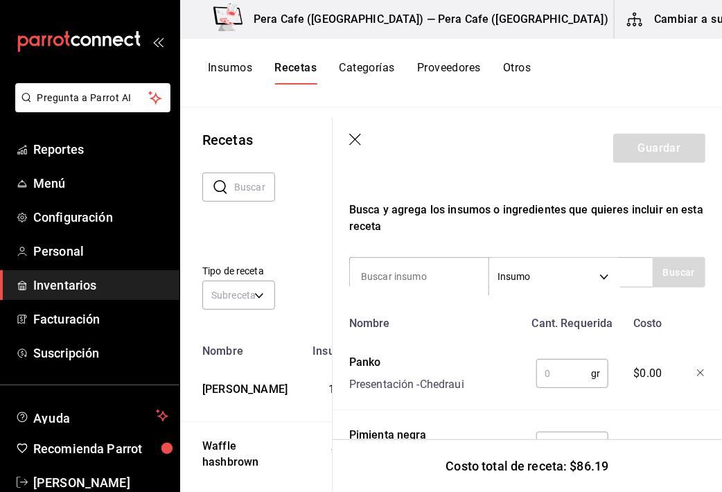
click at [545, 373] on input "text" at bounding box center [563, 374] width 55 height 28
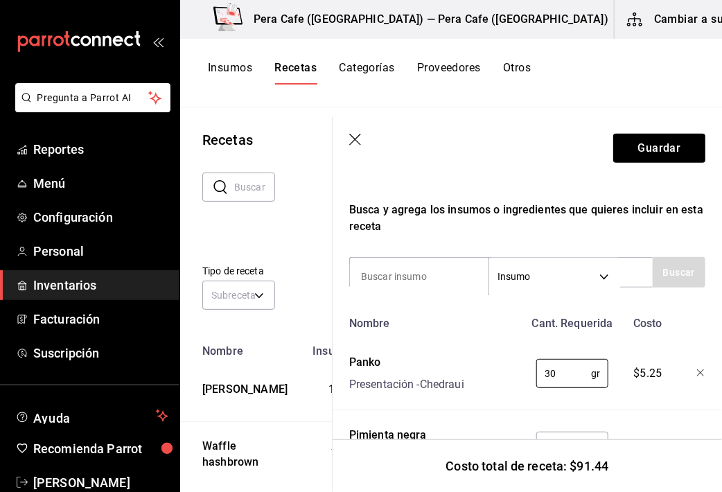
type input "3"
type input "200"
click at [666, 145] on button "Guardar" at bounding box center [659, 148] width 92 height 29
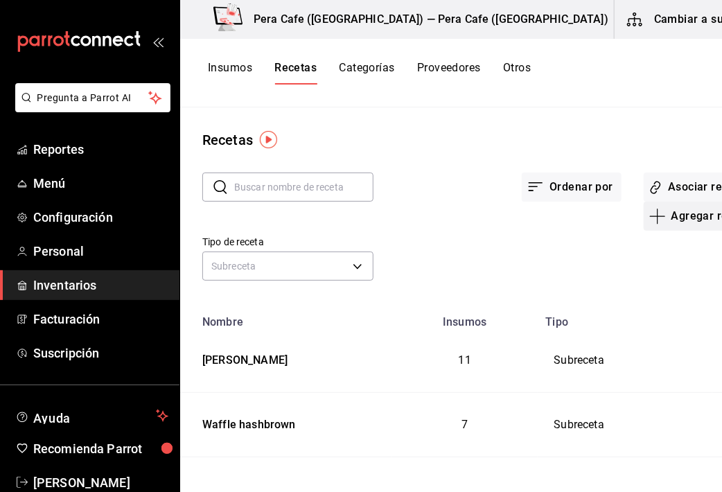
click at [644, 218] on button "Agregar receta" at bounding box center [702, 216] width 116 height 29
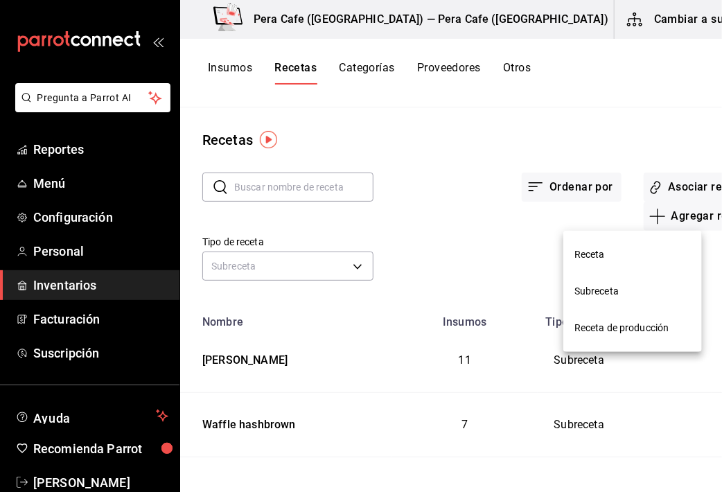
click at [617, 288] on span "Subreceta" at bounding box center [632, 291] width 116 height 15
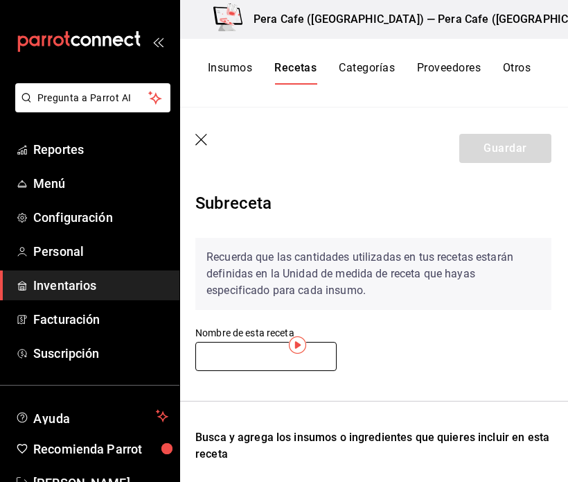
click at [208, 361] on input "text" at bounding box center [265, 356] width 141 height 29
type input "a"
type input "Azúcar especial"
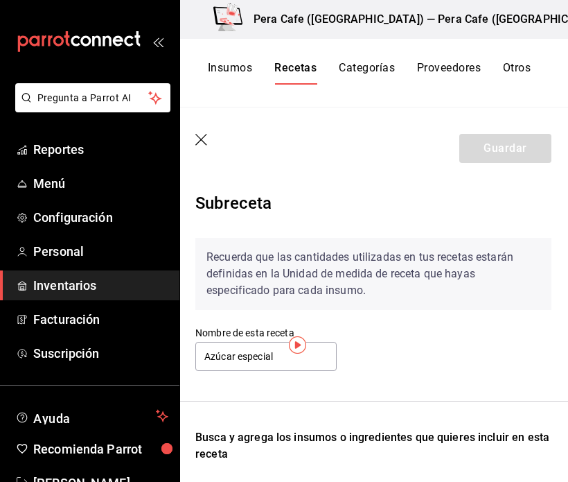
drag, startPoint x: 211, startPoint y: 358, endPoint x: 267, endPoint y: 396, distance: 67.3
click at [267, 396] on div "Recuerda que las cantidades utilizadas en tus recetas estarán definidas en la U…" at bounding box center [373, 451] width 356 height 449
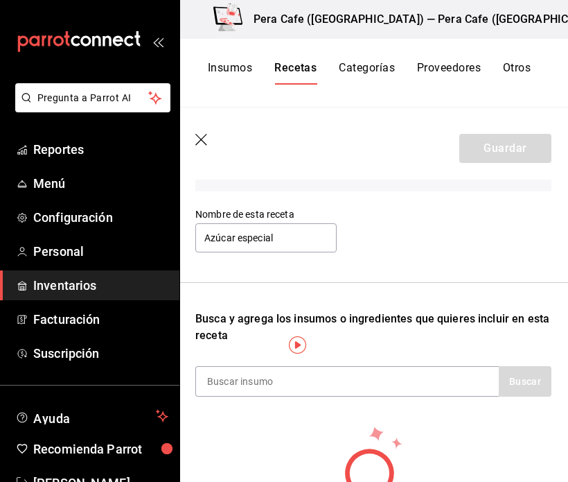
scroll to position [119, 0]
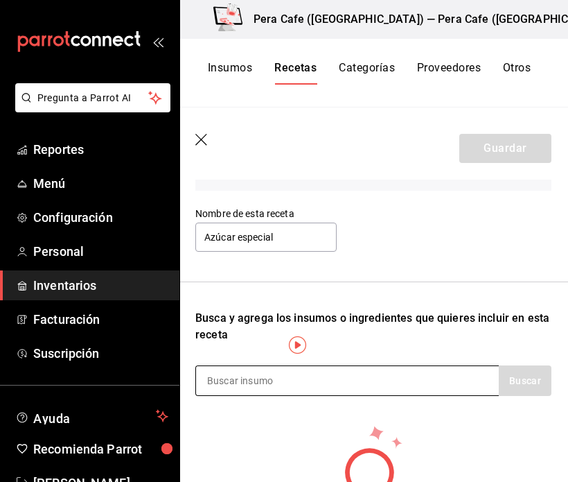
drag, startPoint x: 267, startPoint y: 383, endPoint x: 215, endPoint y: 377, distance: 51.6
click at [215, 377] on input at bounding box center [265, 380] width 139 height 29
type input "Azúcar"
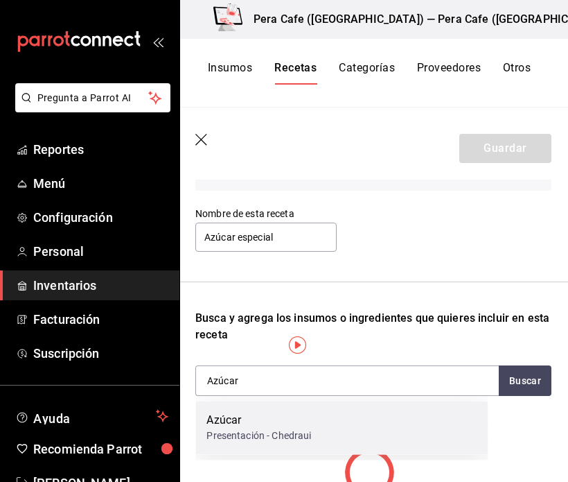
click at [247, 422] on div "Azúcar" at bounding box center [258, 420] width 105 height 17
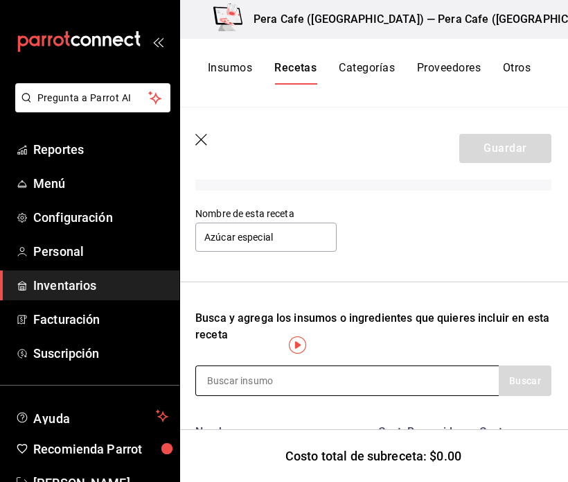
scroll to position [227, 0]
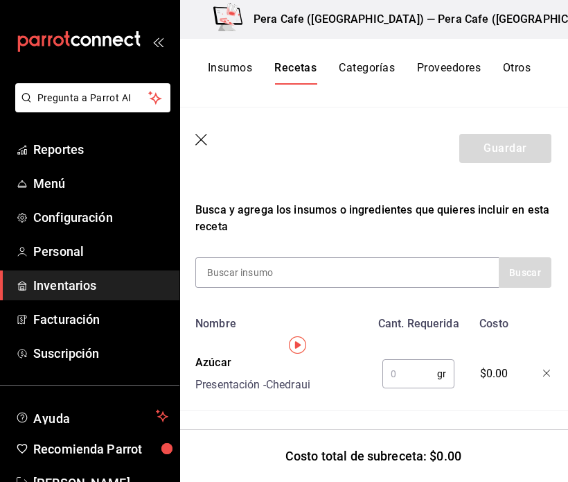
click at [391, 378] on input "text" at bounding box center [409, 374] width 55 height 28
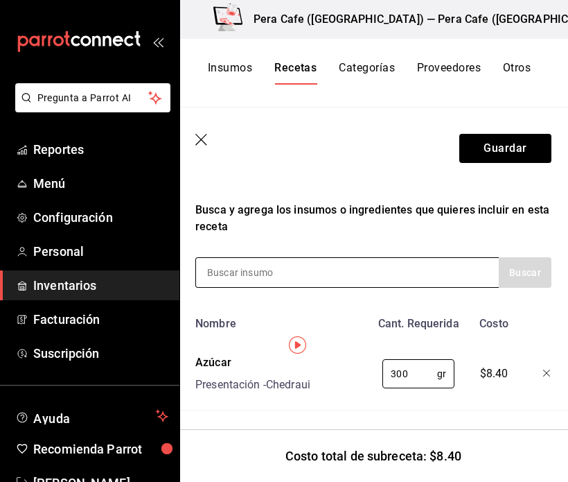
type input "300"
click at [316, 272] on input at bounding box center [265, 272] width 139 height 29
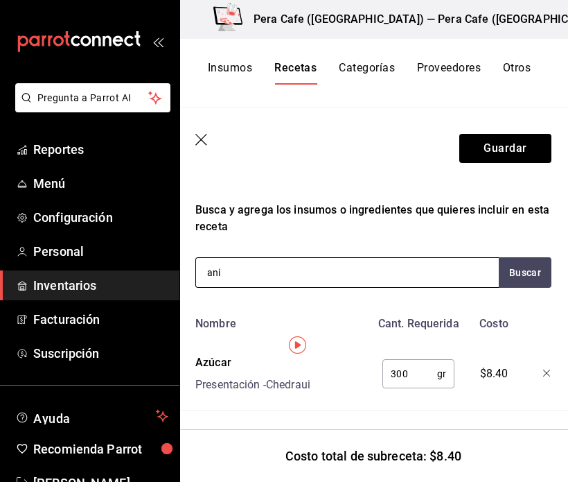
type input "anis"
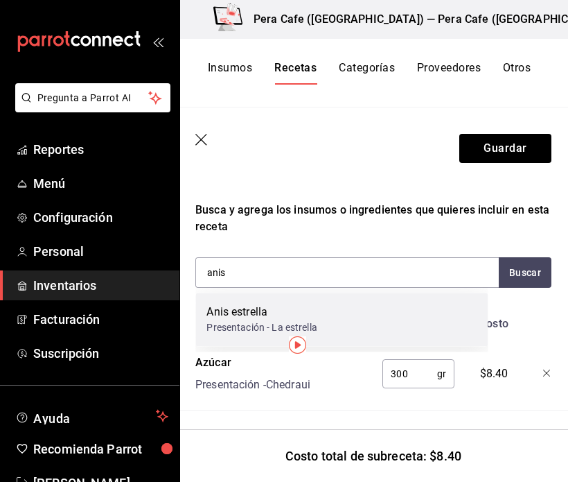
click at [312, 316] on div "Anis estrella" at bounding box center [261, 311] width 110 height 17
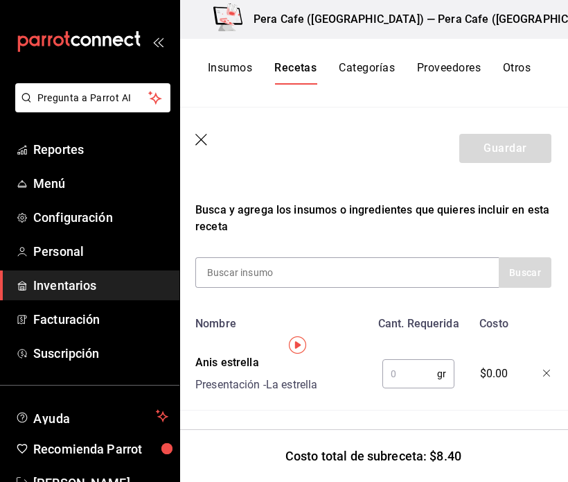
click at [401, 369] on input "text" at bounding box center [409, 374] width 55 height 28
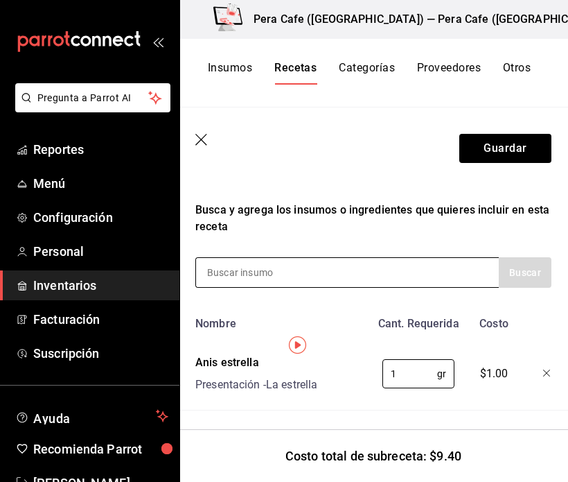
type input "1"
click at [330, 281] on input at bounding box center [265, 272] width 139 height 29
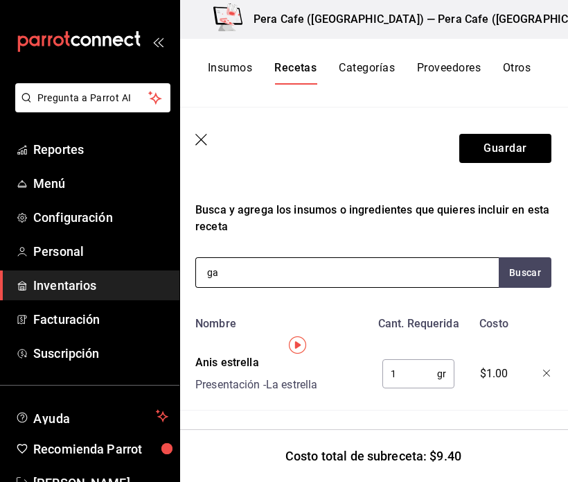
type input "g"
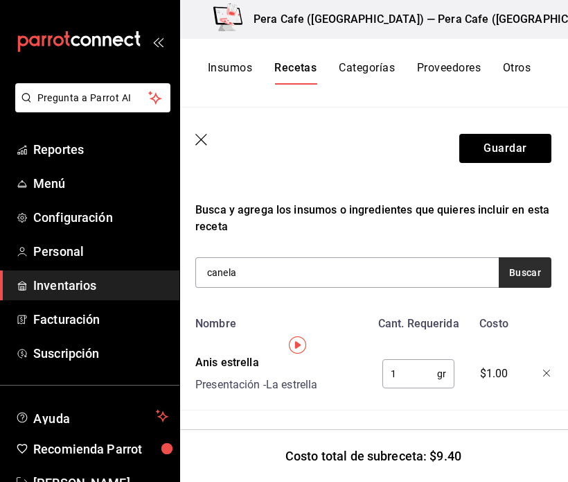
type input "canela"
click at [513, 276] on button "Buscar" at bounding box center [525, 272] width 53 height 30
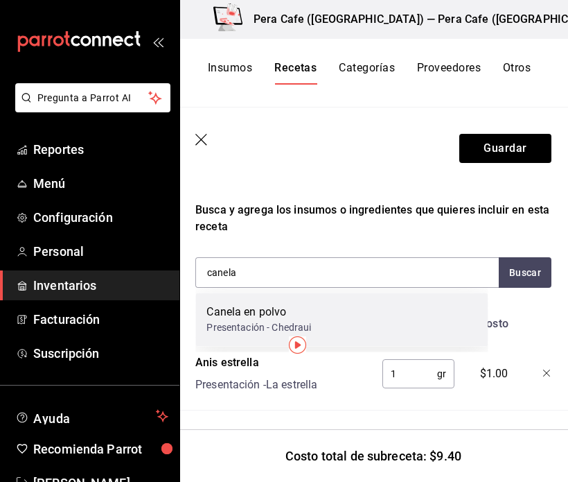
click at [382, 335] on div "Canela en polvo Presentación - Chedraui" at bounding box center [341, 318] width 292 height 53
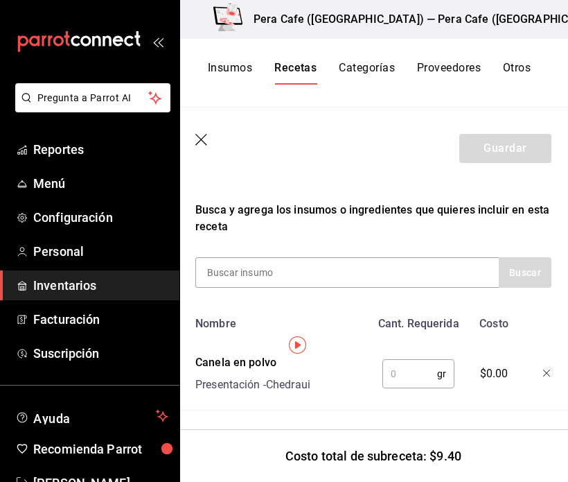
click at [402, 376] on input "text" at bounding box center [409, 374] width 55 height 28
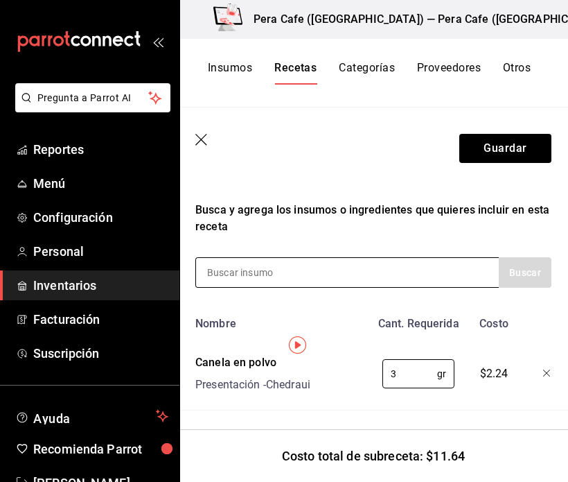
type input "3"
click at [335, 281] on div at bounding box center [346, 272] width 303 height 30
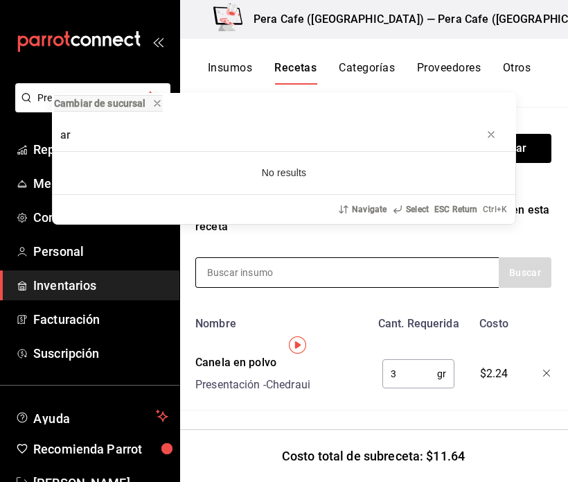
type input "a"
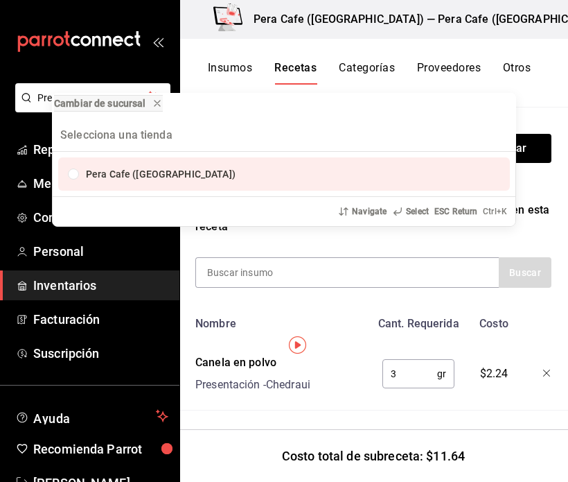
click at [335, 279] on div "Cambiar de sucursal Pera Cafe (Jalapa) Navigate Select ESC Return Ctrl+ K" at bounding box center [284, 241] width 568 height 482
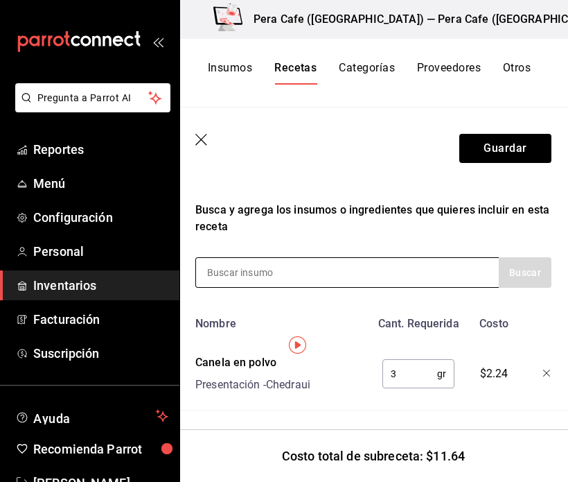
click at [330, 279] on input at bounding box center [265, 272] width 139 height 29
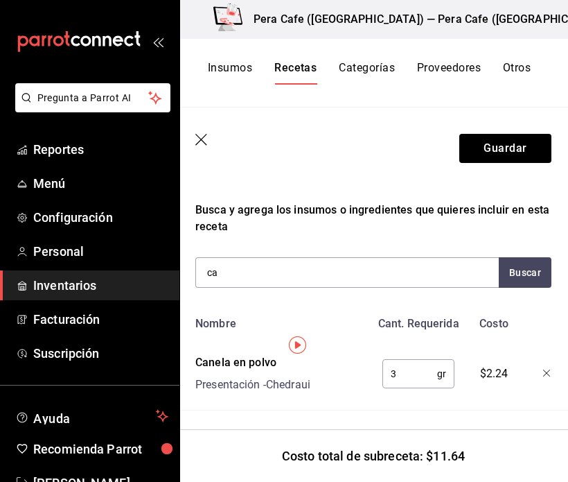
type input "c"
type input "C"
type input "nuez"
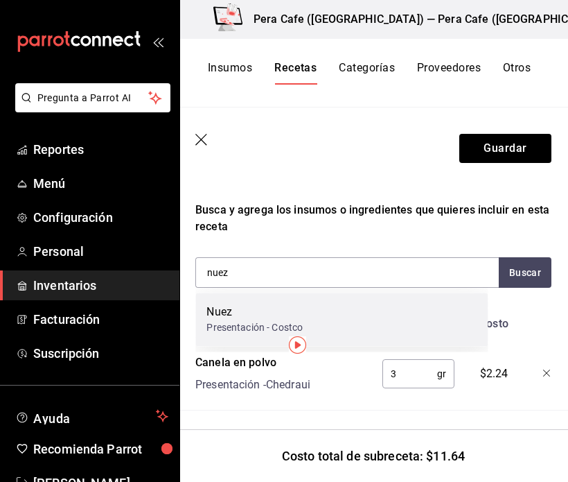
click at [276, 308] on div "Nuez" at bounding box center [254, 311] width 96 height 17
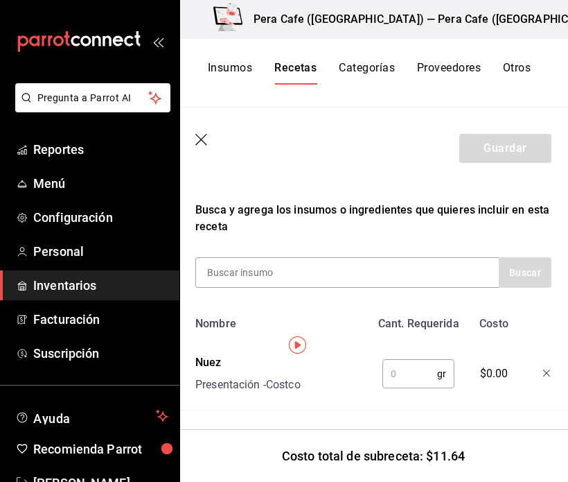
click at [399, 372] on input "text" at bounding box center [409, 374] width 55 height 28
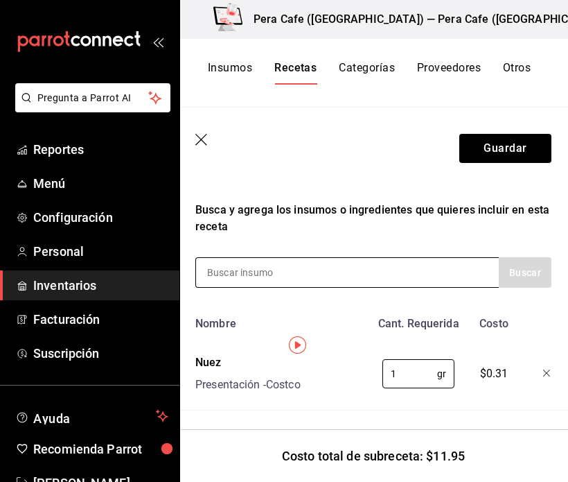
type input "1"
click at [329, 279] on input at bounding box center [265, 272] width 139 height 29
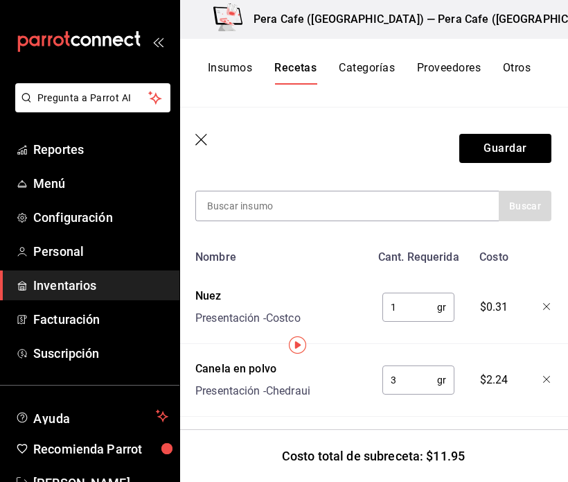
scroll to position [294, 0]
click at [405, 382] on input "3" at bounding box center [409, 380] width 55 height 28
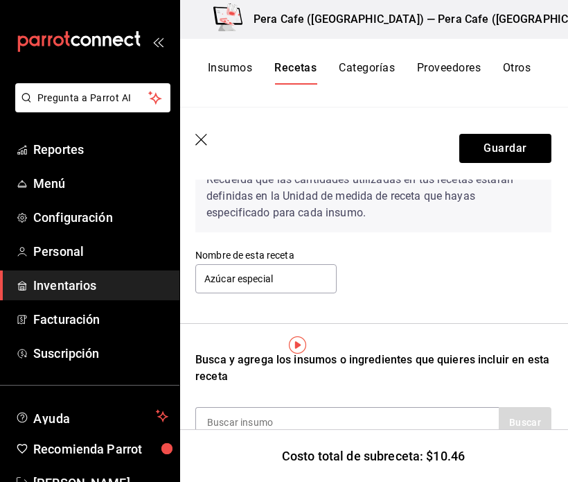
scroll to position [78, 0]
type input "1"
click at [491, 147] on button "Guardar" at bounding box center [505, 148] width 92 height 29
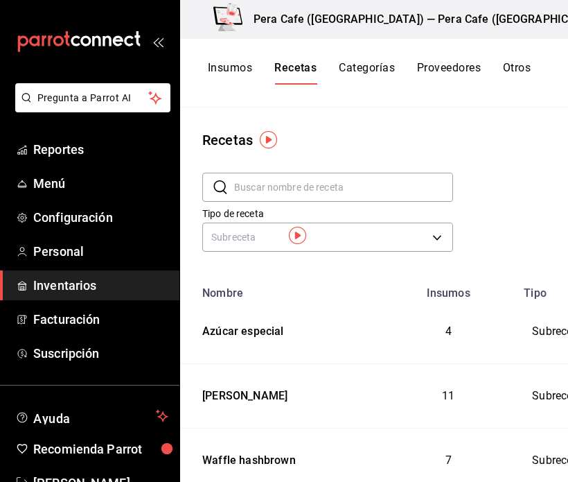
click at [480, 270] on div "​ ​ Tipo de receta Subreceta SUBRECIPE" at bounding box center [464, 213] width 568 height 127
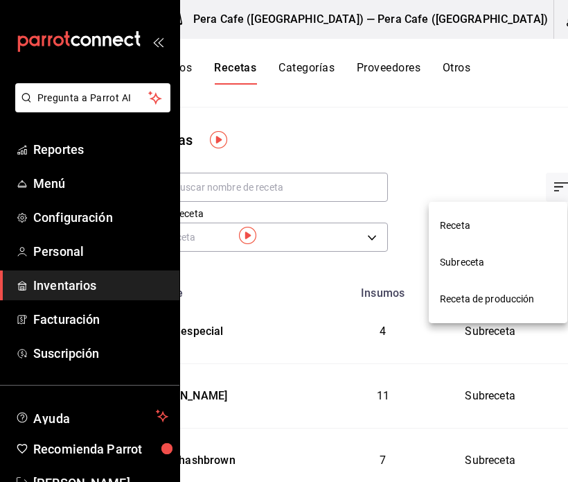
scroll to position [0, 50]
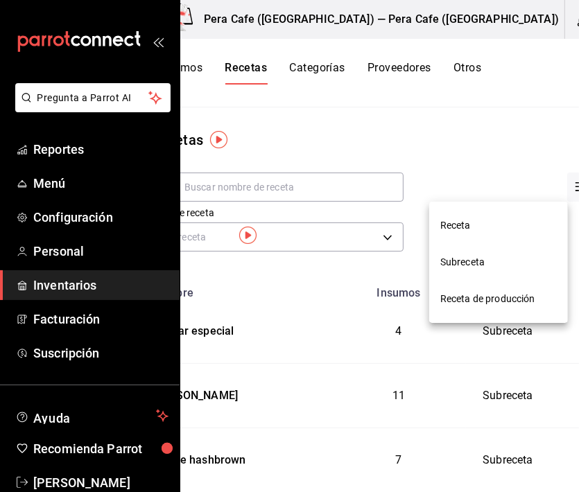
click at [459, 269] on span "Subreceta" at bounding box center [498, 262] width 116 height 15
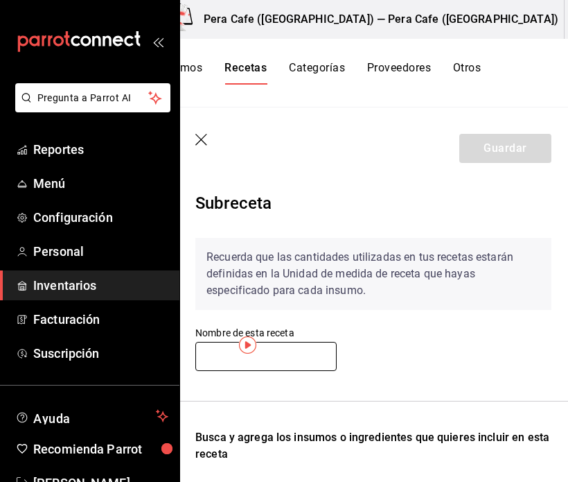
click at [216, 366] on input "text" at bounding box center [265, 356] width 141 height 29
type input "p"
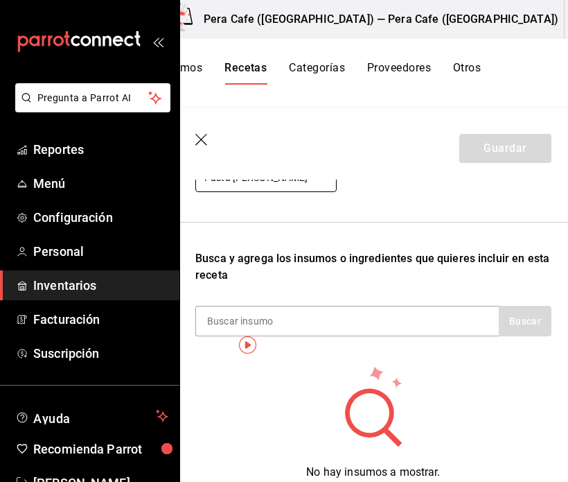
scroll to position [177, 0]
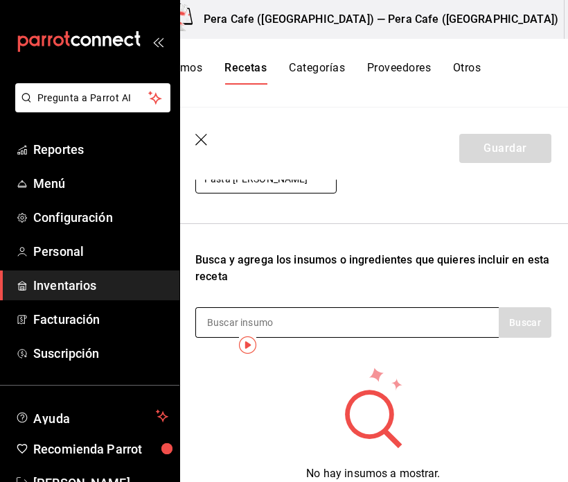
type input "Pasta de chiles"
click at [303, 321] on input at bounding box center [265, 322] width 139 height 29
type input "chile"
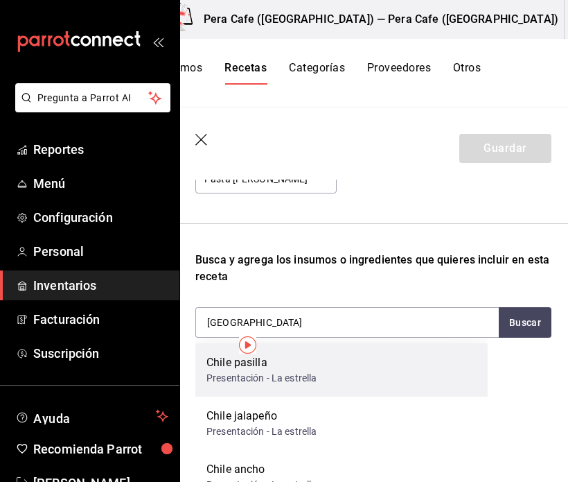
click at [299, 374] on div "Presentación - La estrella" at bounding box center [261, 378] width 110 height 15
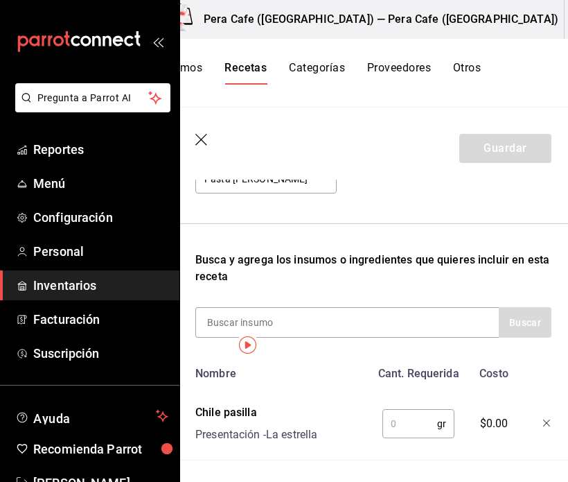
click at [445, 283] on div "Busca y agrega los insumos o ingredientes que quieres incluir en esta receta" at bounding box center [373, 267] width 356 height 33
click at [402, 421] on input "text" at bounding box center [409, 423] width 55 height 28
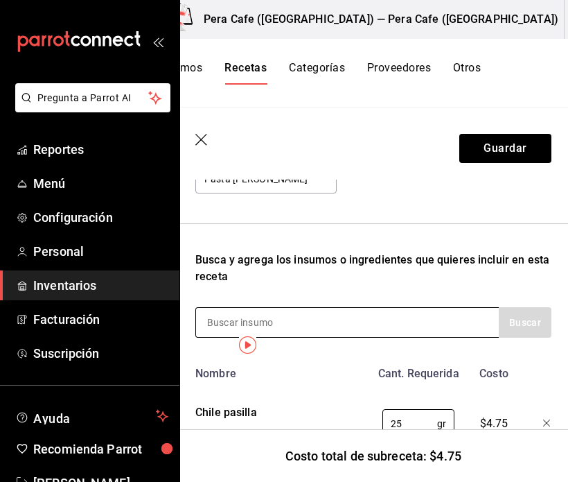
type input "25"
drag, startPoint x: 302, startPoint y: 333, endPoint x: 275, endPoint y: 328, distance: 27.6
click at [275, 328] on input at bounding box center [265, 322] width 139 height 29
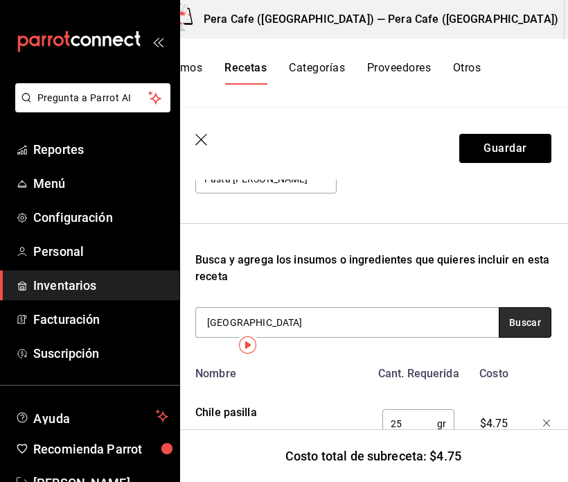
click at [501, 332] on button "Buscar" at bounding box center [525, 322] width 53 height 30
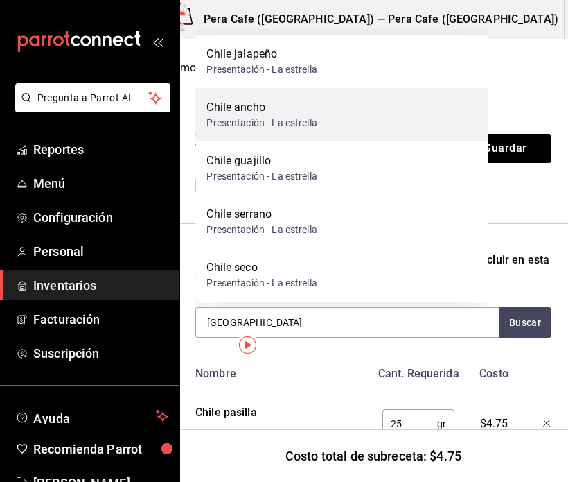
click at [307, 131] on div "Chile ancho Presentación - La estrella" at bounding box center [341, 114] width 292 height 53
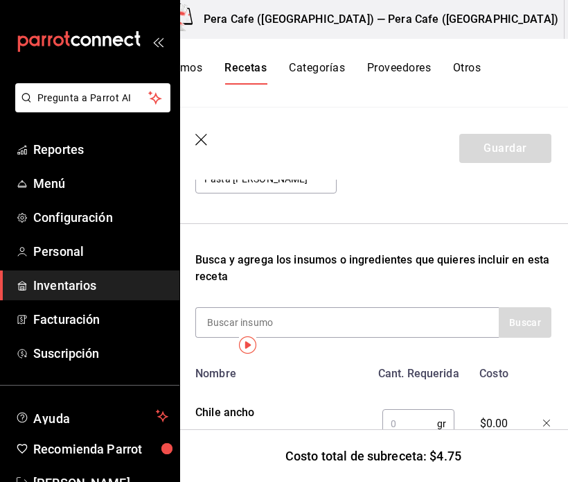
click at [399, 423] on input "text" at bounding box center [409, 423] width 55 height 28
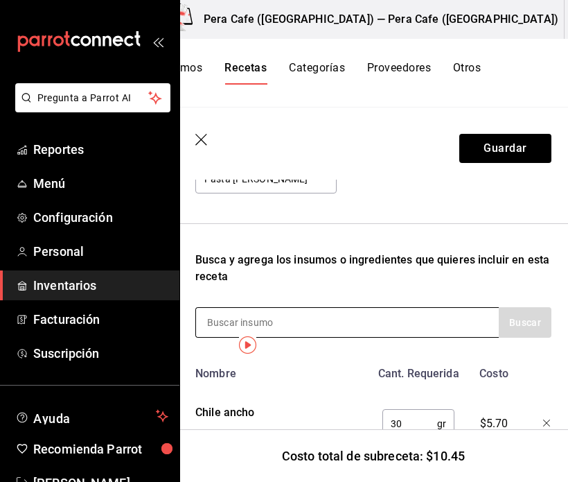
drag, startPoint x: 371, startPoint y: 332, endPoint x: 402, endPoint y: 328, distance: 31.5
click at [402, 328] on div at bounding box center [346, 322] width 303 height 30
drag, startPoint x: 402, startPoint y: 328, endPoint x: 218, endPoint y: 319, distance: 184.5
click at [218, 319] on input at bounding box center [265, 322] width 139 height 29
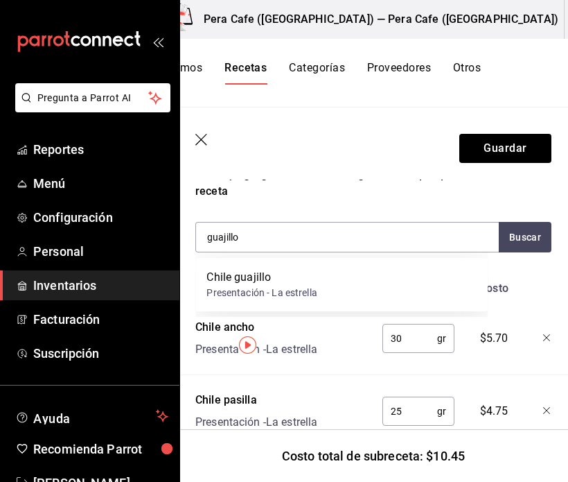
scroll to position [263, 0]
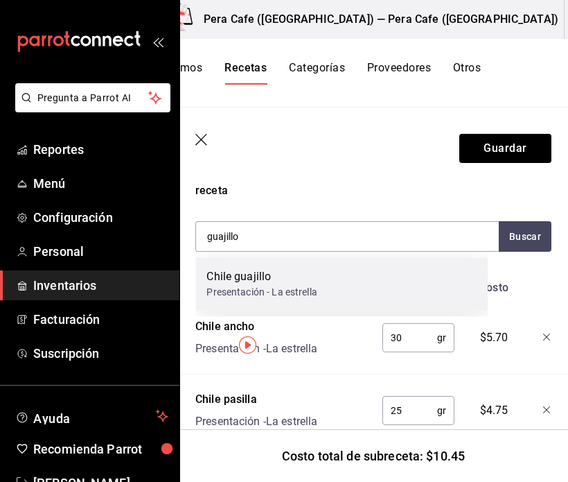
click at [358, 288] on div "Chile guajillo Presentación - La estrella" at bounding box center [341, 283] width 292 height 53
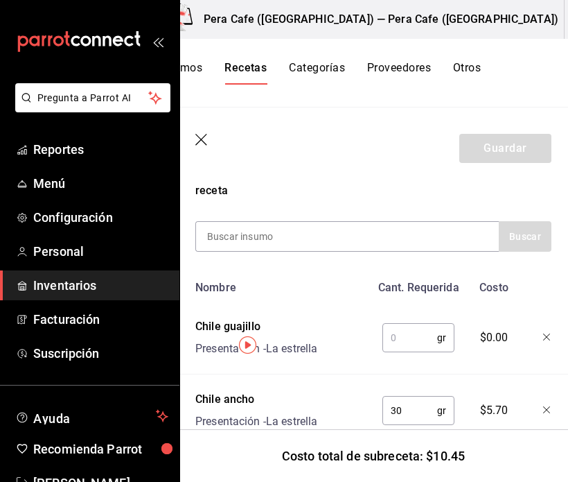
click at [411, 336] on input "text" at bounding box center [409, 338] width 55 height 28
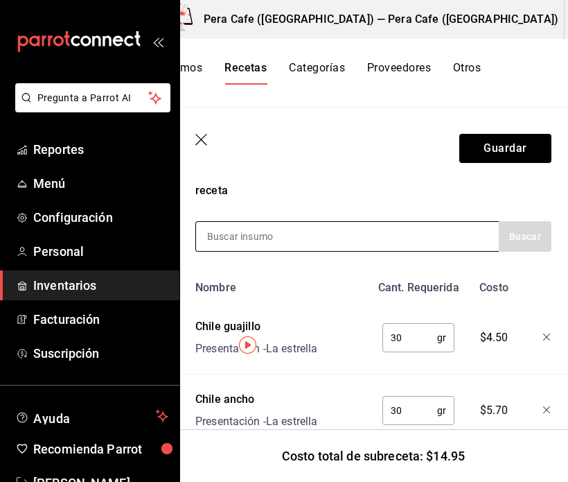
click at [338, 238] on div at bounding box center [346, 236] width 303 height 30
drag, startPoint x: 338, startPoint y: 238, endPoint x: 218, endPoint y: 233, distance: 120.7
click at [218, 233] on input at bounding box center [265, 236] width 139 height 29
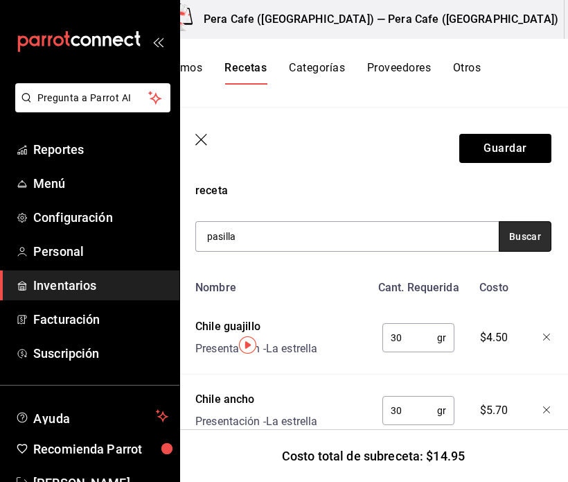
click at [512, 239] on button "Buscar" at bounding box center [525, 236] width 53 height 30
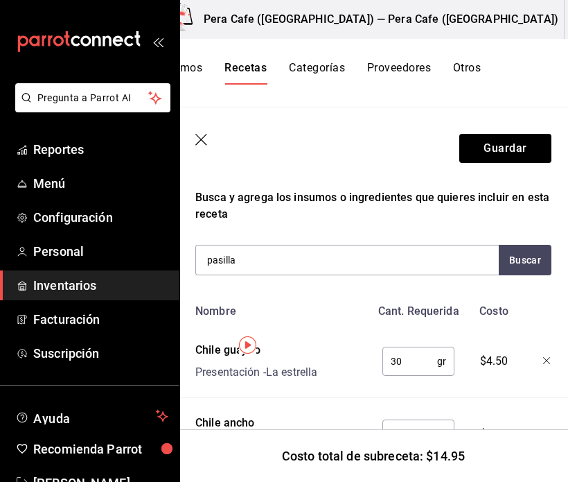
scroll to position [238, 0]
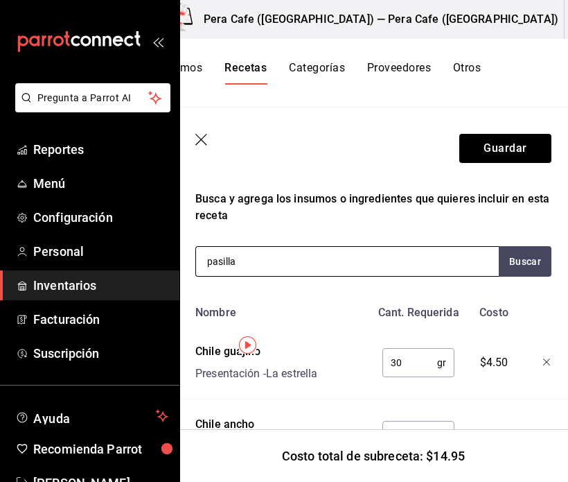
click at [288, 263] on input "pasilla" at bounding box center [265, 261] width 139 height 29
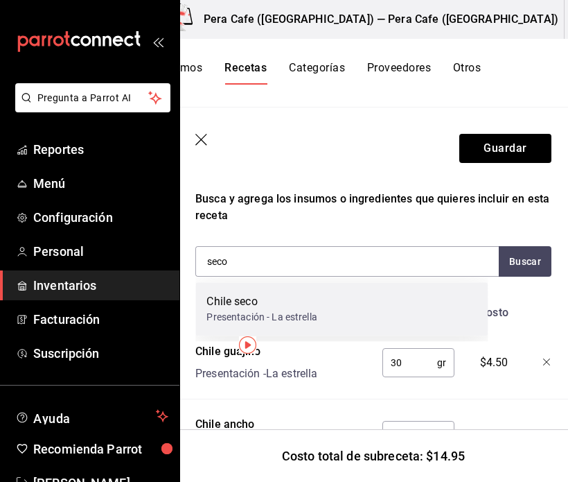
click at [297, 312] on div "Presentación - La estrella" at bounding box center [261, 317] width 110 height 15
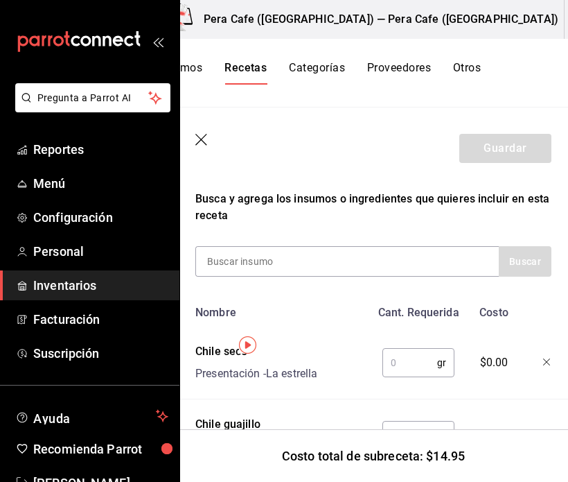
click at [394, 369] on input "text" at bounding box center [409, 362] width 55 height 28
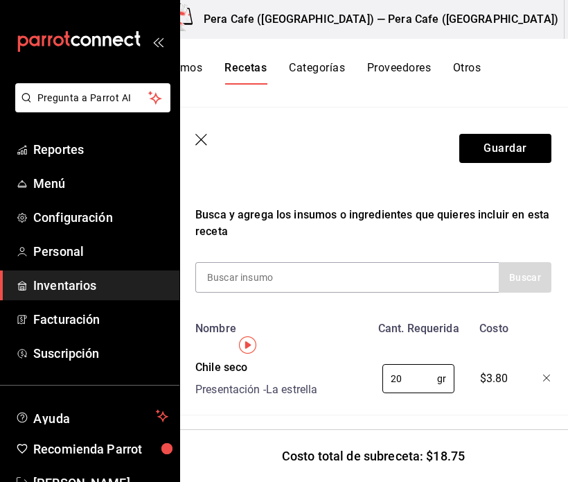
scroll to position [220, 0]
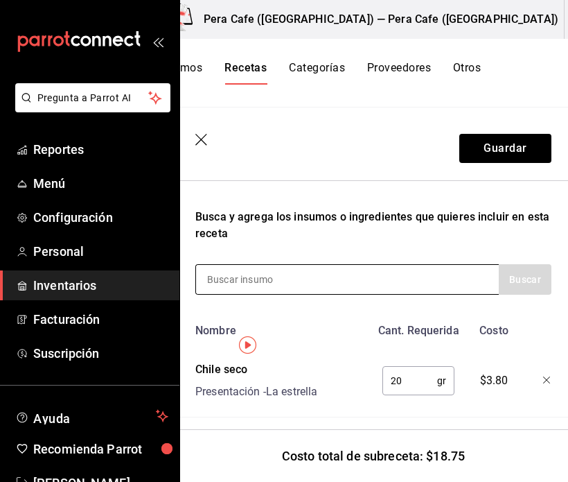
click at [333, 274] on input at bounding box center [265, 279] width 139 height 29
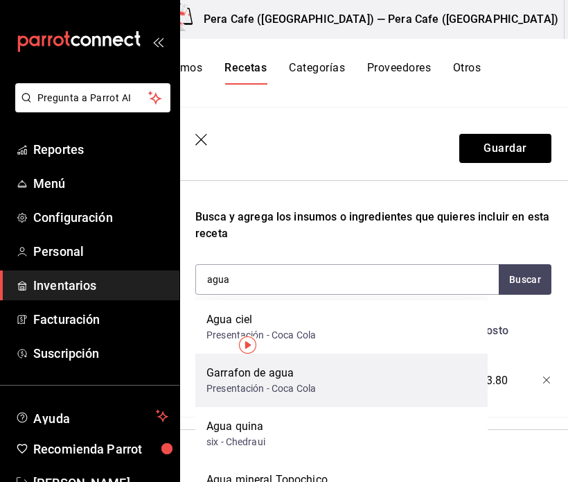
click at [325, 367] on div "Garrafon de agua Presentación - Coca Cola" at bounding box center [341, 379] width 292 height 53
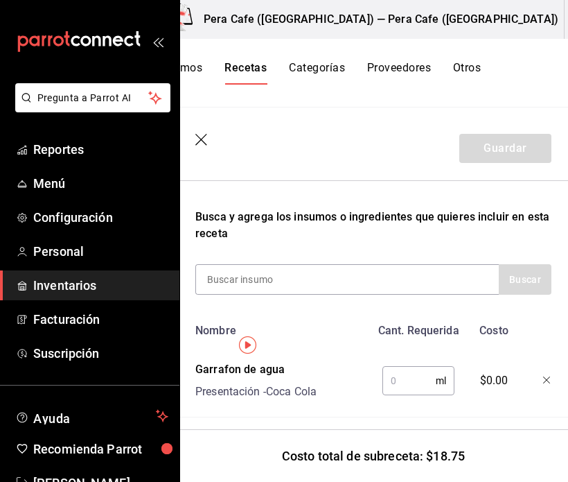
click at [402, 385] on input "text" at bounding box center [408, 381] width 53 height 28
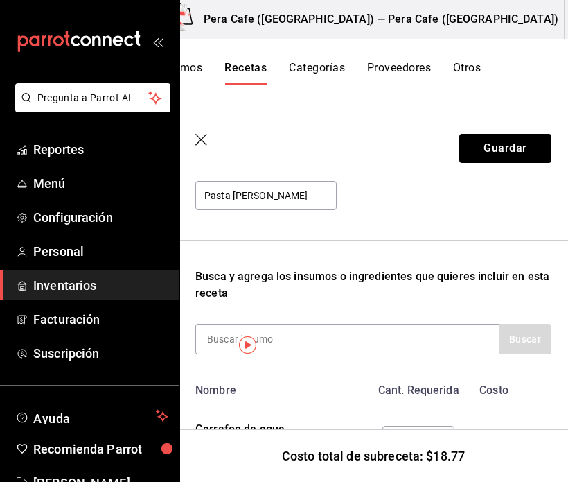
scroll to position [159, 0]
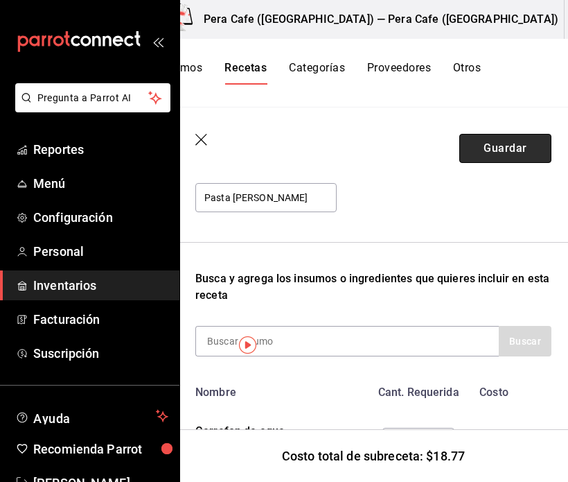
click at [519, 155] on button "Guardar" at bounding box center [505, 148] width 92 height 29
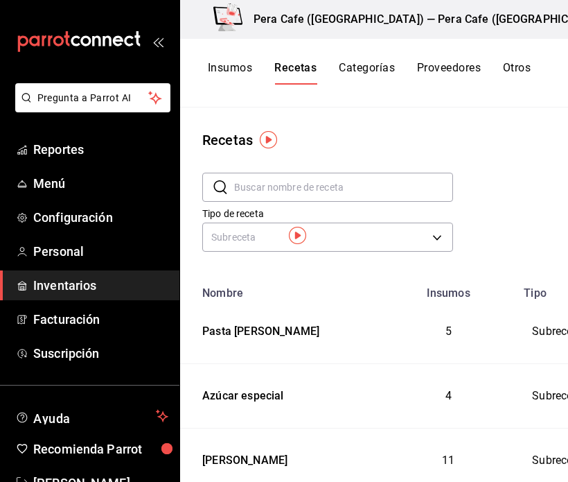
scroll to position [0, 60]
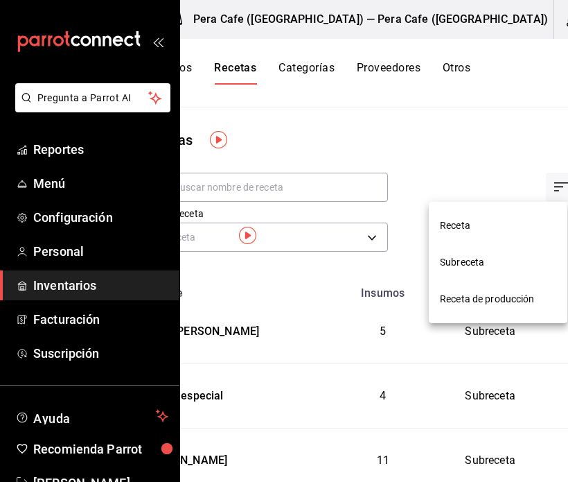
scroll to position [0, 50]
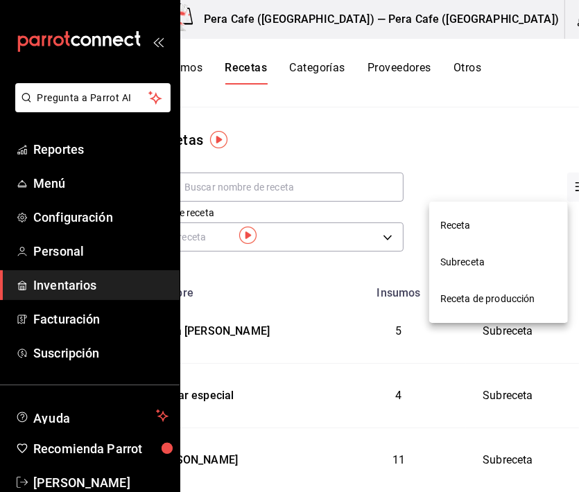
click at [486, 255] on span "Subreceta" at bounding box center [498, 262] width 116 height 15
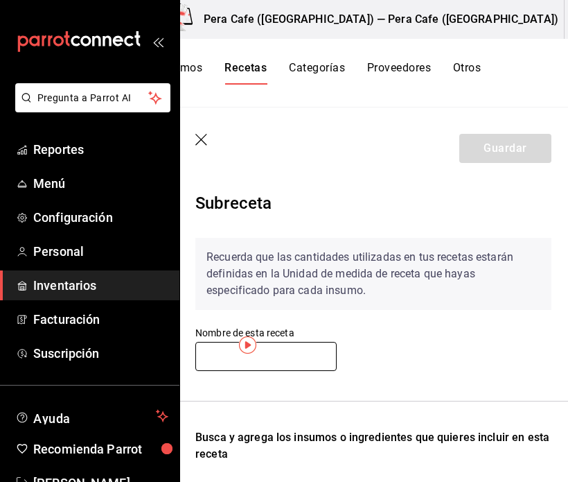
click at [210, 364] on input "text" at bounding box center [265, 356] width 141 height 29
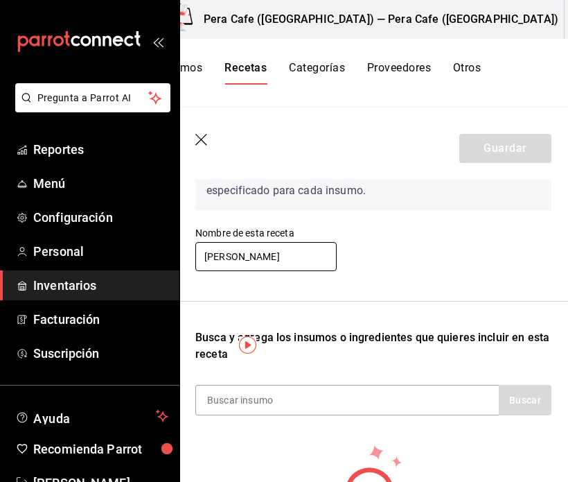
scroll to position [104, 0]
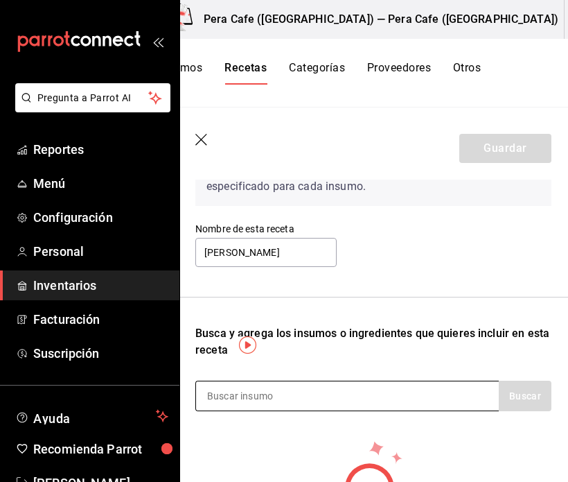
click at [338, 401] on div at bounding box center [346, 395] width 303 height 30
click at [222, 392] on input at bounding box center [265, 395] width 139 height 29
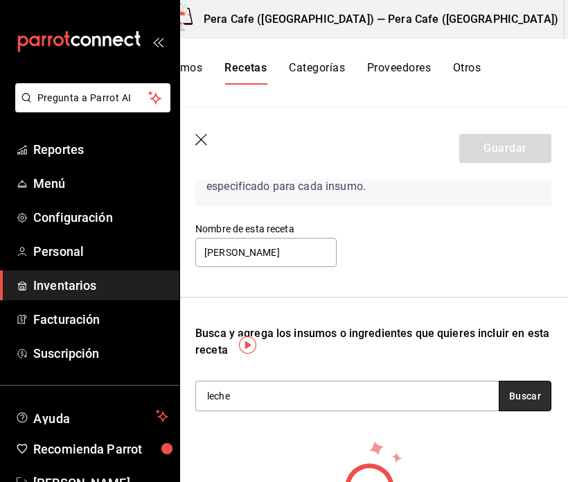
click at [503, 399] on button "Buscar" at bounding box center [525, 395] width 53 height 30
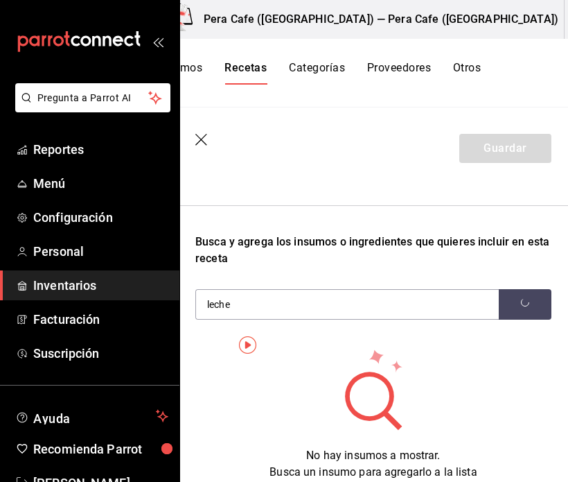
scroll to position [194, 0]
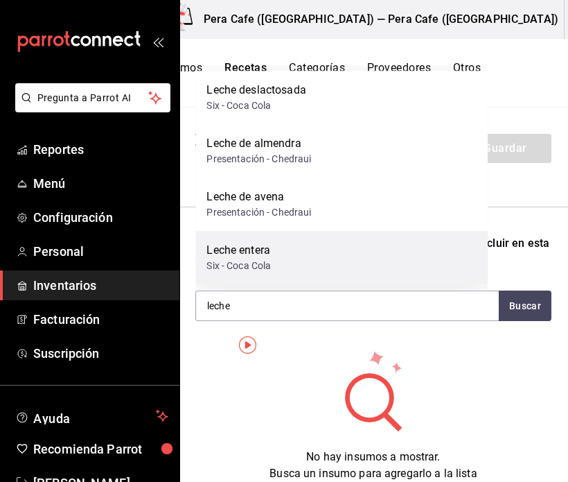
click at [305, 270] on div "Leche entera Six - Coca Cola" at bounding box center [341, 257] width 292 height 53
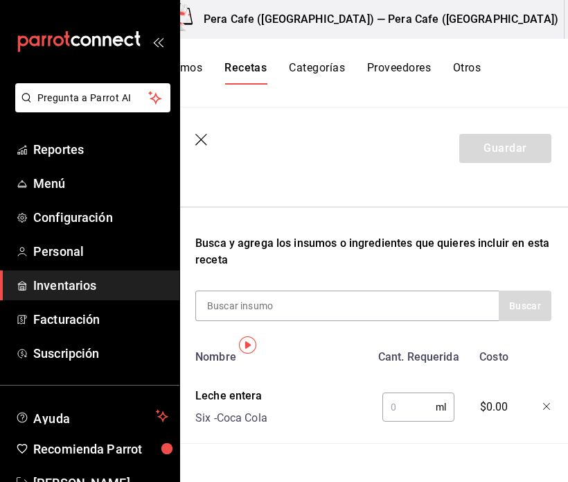
click at [391, 414] on input "text" at bounding box center [408, 407] width 53 height 28
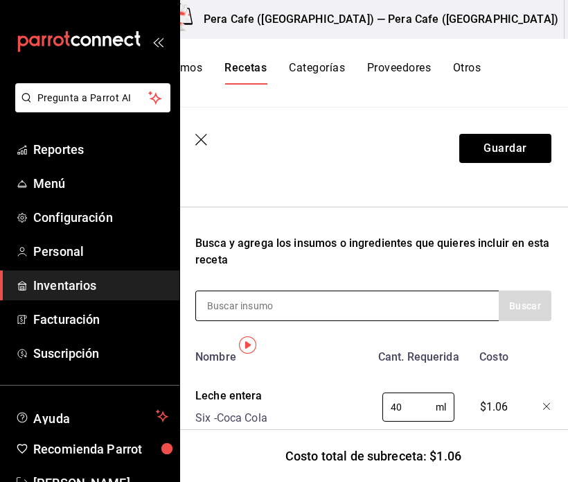
click at [330, 306] on input at bounding box center [265, 305] width 139 height 29
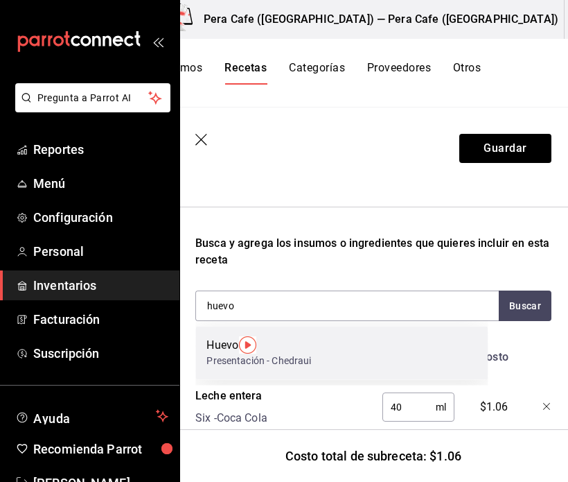
click at [413, 359] on div "Huevo Presentación - Chedraui" at bounding box center [341, 352] width 292 height 53
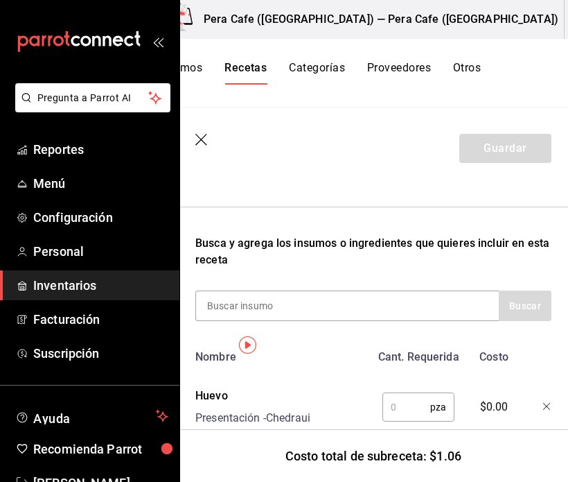
click at [401, 408] on input "text" at bounding box center [406, 407] width 48 height 28
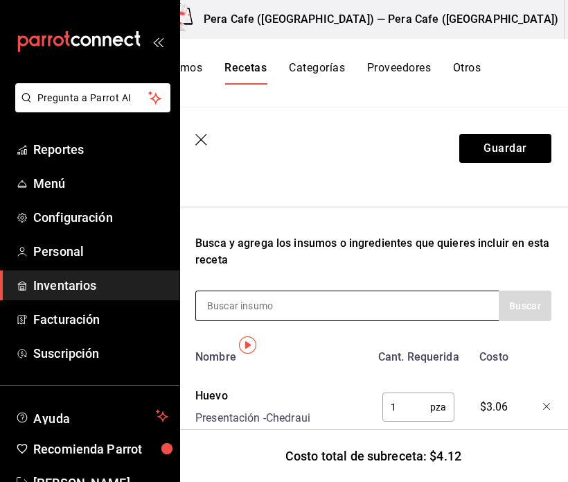
click at [360, 297] on div at bounding box center [346, 305] width 303 height 30
click at [354, 303] on div at bounding box center [346, 305] width 303 height 30
click at [274, 315] on input at bounding box center [265, 305] width 139 height 29
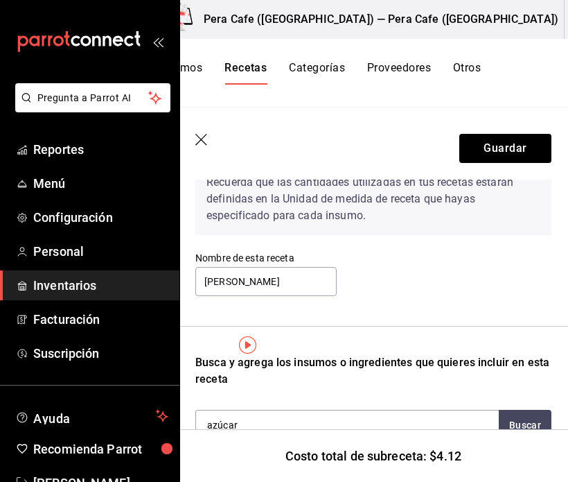
scroll to position [75, 0]
click at [241, 425] on input "azúcar" at bounding box center [265, 424] width 139 height 29
click at [198, 141] on icon "button" at bounding box center [202, 141] width 14 height 14
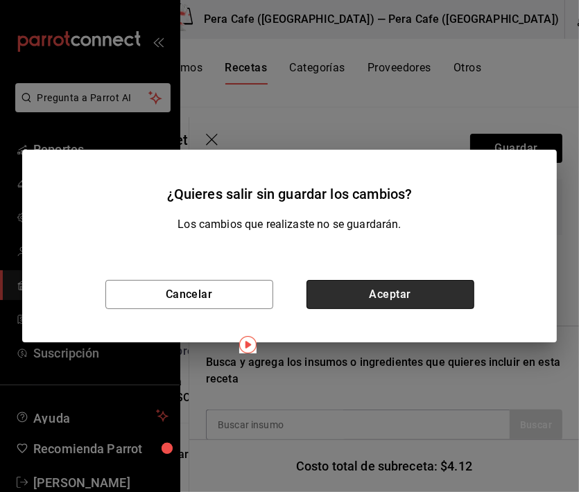
click at [355, 302] on button "Aceptar" at bounding box center [390, 294] width 168 height 29
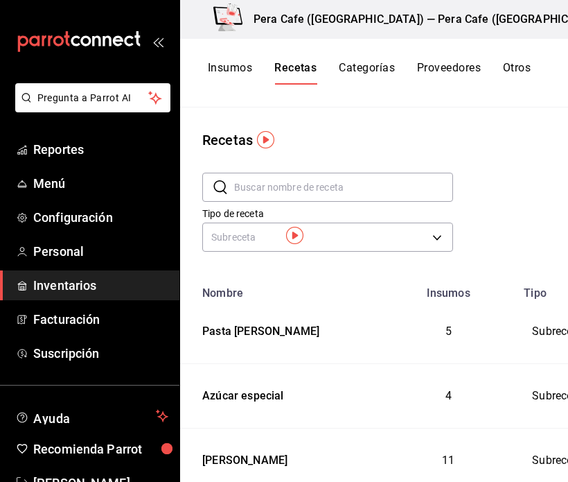
scroll to position [0, 60]
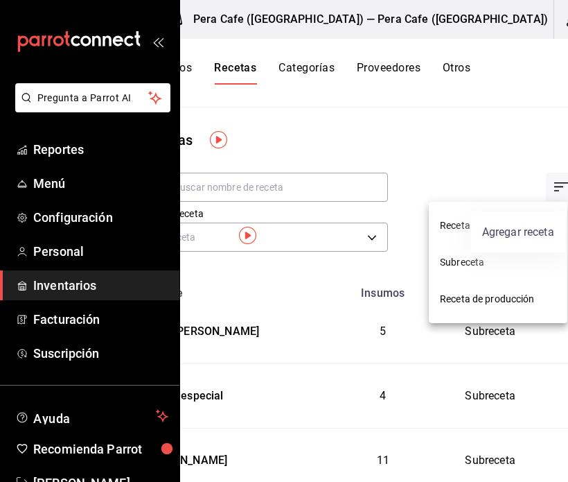
scroll to position [0, 50]
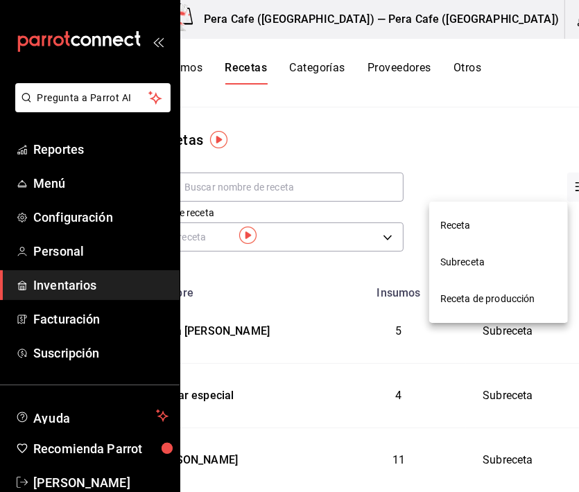
click at [480, 308] on li "Receta de producción" at bounding box center [498, 299] width 139 height 37
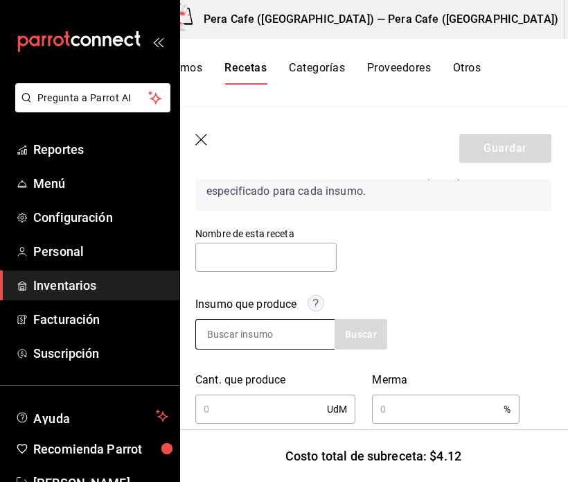
scroll to position [104, 0]
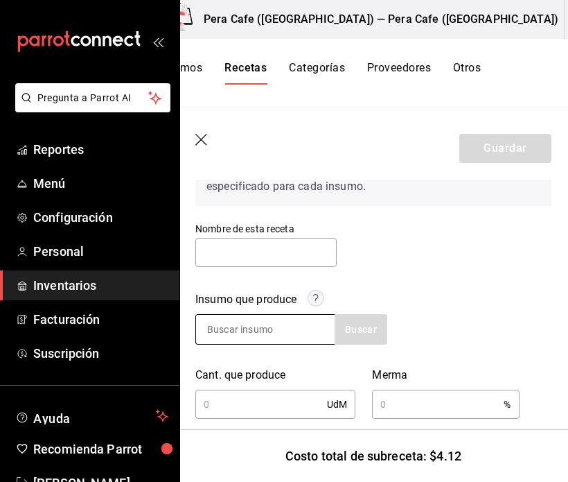
click at [227, 330] on input at bounding box center [265, 329] width 139 height 29
click at [204, 134] on icon "button" at bounding box center [202, 141] width 14 height 14
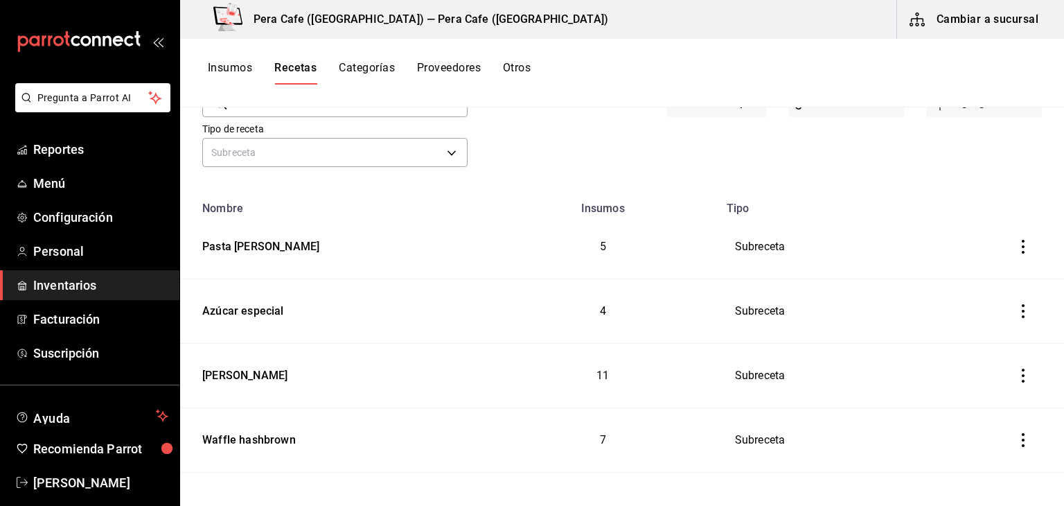
scroll to position [85, 0]
click at [1016, 314] on icon "inventoriesTable" at bounding box center [1023, 310] width 14 height 14
click at [768, 317] on div at bounding box center [532, 253] width 1064 height 506
click at [1016, 306] on icon "inventoriesTable" at bounding box center [1023, 310] width 14 height 14
click at [841, 159] on div at bounding box center [532, 253] width 1064 height 506
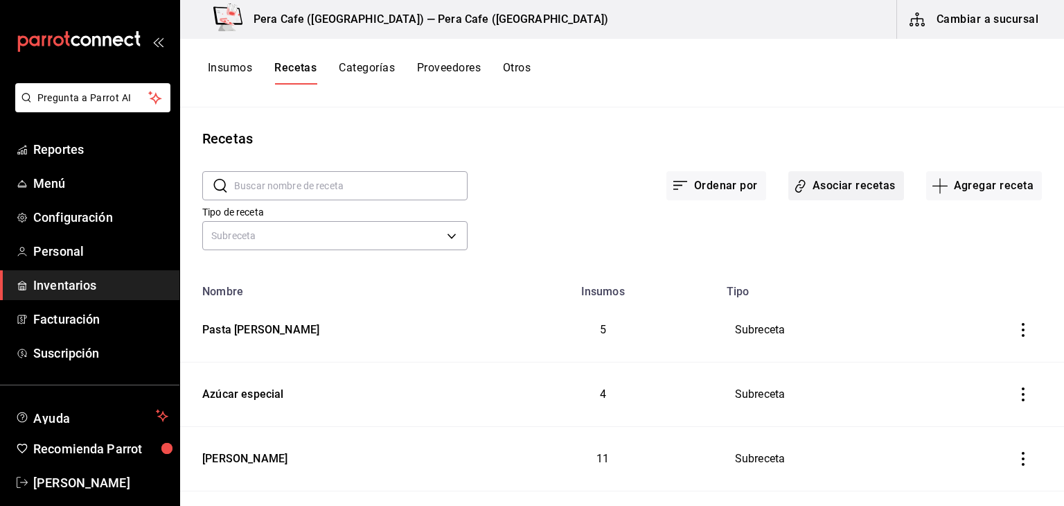
scroll to position [69, 0]
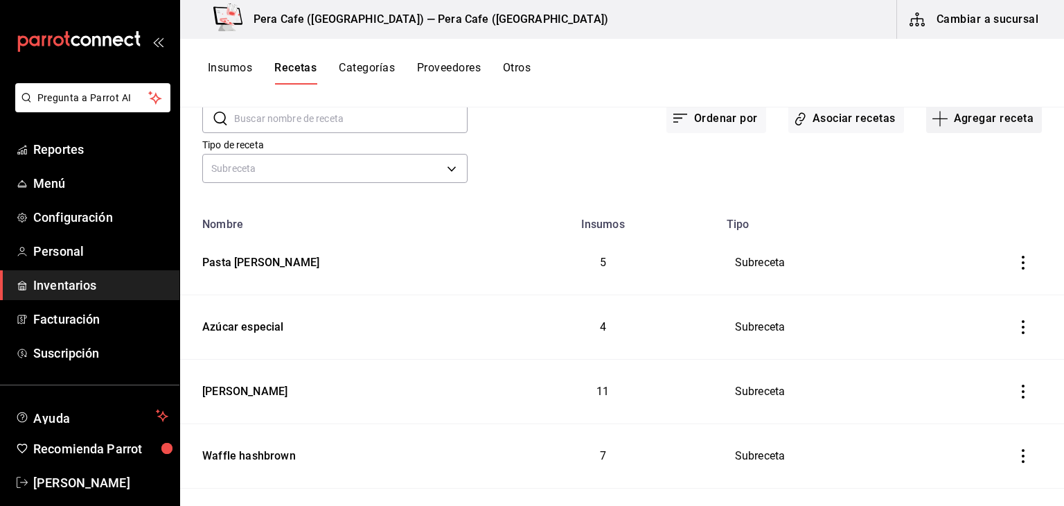
click at [970, 130] on button "Agregar receta" at bounding box center [984, 118] width 116 height 29
click at [938, 229] on span "Receta de producción" at bounding box center [975, 230] width 116 height 15
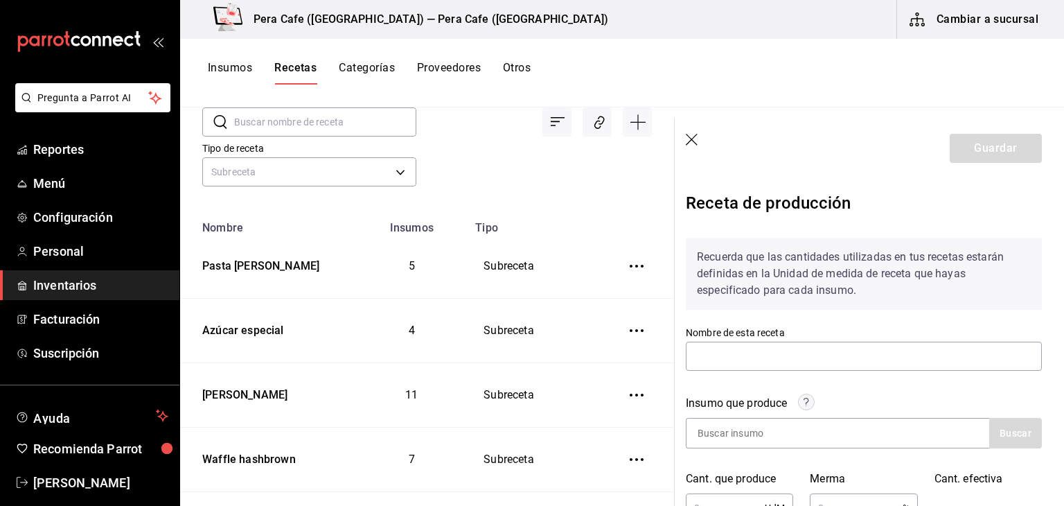
scroll to position [107, 6]
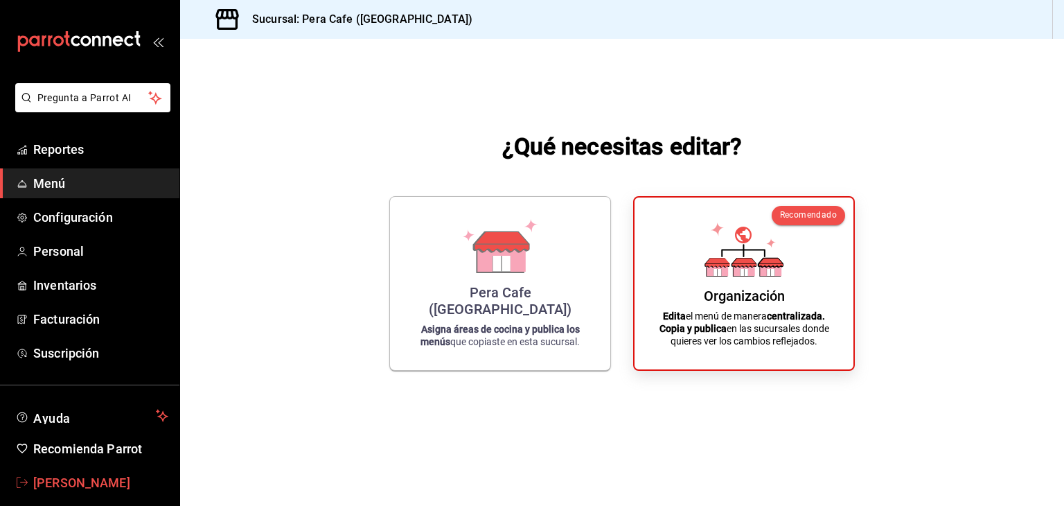
click at [68, 481] on span "[PERSON_NAME]" at bounding box center [100, 482] width 135 height 19
